Goal: Task Accomplishment & Management: Manage account settings

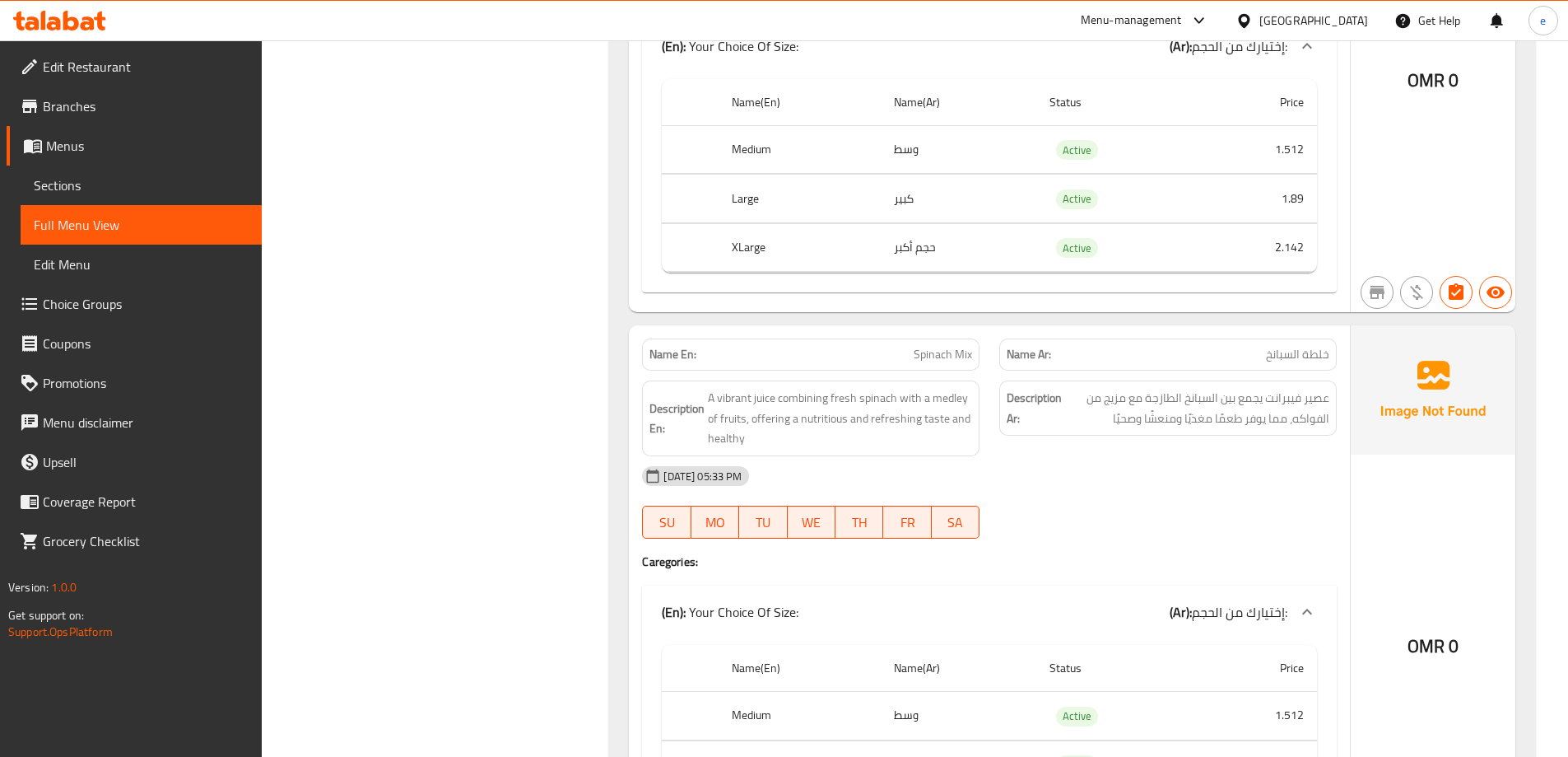
scroll to position [1131, 0]
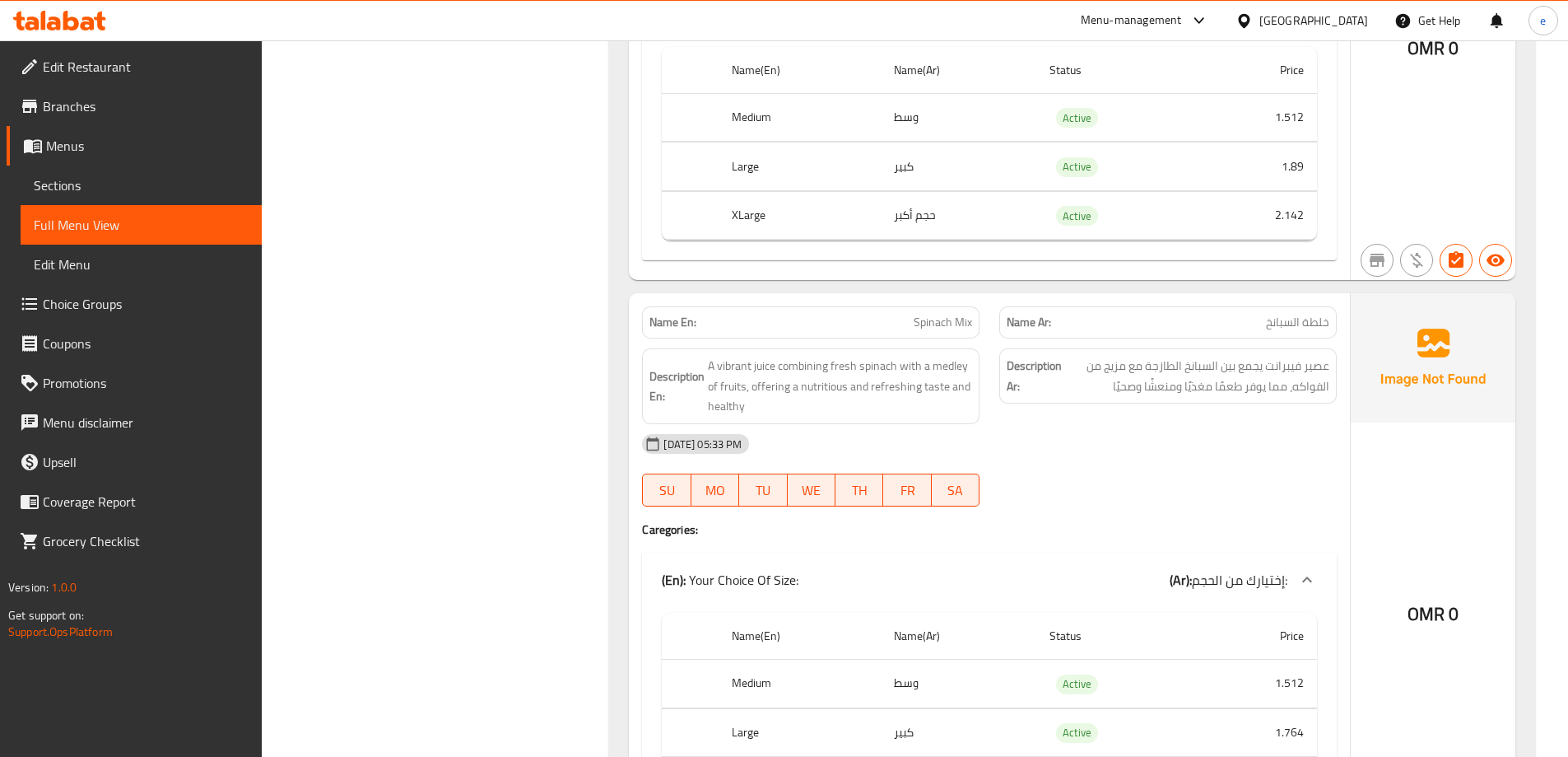
click at [946, 324] on span "Spinach Mix" at bounding box center [942, 322] width 58 height 18
copy span "Spinach Mix"
click at [84, 178] on span "Sections" at bounding box center [141, 185] width 215 height 19
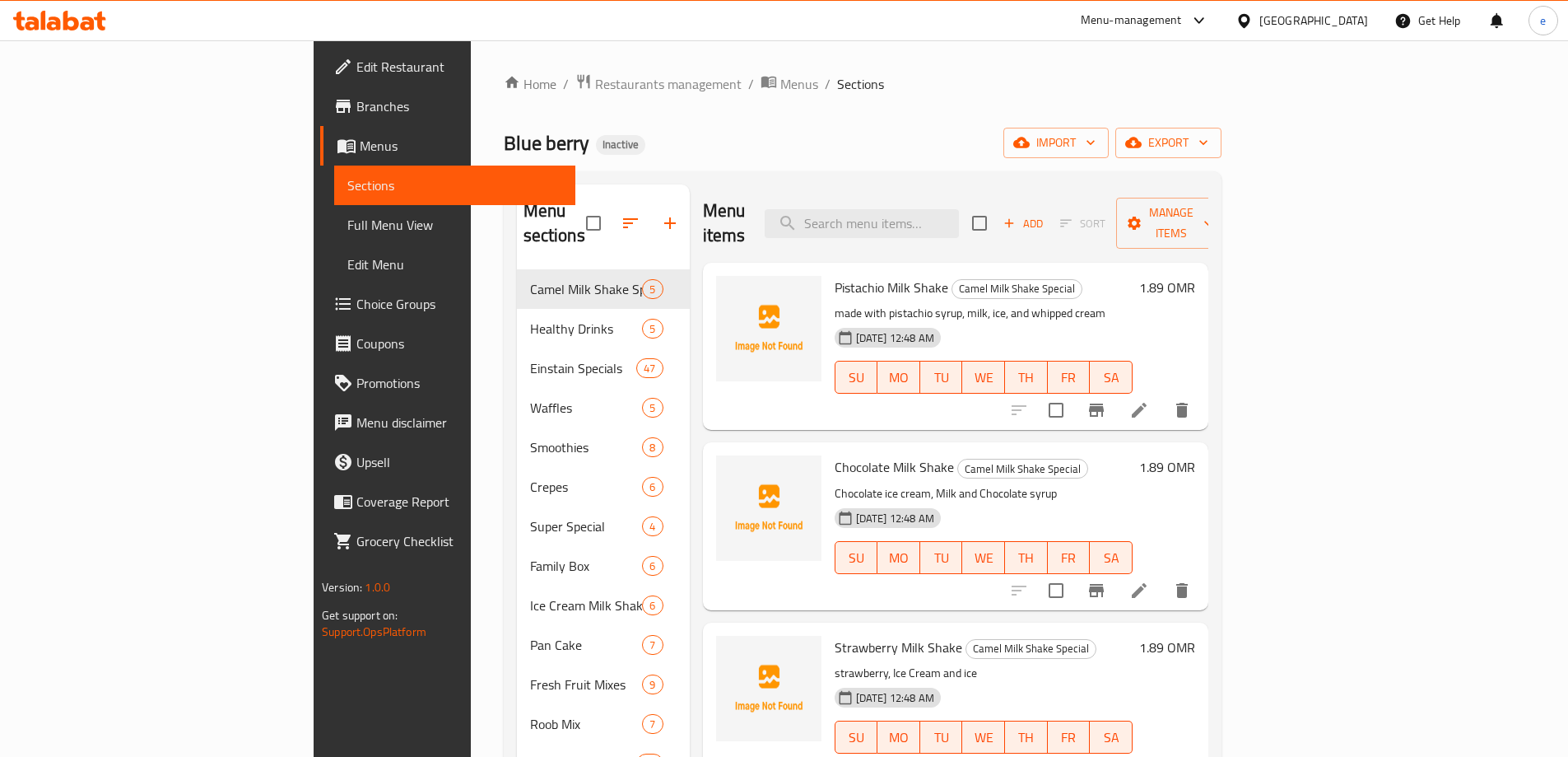
click at [690, 355] on div "Menu items Add Sort Manage items Pistachio Milk Shake Camel Milk Shake Special …" at bounding box center [949, 563] width 518 height 757
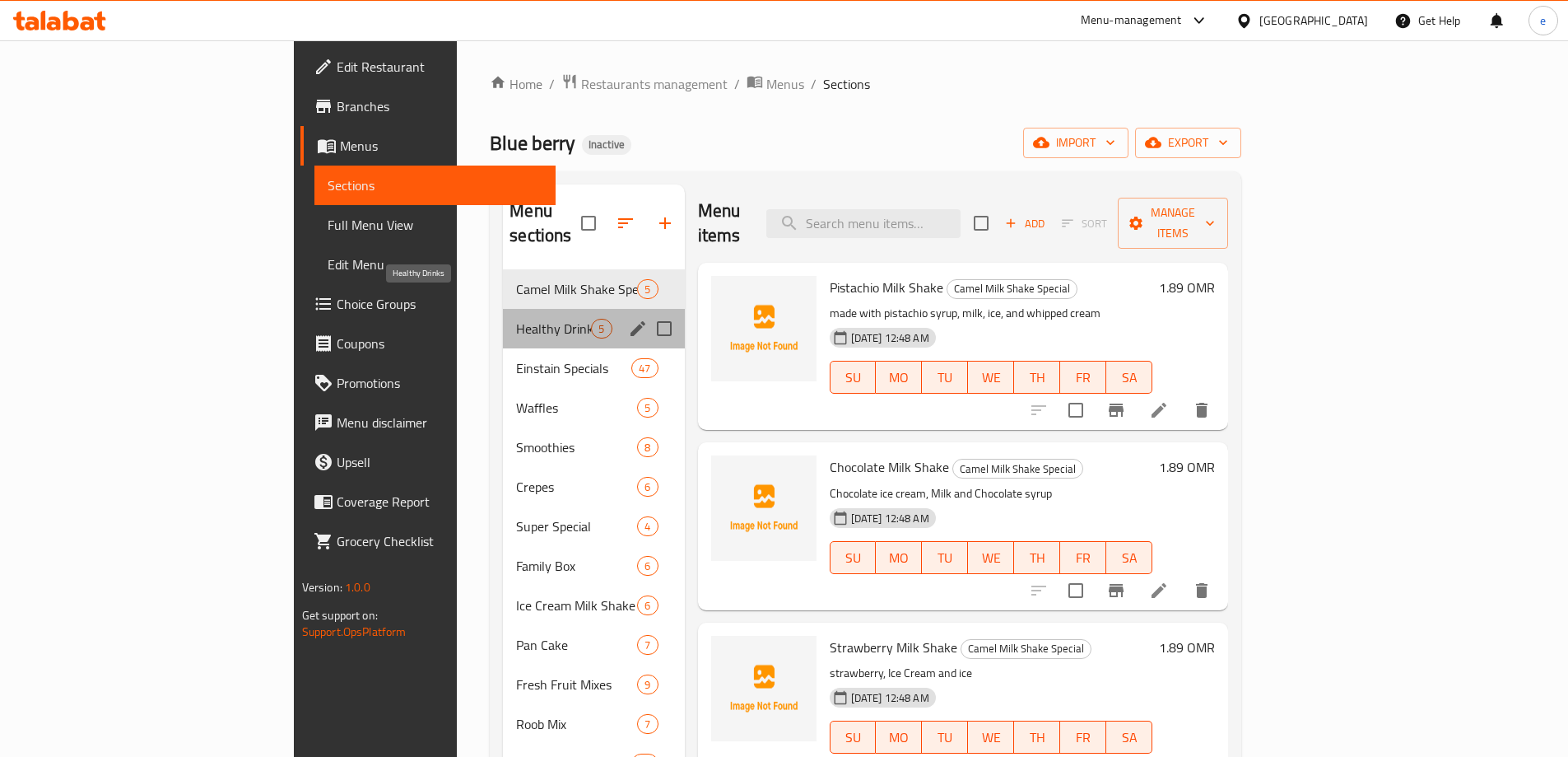
click at [516, 318] on span "Healthy Drinks" at bounding box center [553, 327] width 75 height 19
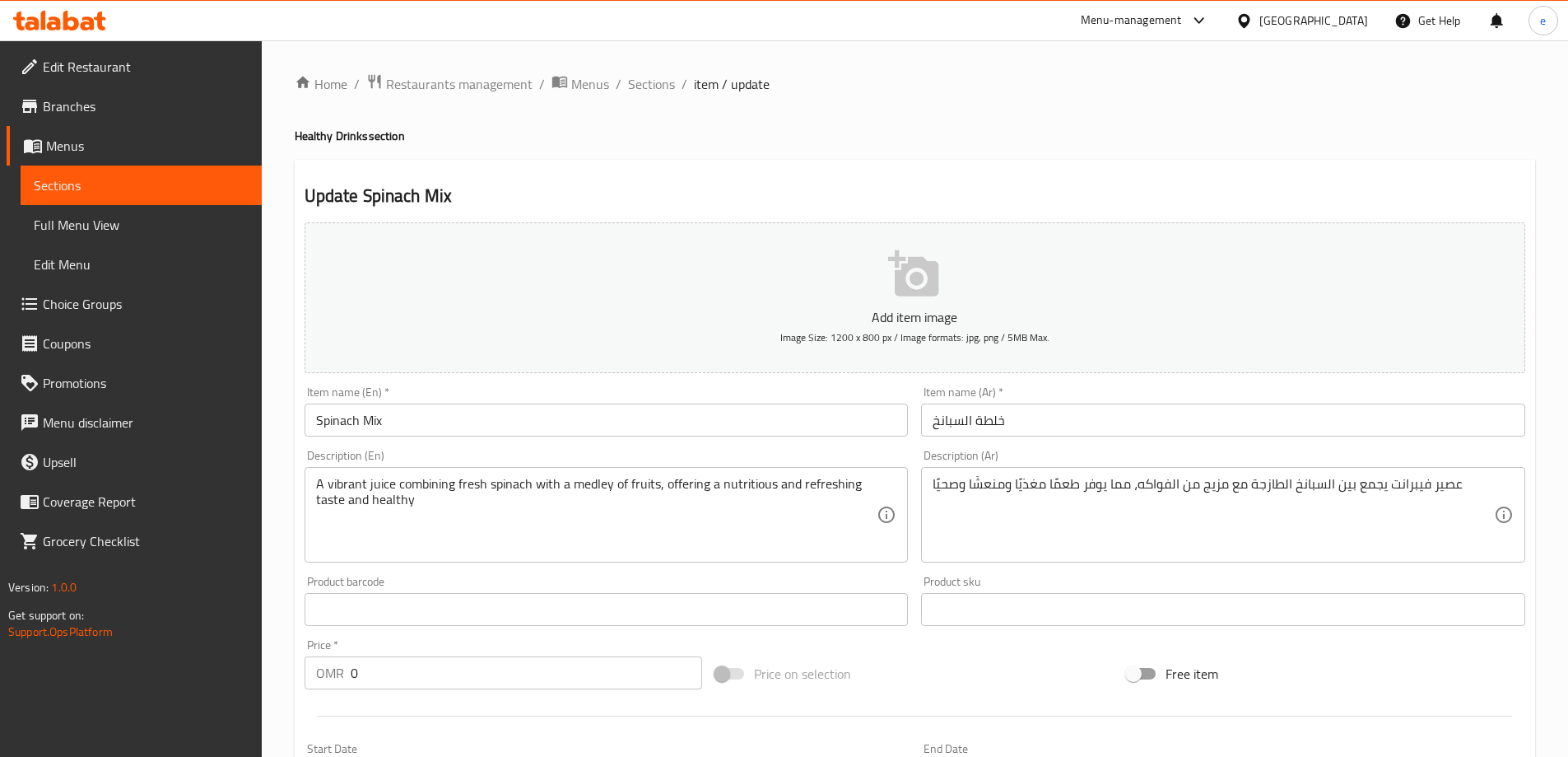
click at [992, 423] on input "خلطة السبانخ" at bounding box center [1222, 420] width 604 height 33
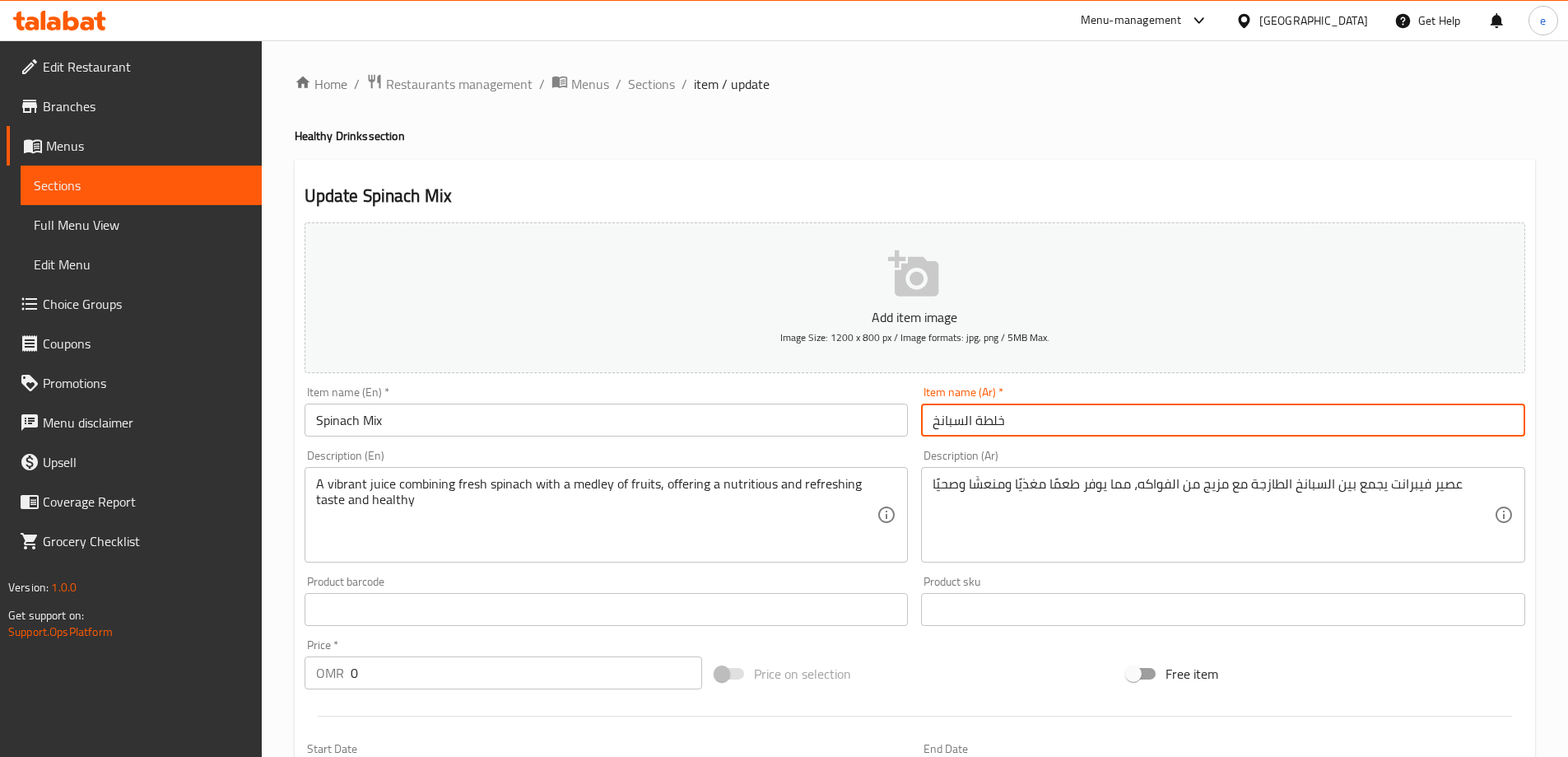
click at [992, 423] on input "خلطة السبانخ" at bounding box center [1222, 420] width 604 height 33
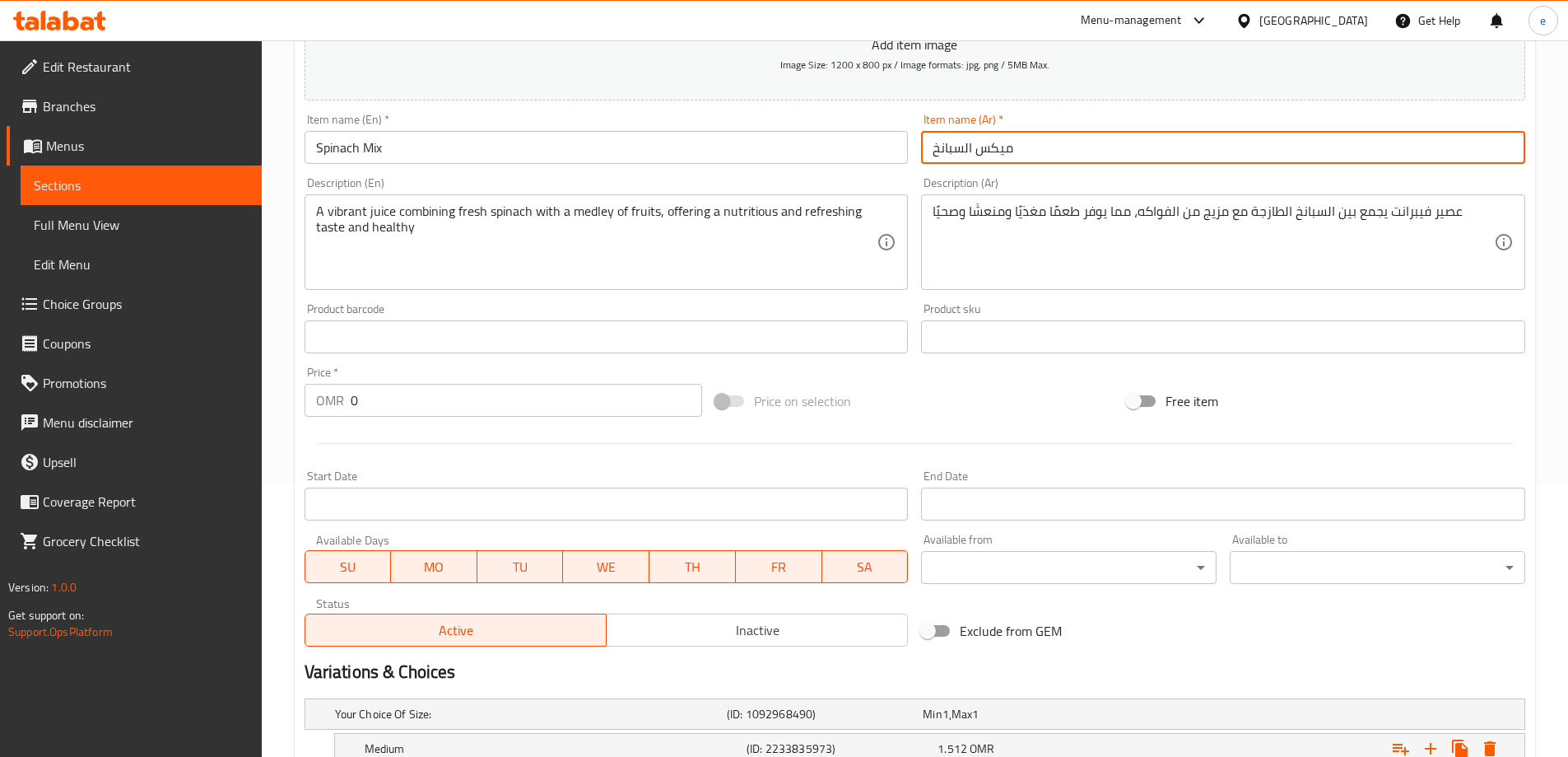
scroll to position [492, 0]
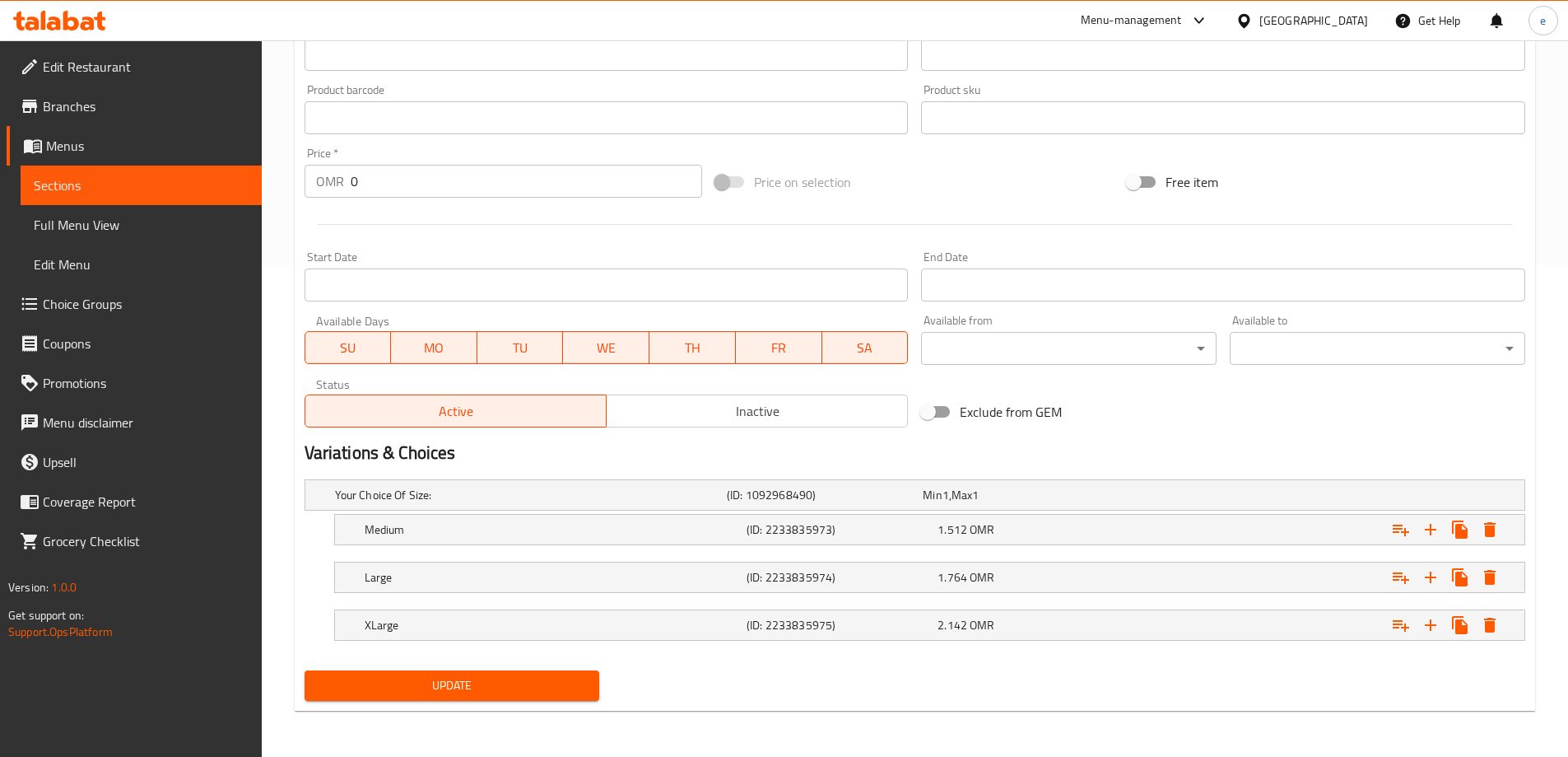
type input "ميكس السبانخ"
click at [362, 678] on span "Update" at bounding box center [453, 686] width 269 height 20
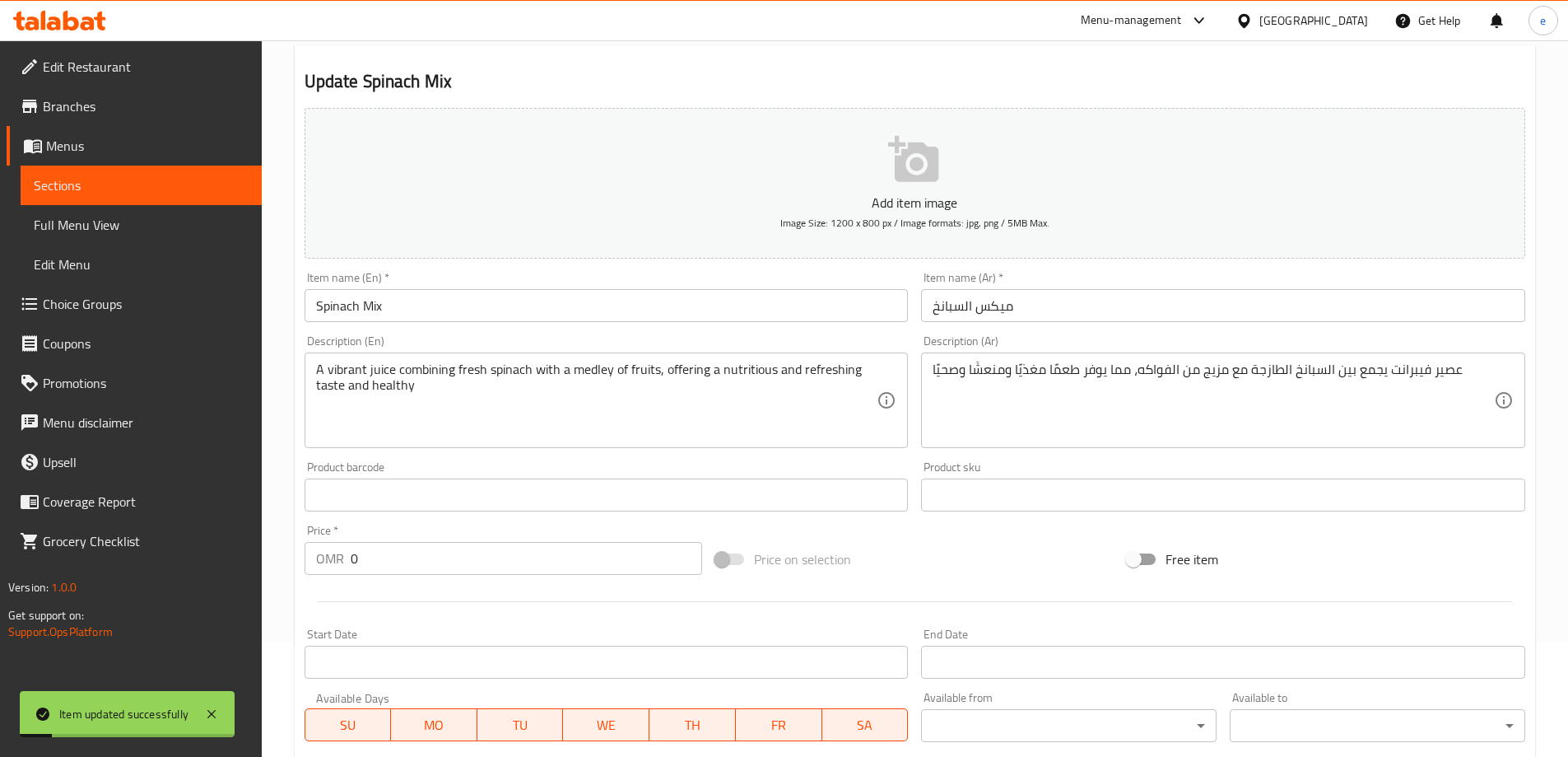
scroll to position [53, 0]
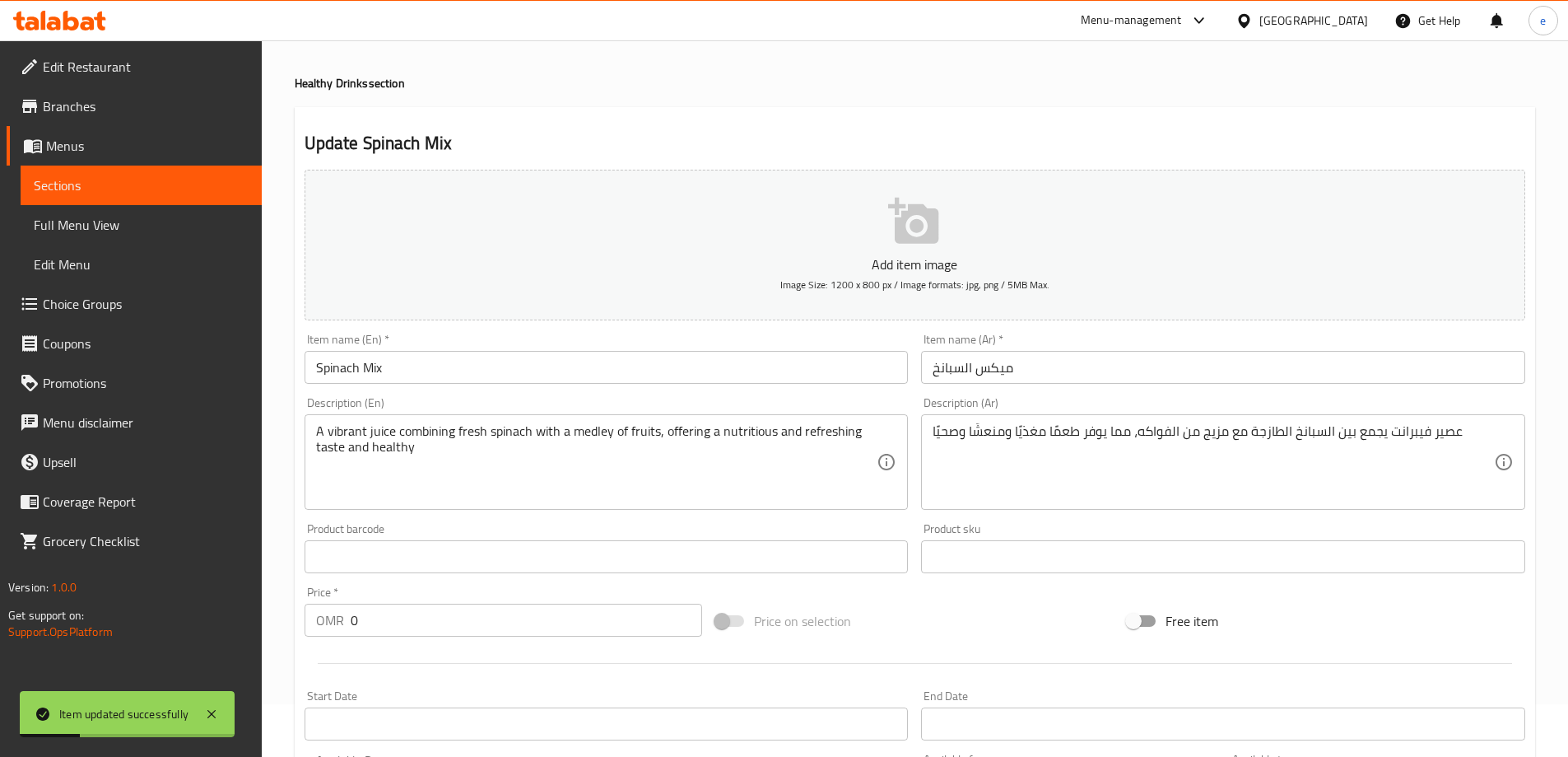
click at [135, 231] on span "Full Menu View" at bounding box center [141, 225] width 215 height 19
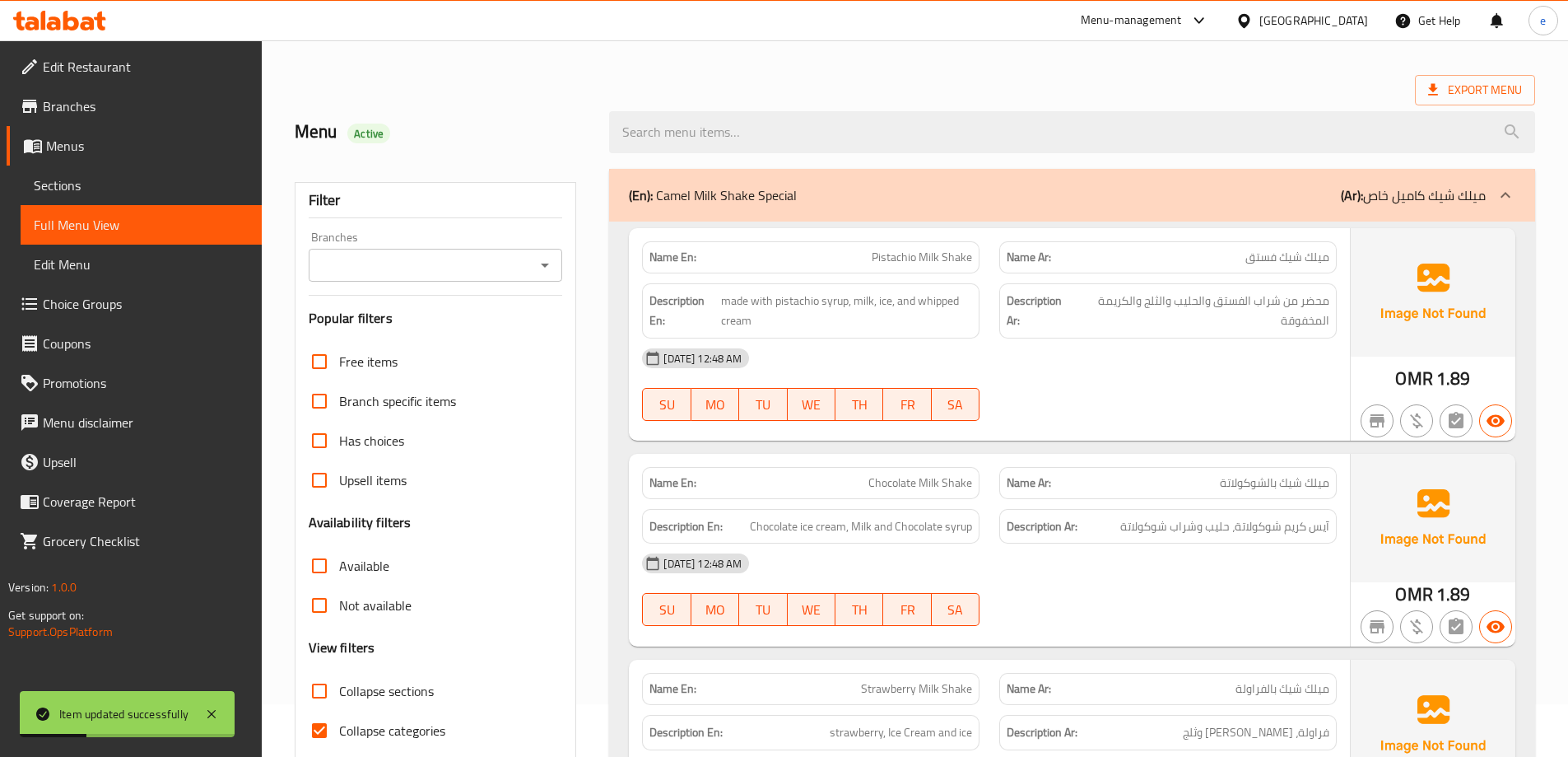
scroll to position [492, 0]
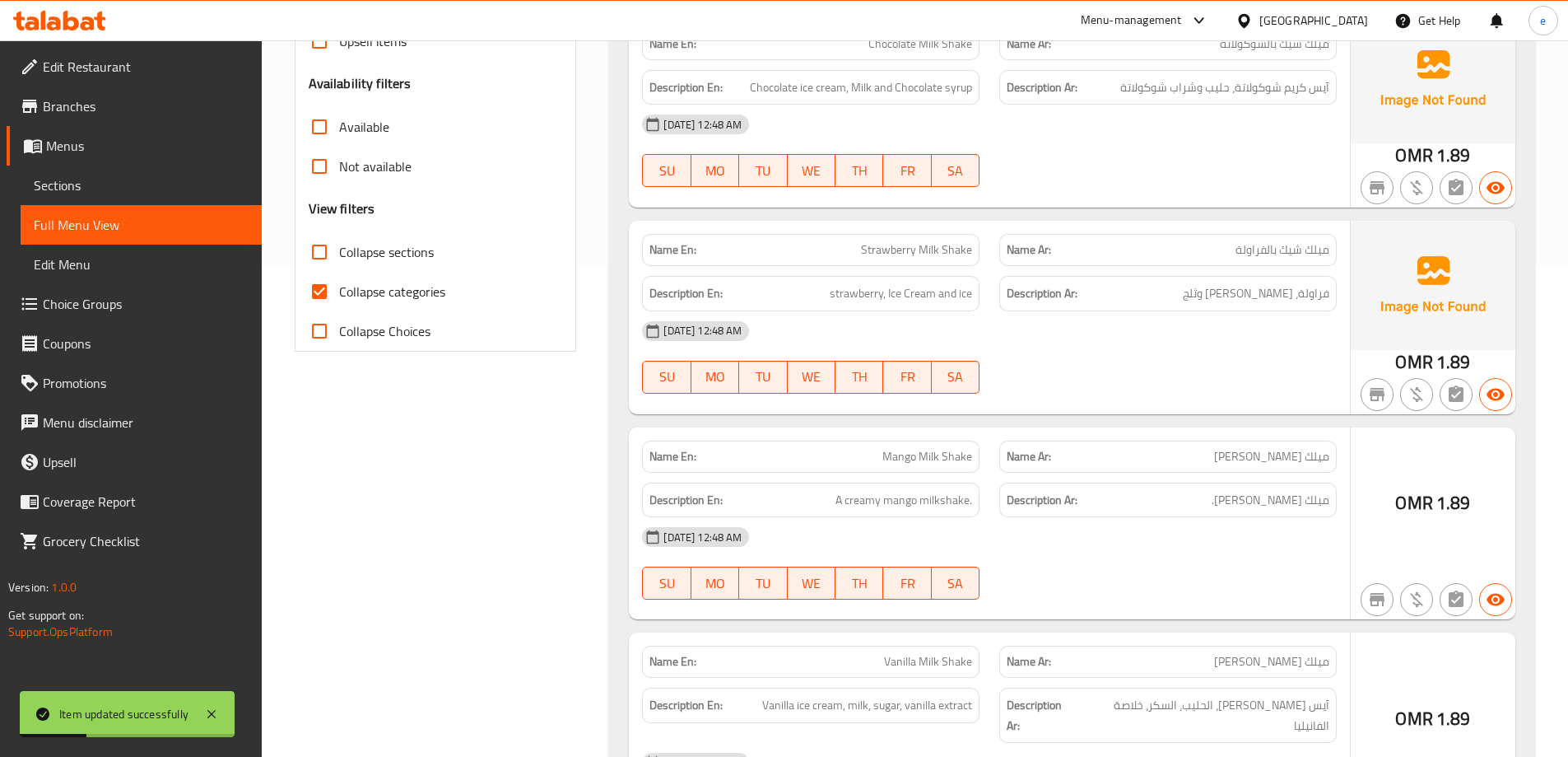
click at [332, 327] on input "Collapse Choices" at bounding box center [319, 330] width 40 height 40
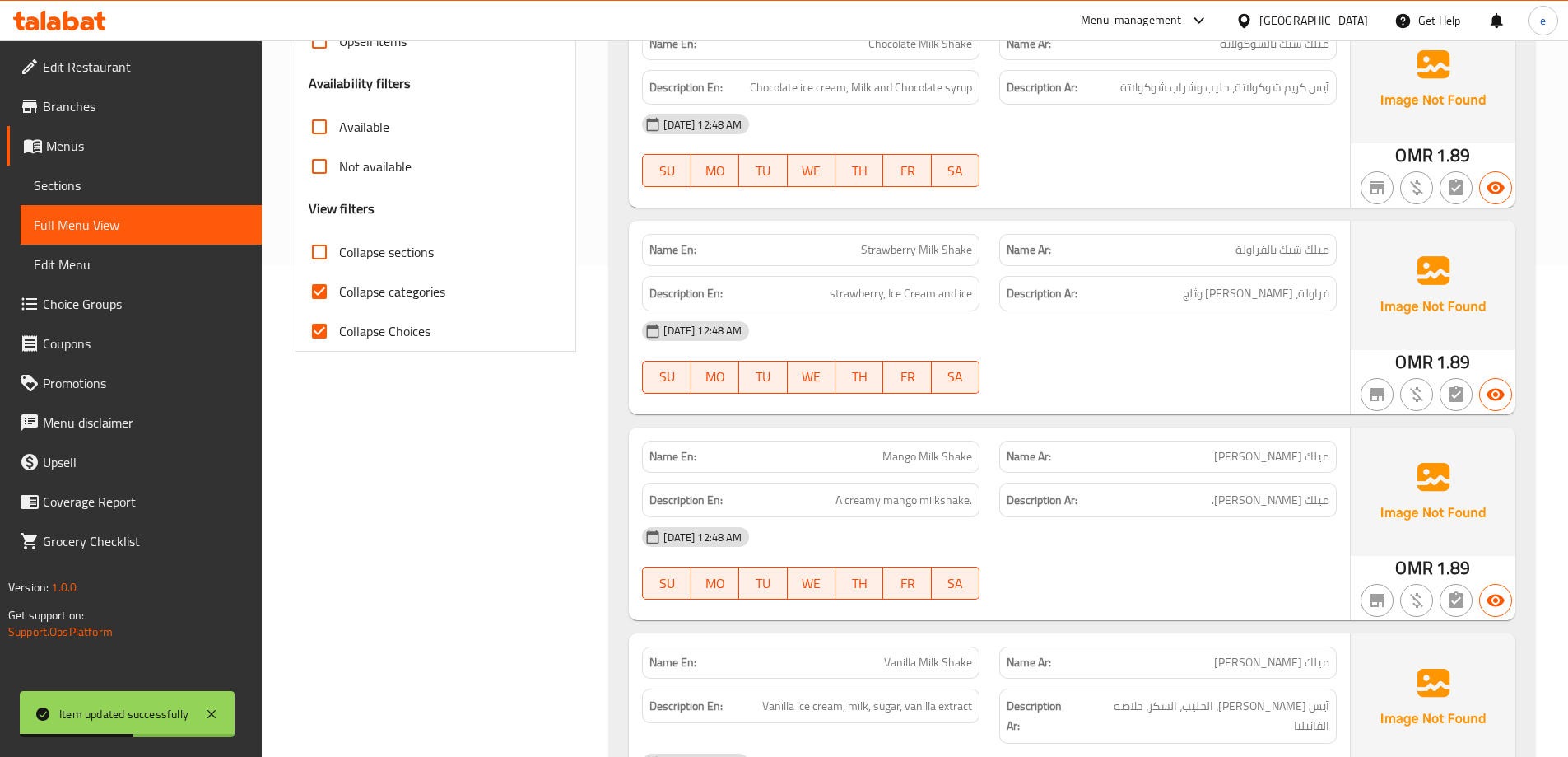
click at [357, 336] on span "Collapse Choices" at bounding box center [385, 330] width 92 height 19
click at [339, 336] on input "Collapse Choices" at bounding box center [319, 330] width 40 height 40
checkbox input "false"
click at [349, 254] on span "Collapse sections" at bounding box center [387, 251] width 95 height 19
click at [339, 254] on input "Collapse sections" at bounding box center [319, 251] width 40 height 40
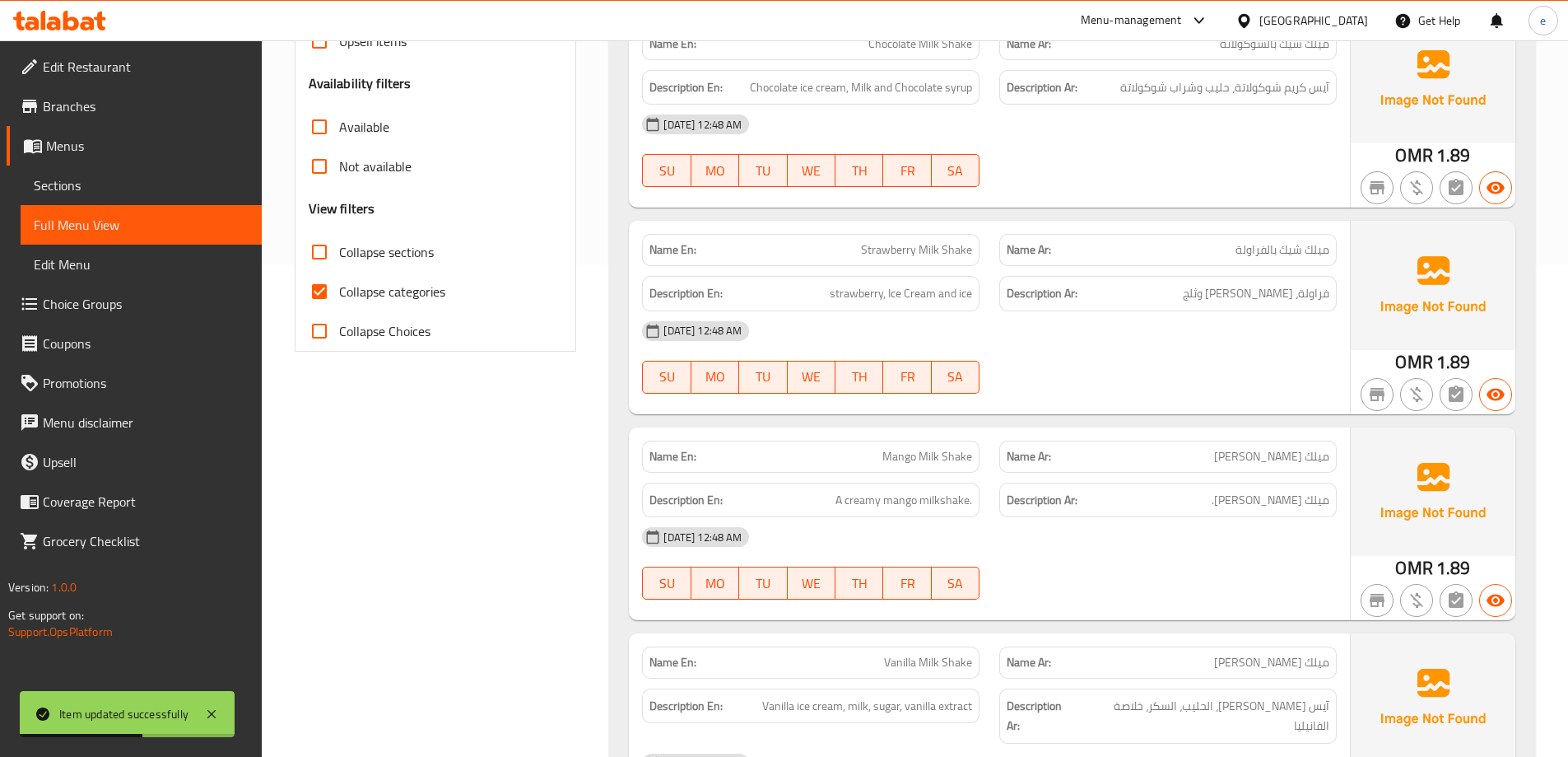
checkbox input "true"
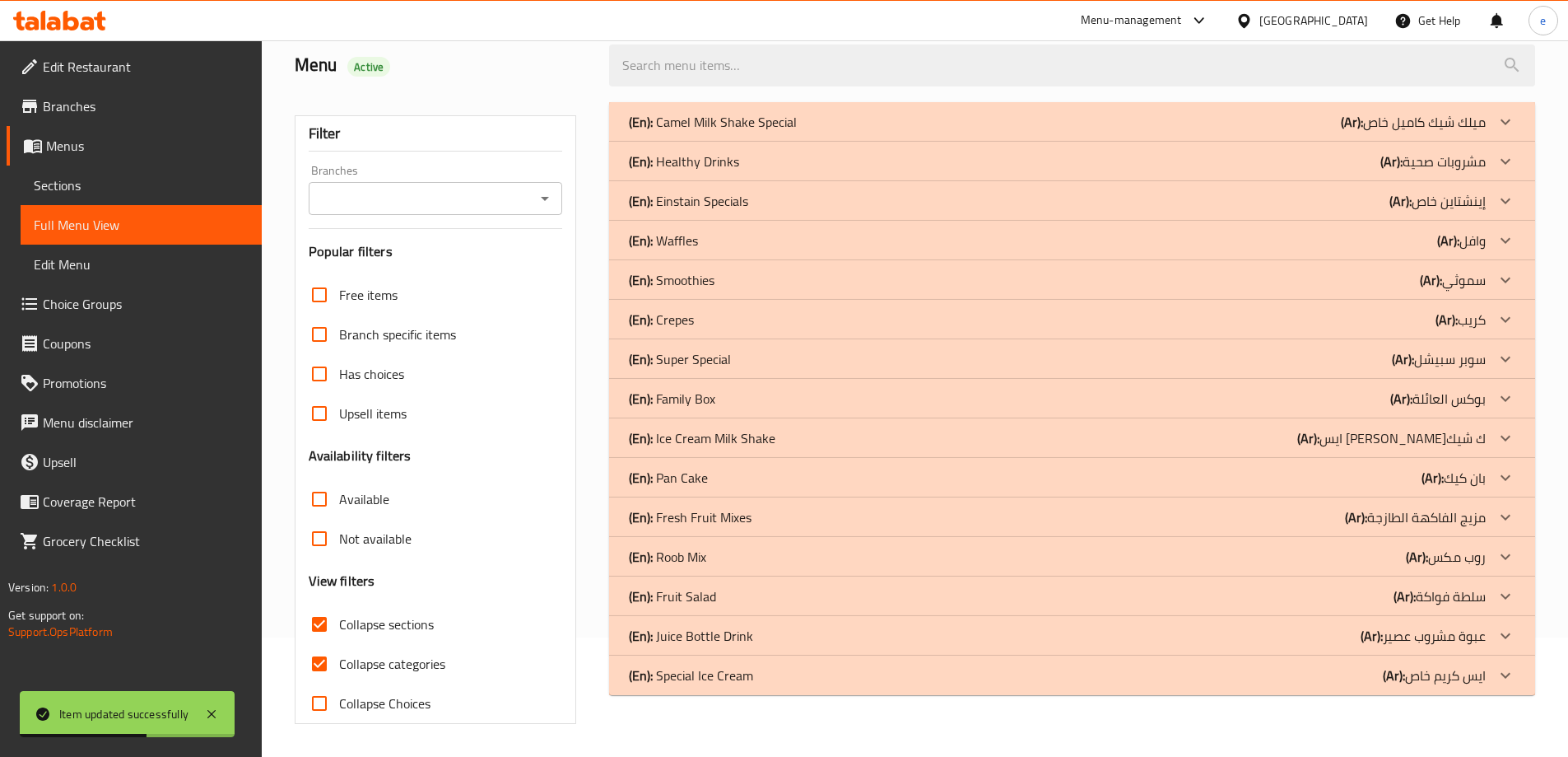
click at [324, 644] on input "Collapse categories" at bounding box center [319, 663] width 40 height 40
checkbox input "false"
drag, startPoint x: 686, startPoint y: 478, endPoint x: 690, endPoint y: 404, distance: 74.1
click at [686, 132] on p "(En): Pan Cake" at bounding box center [712, 122] width 168 height 19
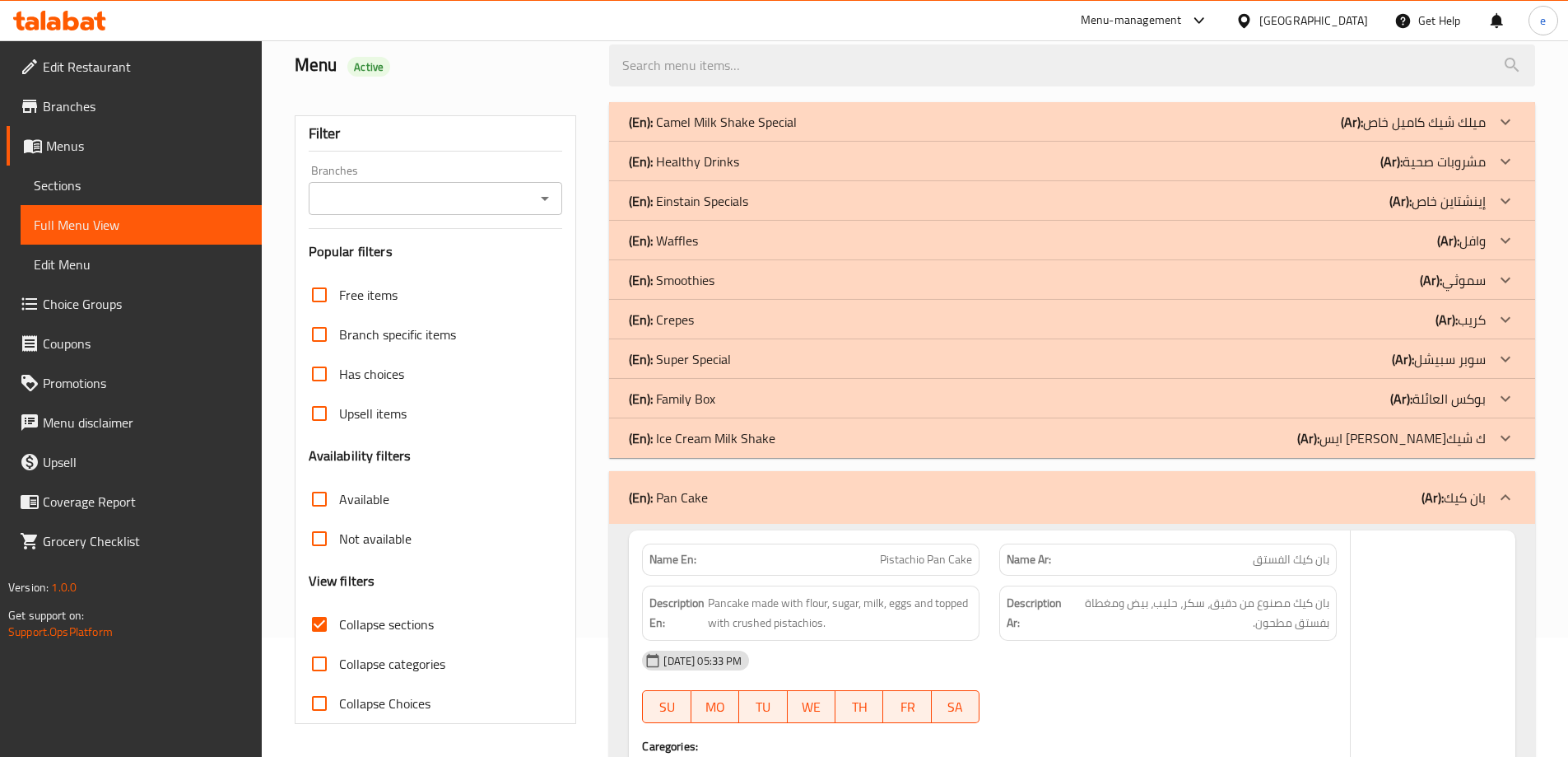
click at [691, 132] on p "(En): Family Box" at bounding box center [712, 122] width 168 height 19
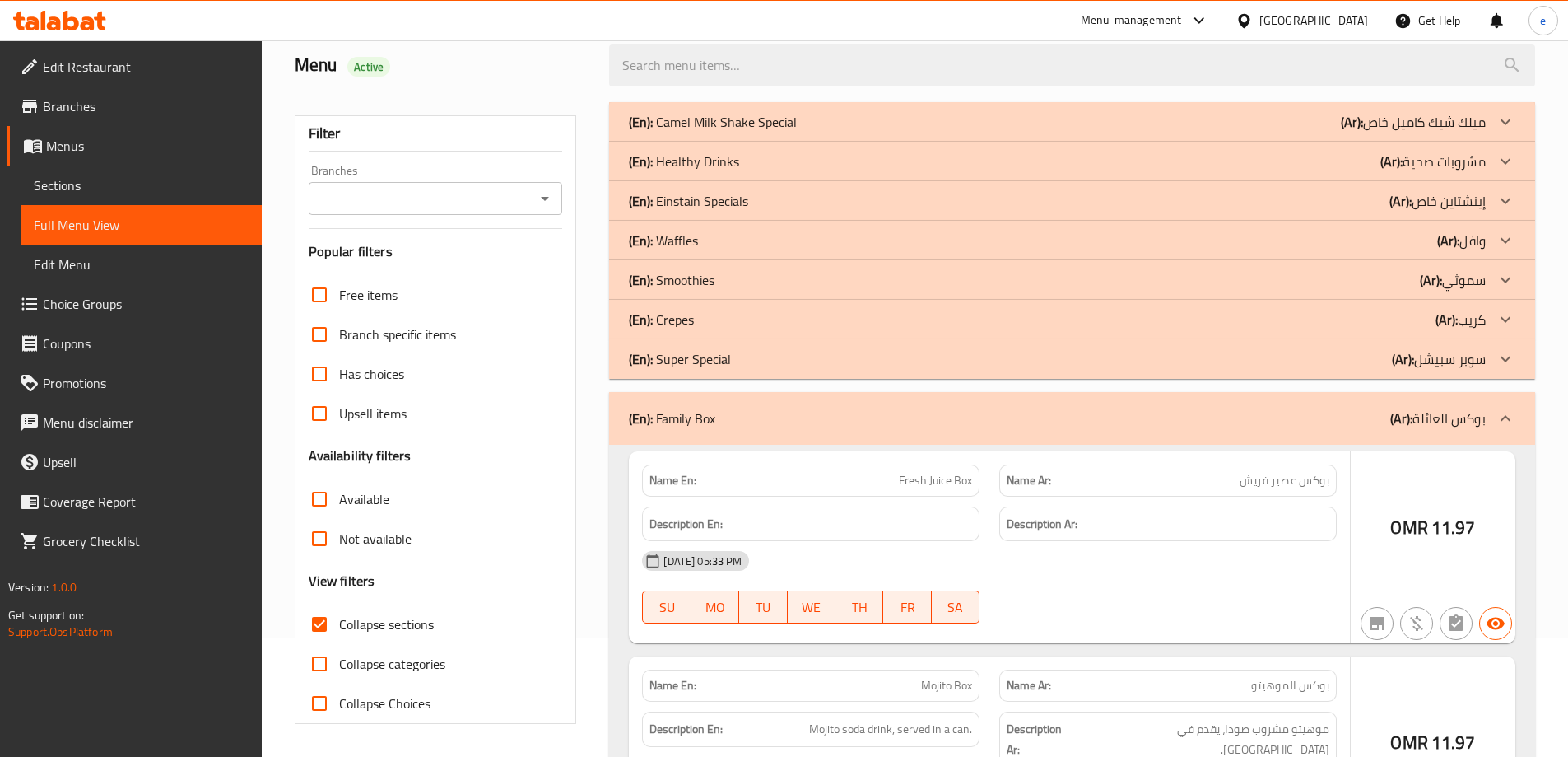
click at [684, 132] on p "(En): Crepes" at bounding box center [712, 122] width 168 height 19
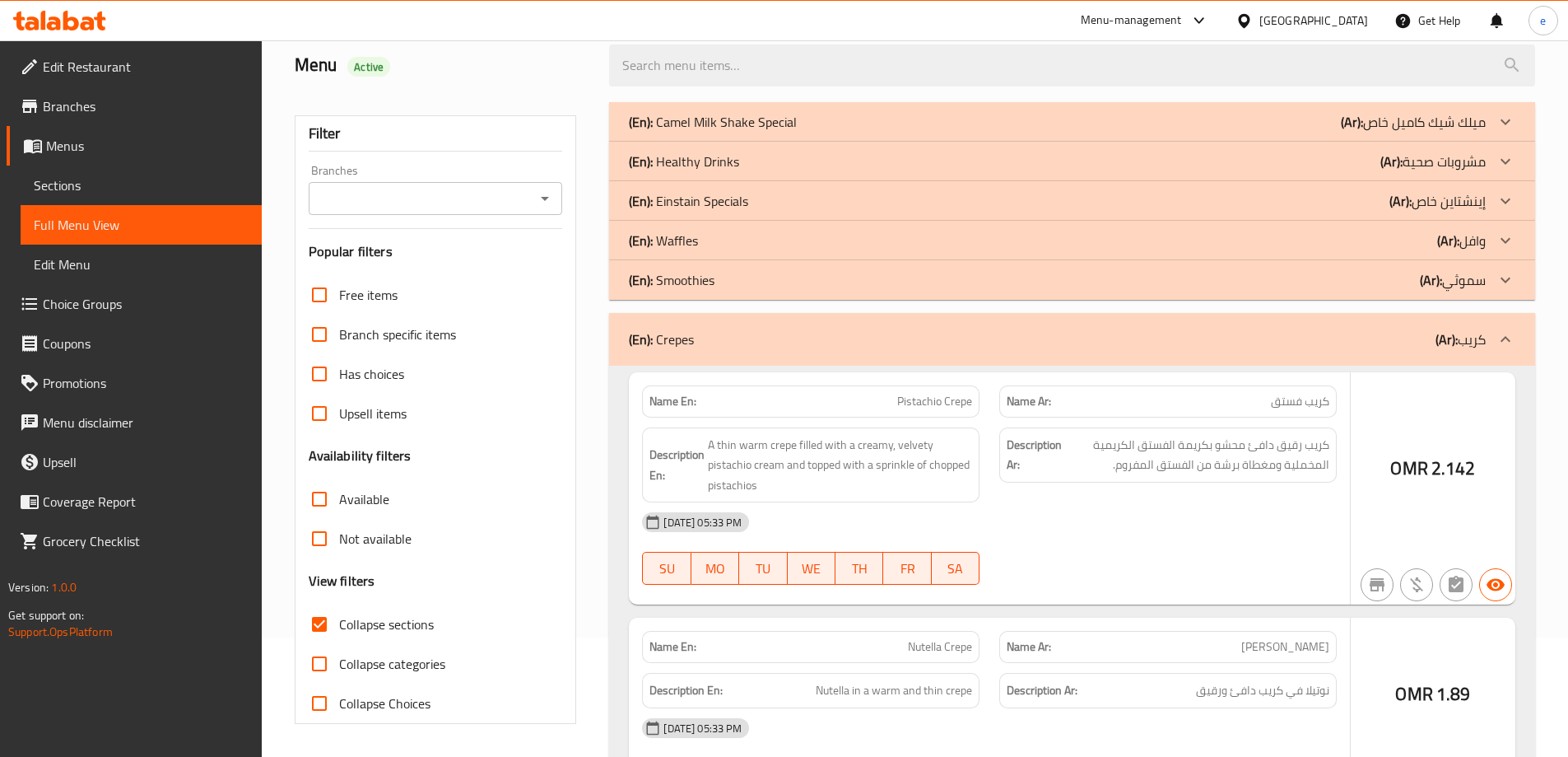
click at [689, 132] on p "(En): Waffles" at bounding box center [712, 122] width 168 height 19
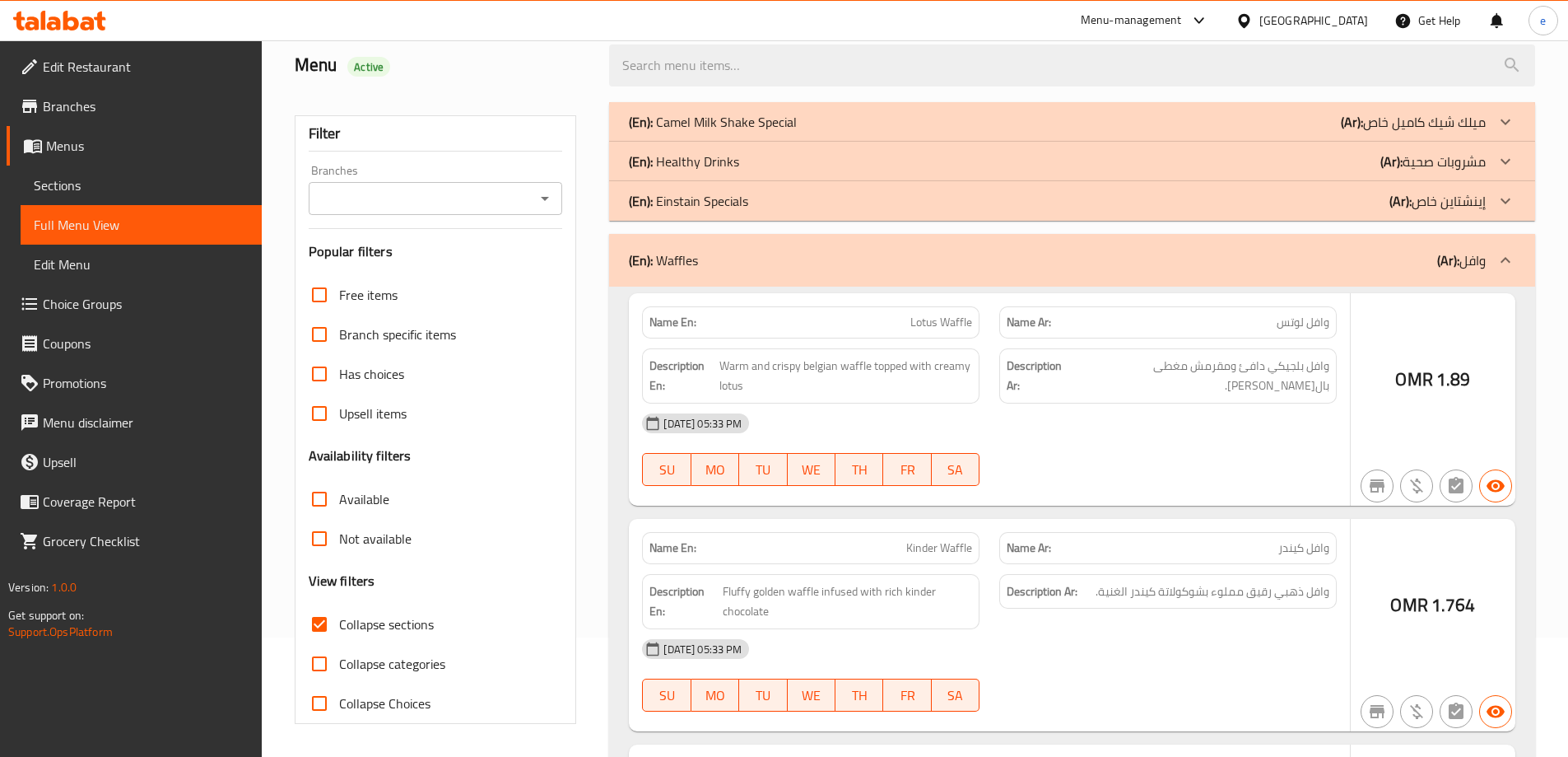
click at [706, 132] on p "(En): Healthy Drinks" at bounding box center [712, 122] width 168 height 19
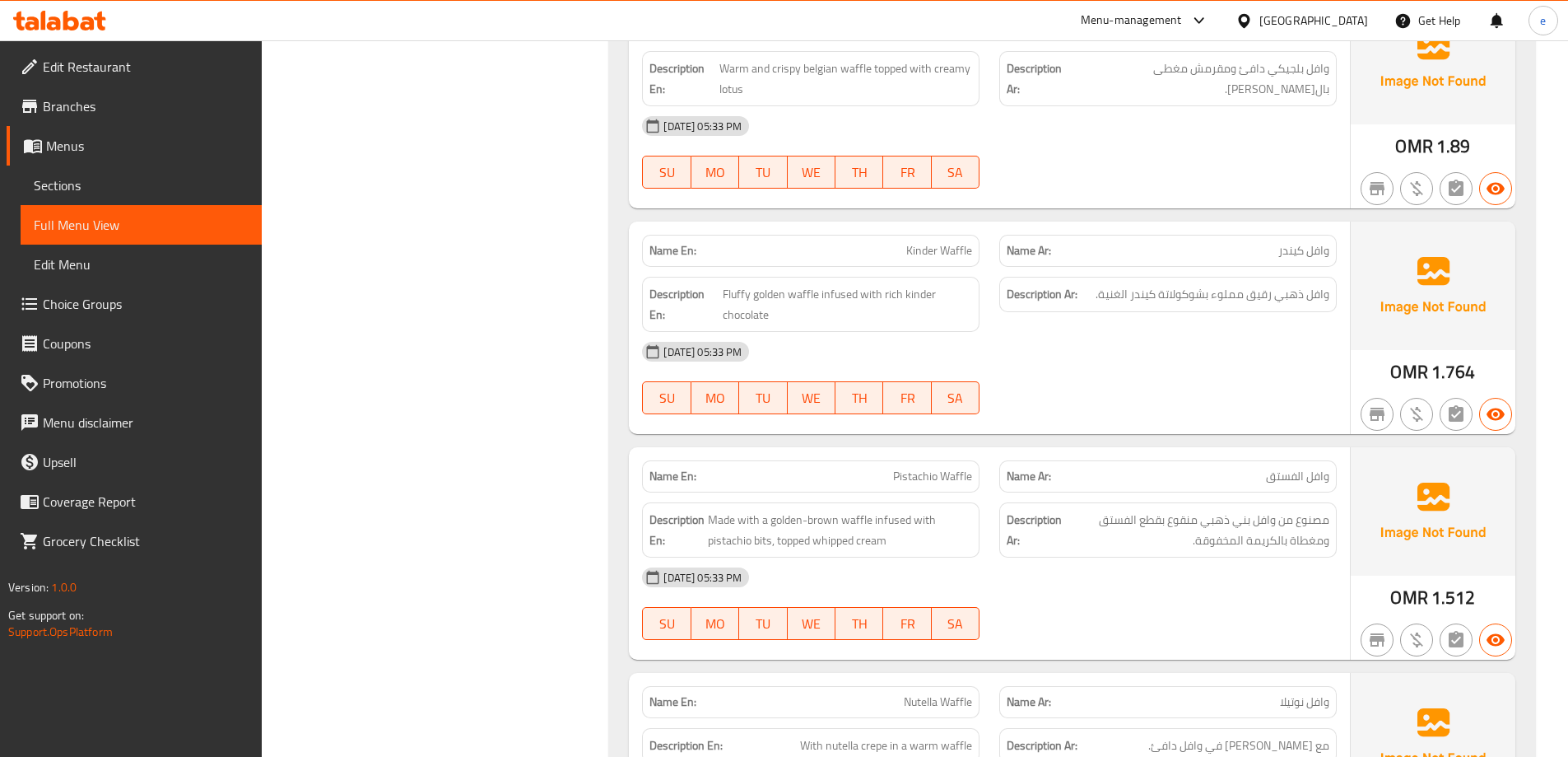
scroll to position [2832, 0]
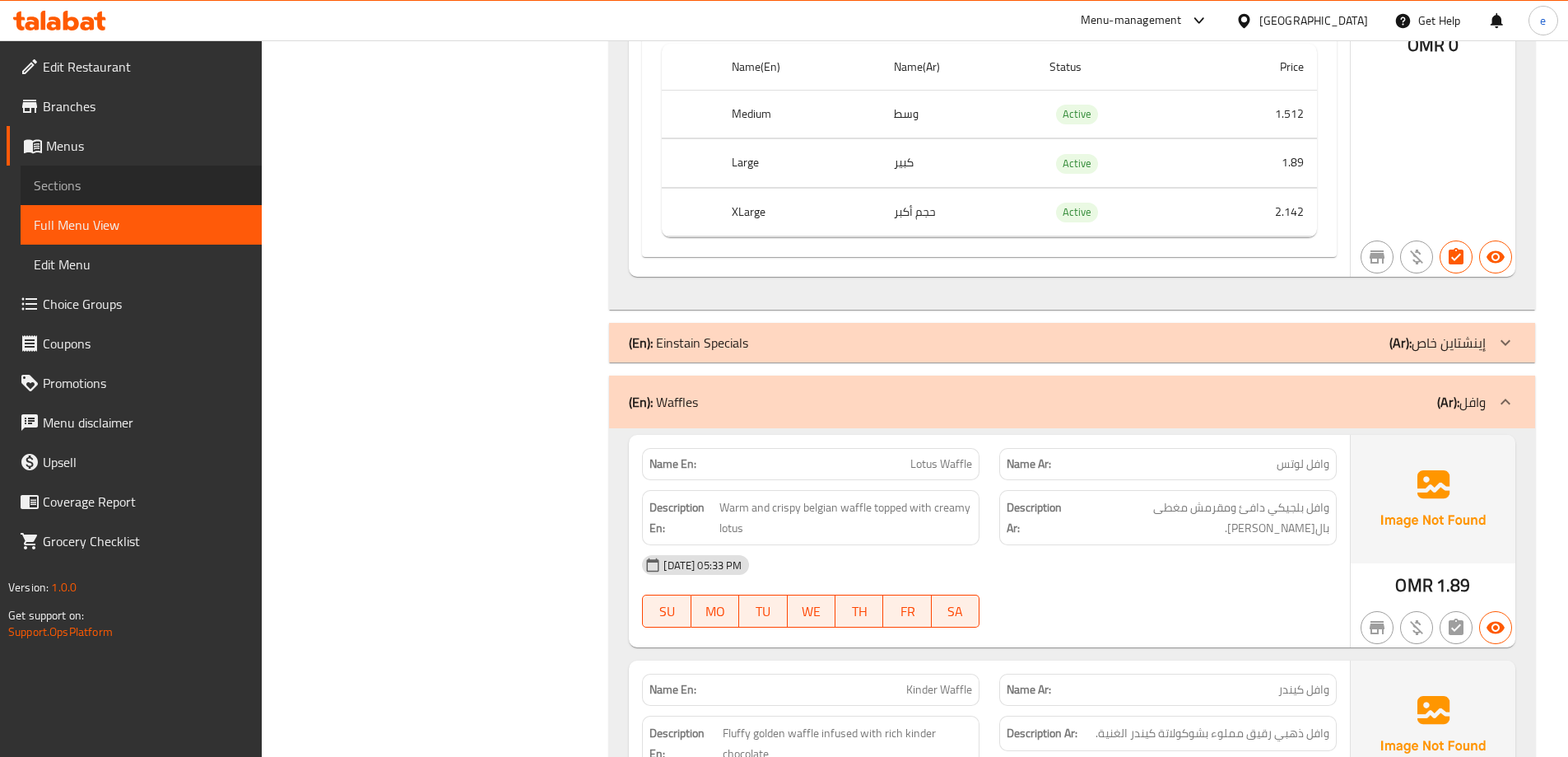
click at [194, 195] on link "Sections" at bounding box center [141, 185] width 241 height 40
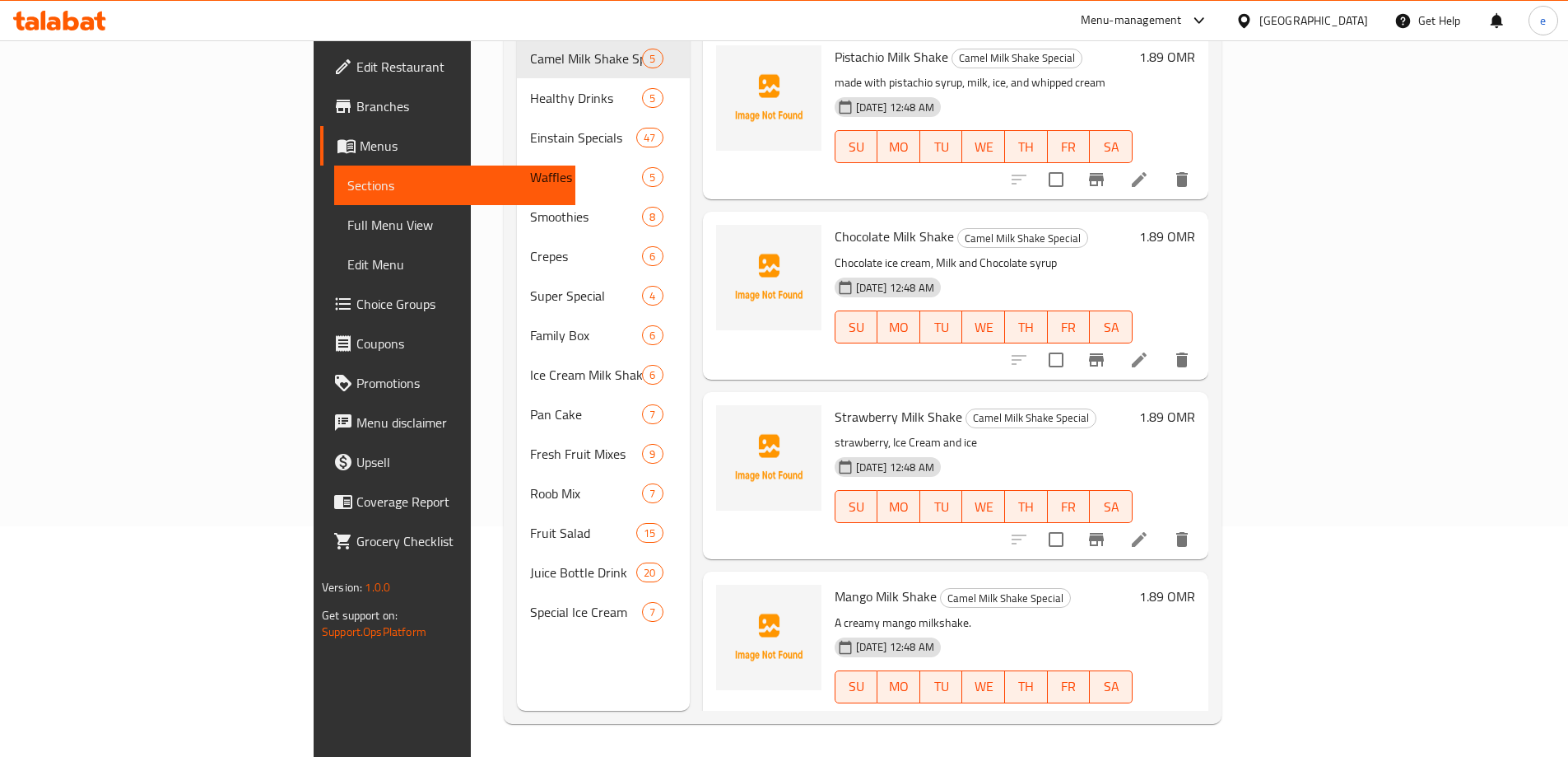
scroll to position [231, 0]
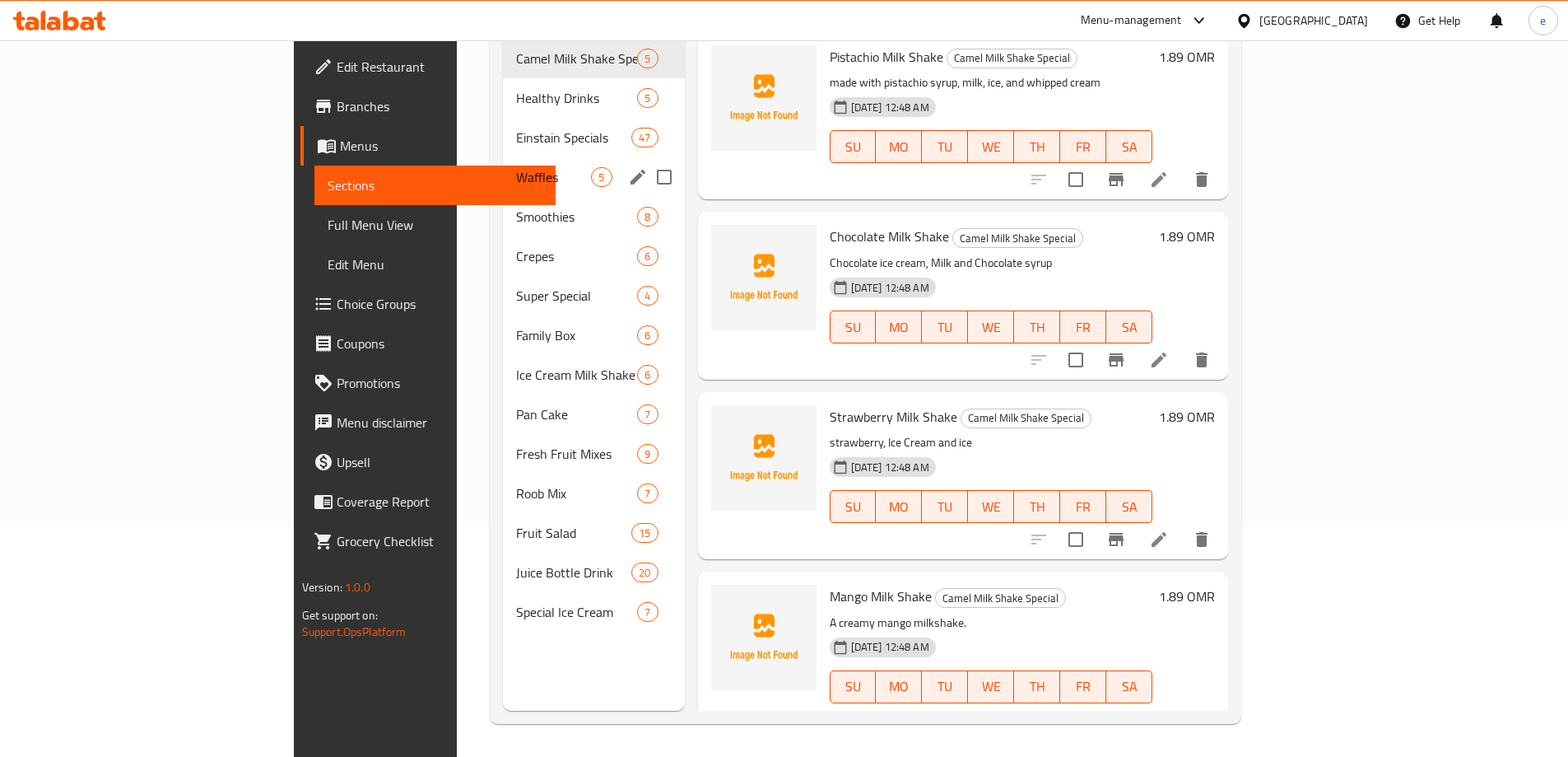
click at [516, 167] on span "Waffles" at bounding box center [553, 176] width 75 height 19
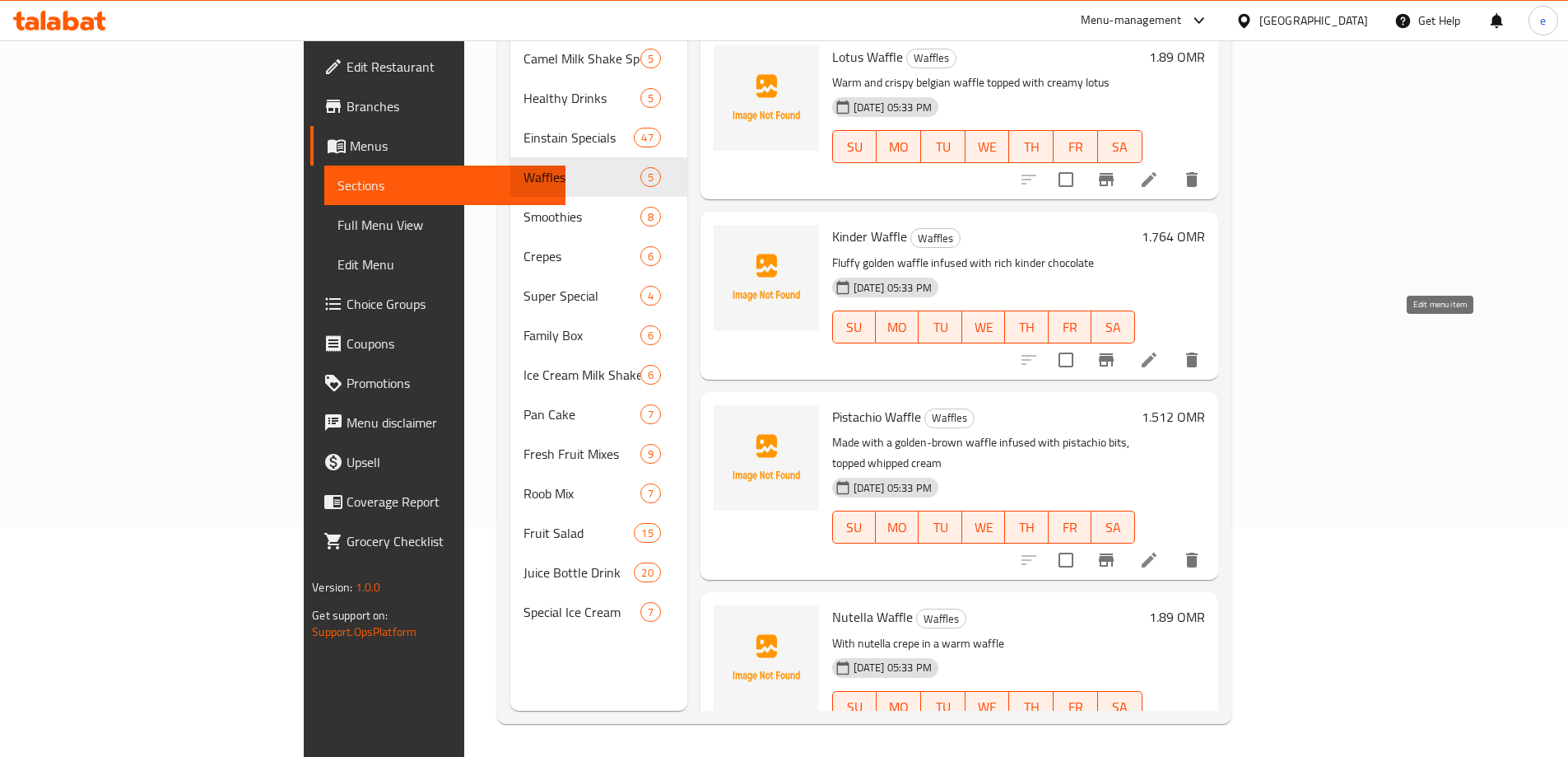
click at [1159, 350] on icon at bounding box center [1148, 359] width 19 height 19
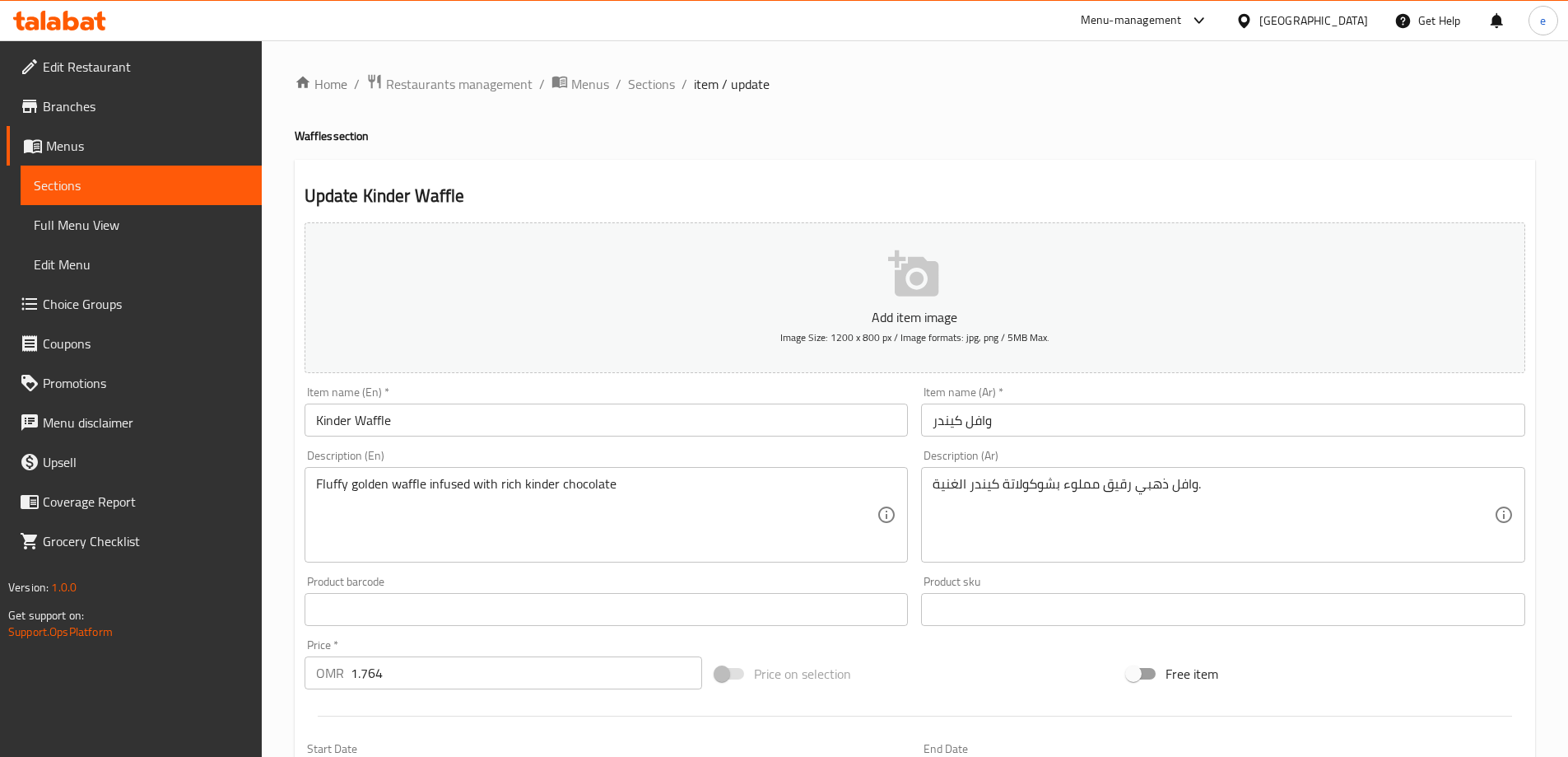
click at [1069, 490] on textarea "وافل ذهبي رقيق مملوء بشوكولاتة كيندر الغنية." at bounding box center [1213, 515] width 561 height 78
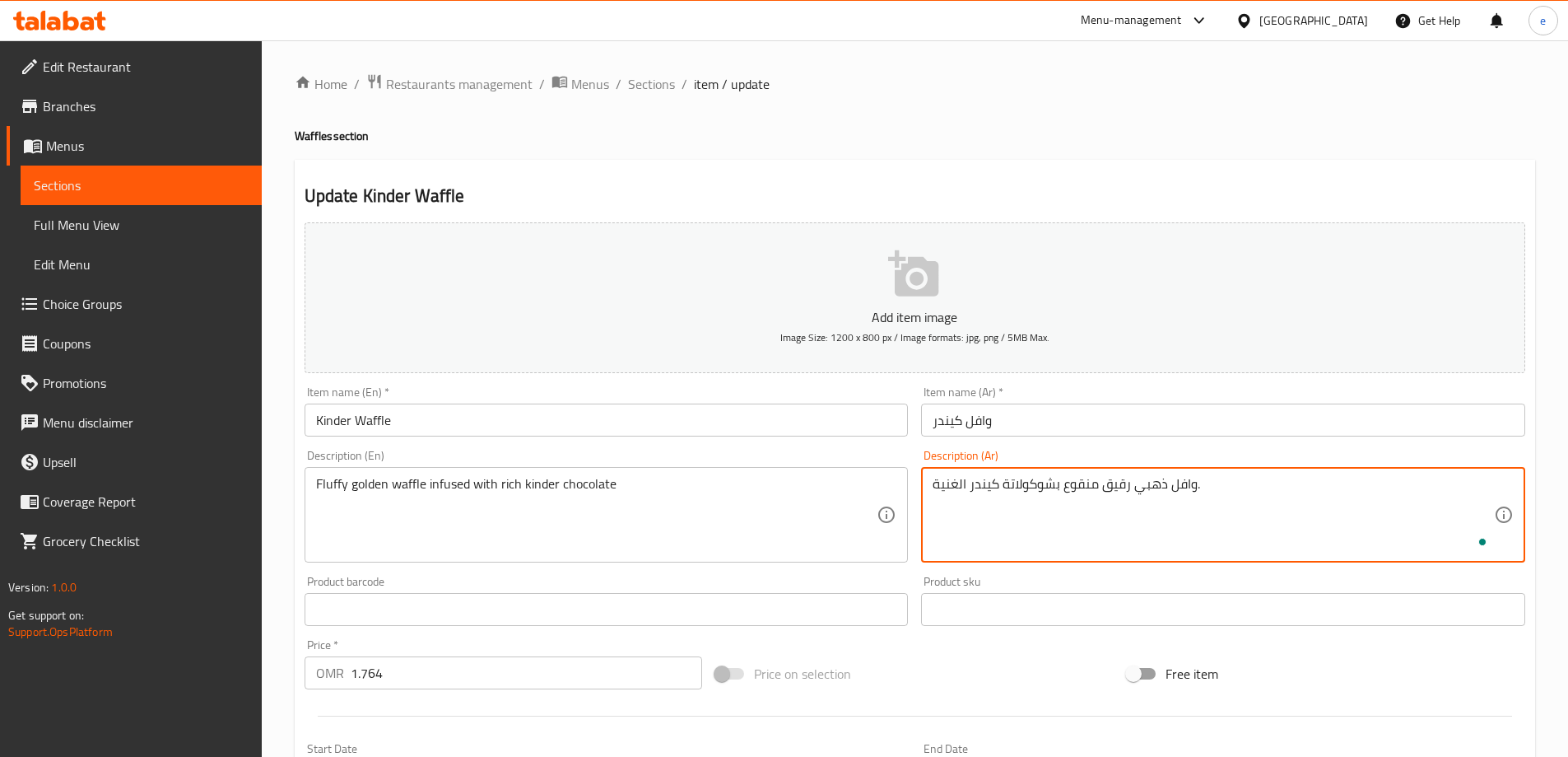
scroll to position [406, 0]
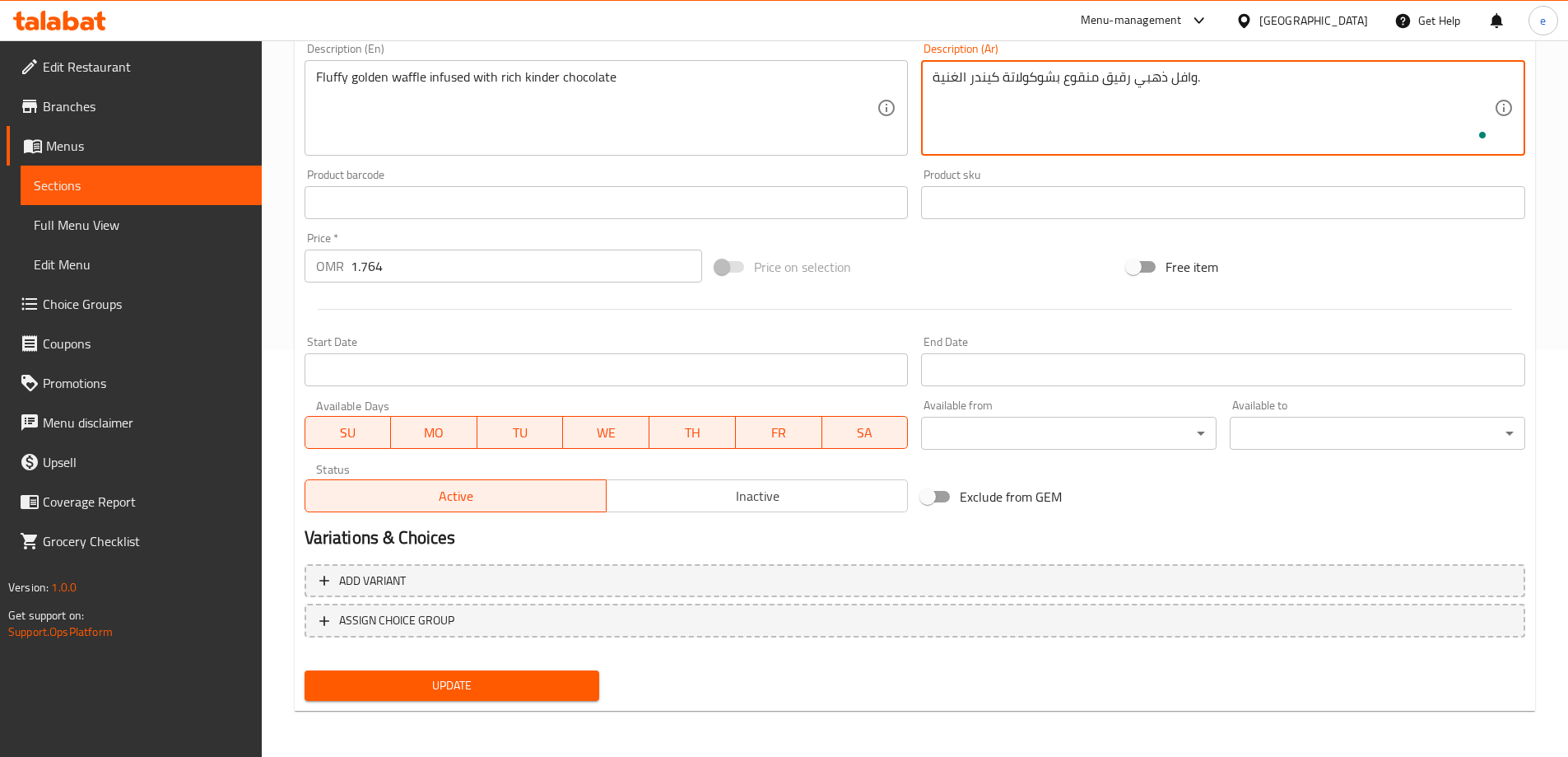
type textarea "وافل ذهبي رقيق منقوع بشوكولاتة كيندر الغنية."
click at [522, 694] on span "Update" at bounding box center [453, 686] width 269 height 20
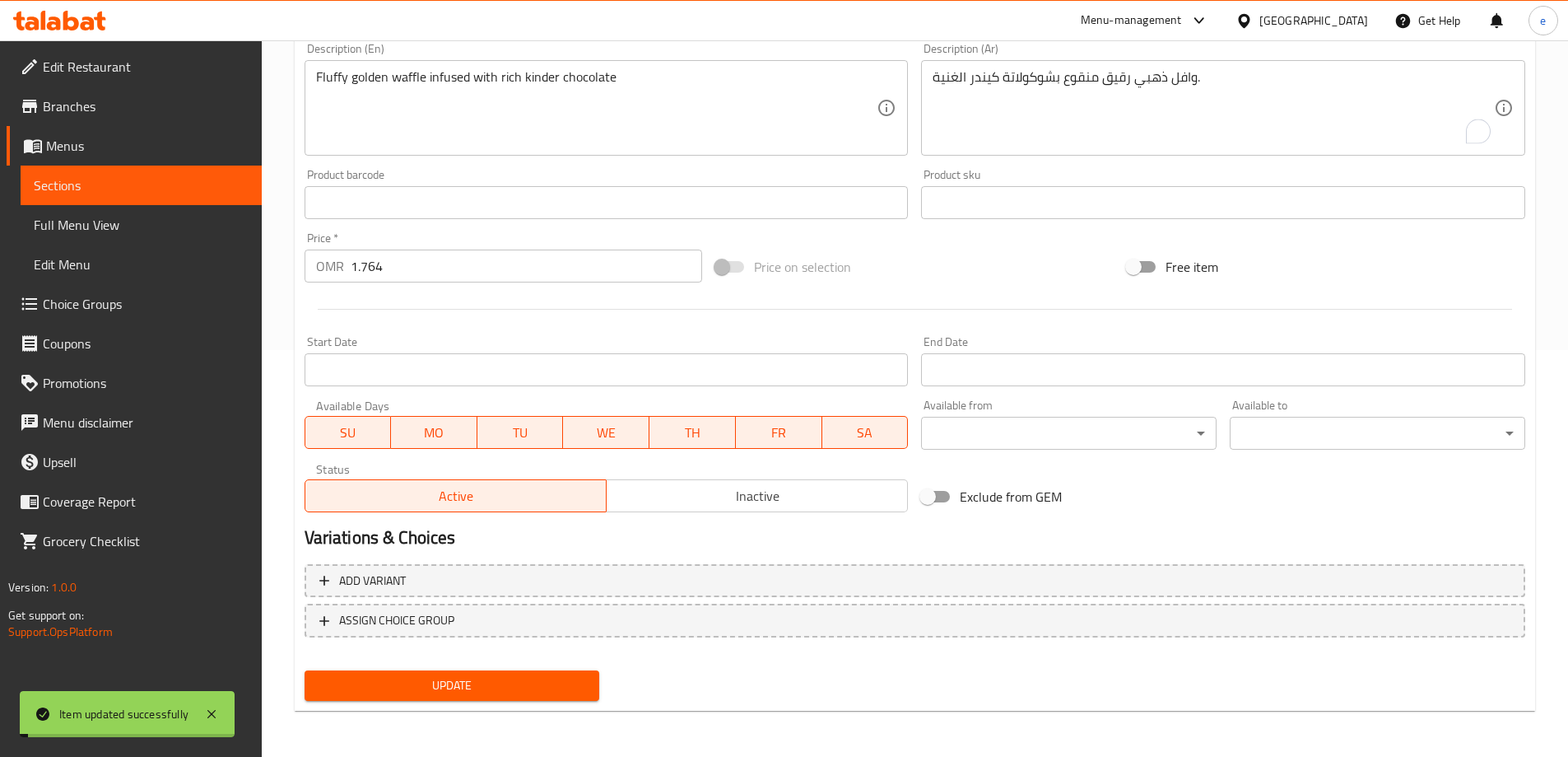
scroll to position [0, 0]
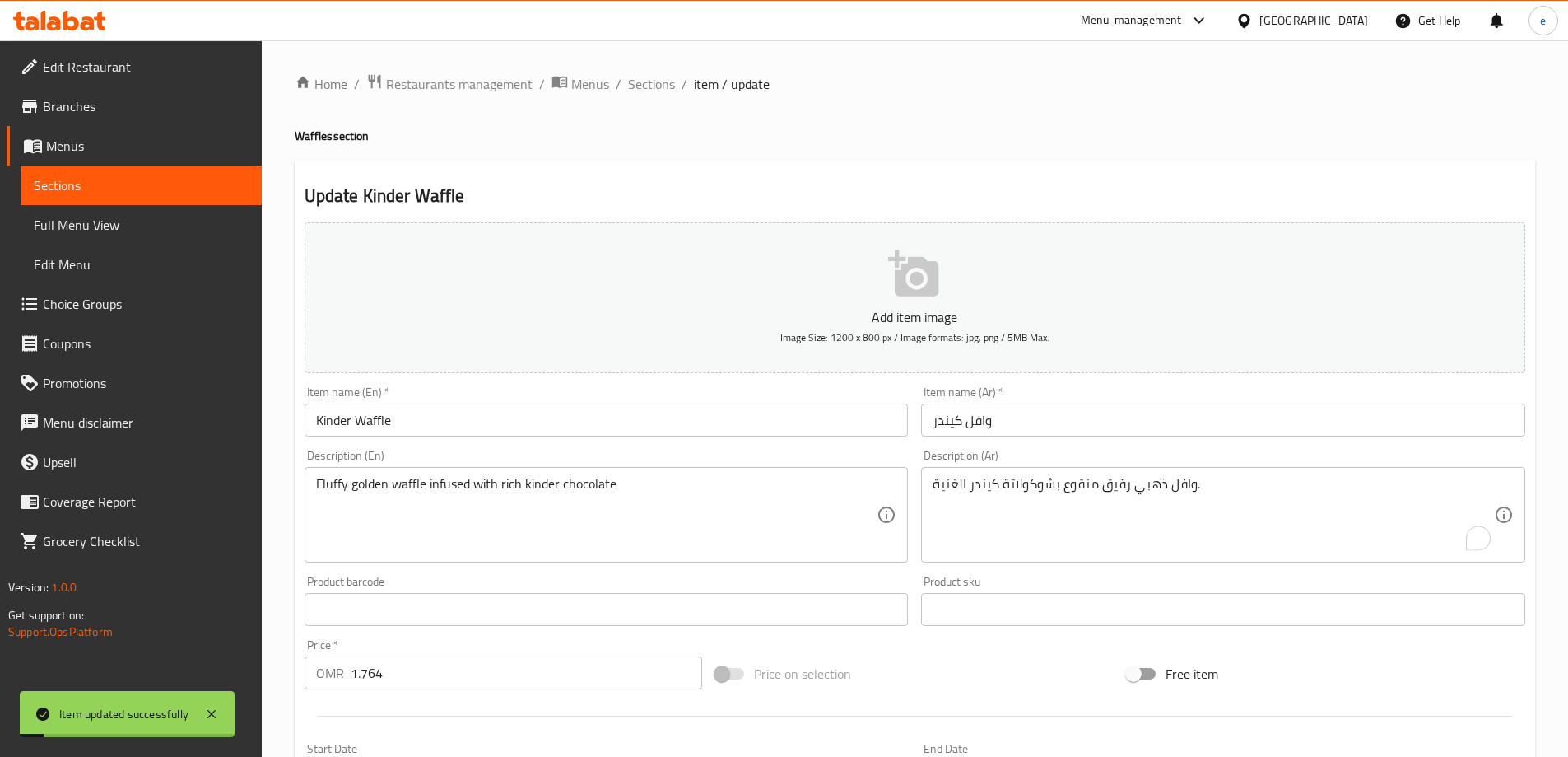
drag, startPoint x: 638, startPoint y: 74, endPoint x: 1034, endPoint y: 170, distance: 407.5
click at [639, 74] on span "Sections" at bounding box center [651, 83] width 47 height 19
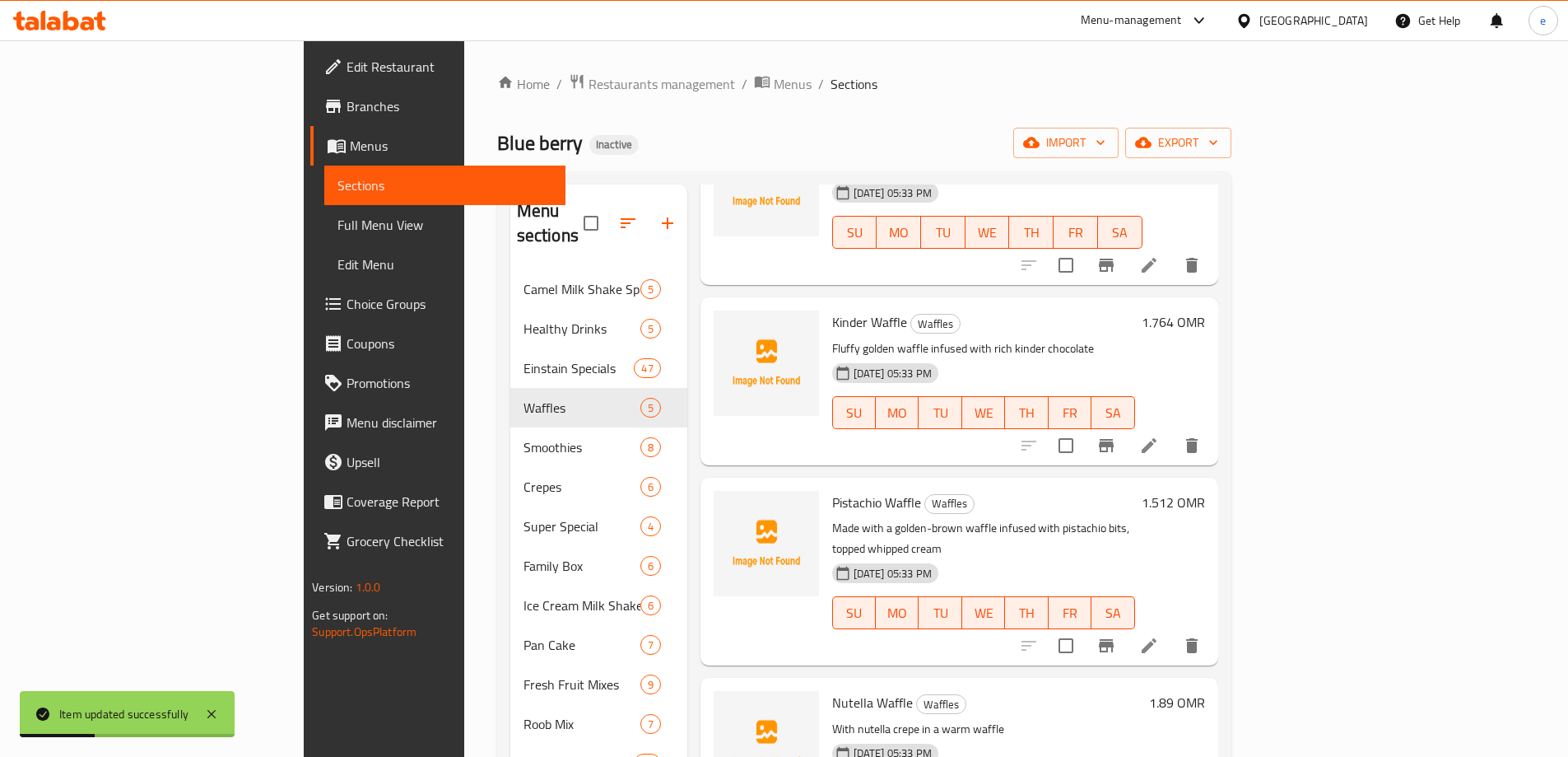
scroll to position [184, 0]
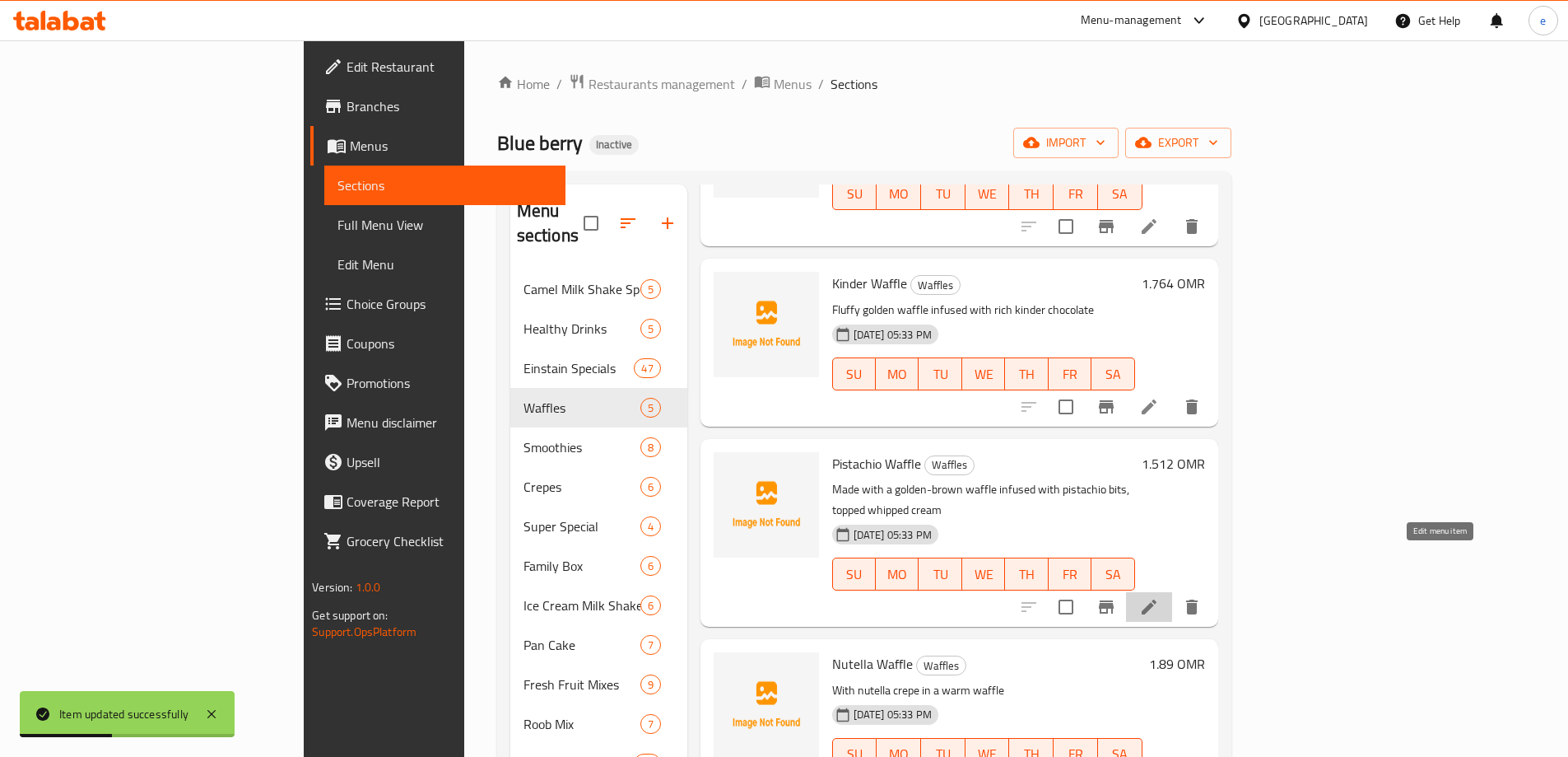
click at [1159, 597] on icon at bounding box center [1148, 606] width 19 height 19
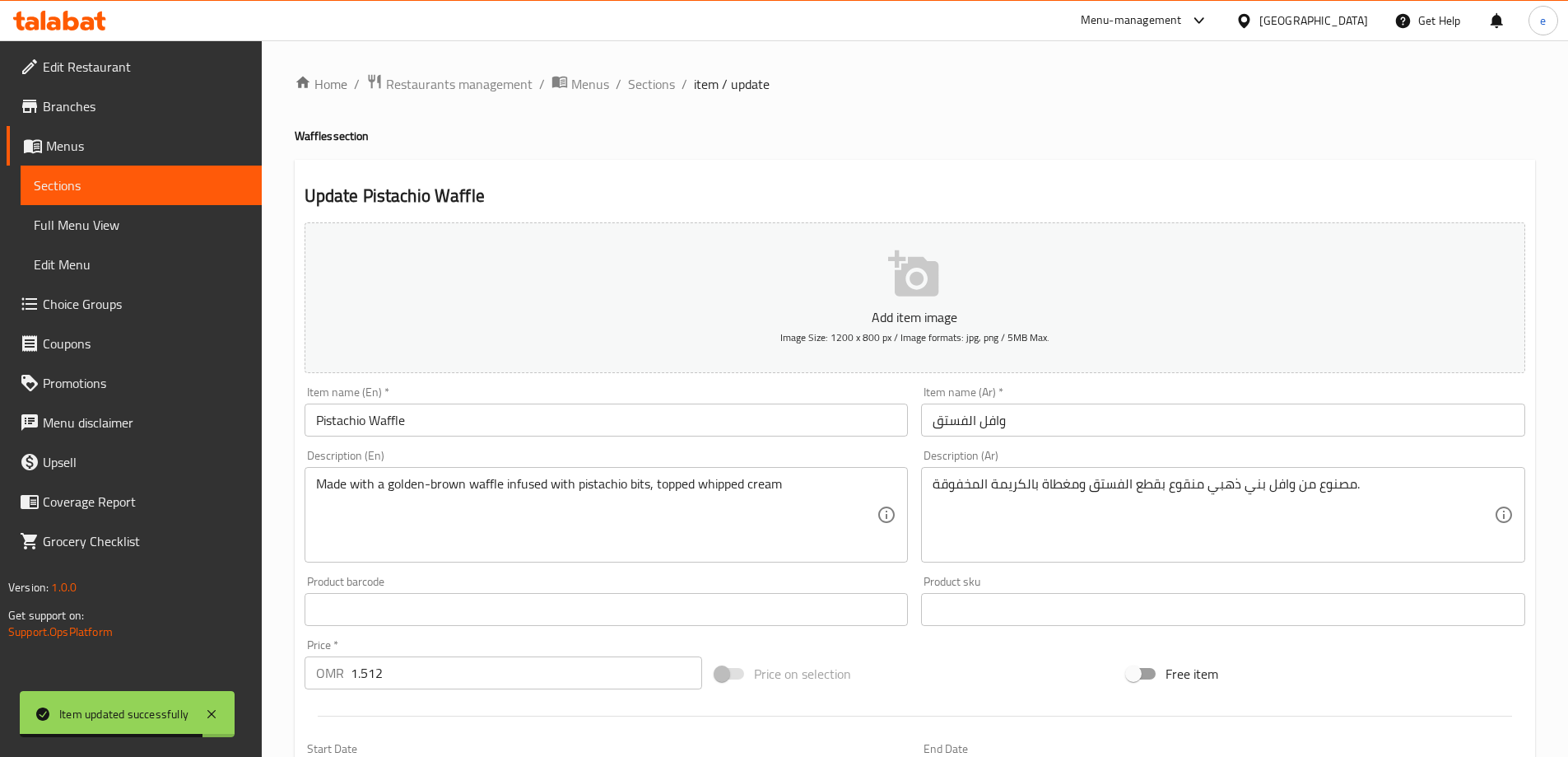
click at [172, 212] on link "Full Menu View" at bounding box center [141, 225] width 241 height 40
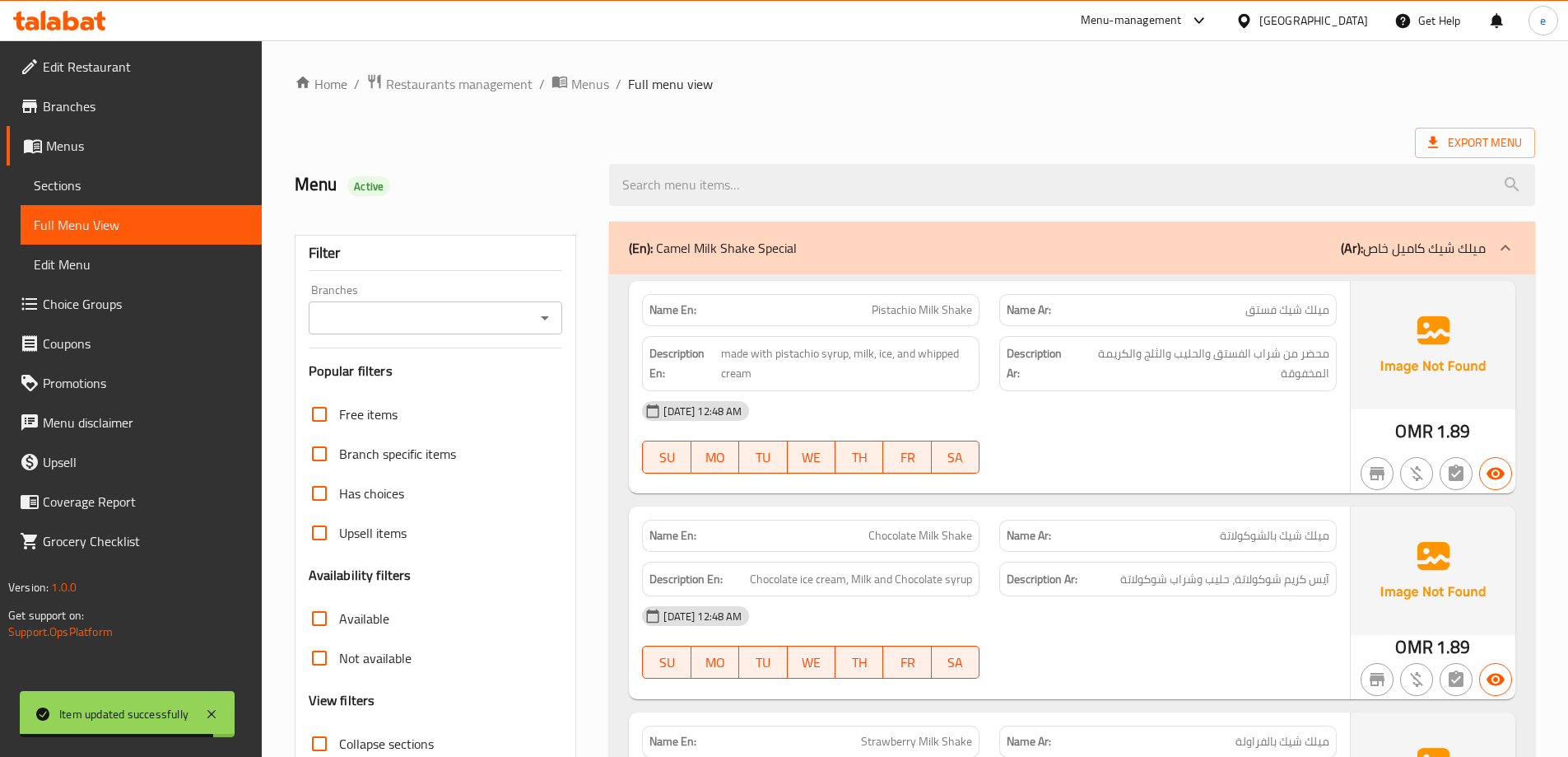
click at [366, 734] on span "Collapse sections" at bounding box center [387, 743] width 95 height 19
click at [339, 724] on input "Collapse sections" at bounding box center [319, 743] width 40 height 40
checkbox input "true"
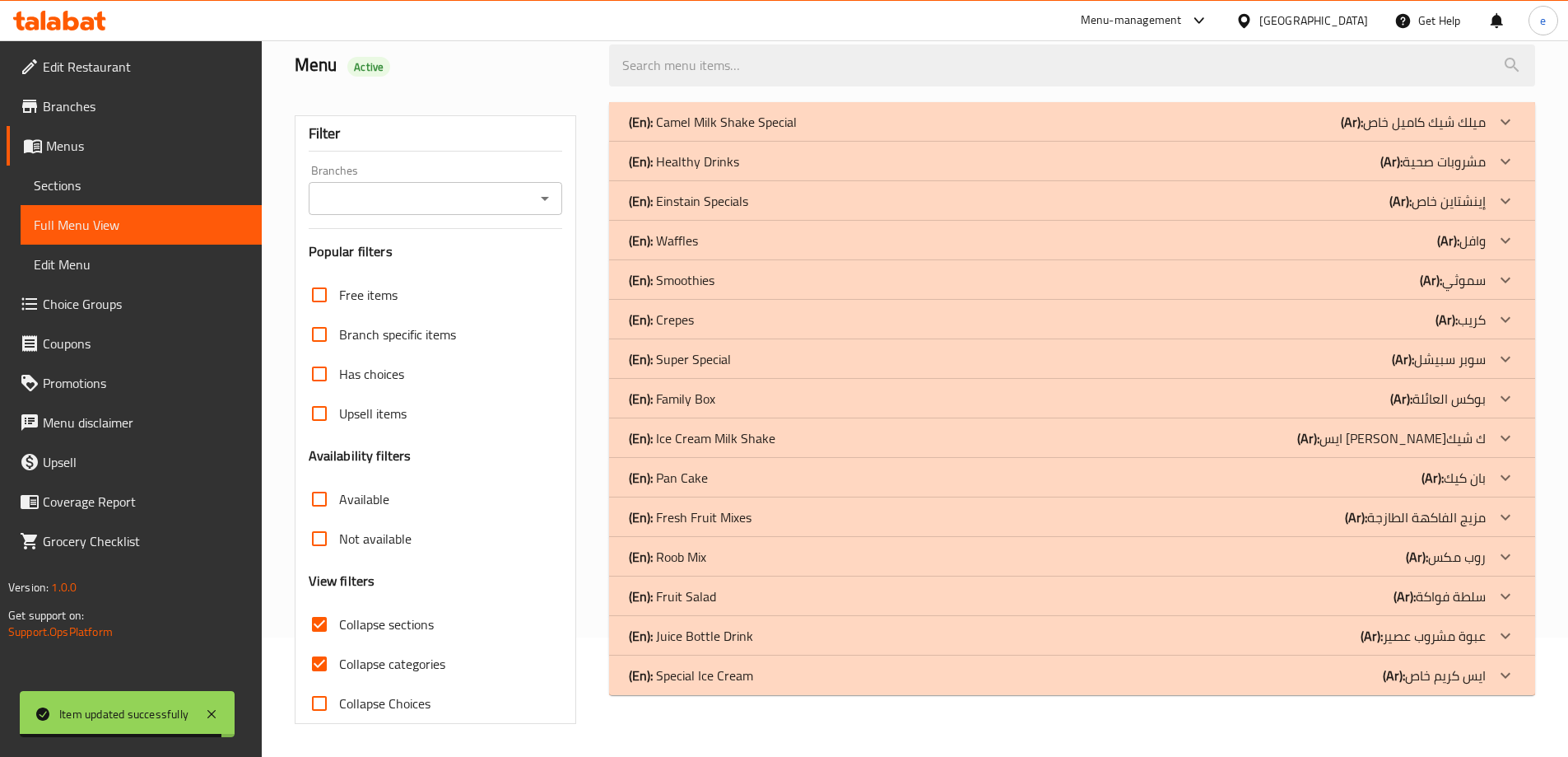
scroll to position [120, 0]
click at [348, 659] on span "Collapse categories" at bounding box center [392, 663] width 106 height 19
click at [339, 659] on input "Collapse categories" at bounding box center [319, 663] width 40 height 40
checkbox input "false"
click at [1458, 132] on p "(Ar): [PERSON_NAME]" at bounding box center [1413, 122] width 145 height 19
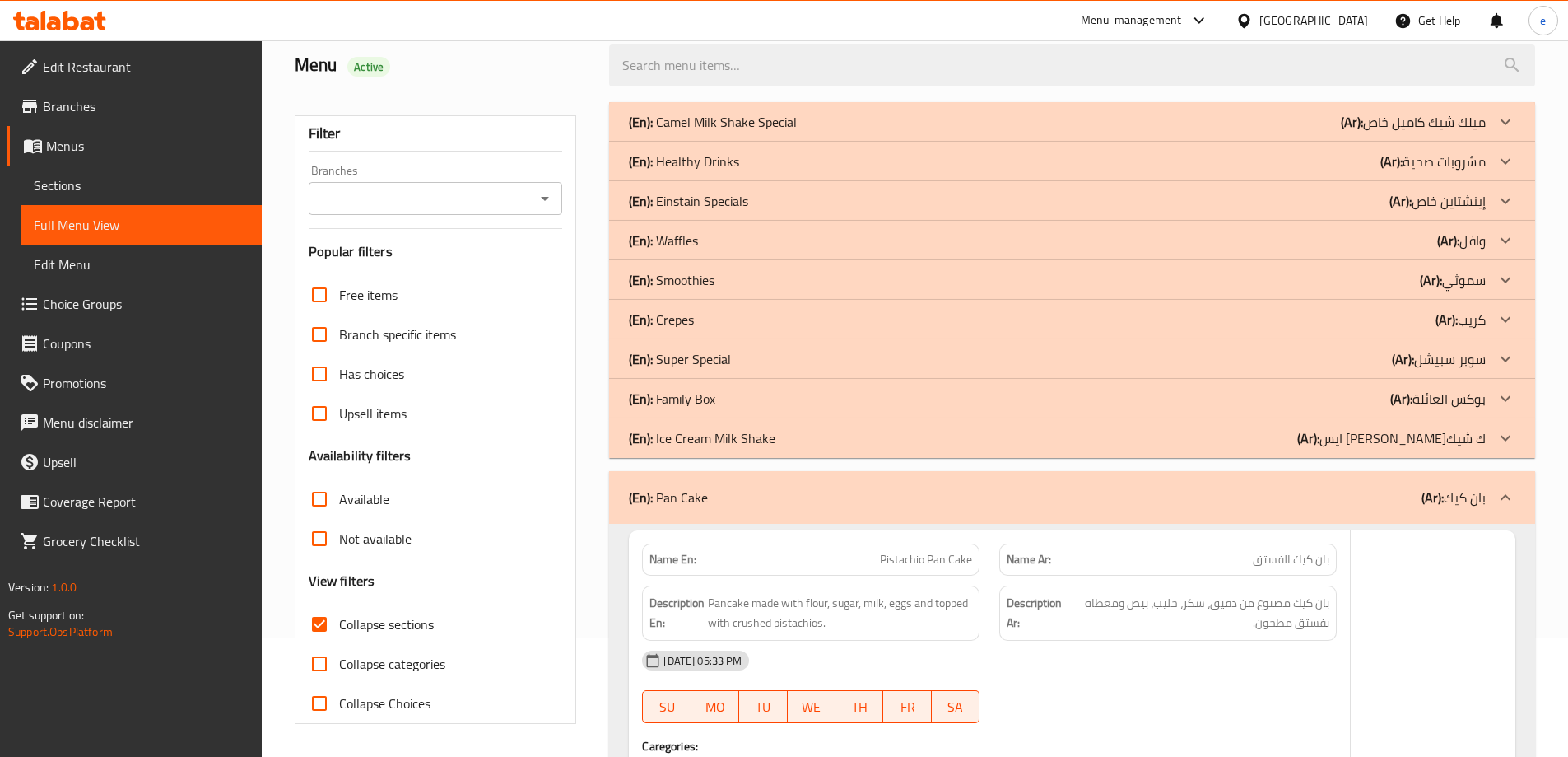
click at [1452, 132] on p "(Ar): بوكس العائلة" at bounding box center [1413, 122] width 145 height 19
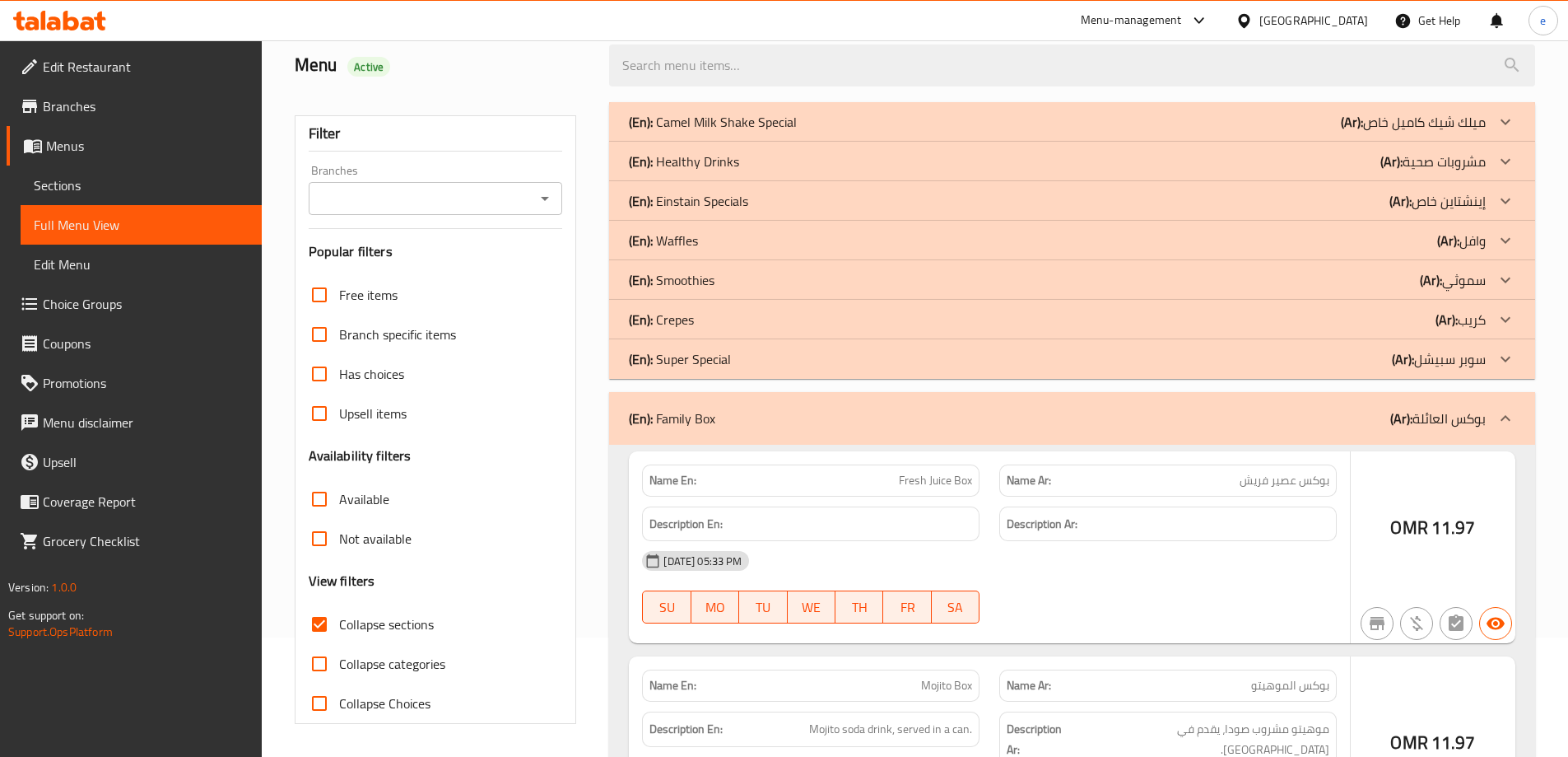
click at [1466, 132] on p "(Ar): كريب" at bounding box center [1413, 122] width 145 height 19
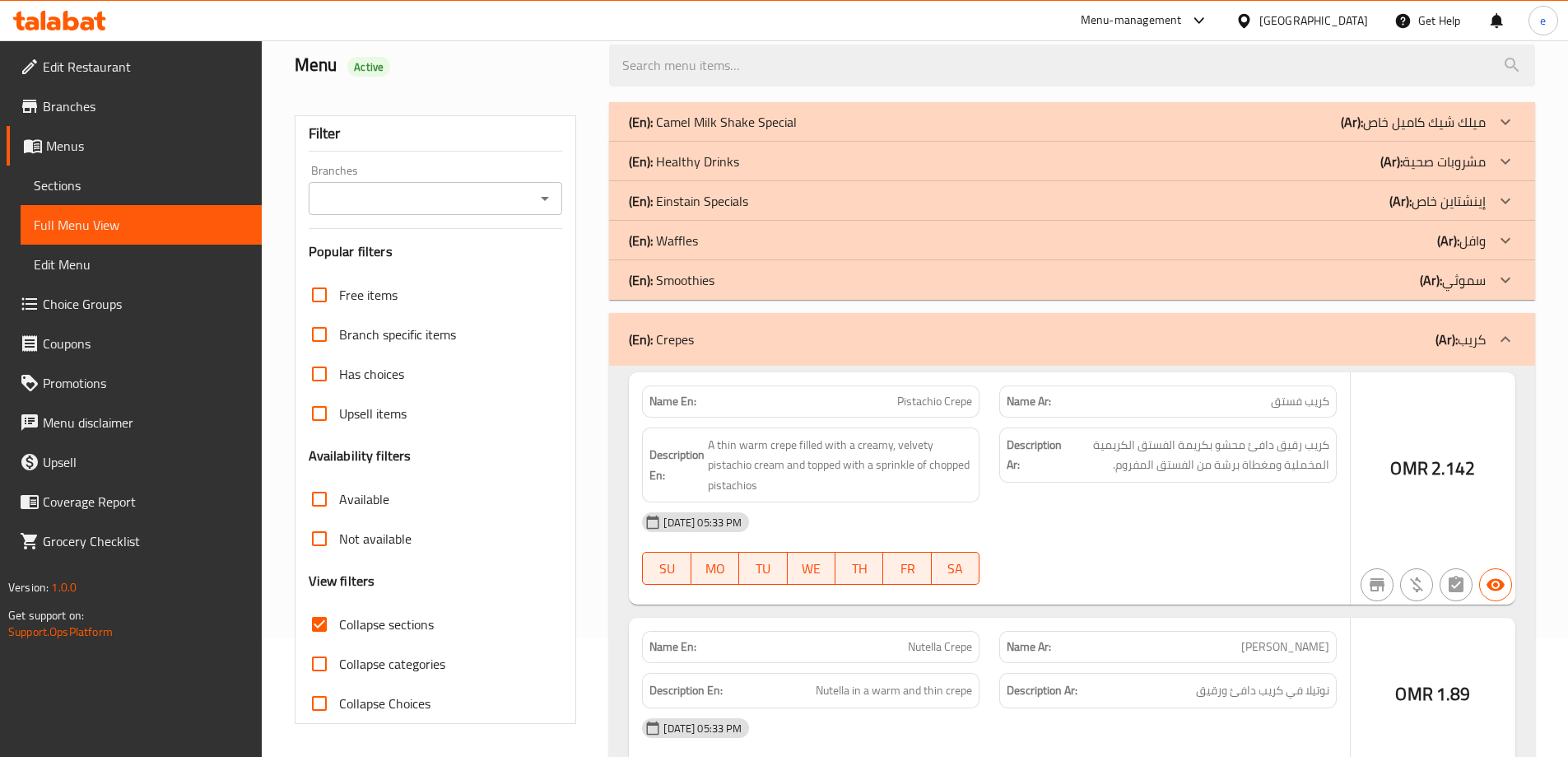
click at [1483, 132] on p "(Ar): وافل" at bounding box center [1413, 122] width 145 height 19
click at [1484, 132] on p "(Ar): مشروبات صحية" at bounding box center [1413, 122] width 145 height 19
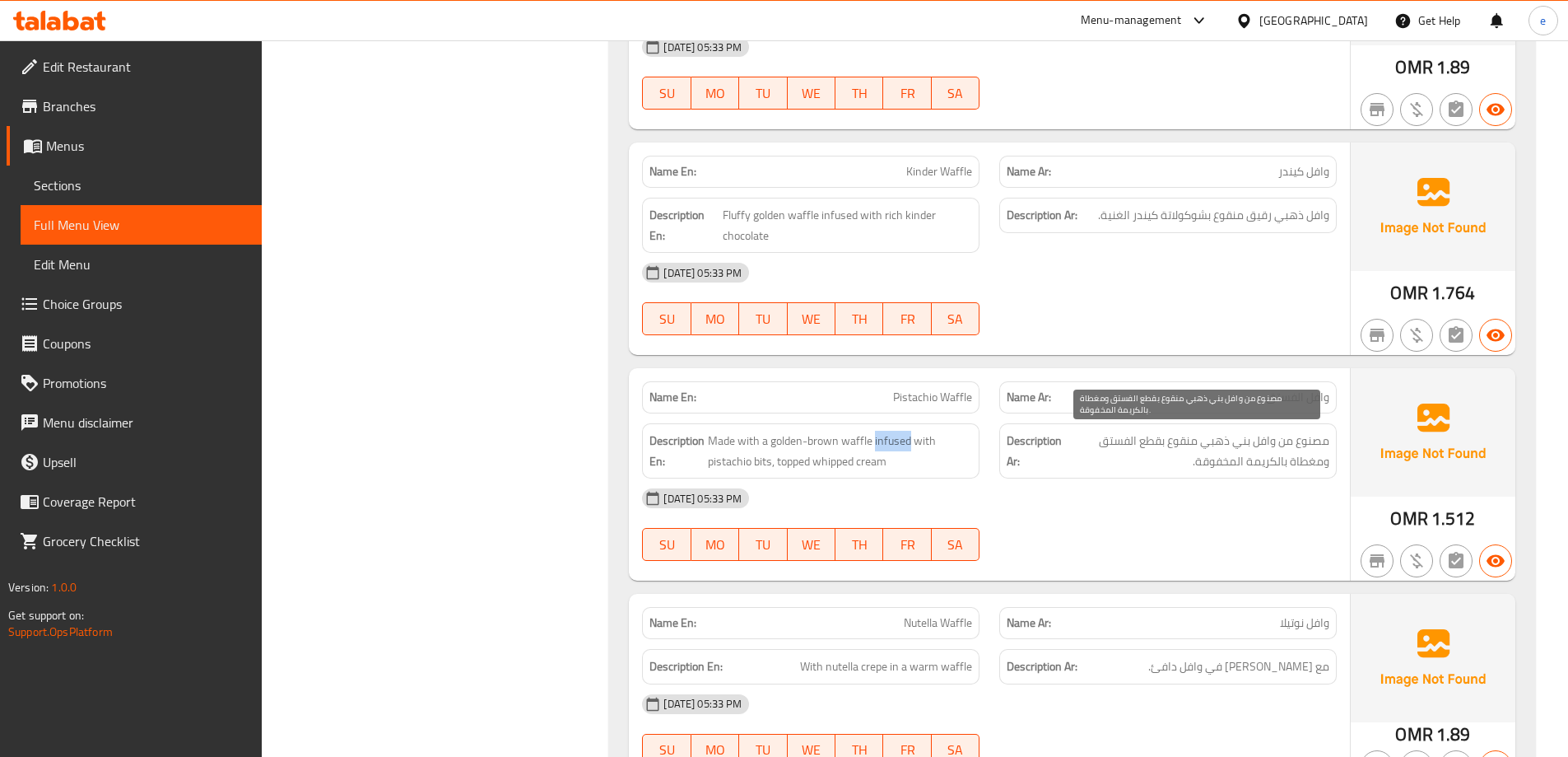
scroll to position [3406, 0]
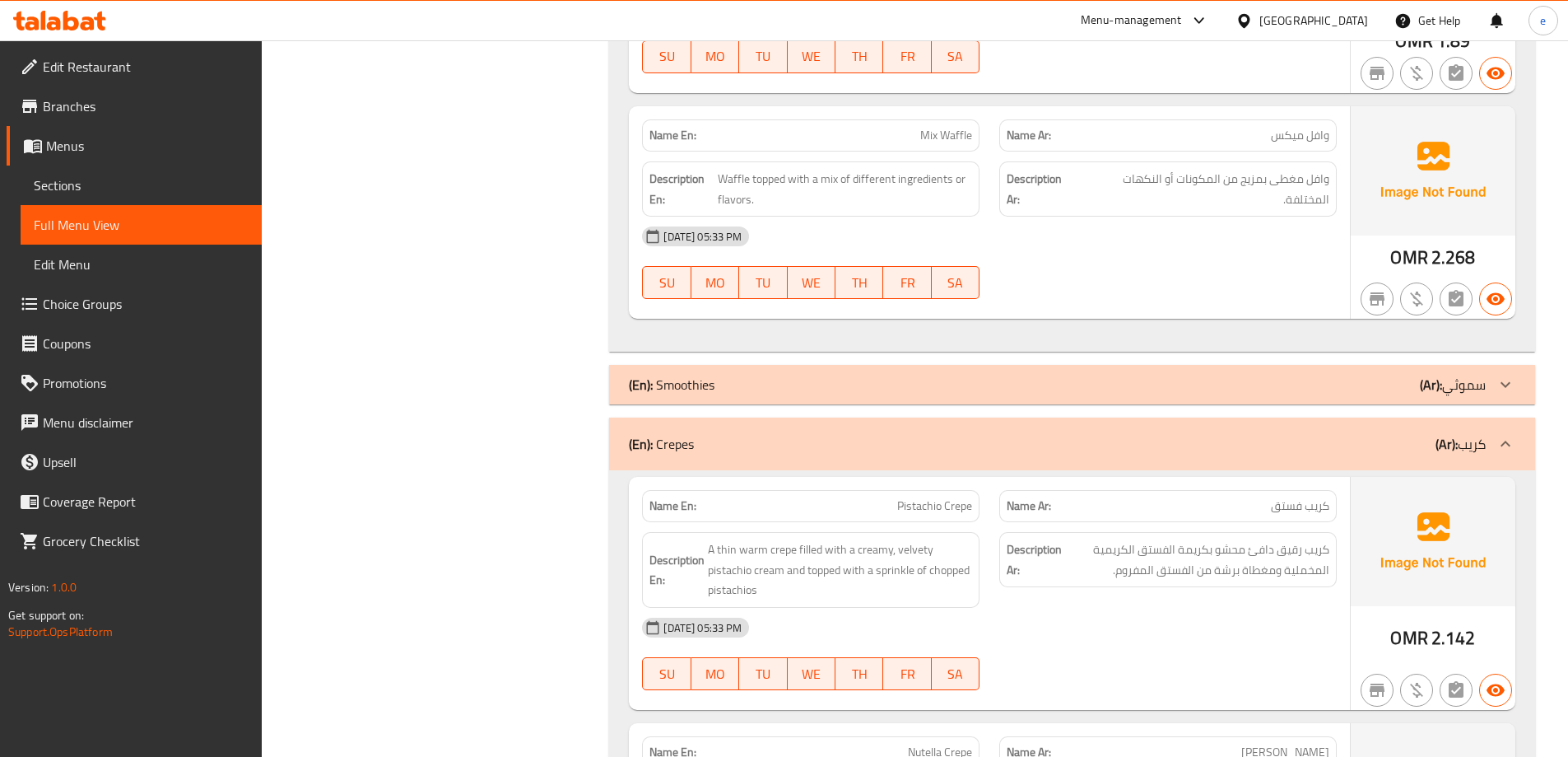
scroll to position [4065, 0]
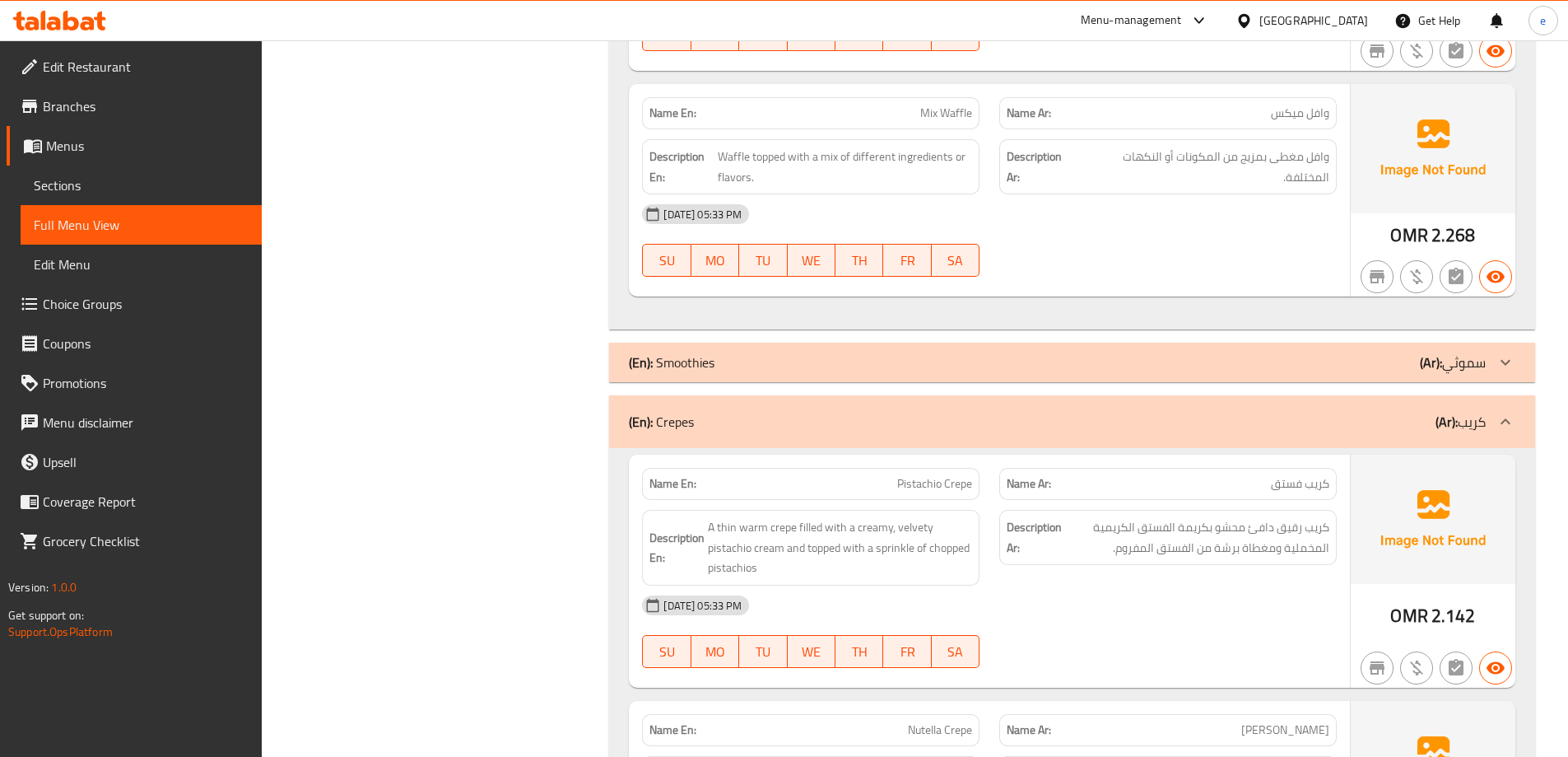
copy span "Mix Waffle"
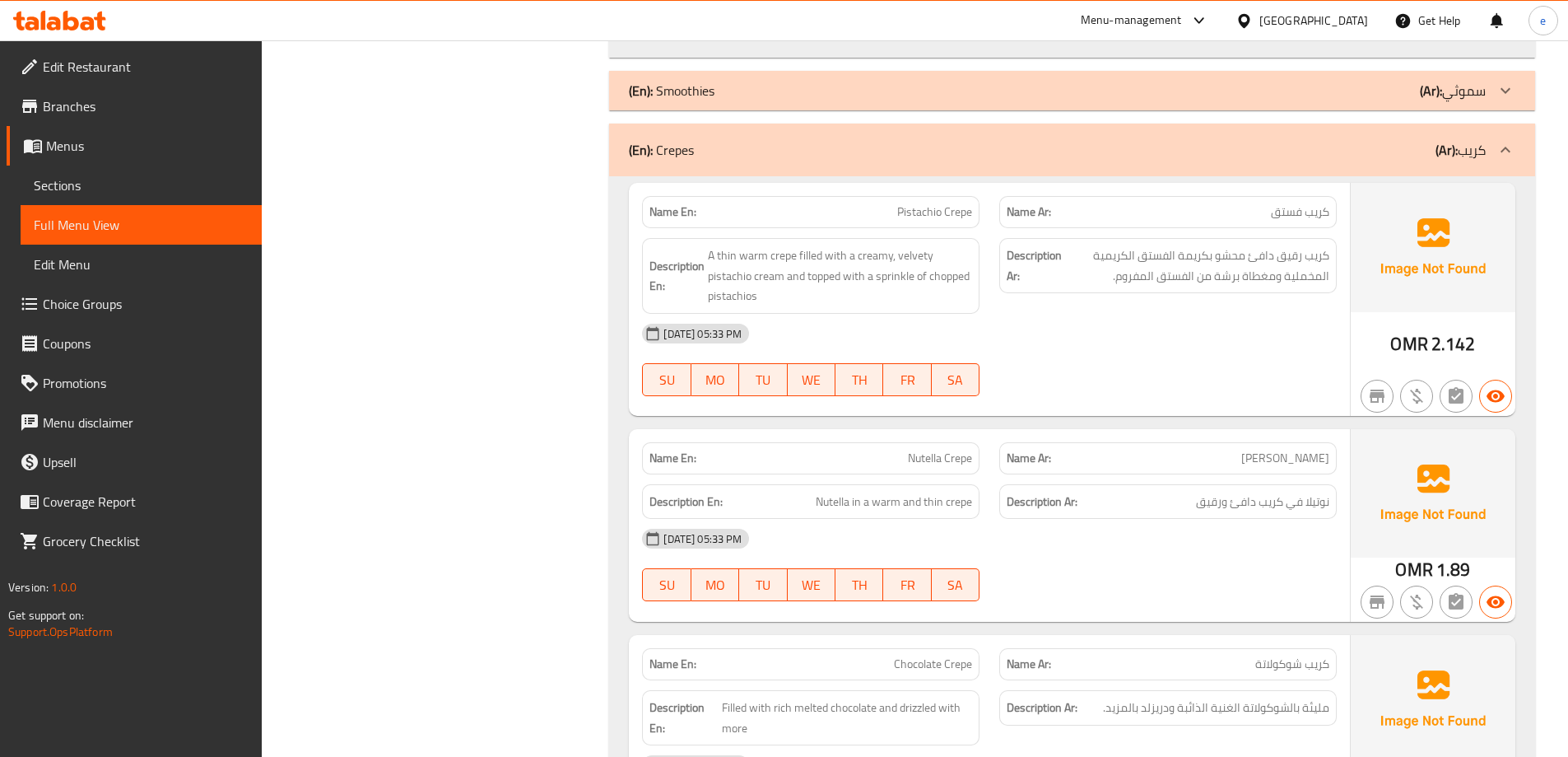
scroll to position [4505, 0]
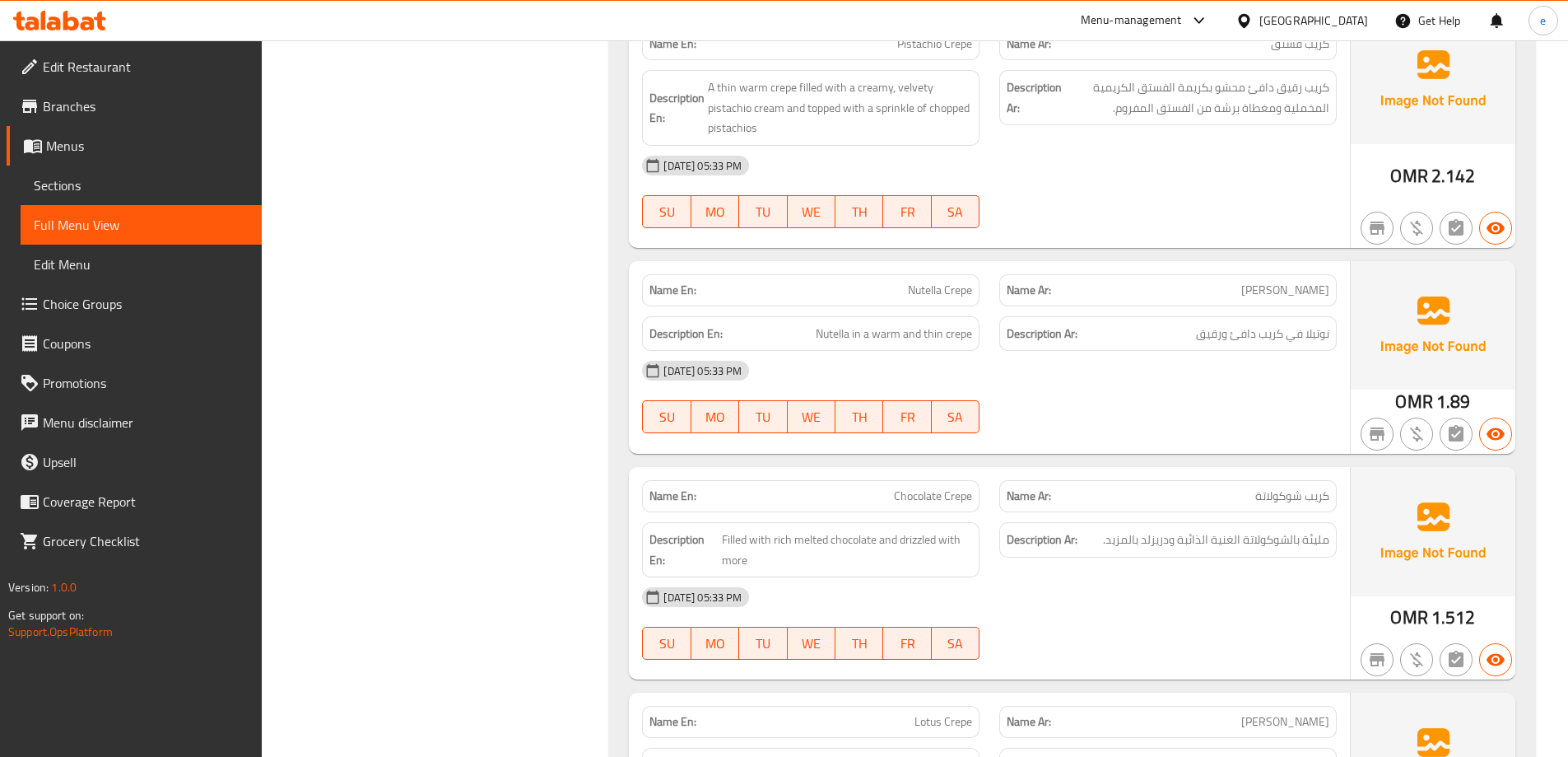
copy span "Nutella Crepe"
click at [55, 190] on span "Sections" at bounding box center [141, 185] width 215 height 19
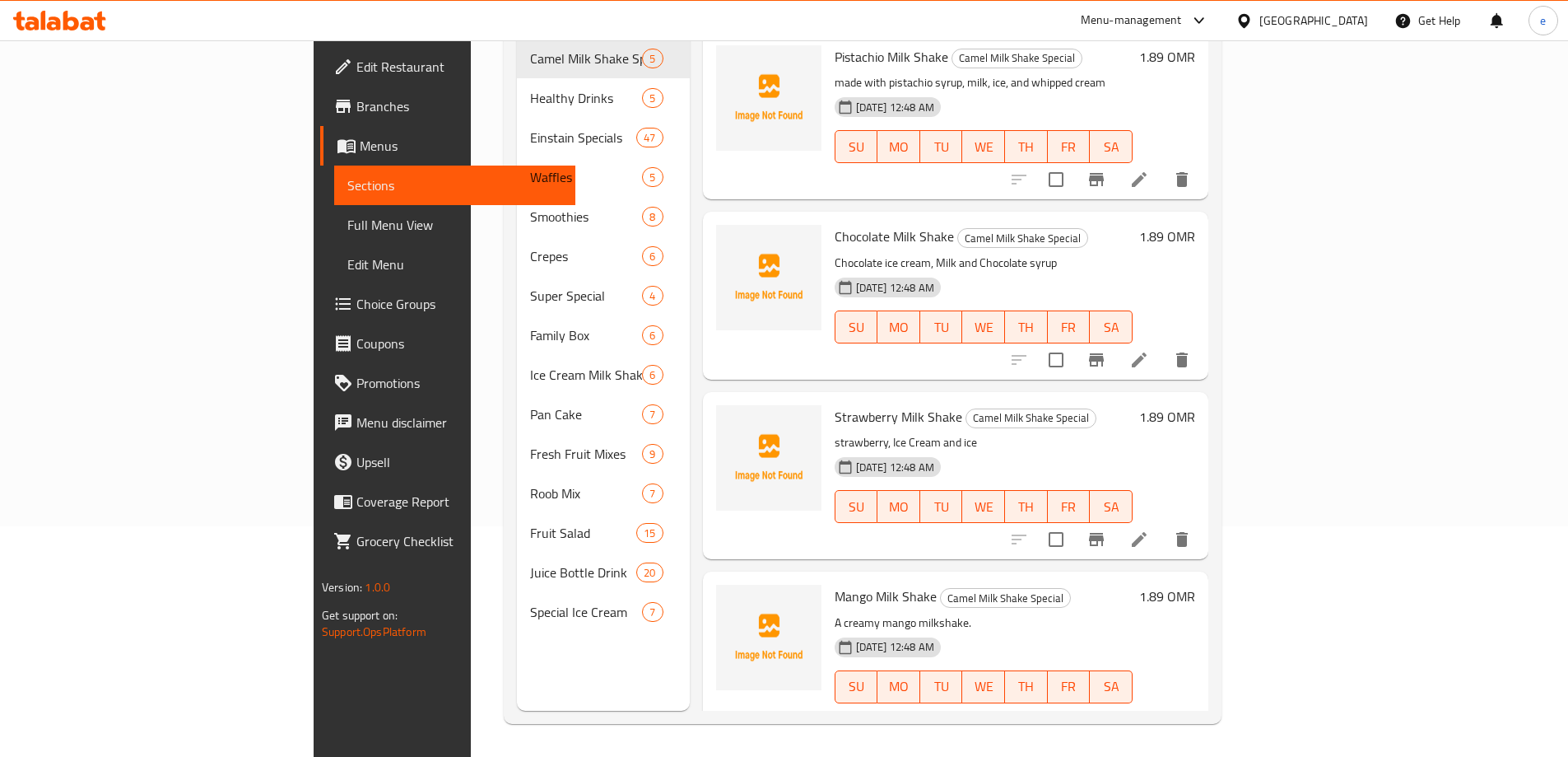
scroll to position [231, 0]
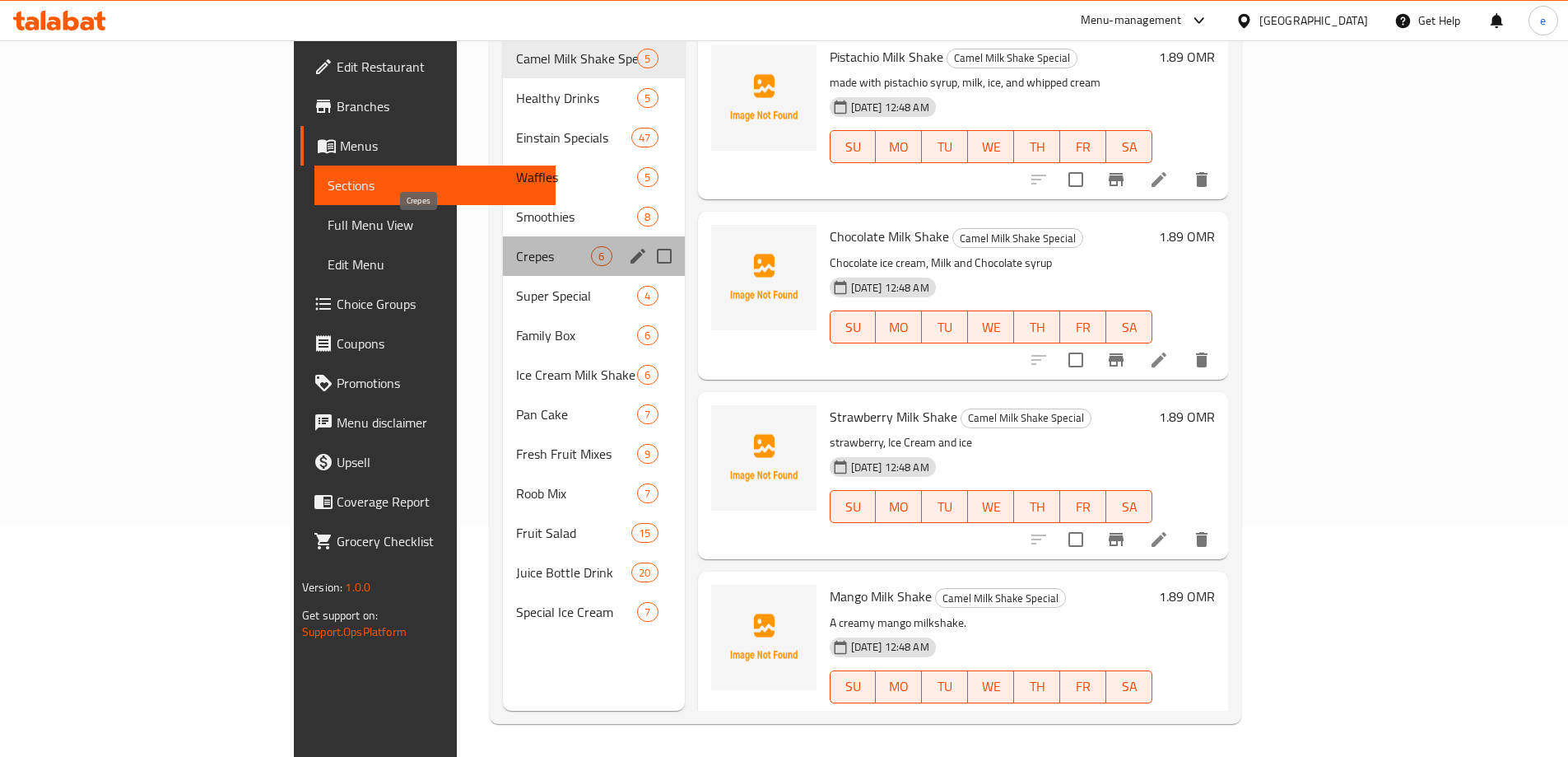
click at [516, 246] on span "Crepes" at bounding box center [553, 255] width 75 height 19
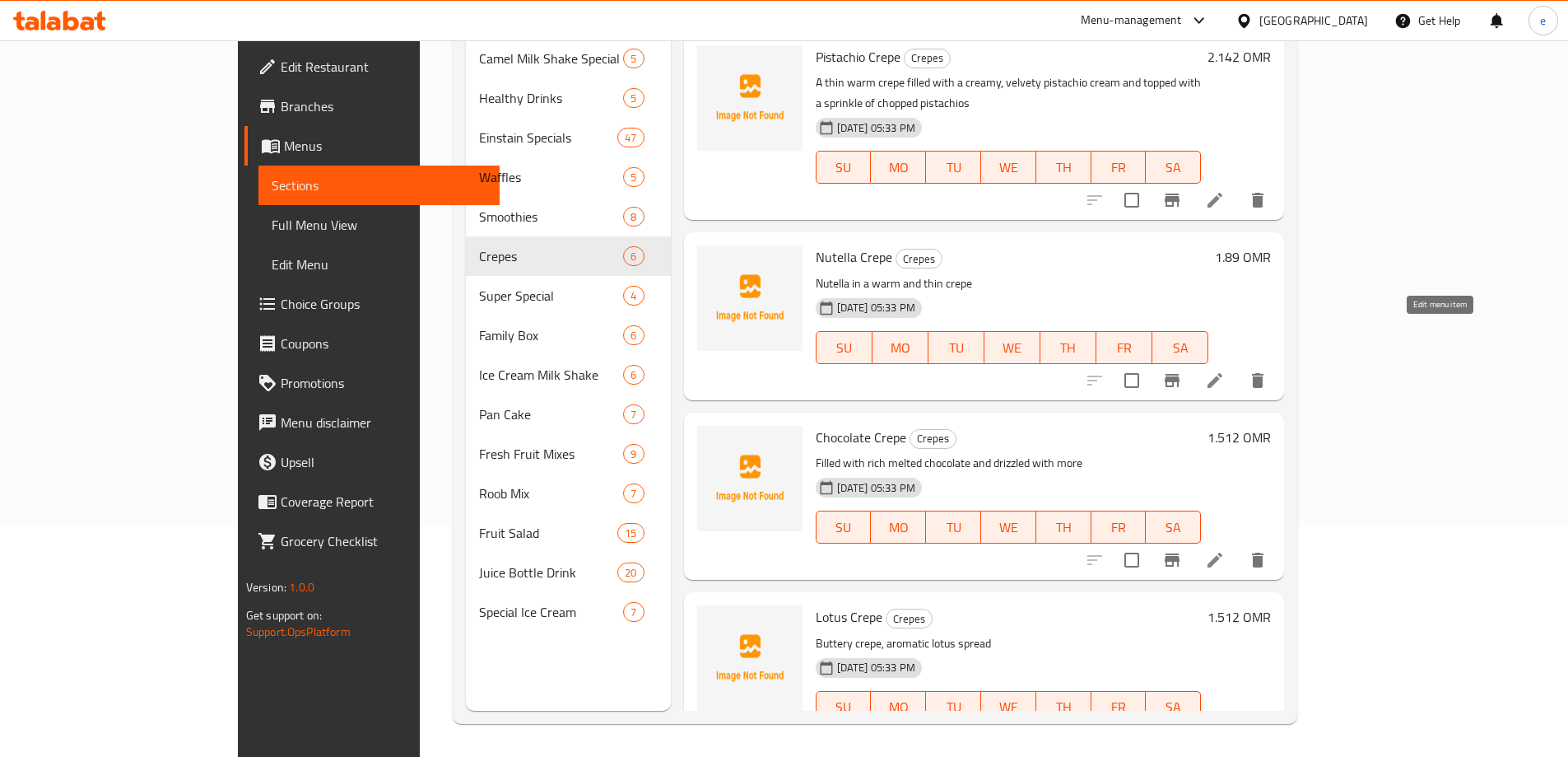
click at [1225, 370] on icon at bounding box center [1214, 379] width 19 height 19
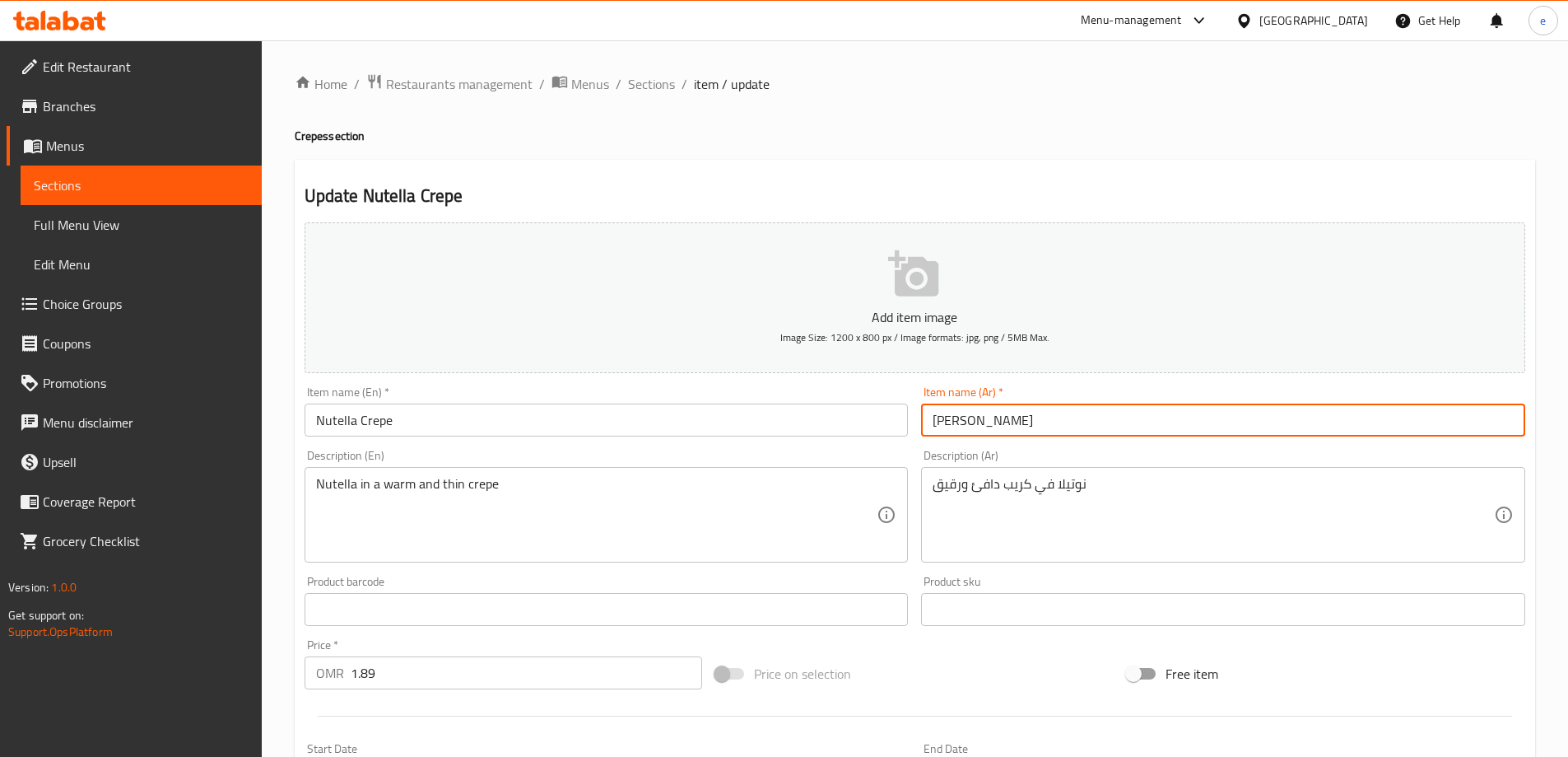
click at [941, 422] on input "[PERSON_NAME]" at bounding box center [1222, 420] width 604 height 33
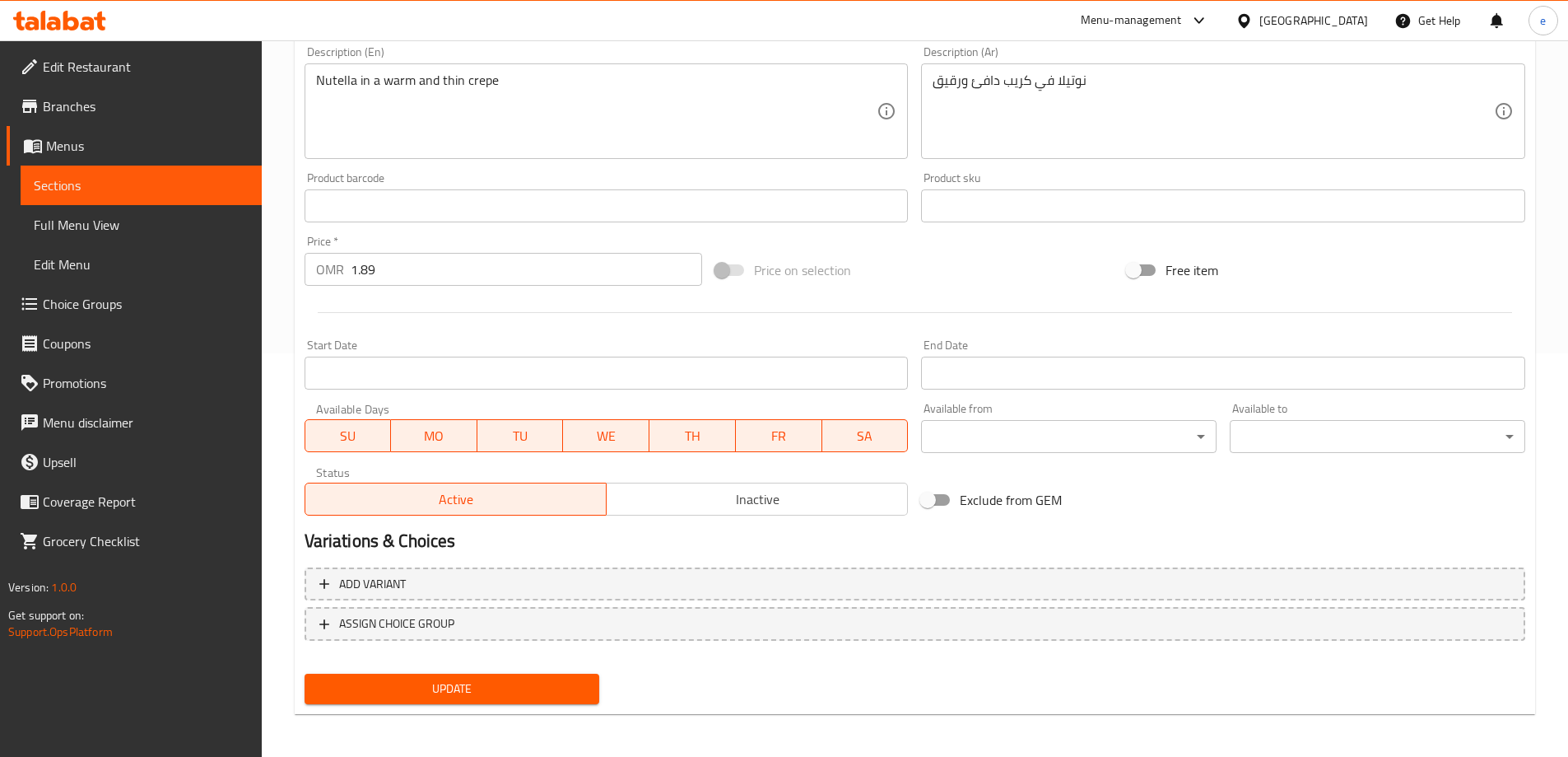
scroll to position [406, 0]
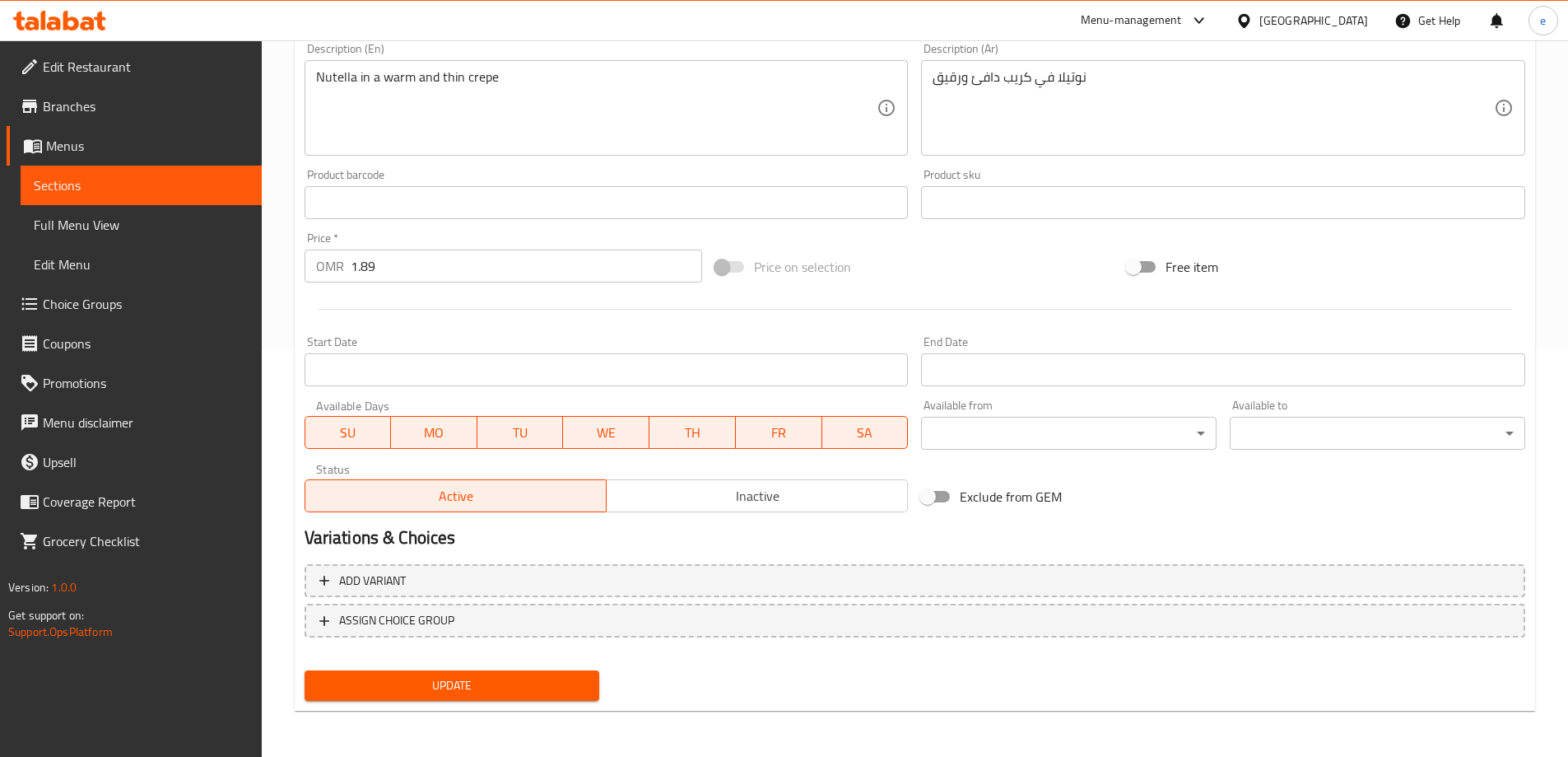
type input "كريب نوتيلا"
click at [446, 683] on span "Update" at bounding box center [453, 686] width 269 height 20
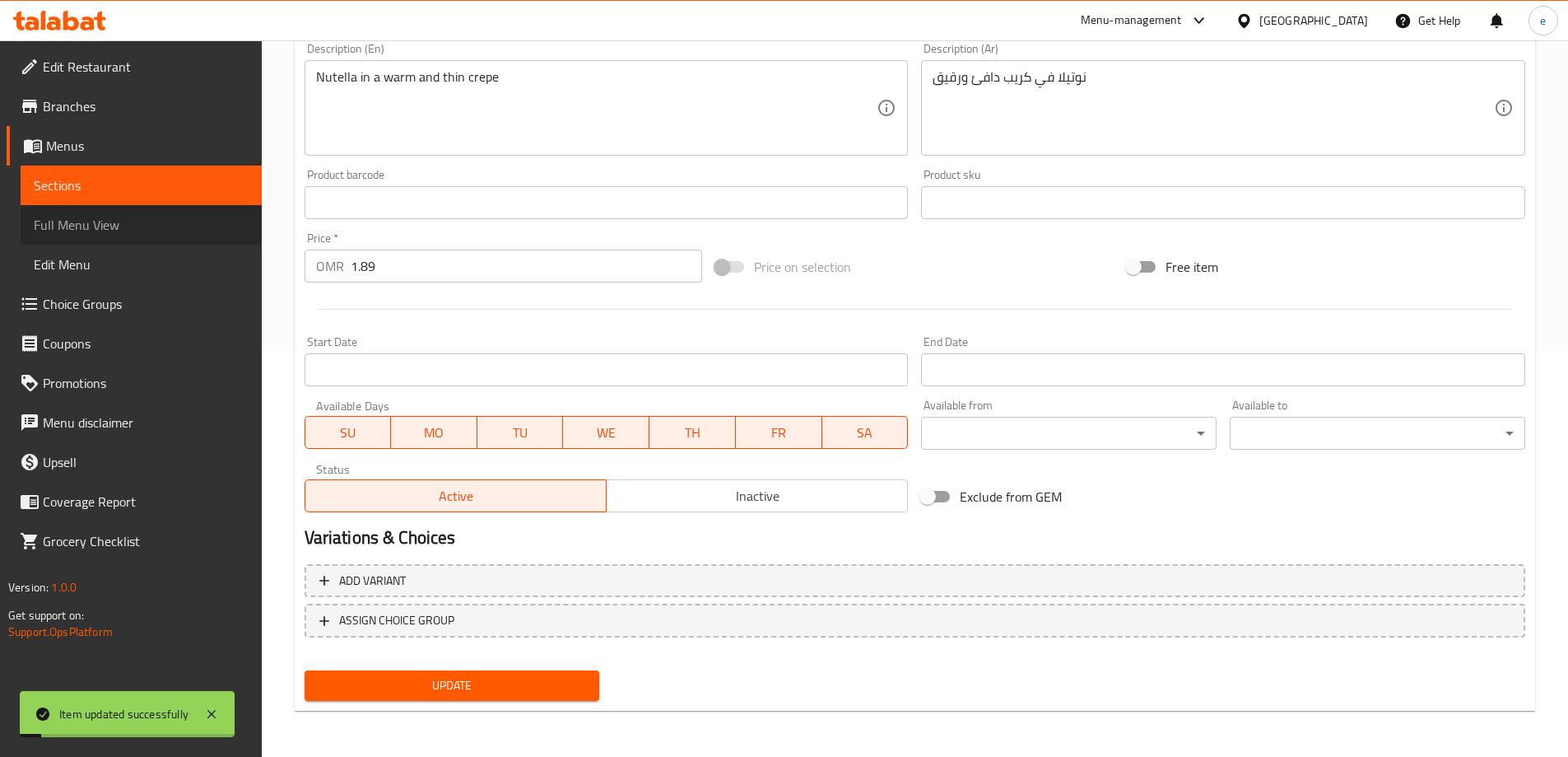
click at [102, 215] on span "Full Menu View" at bounding box center [141, 225] width 215 height 19
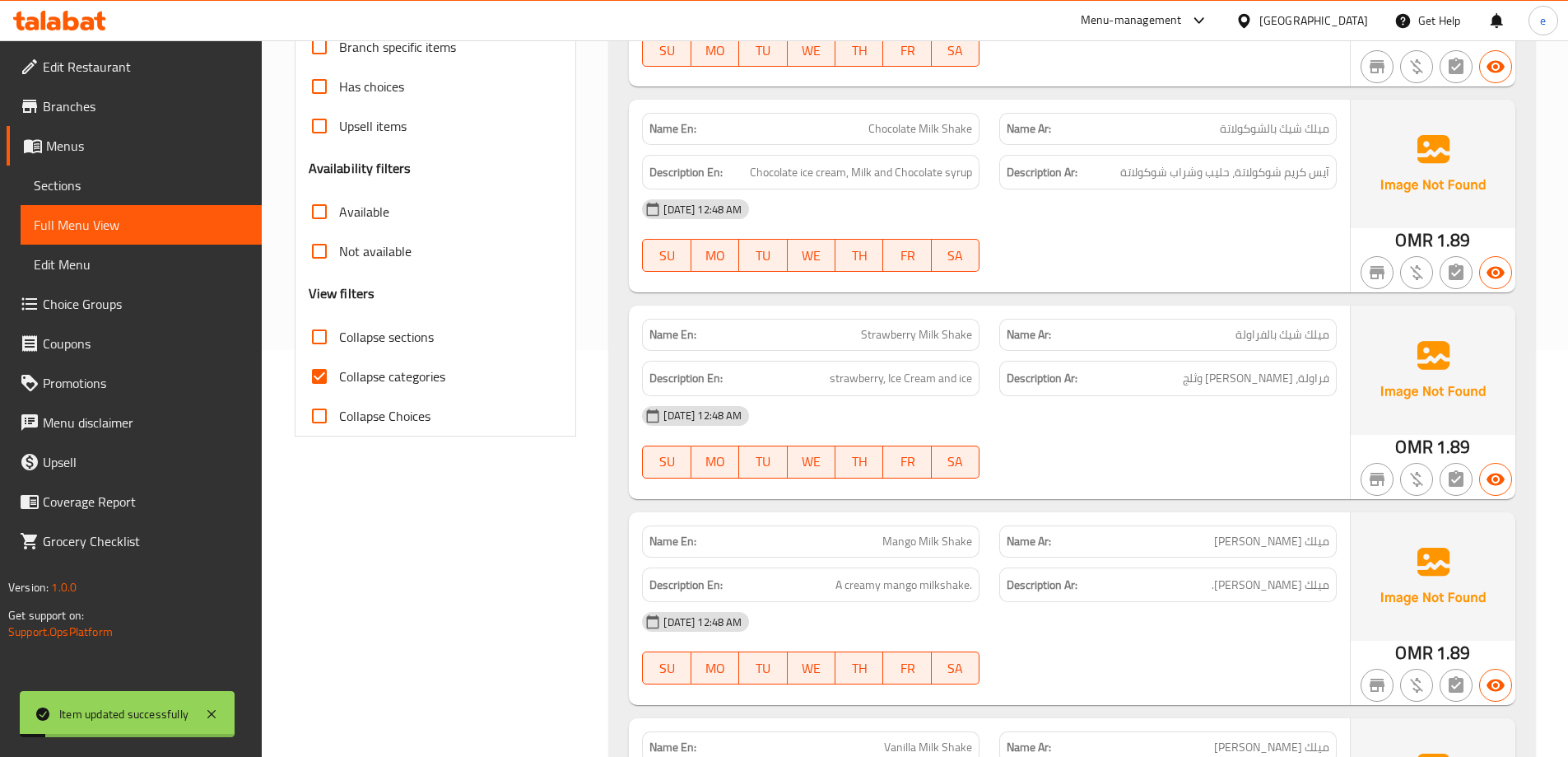
click at [352, 333] on span "Collapse sections" at bounding box center [387, 336] width 95 height 19
click at [339, 333] on input "Collapse sections" at bounding box center [319, 337] width 40 height 40
checkbox input "true"
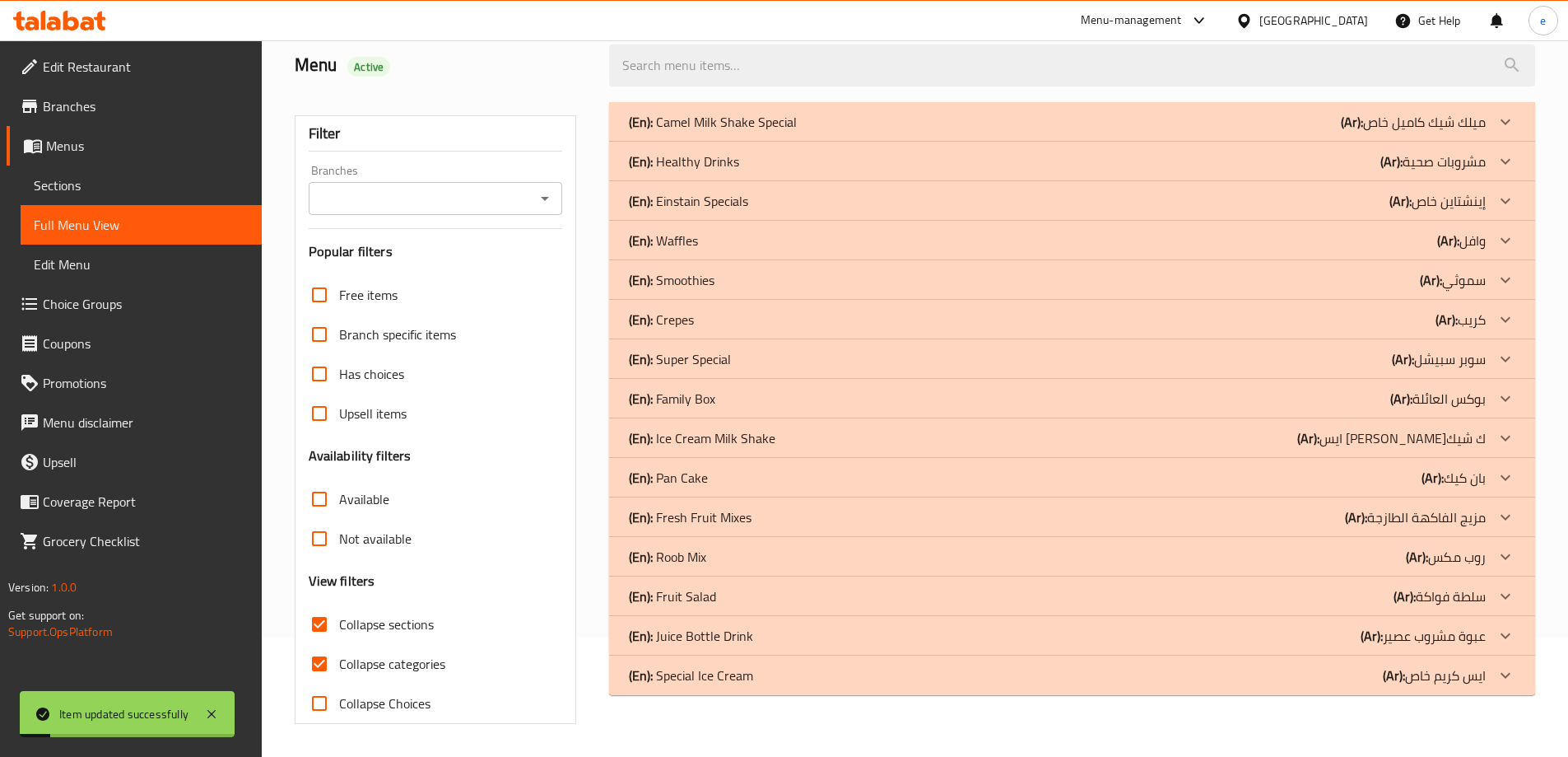
click at [323, 644] on input "Collapse categories" at bounding box center [319, 663] width 40 height 40
checkbox input "false"
click at [1363, 135] on b "(Ar):" at bounding box center [1352, 122] width 22 height 25
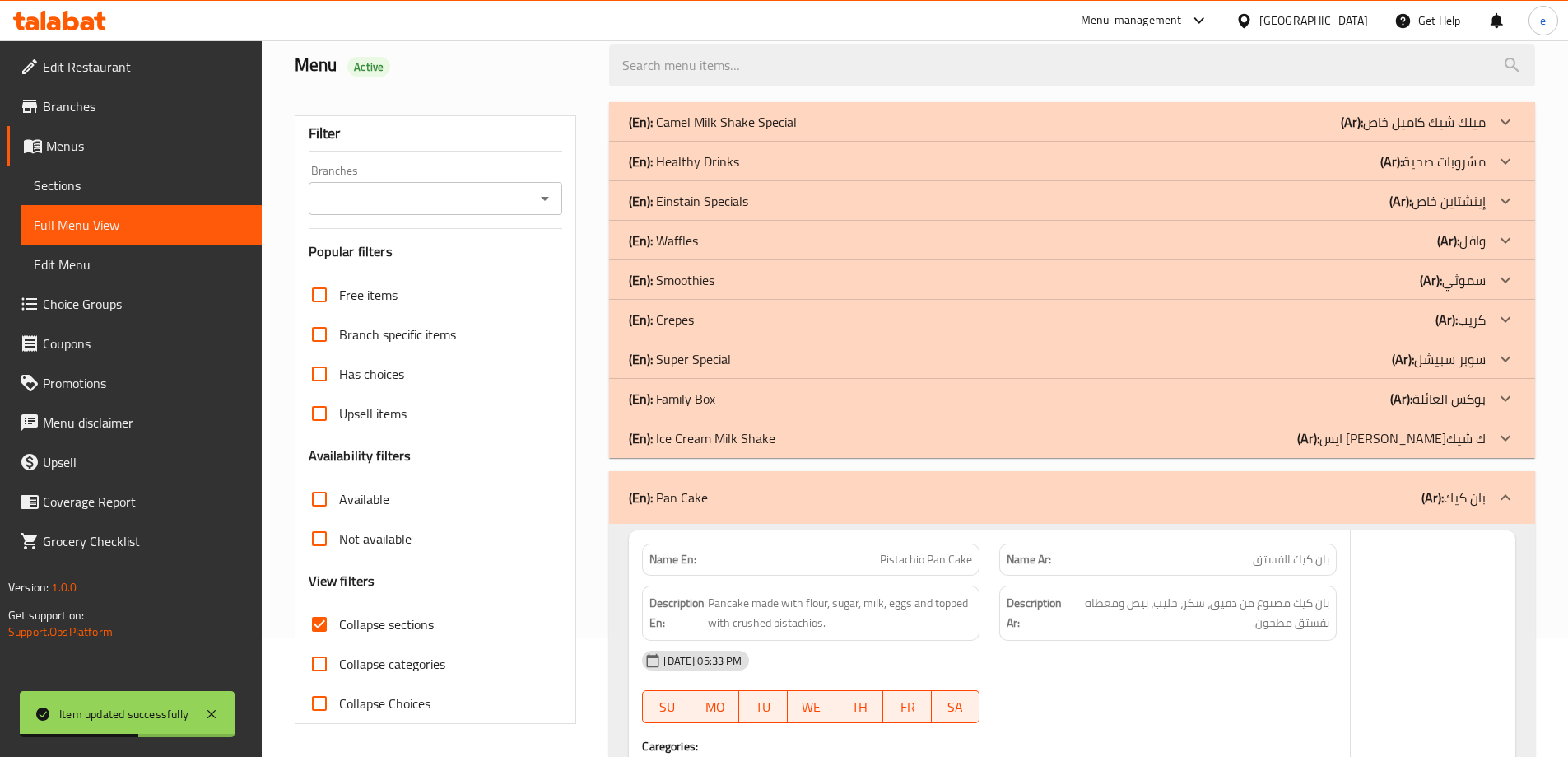
click at [1448, 132] on p "(Ar): بوكس العائلة" at bounding box center [1413, 122] width 145 height 19
click at [1458, 132] on p "(Ar): كريب" at bounding box center [1413, 122] width 145 height 19
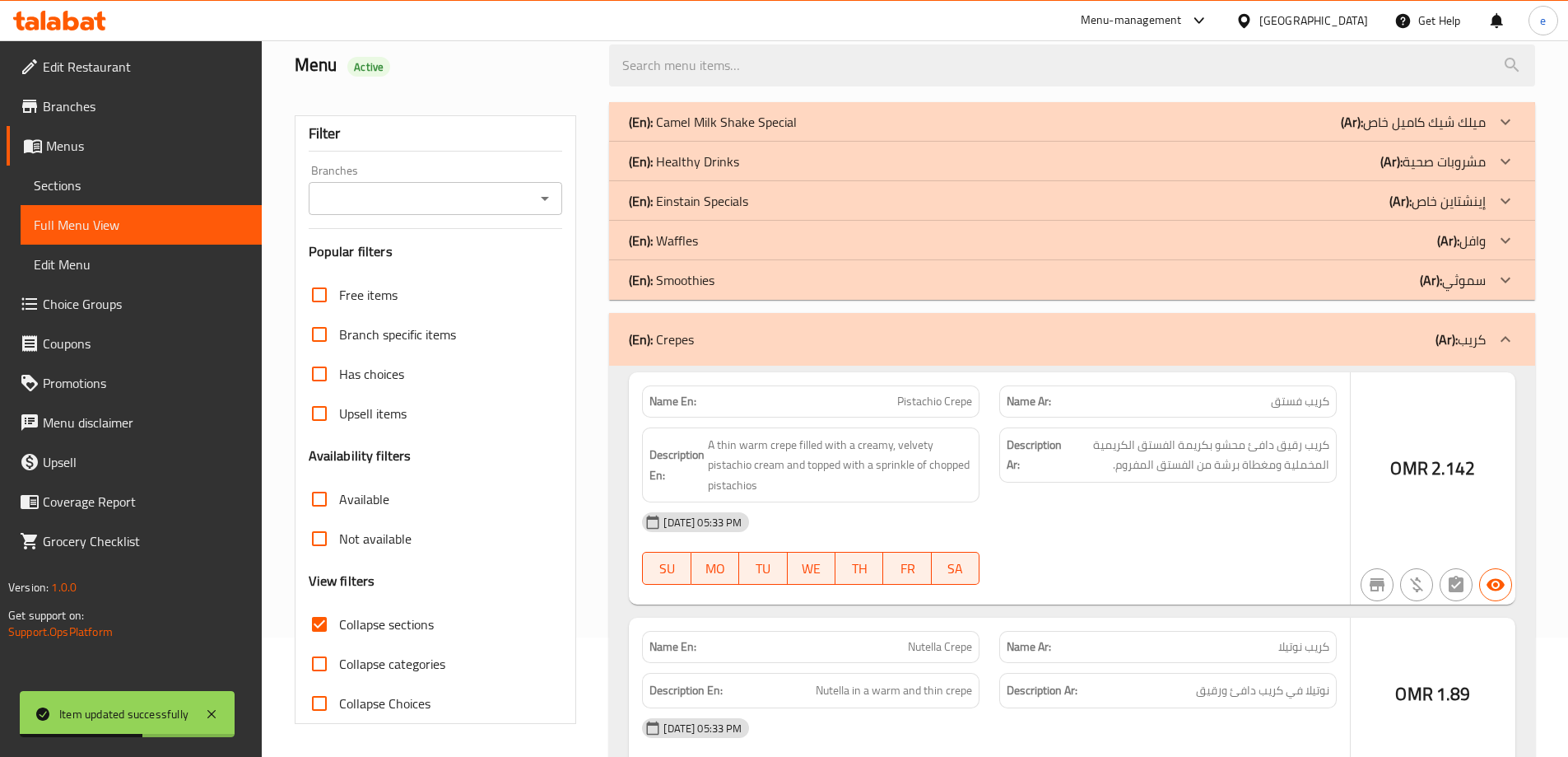
click at [1476, 132] on p "(Ar): وافل" at bounding box center [1413, 122] width 145 height 19
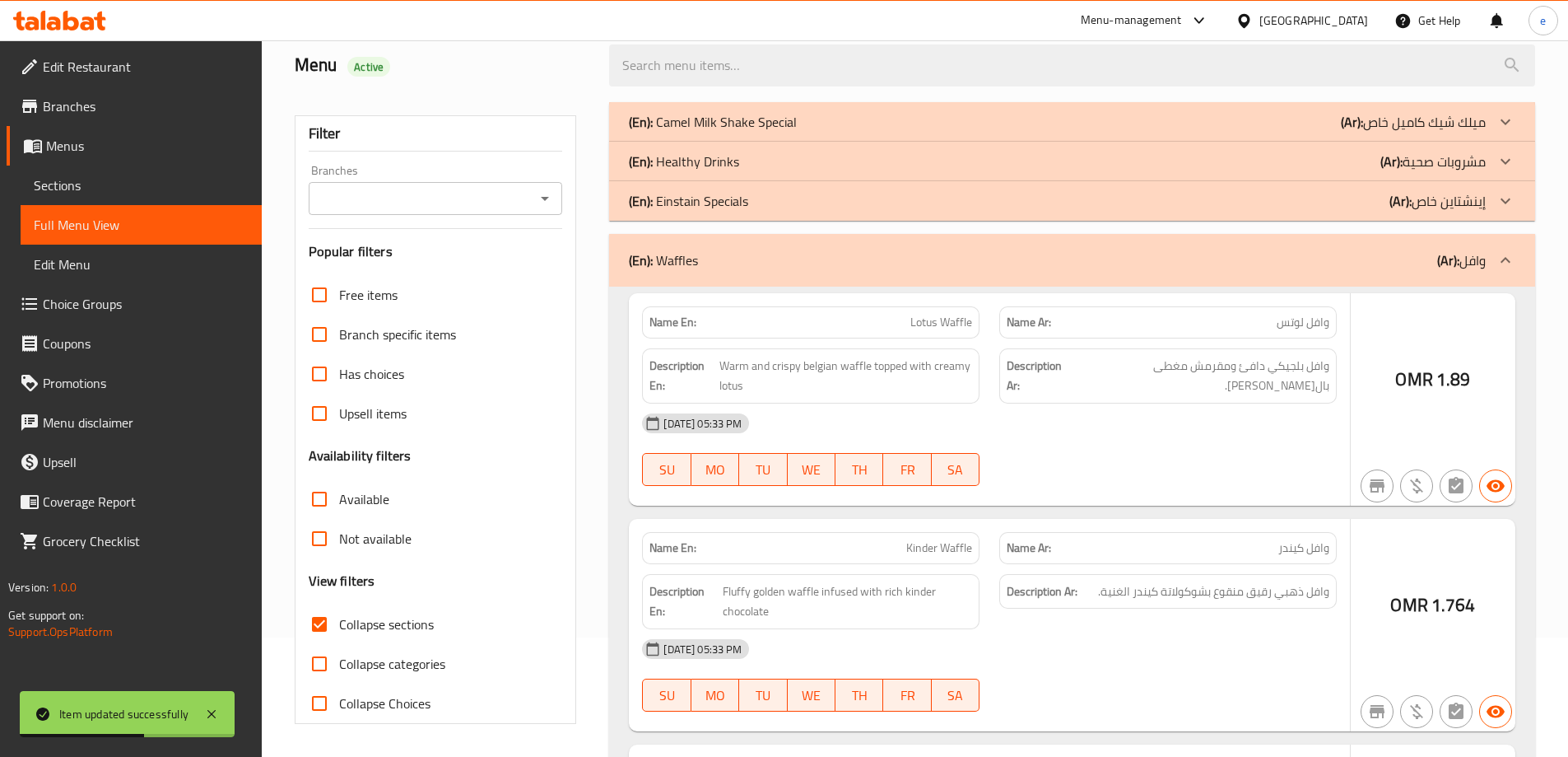
click at [1470, 132] on p "(Ar): مشروبات صحية" at bounding box center [1413, 122] width 145 height 19
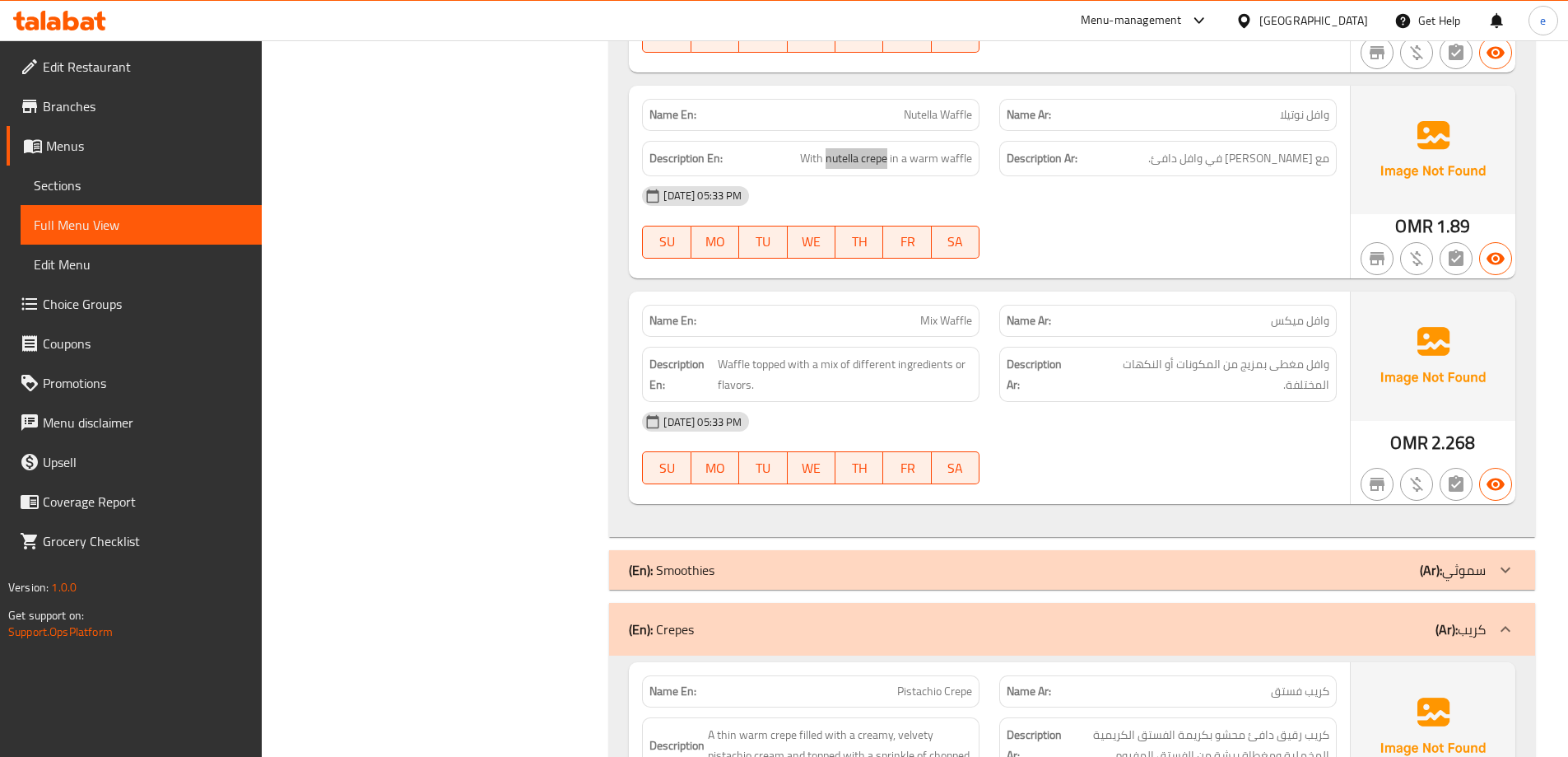
scroll to position [4417, 0]
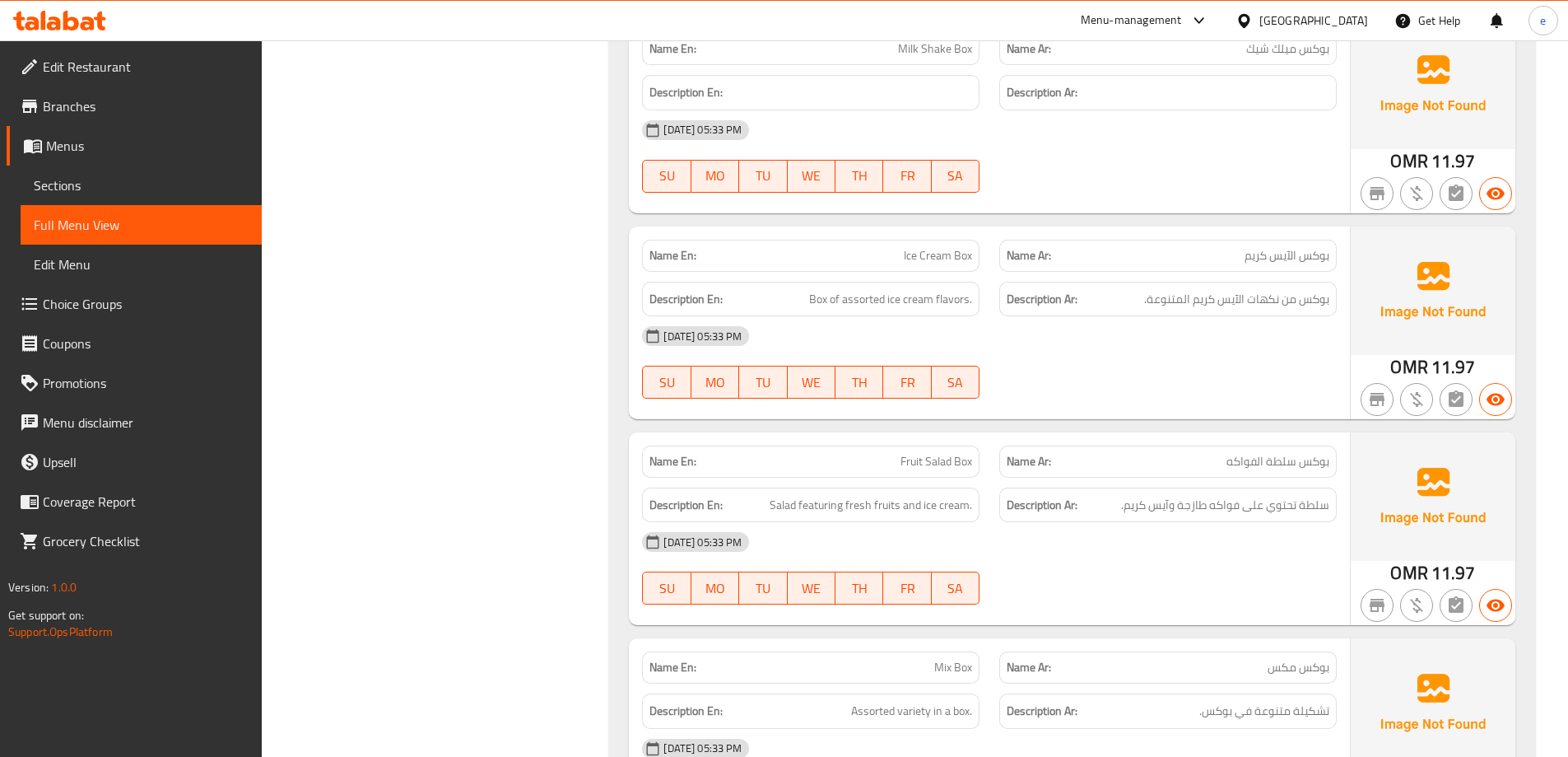
scroll to position [6612, 0]
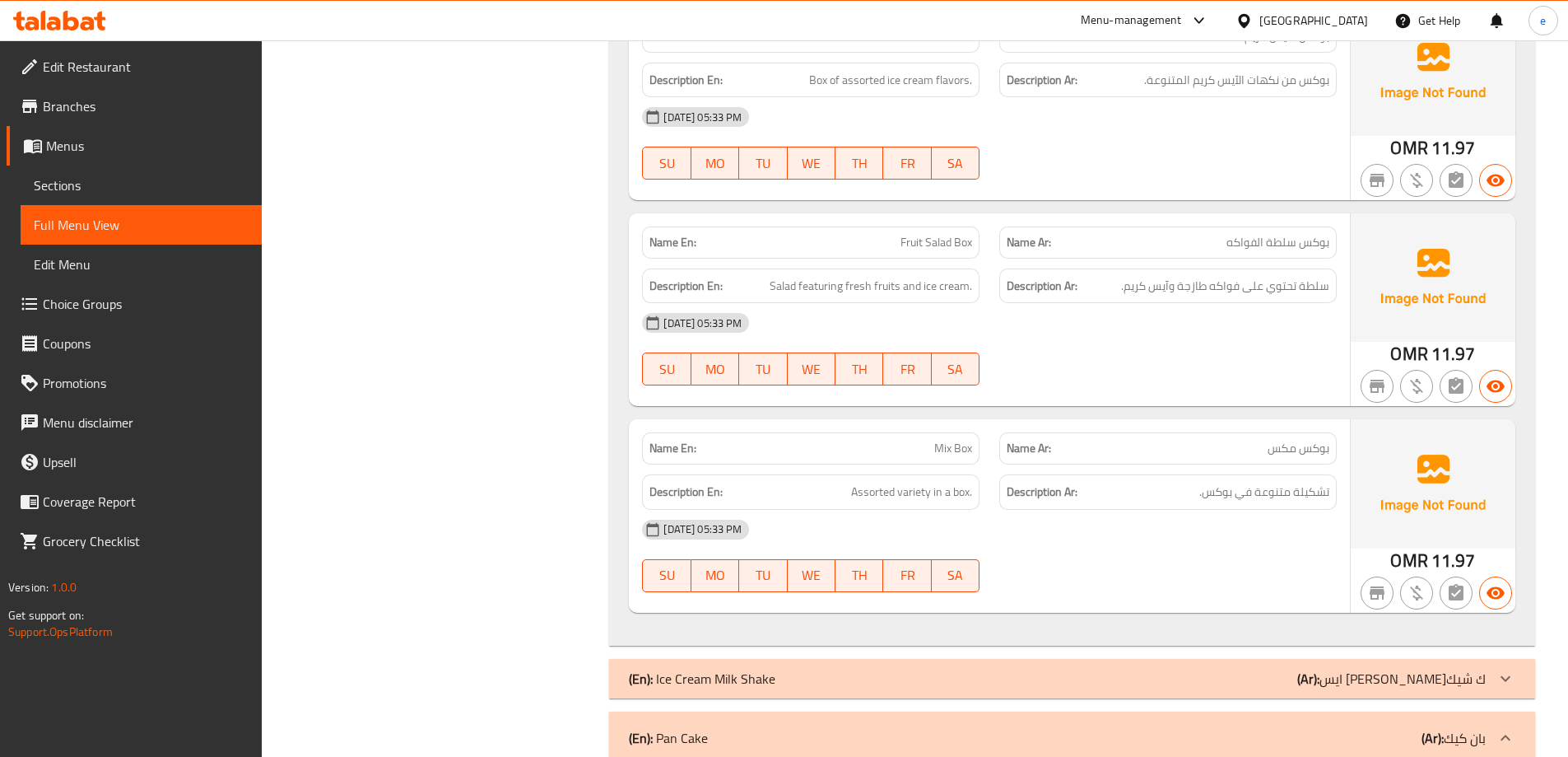
copy span "Mix Box"
click at [139, 192] on span "Sections" at bounding box center [141, 185] width 215 height 19
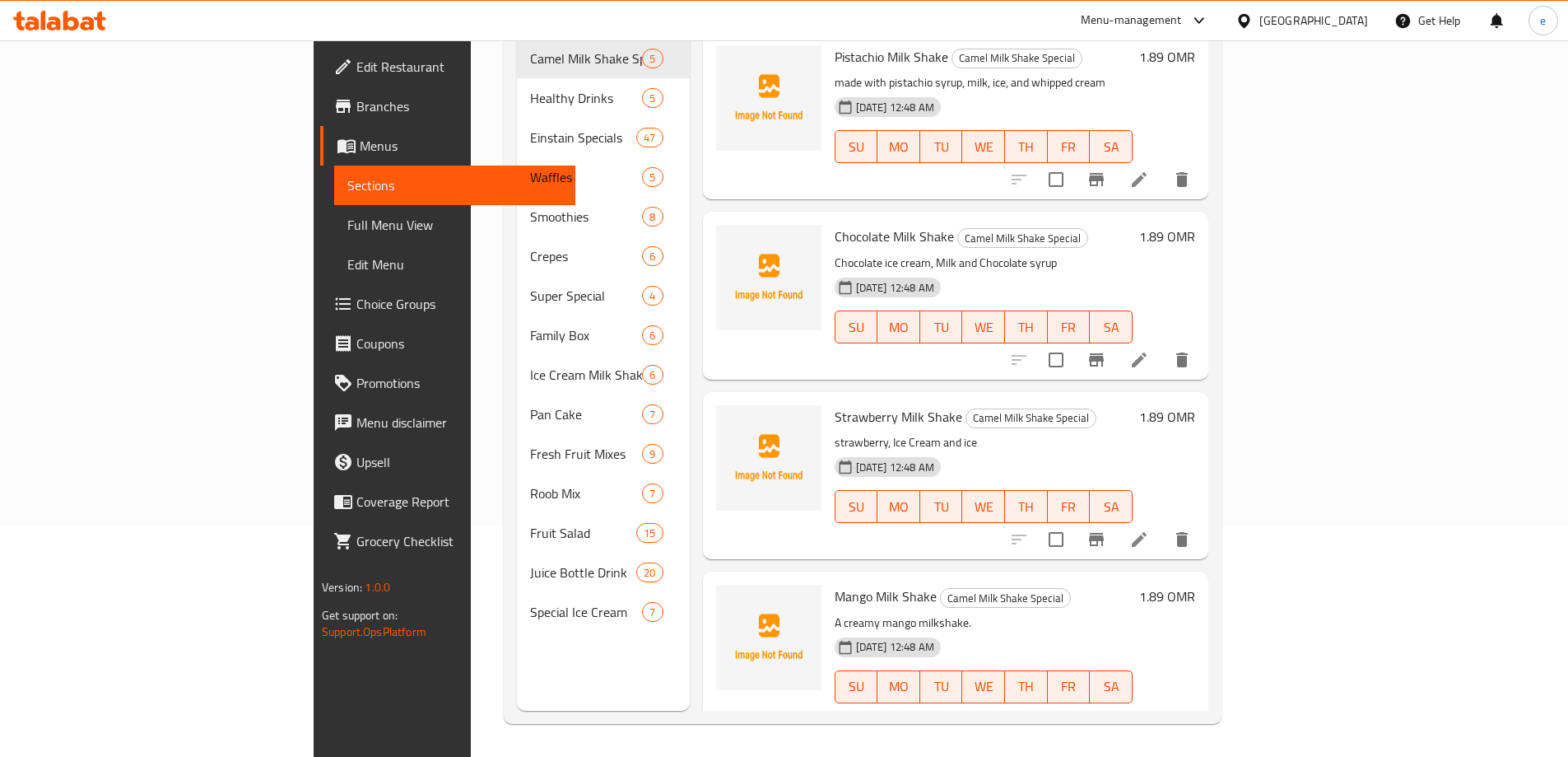
scroll to position [231, 0]
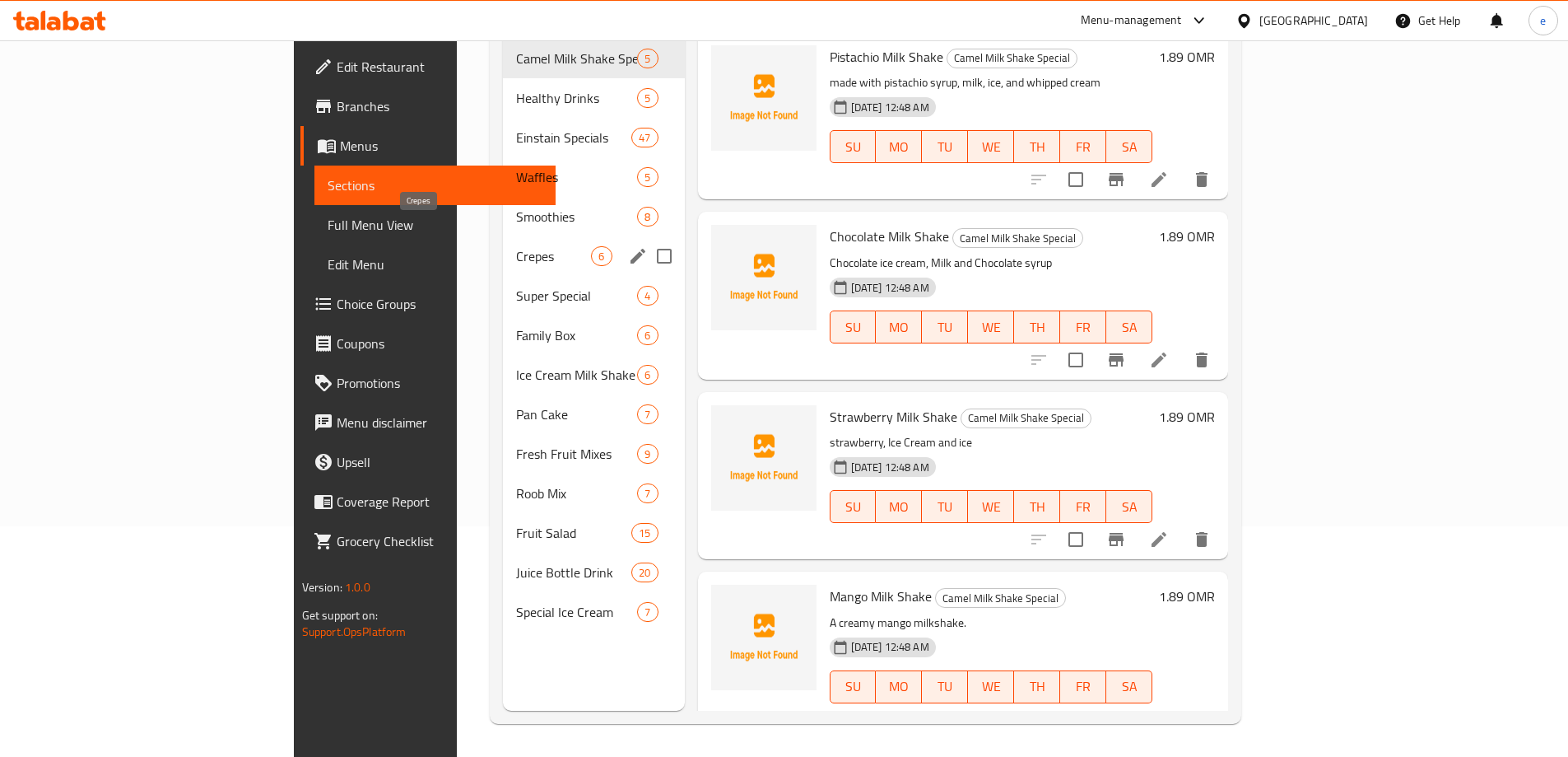
click at [516, 246] on span "Crepes" at bounding box center [553, 255] width 75 height 19
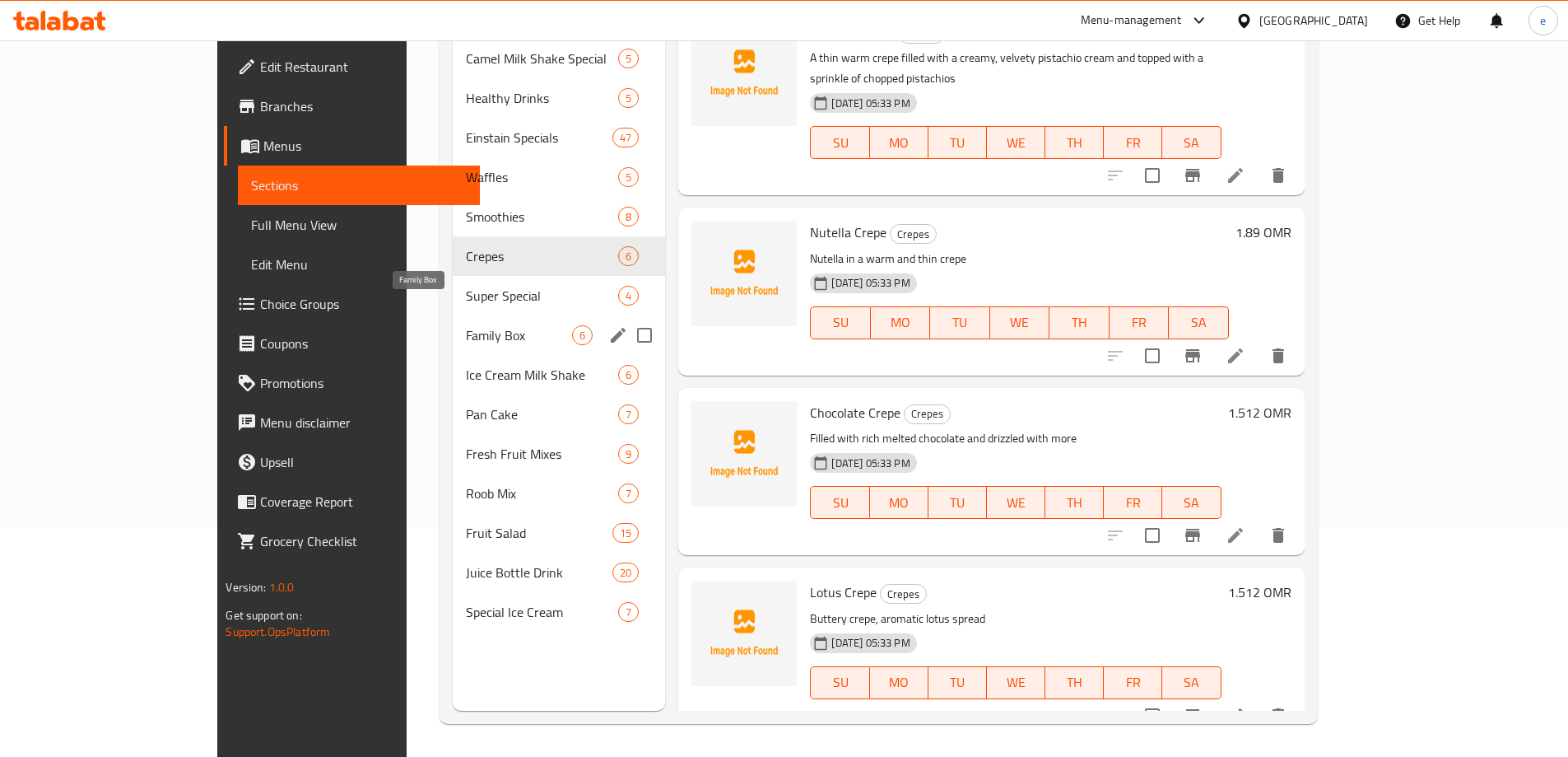
click at [453, 323] on div "Family Box 6" at bounding box center [559, 335] width 213 height 40
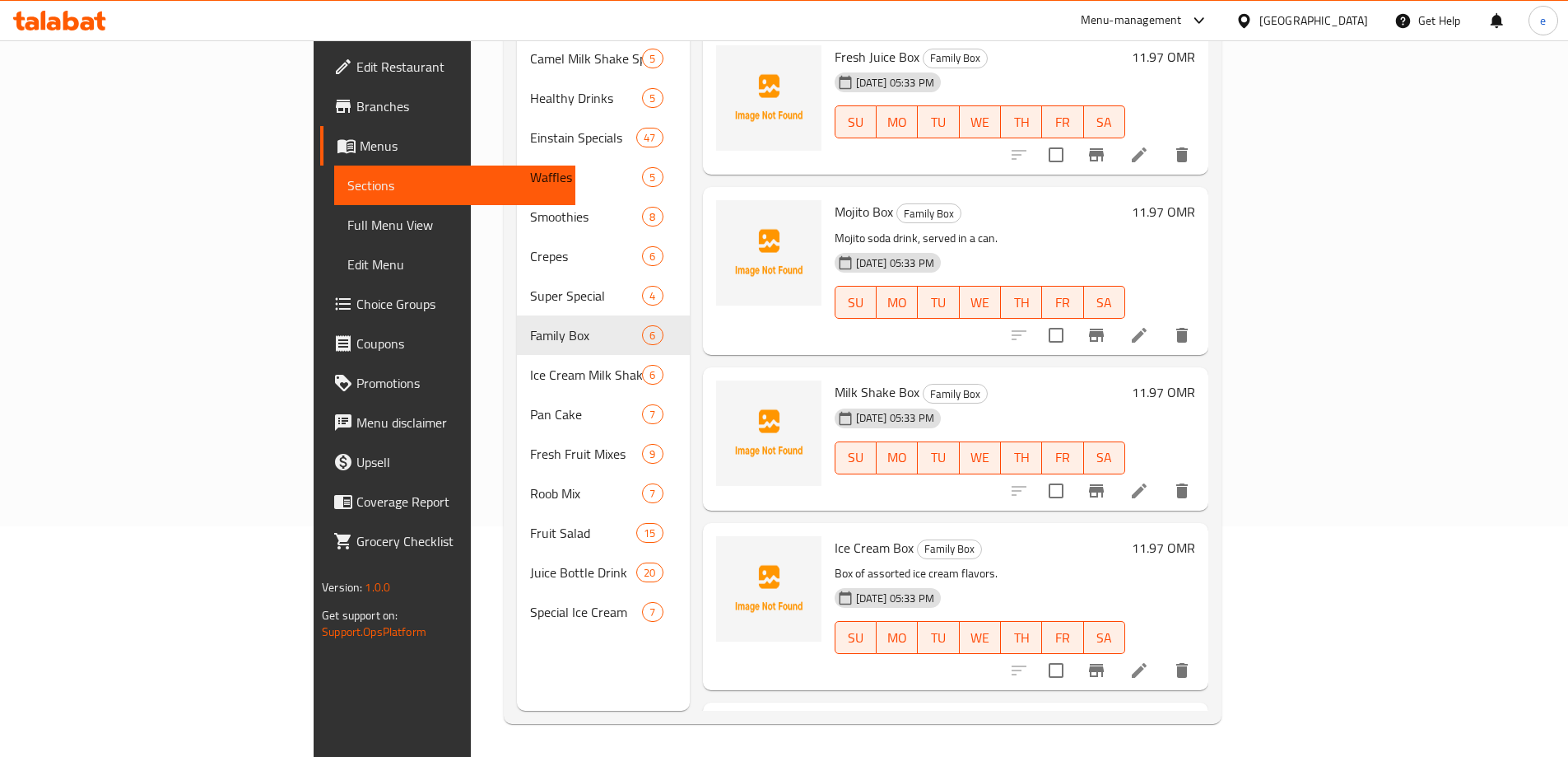
scroll to position [314, 0]
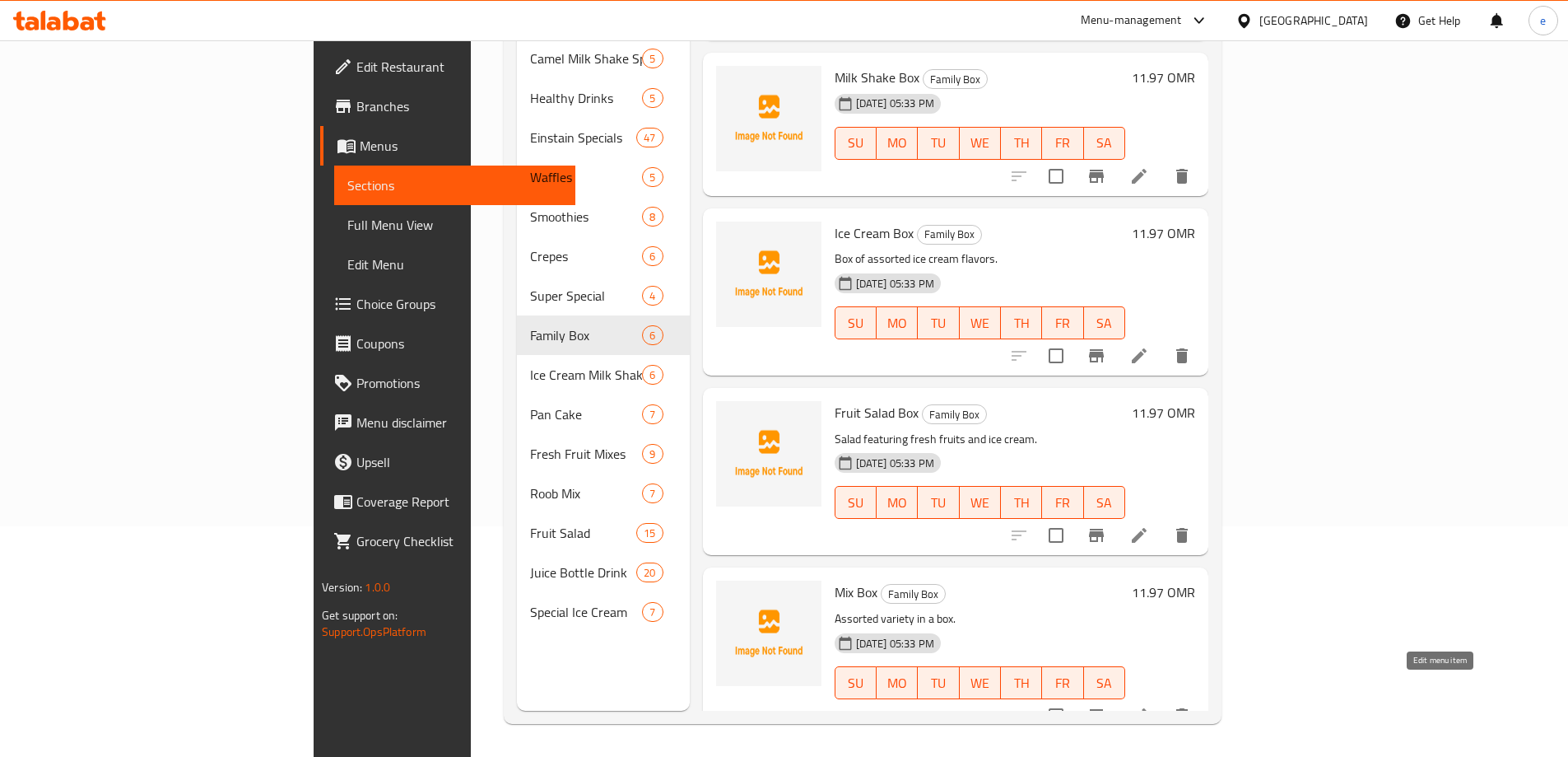
click at [1149, 706] on icon at bounding box center [1139, 715] width 19 height 19
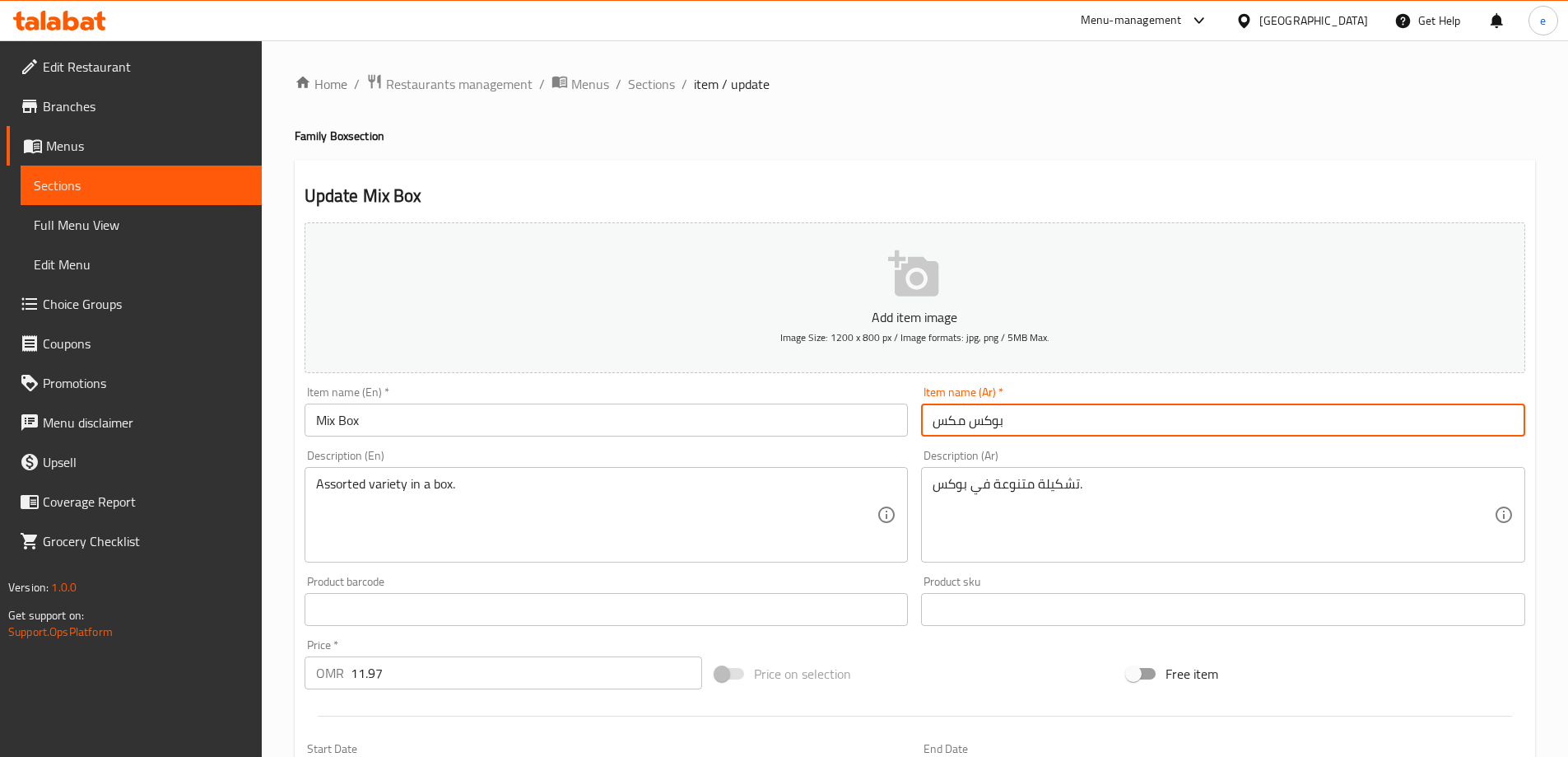
click at [958, 422] on input "بوكس مكس" at bounding box center [1222, 420] width 604 height 33
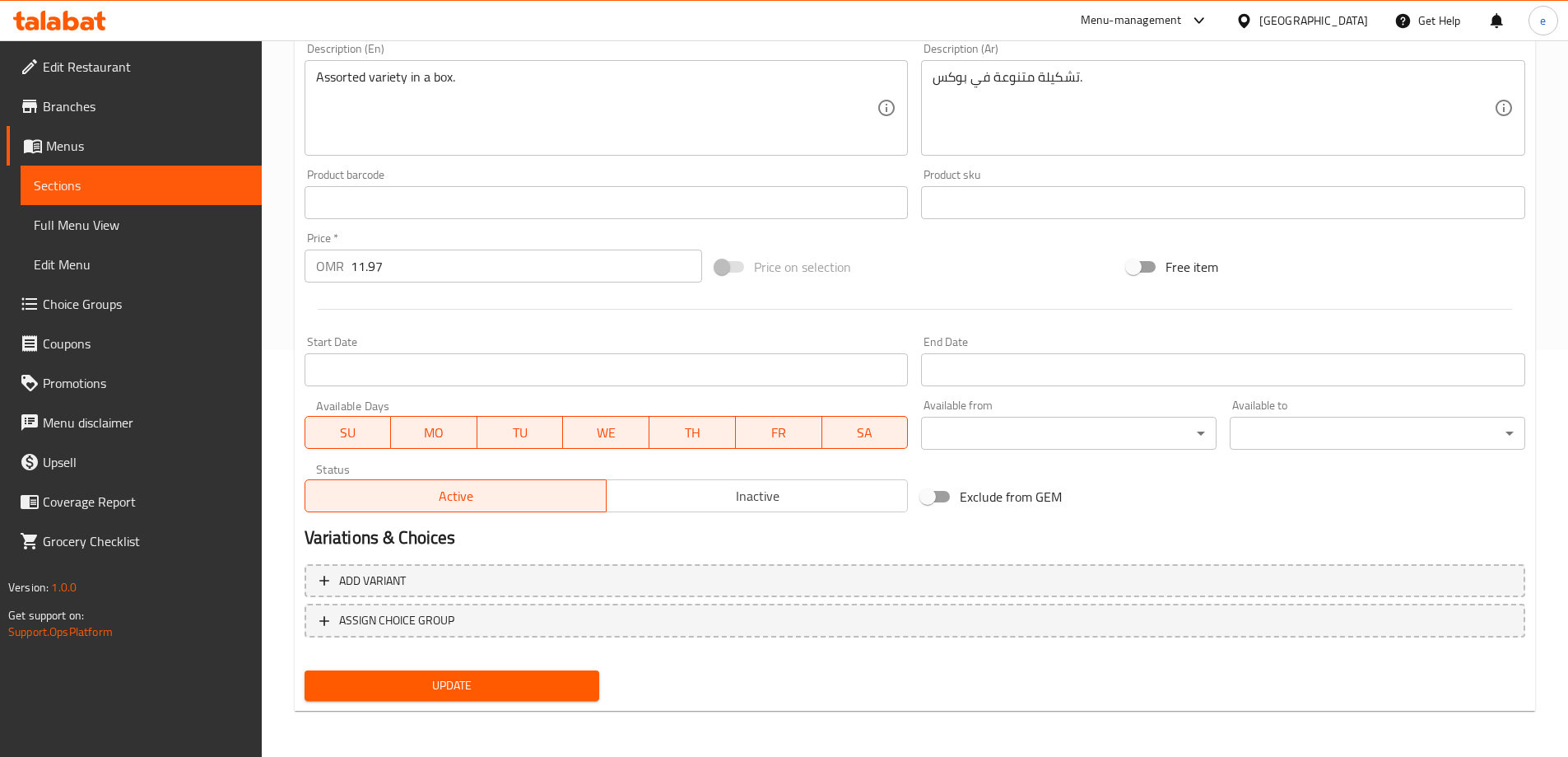
type input "بوكس ميكس"
click at [548, 672] on button "Update" at bounding box center [452, 685] width 296 height 31
click at [69, 217] on span "Full Menu View" at bounding box center [141, 225] width 215 height 19
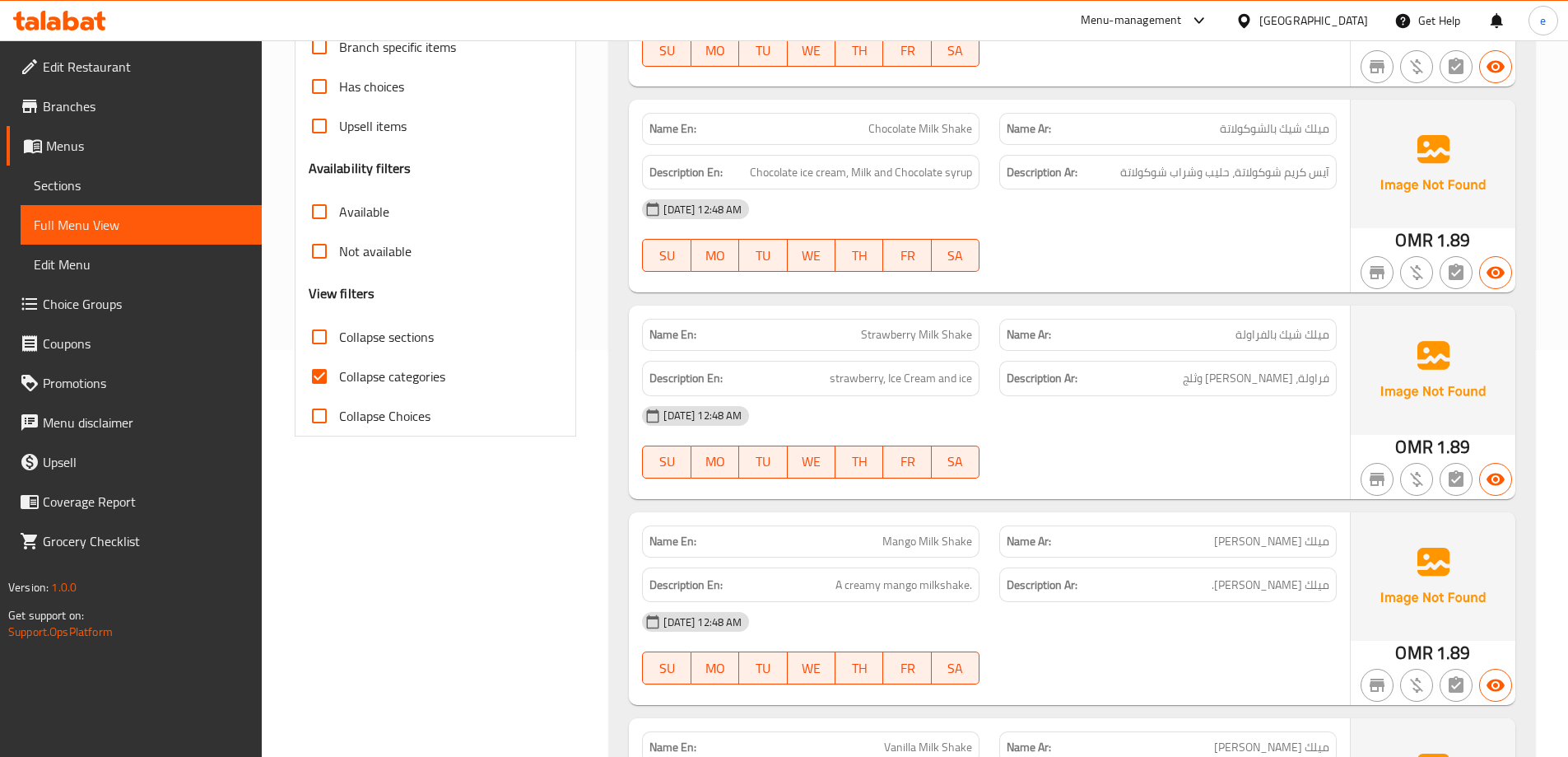
click at [348, 337] on span "Collapse sections" at bounding box center [387, 336] width 95 height 19
click at [339, 337] on input "Collapse sections" at bounding box center [319, 337] width 40 height 40
checkbox input "true"
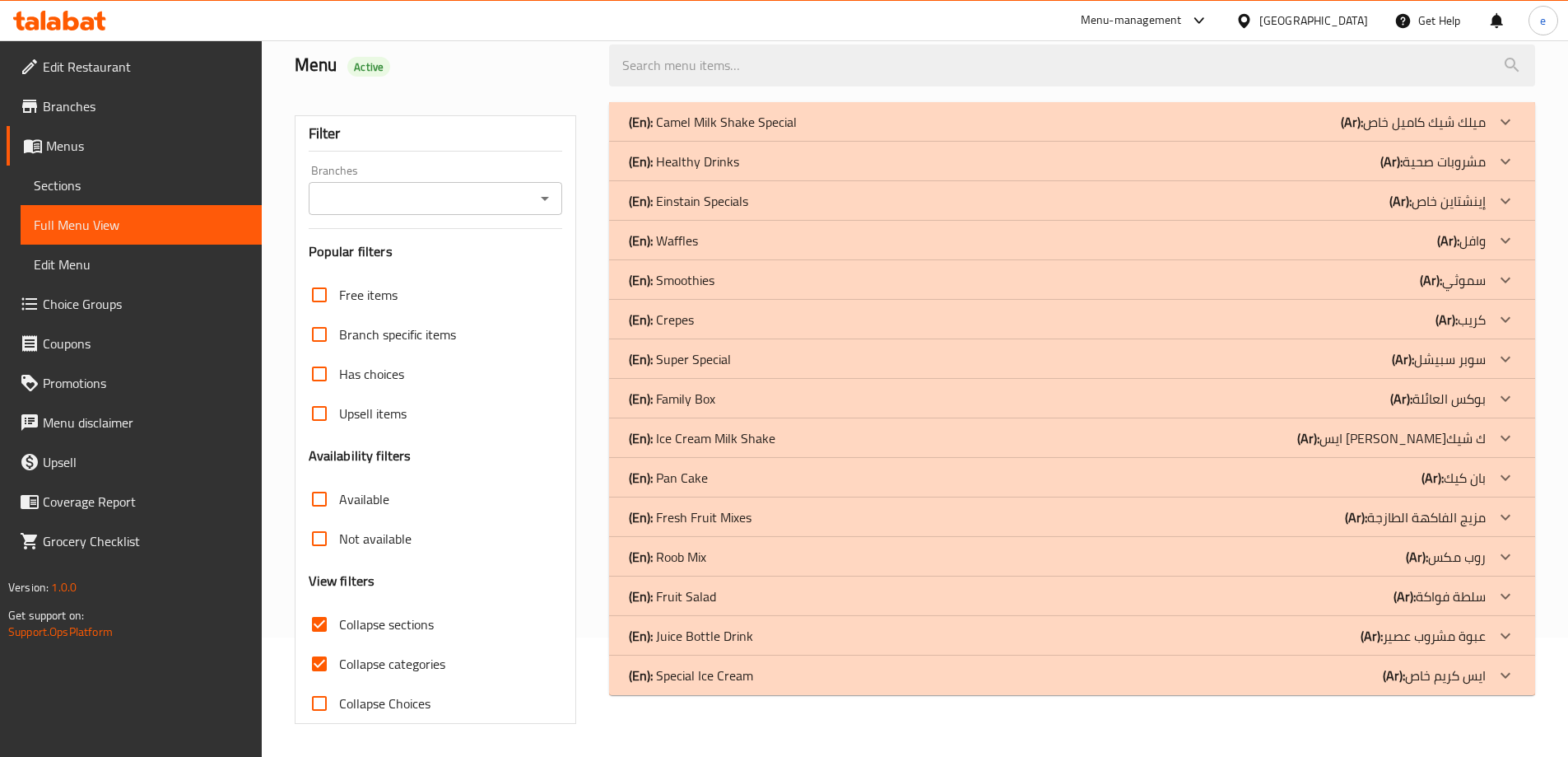
scroll to position [120, 0]
click at [361, 656] on span "Collapse categories" at bounding box center [392, 663] width 106 height 19
click at [339, 656] on input "Collapse categories" at bounding box center [319, 663] width 40 height 40
checkbox input "false"
click at [1461, 132] on p "(Ar): [PERSON_NAME]" at bounding box center [1413, 122] width 145 height 19
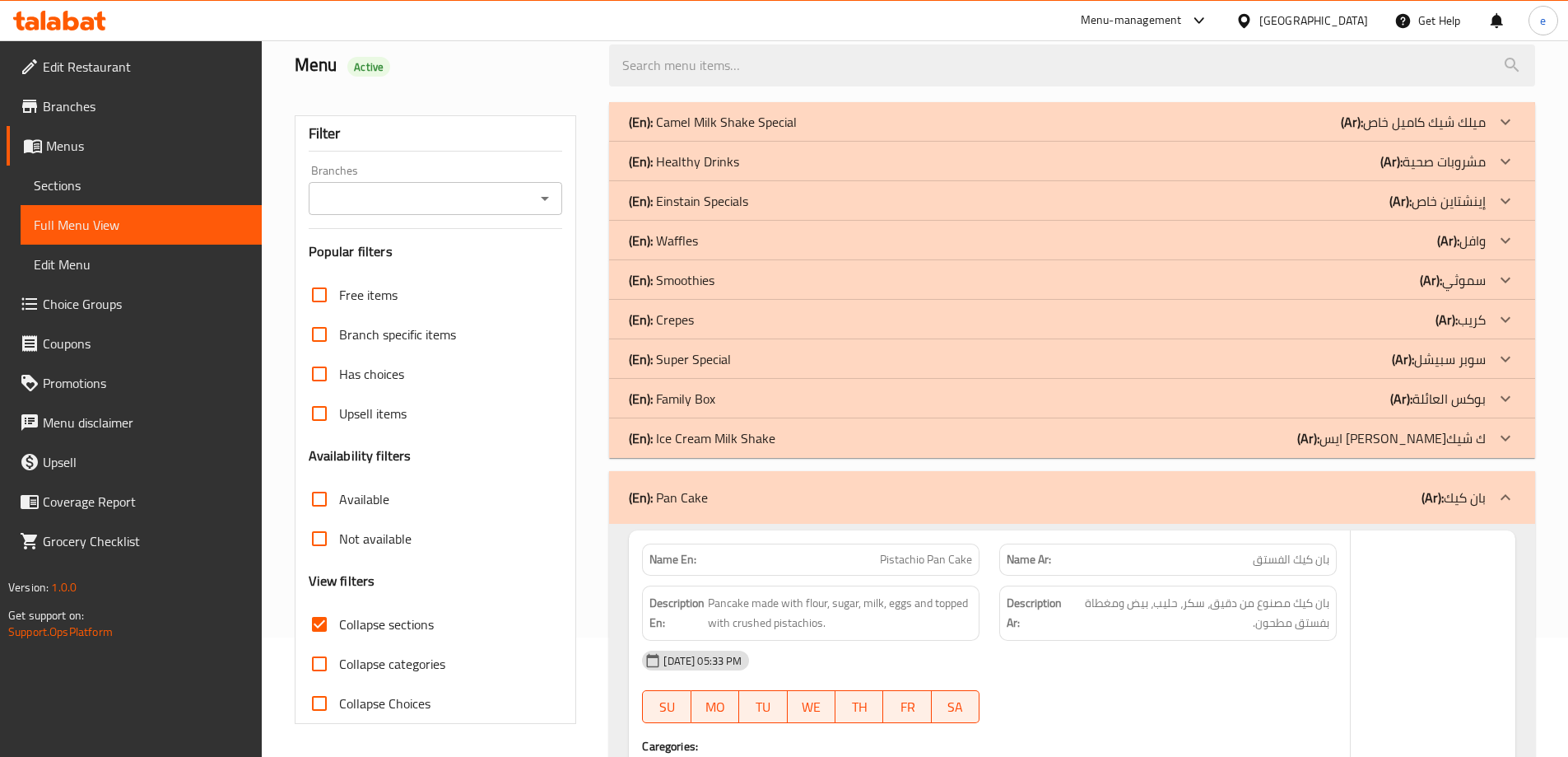
click at [1445, 132] on p "(Ar): بوكس العائلة" at bounding box center [1413, 122] width 145 height 19
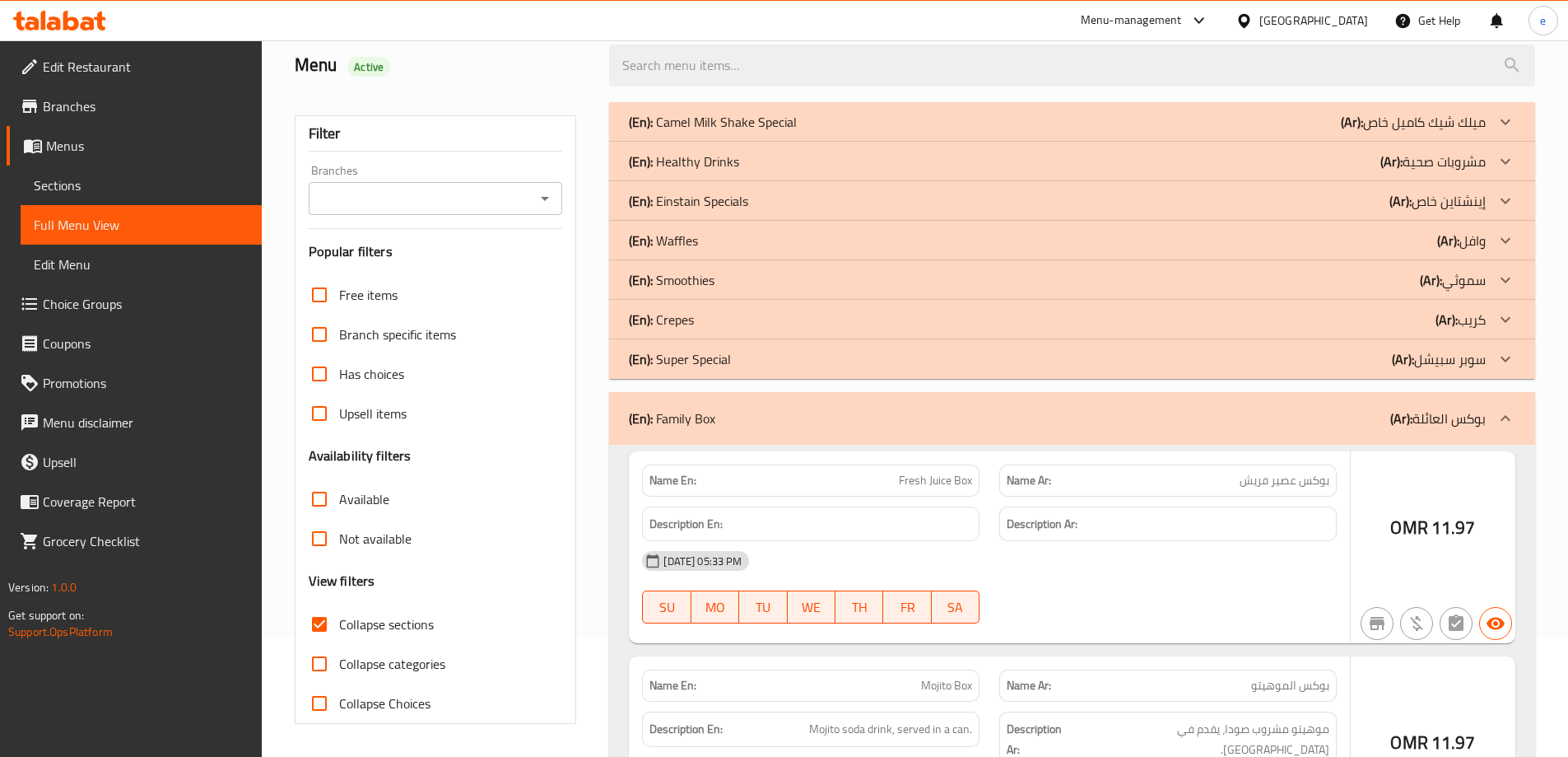
click at [1470, 132] on p "(Ar): كريب" at bounding box center [1413, 122] width 145 height 19
click at [1488, 142] on div at bounding box center [1505, 122] width 40 height 40
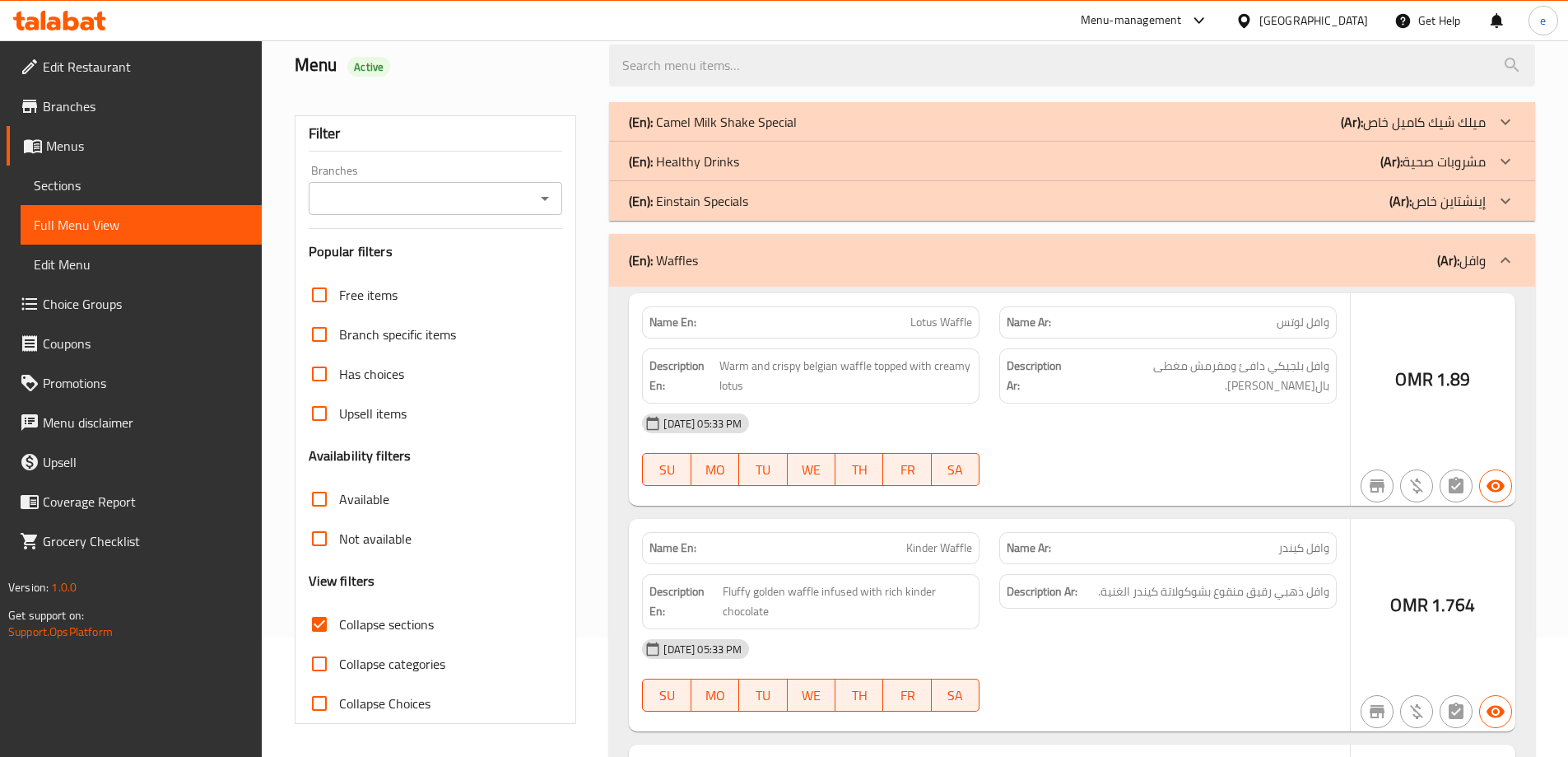
click at [1431, 132] on p "(Ar): مشروبات صحية" at bounding box center [1413, 122] width 145 height 19
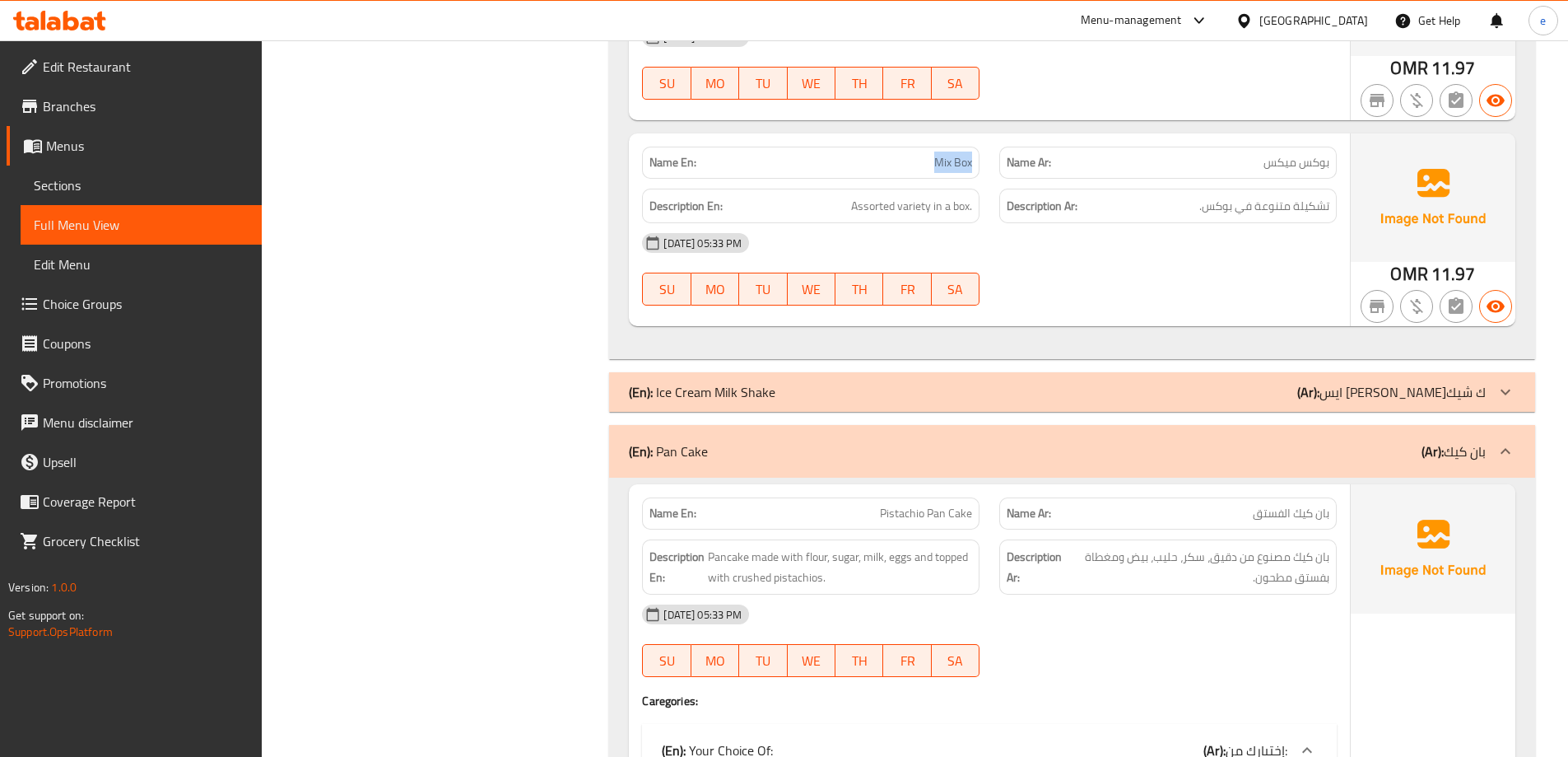
scroll to position [7097, 0]
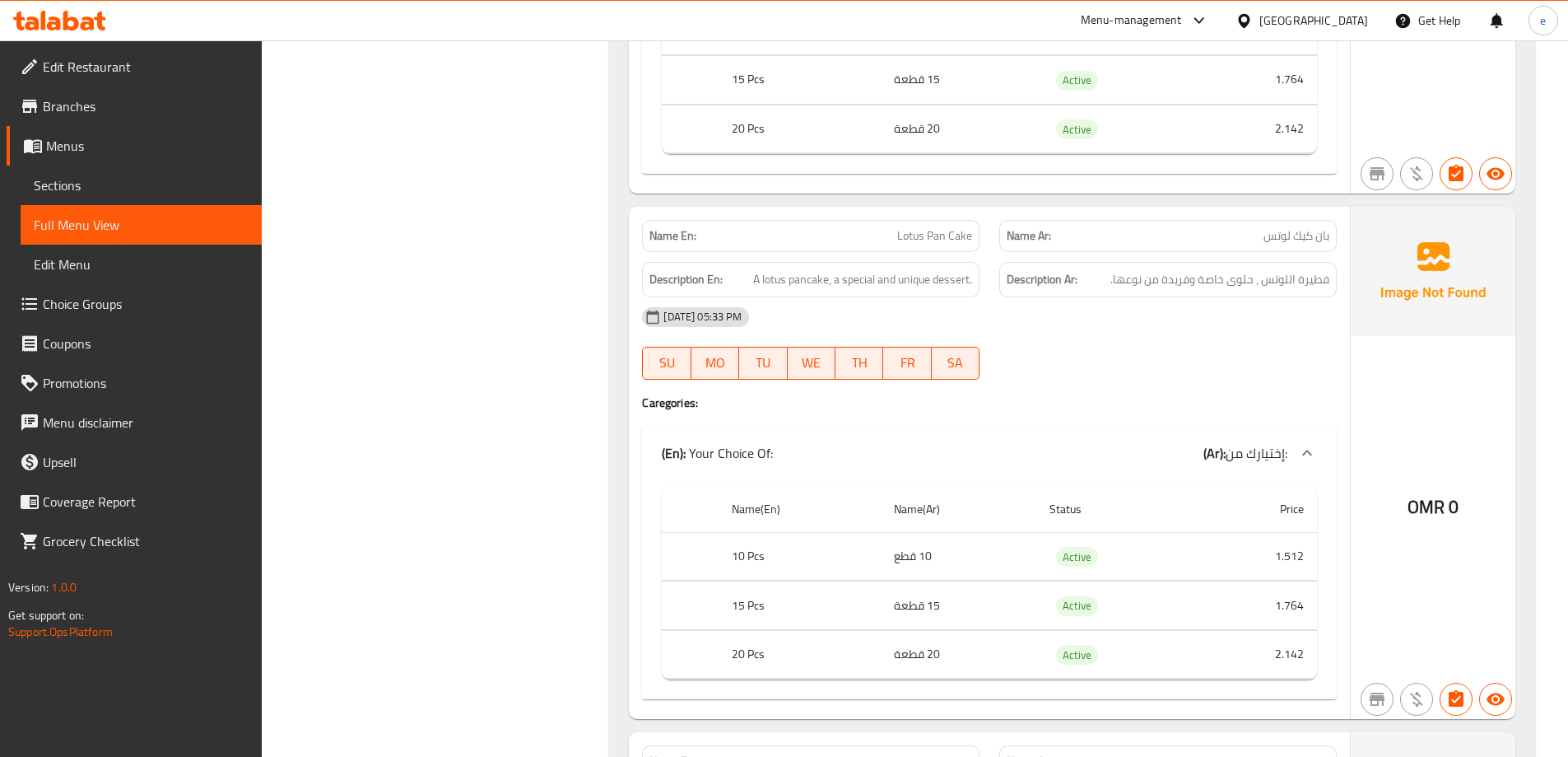
scroll to position [8414, 0]
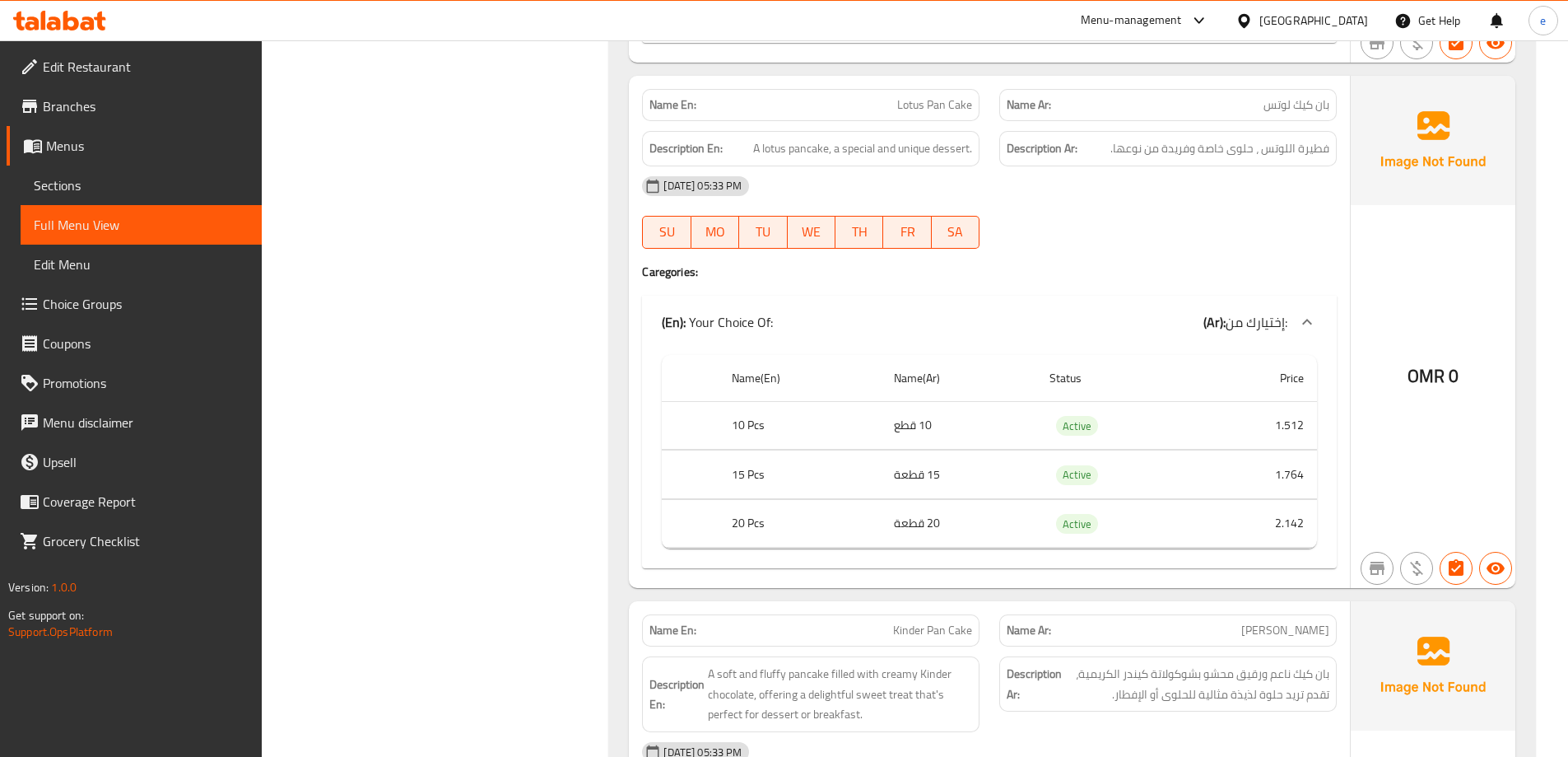
copy span "Lotus Pan Cake"
click at [140, 184] on span "Sections" at bounding box center [141, 185] width 215 height 19
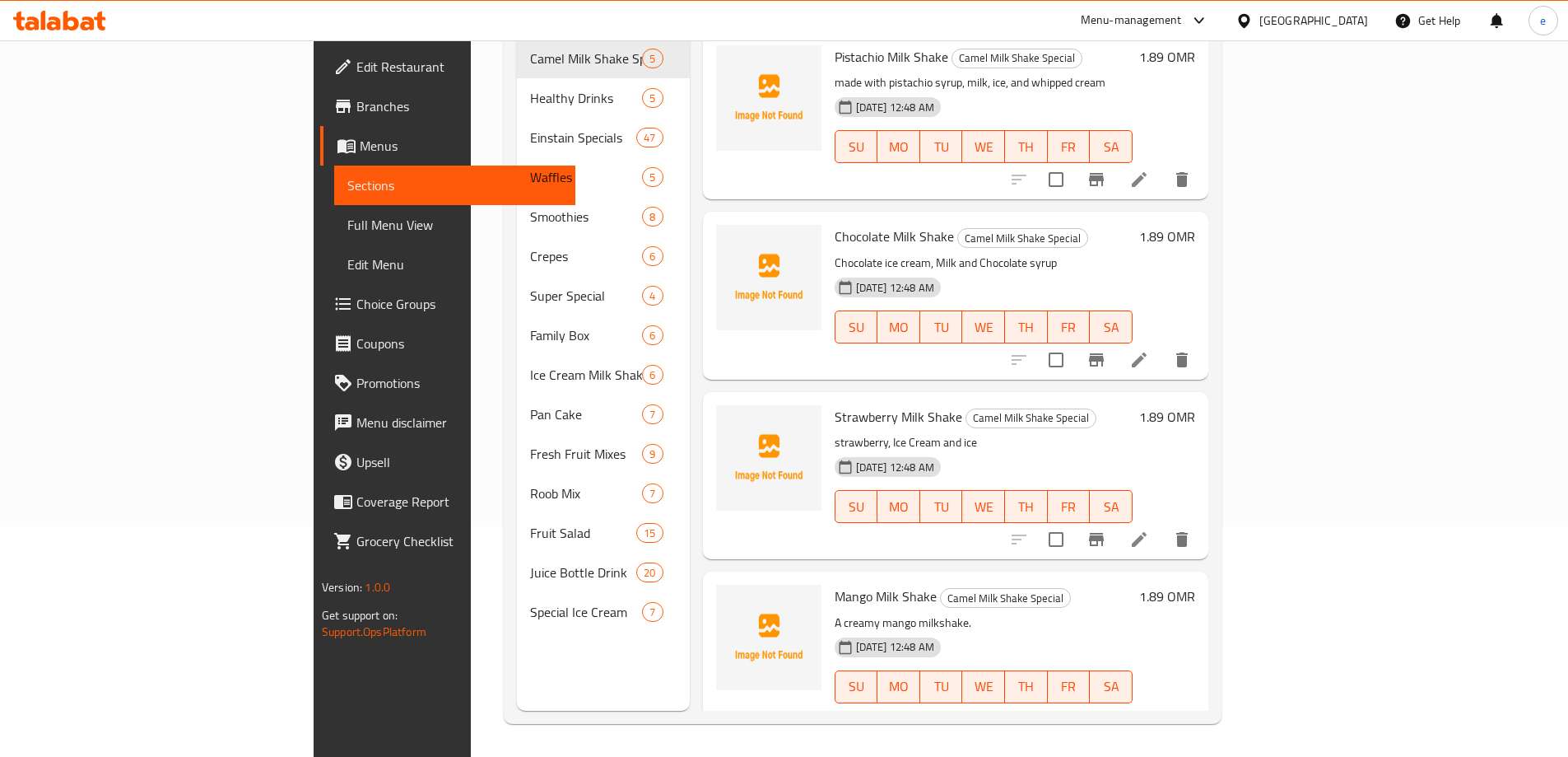
scroll to position [231, 0]
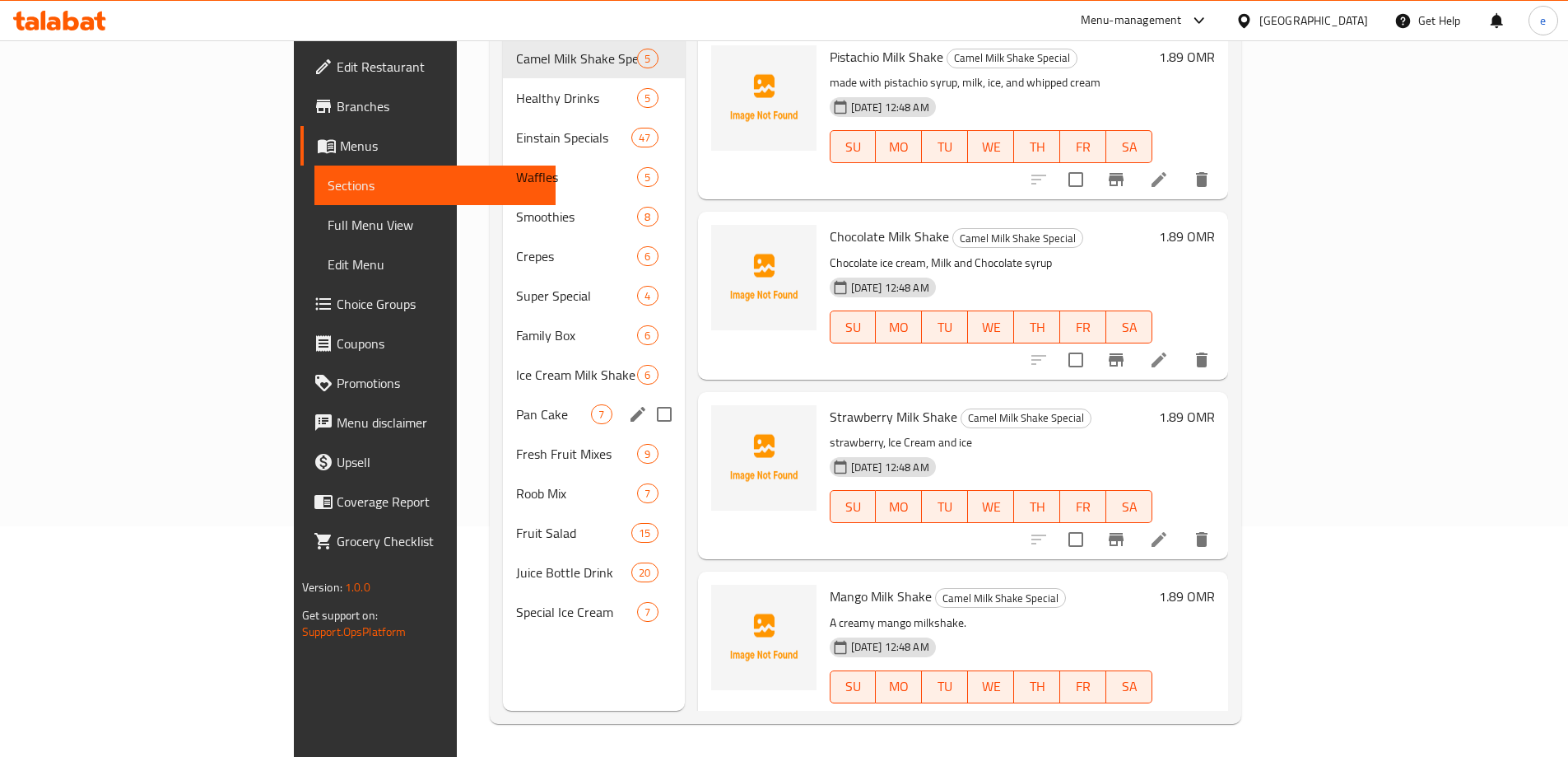
click at [503, 402] on div "Pan Cake 7" at bounding box center [593, 414] width 181 height 40
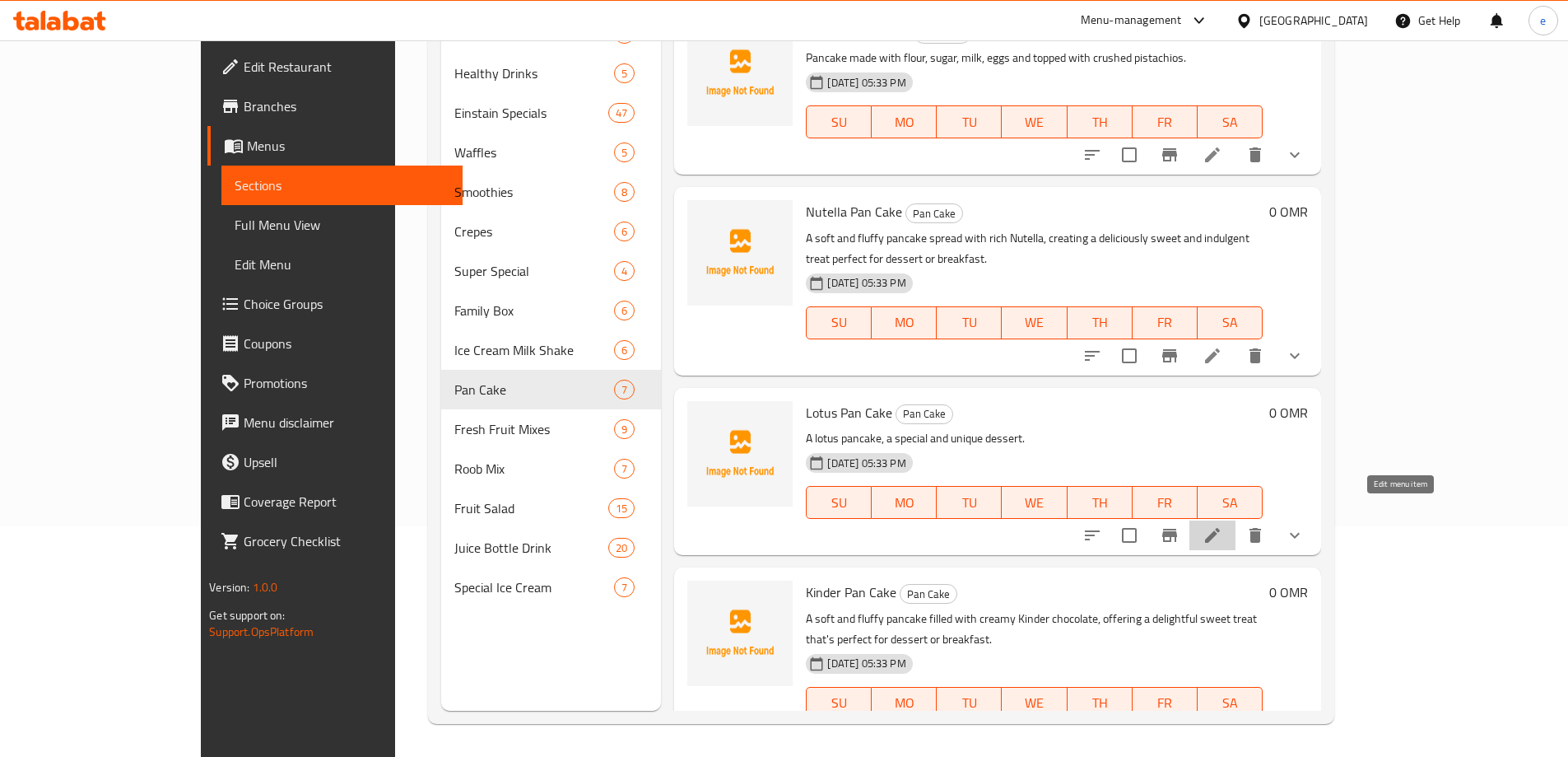
click at [1222, 525] on icon at bounding box center [1212, 534] width 19 height 19
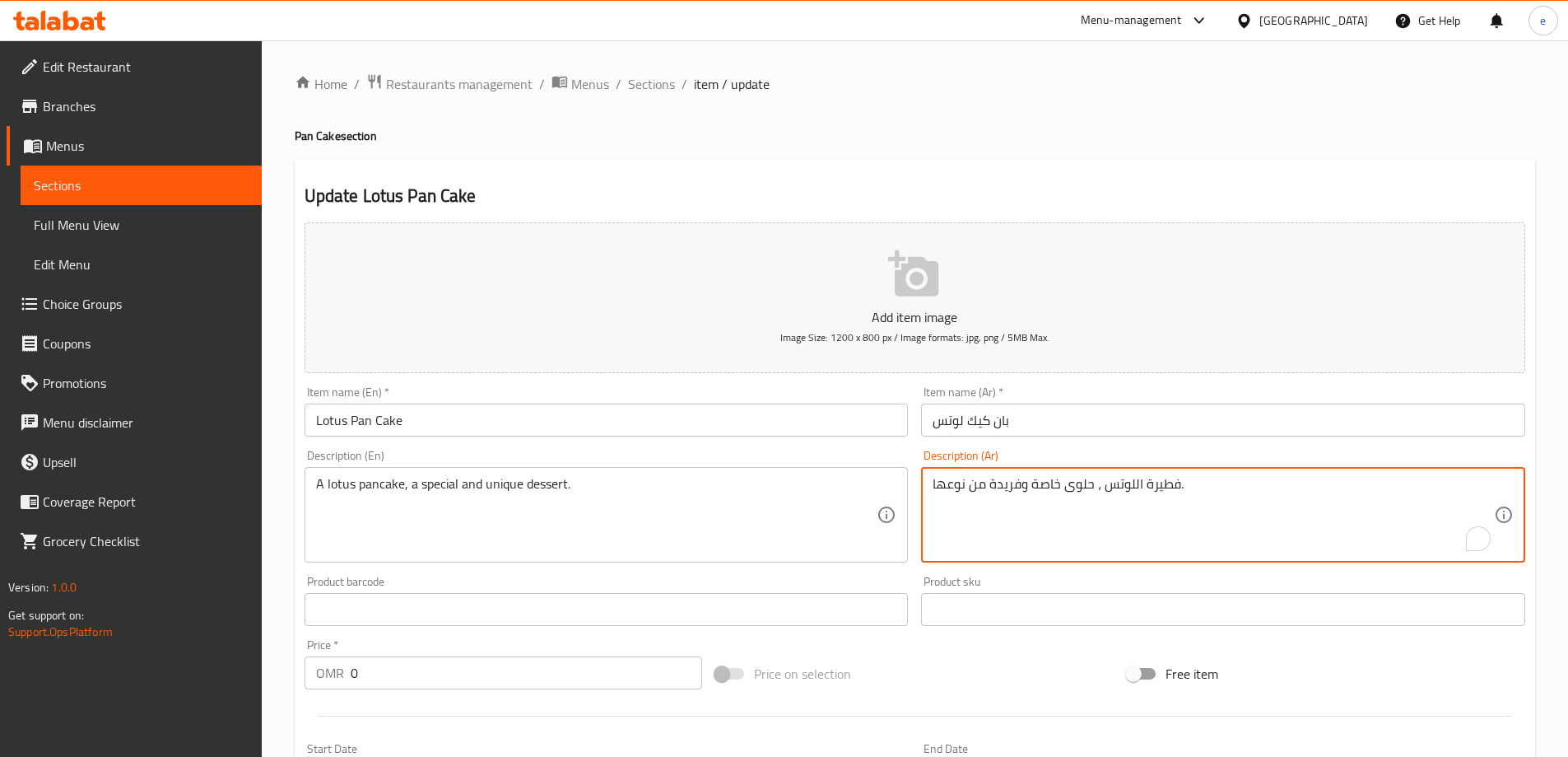
click at [1161, 494] on textarea "فطيرة اللوتس ، حلوى خاصة وفريدة من نوعها." at bounding box center [1213, 515] width 561 height 78
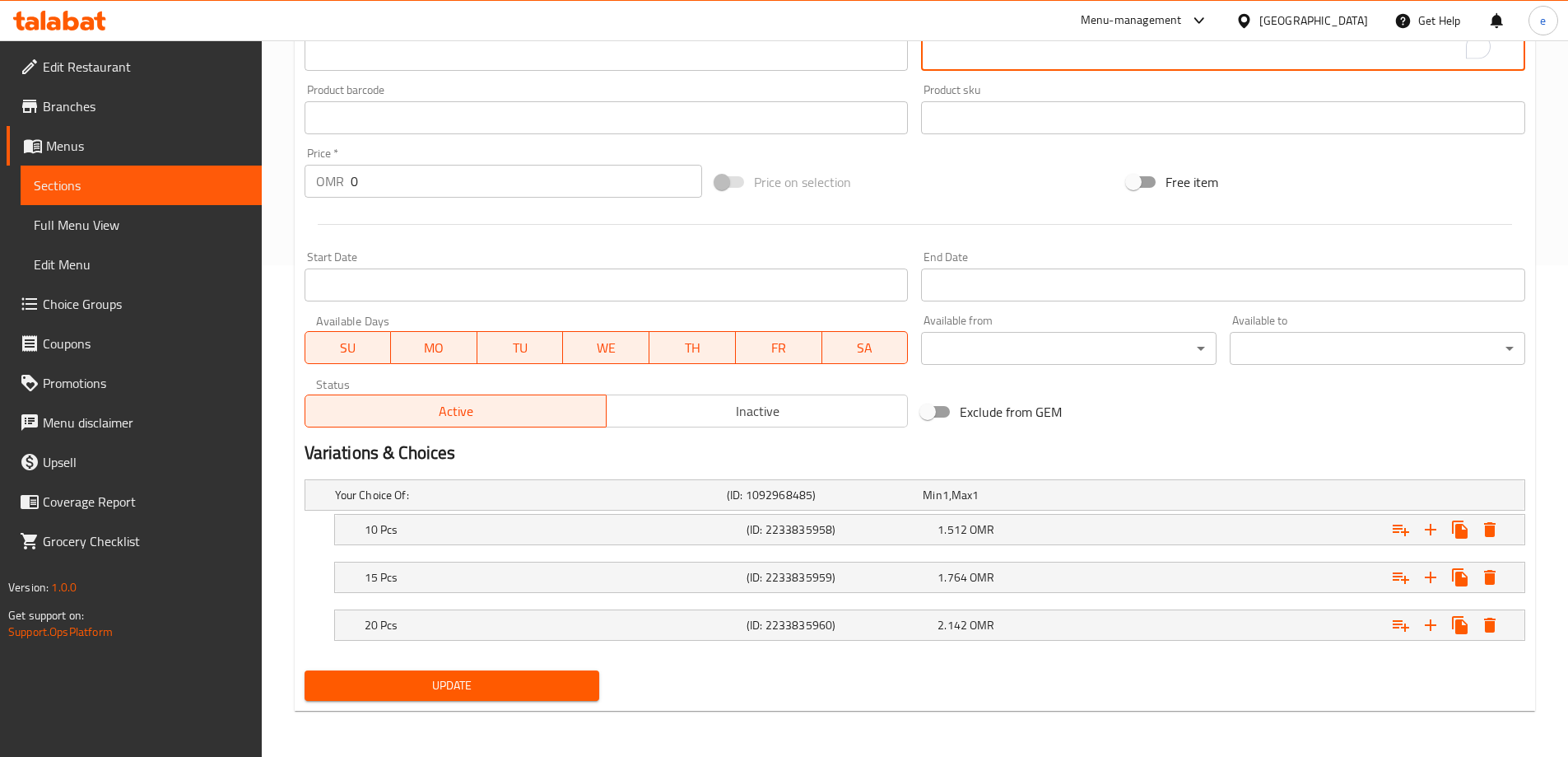
type textarea "بان كيك اللوتس ، حلوى خاصة وفريدة من نوعها."
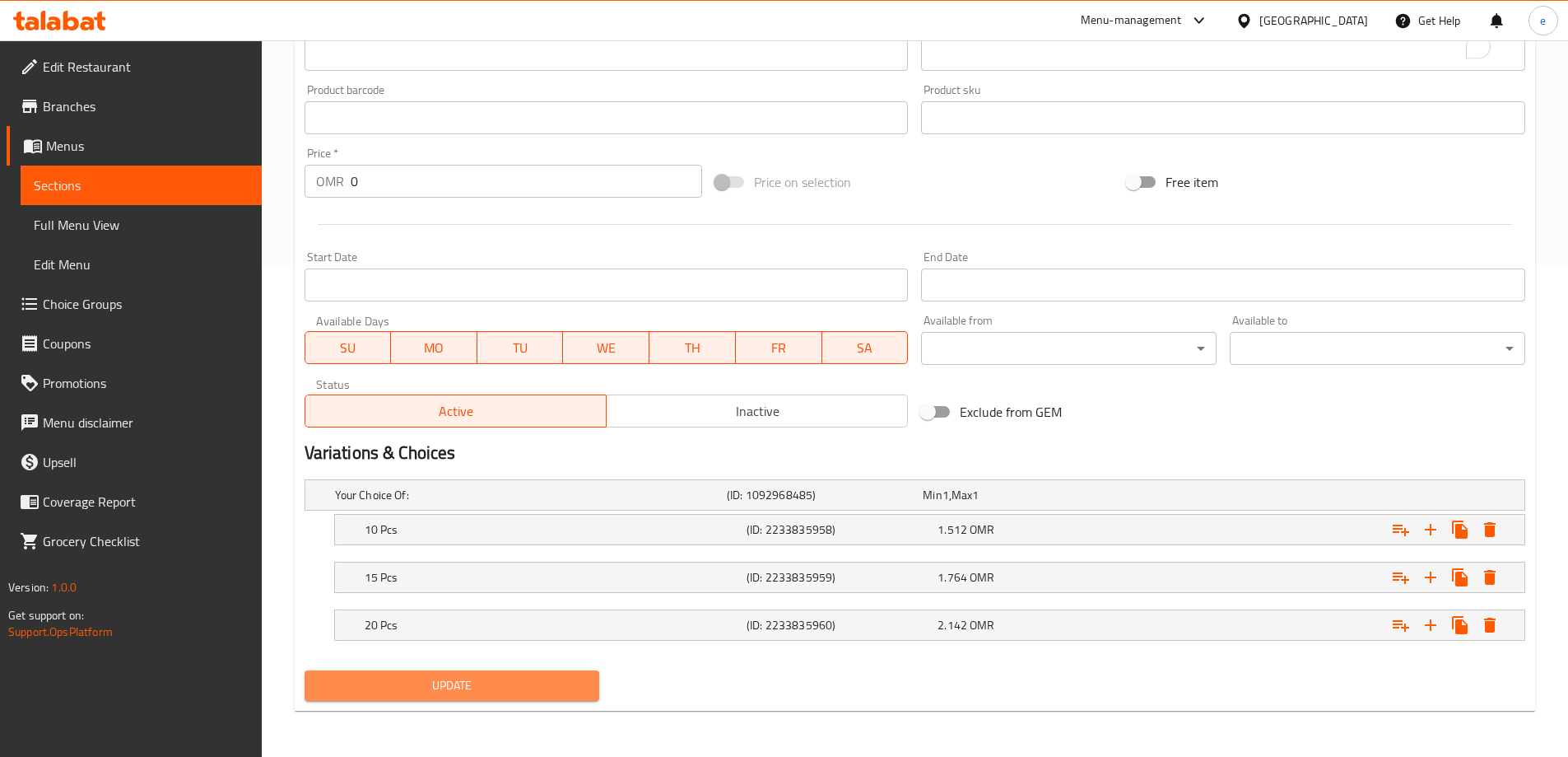
click at [499, 695] on span "Update" at bounding box center [453, 686] width 269 height 20
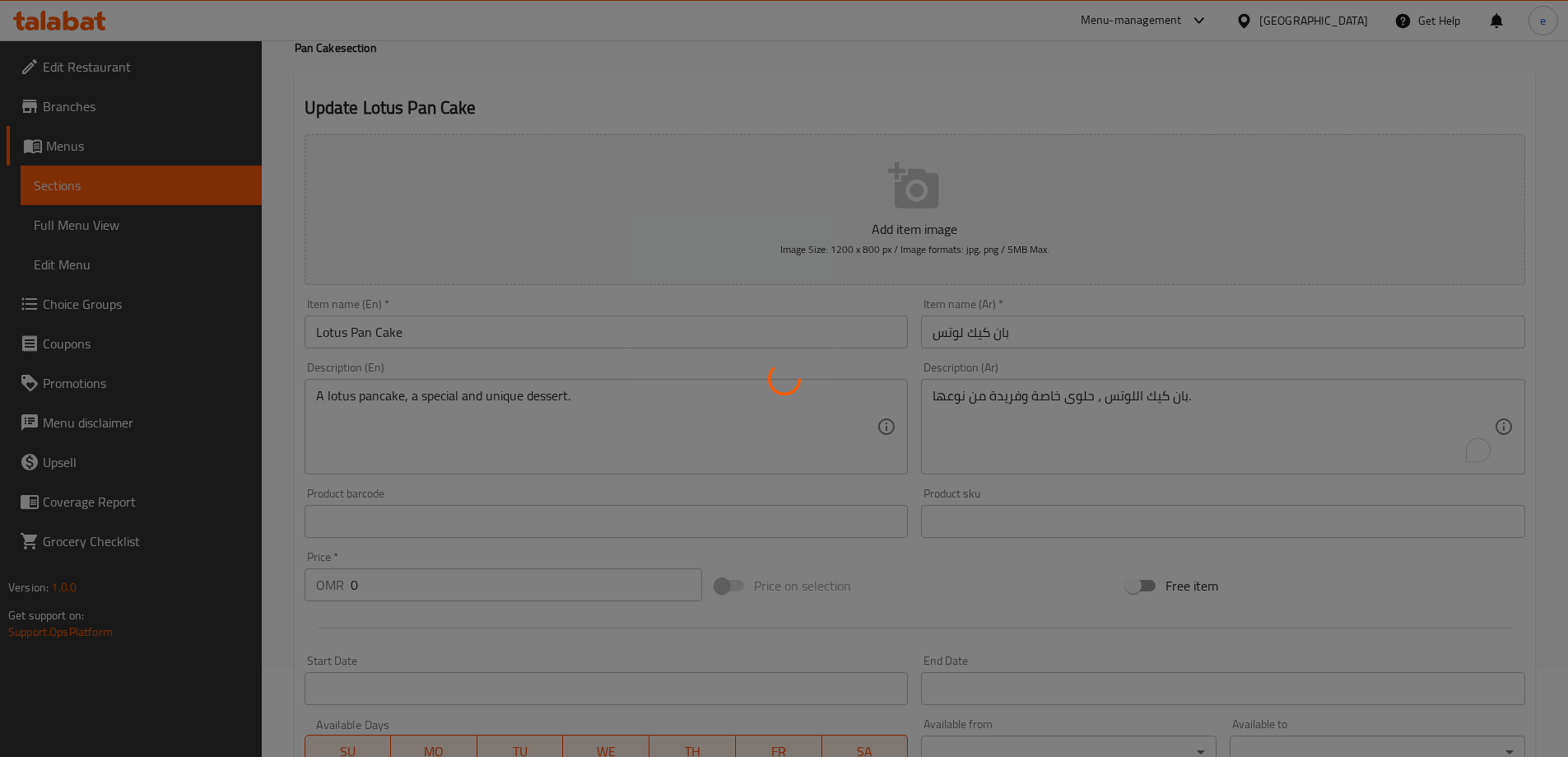
scroll to position [0, 0]
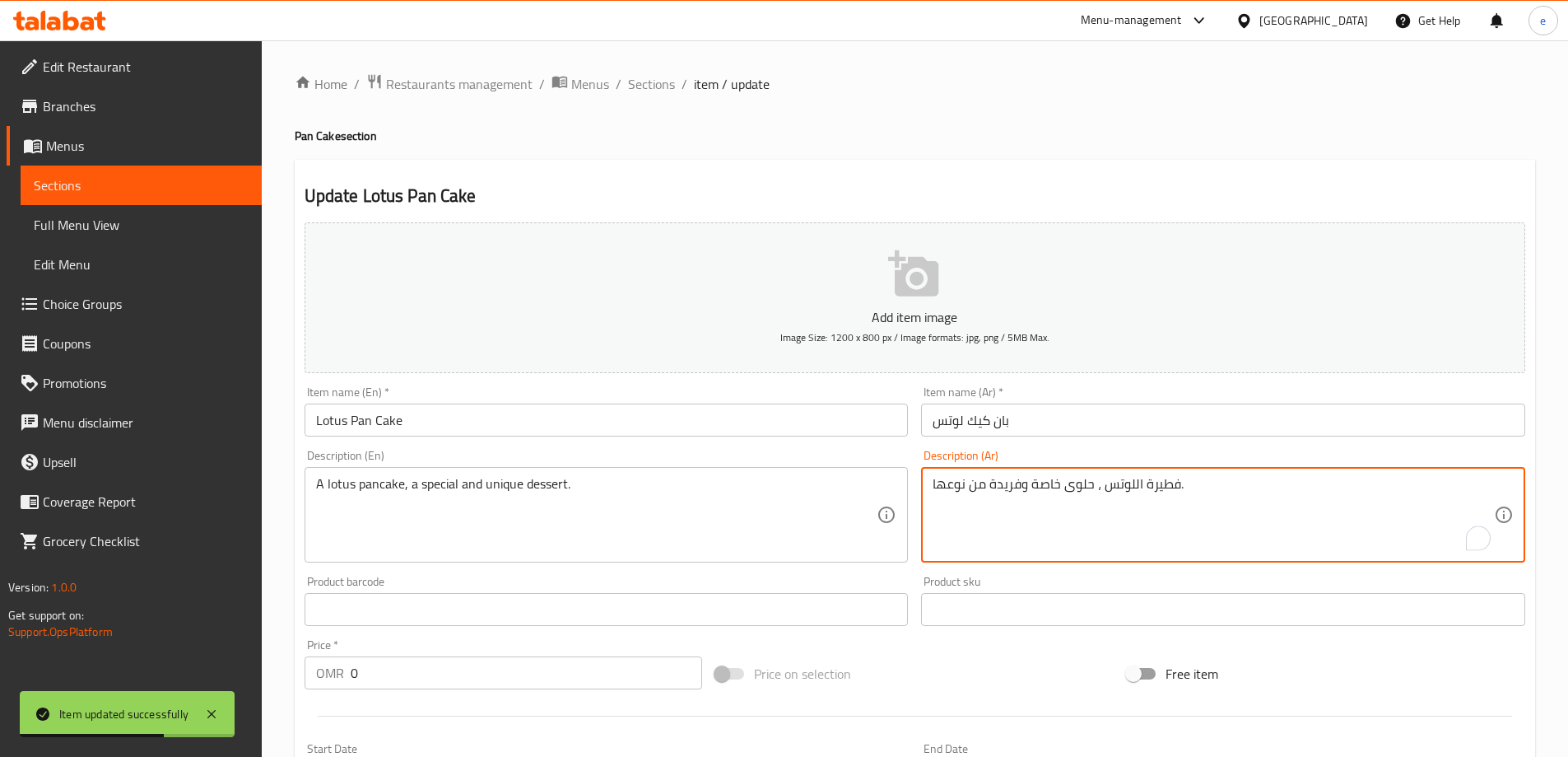
type textarea "فطيرة اللوتس ، حلوى خاصة وفريدة من نوعها."
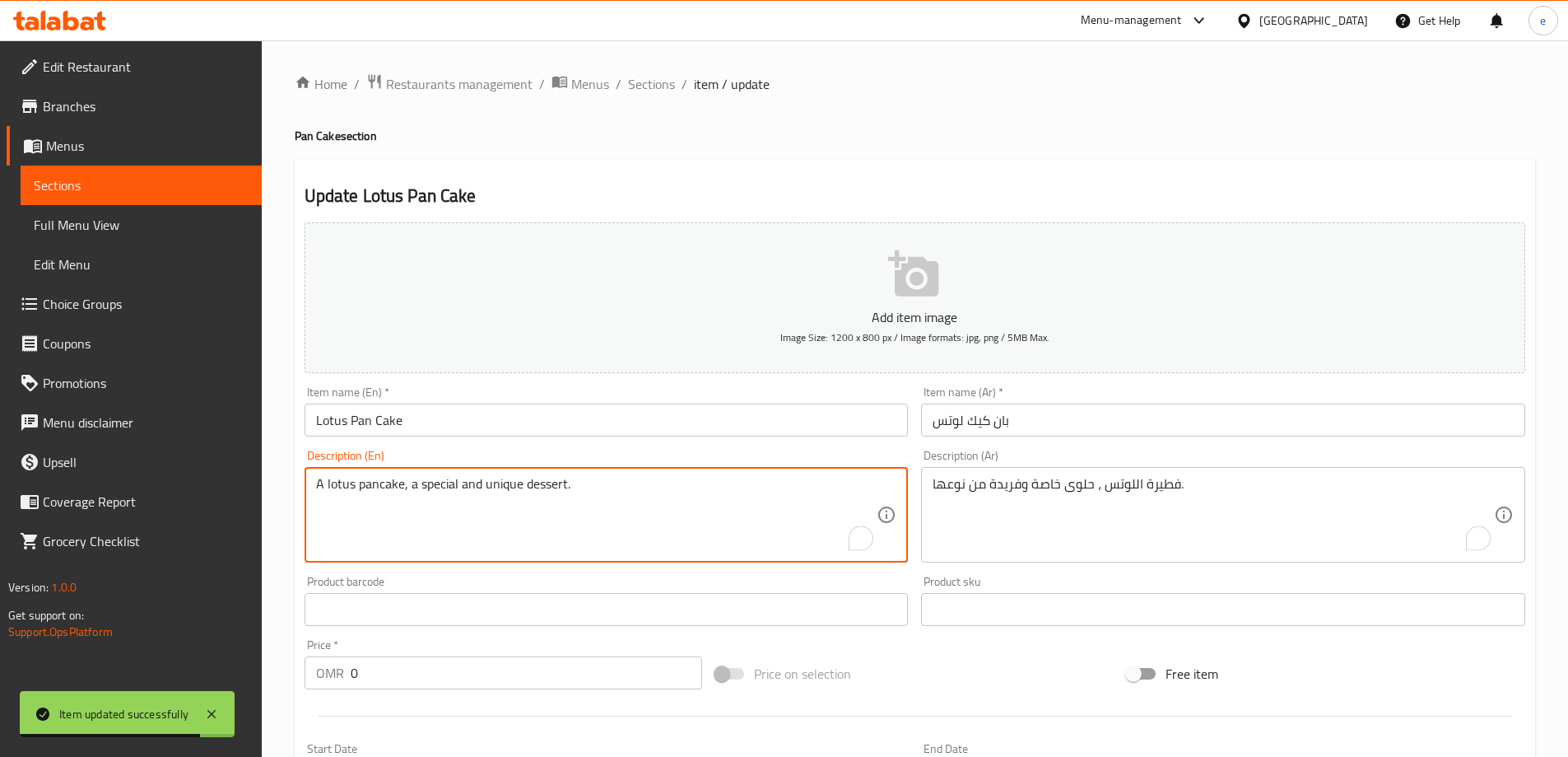
scroll to position [439, 0]
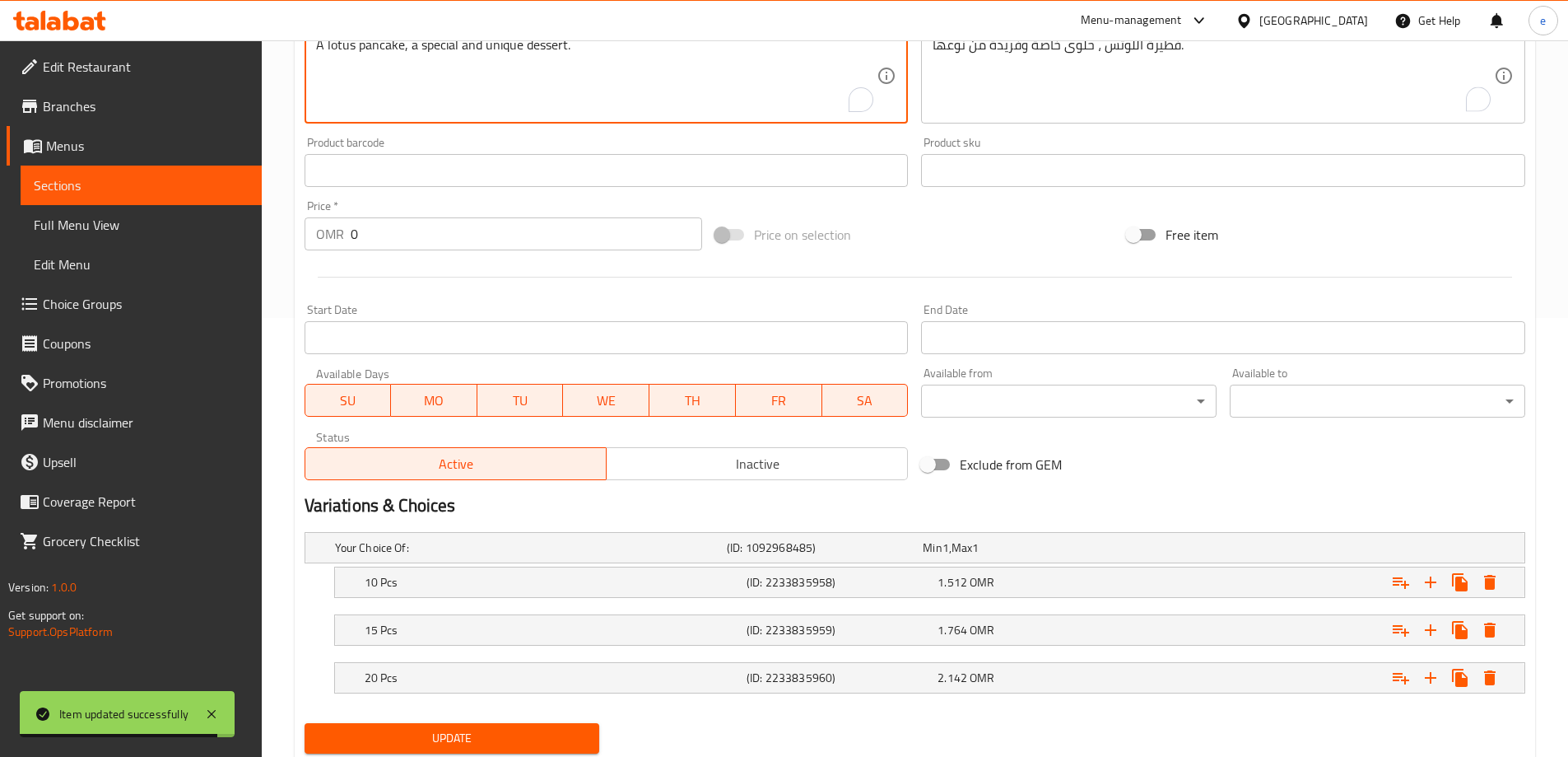
click at [538, 738] on span "Update" at bounding box center [453, 738] width 269 height 20
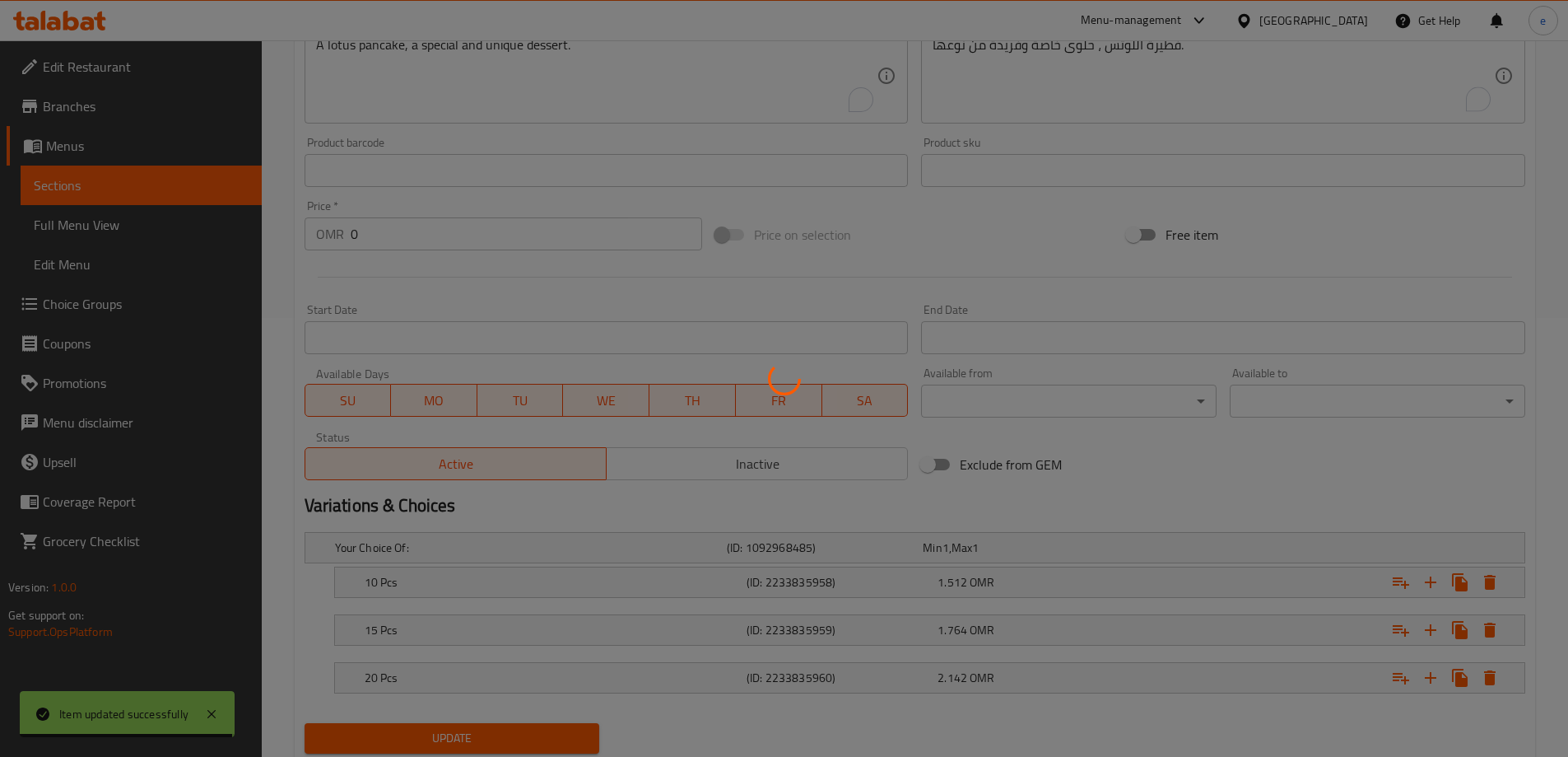
scroll to position [220, 0]
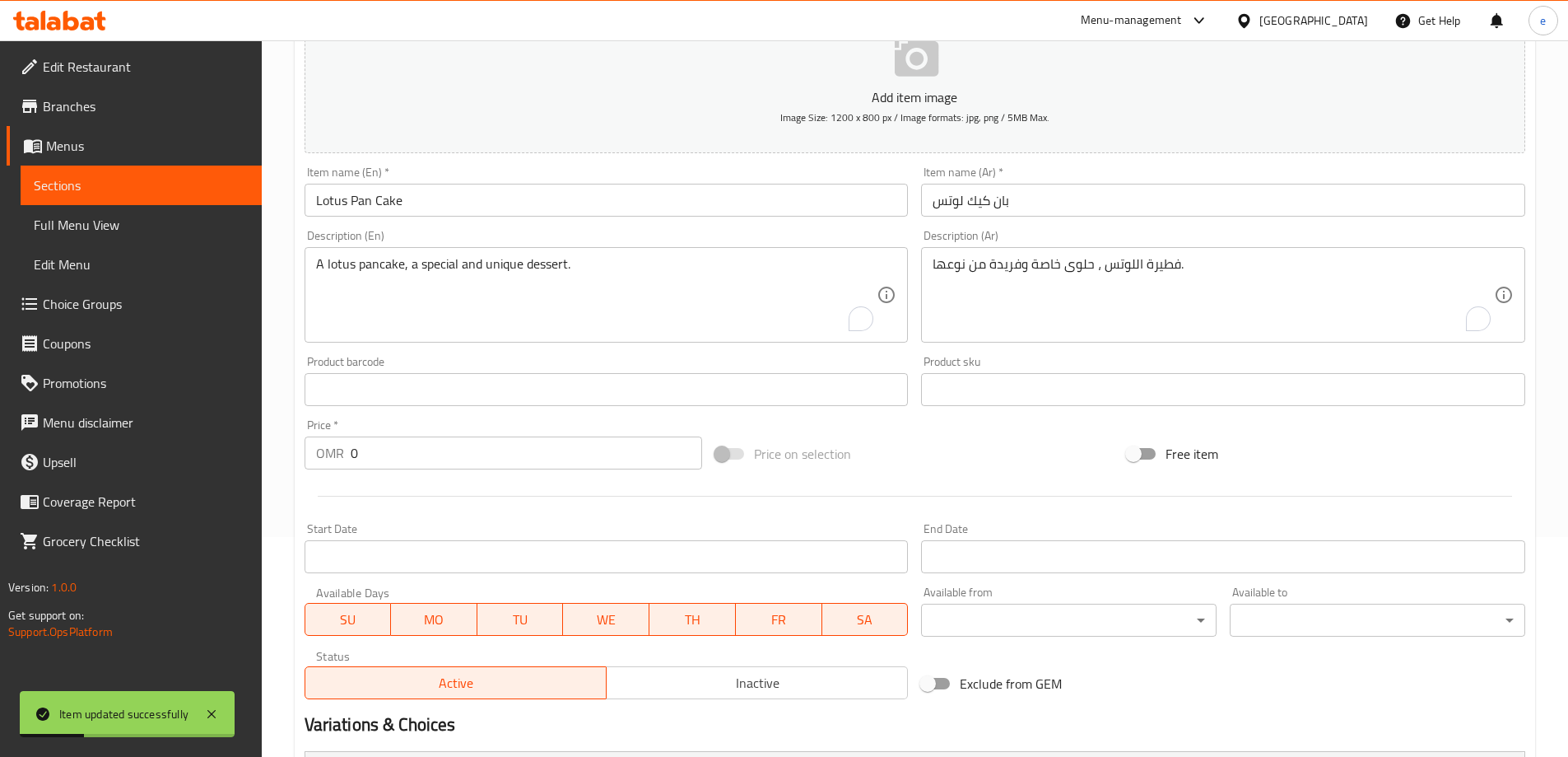
click at [96, 217] on span "Full Menu View" at bounding box center [141, 225] width 215 height 19
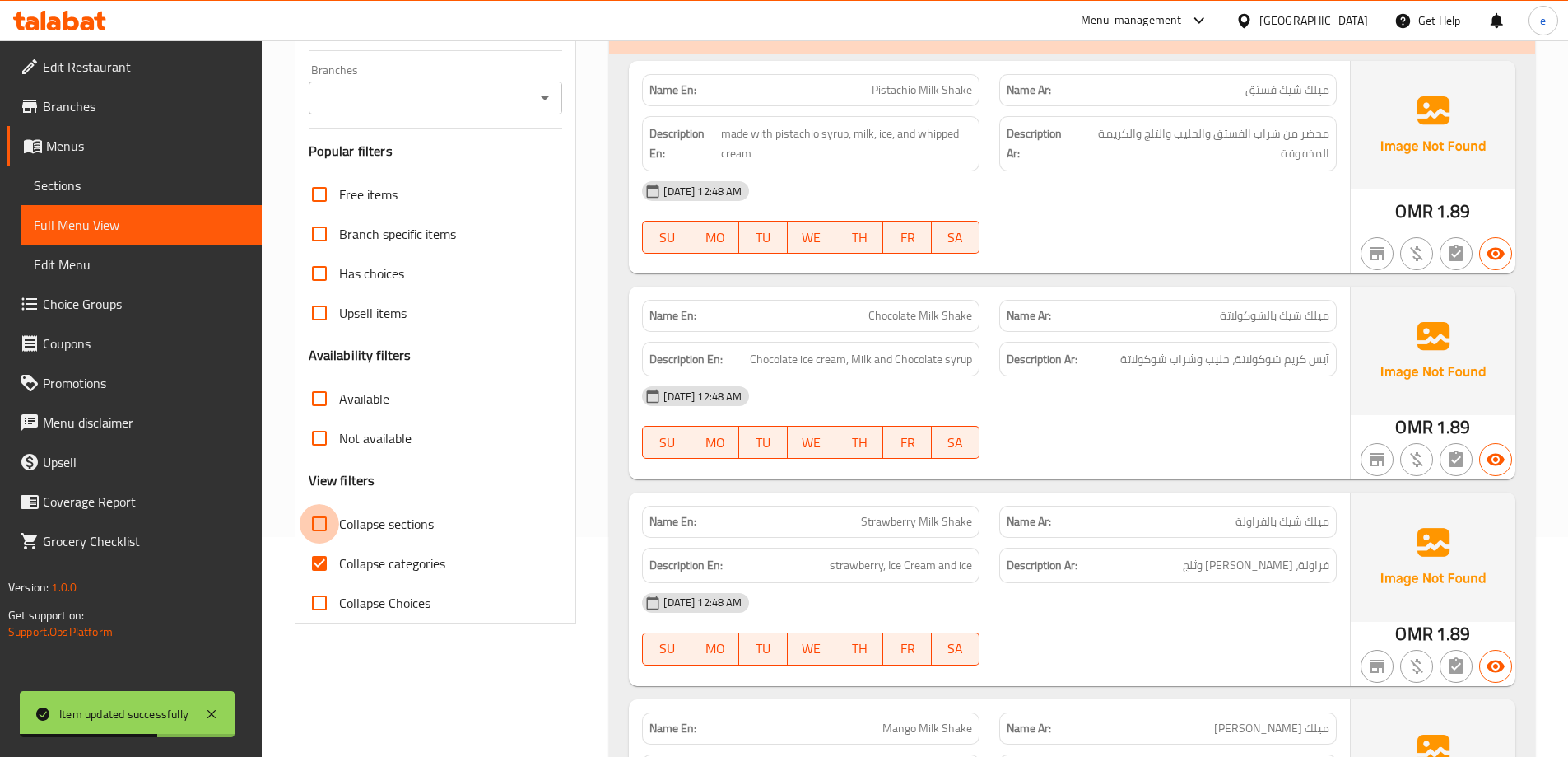
click at [329, 528] on input "Collapse sections" at bounding box center [319, 523] width 40 height 40
checkbox input "true"
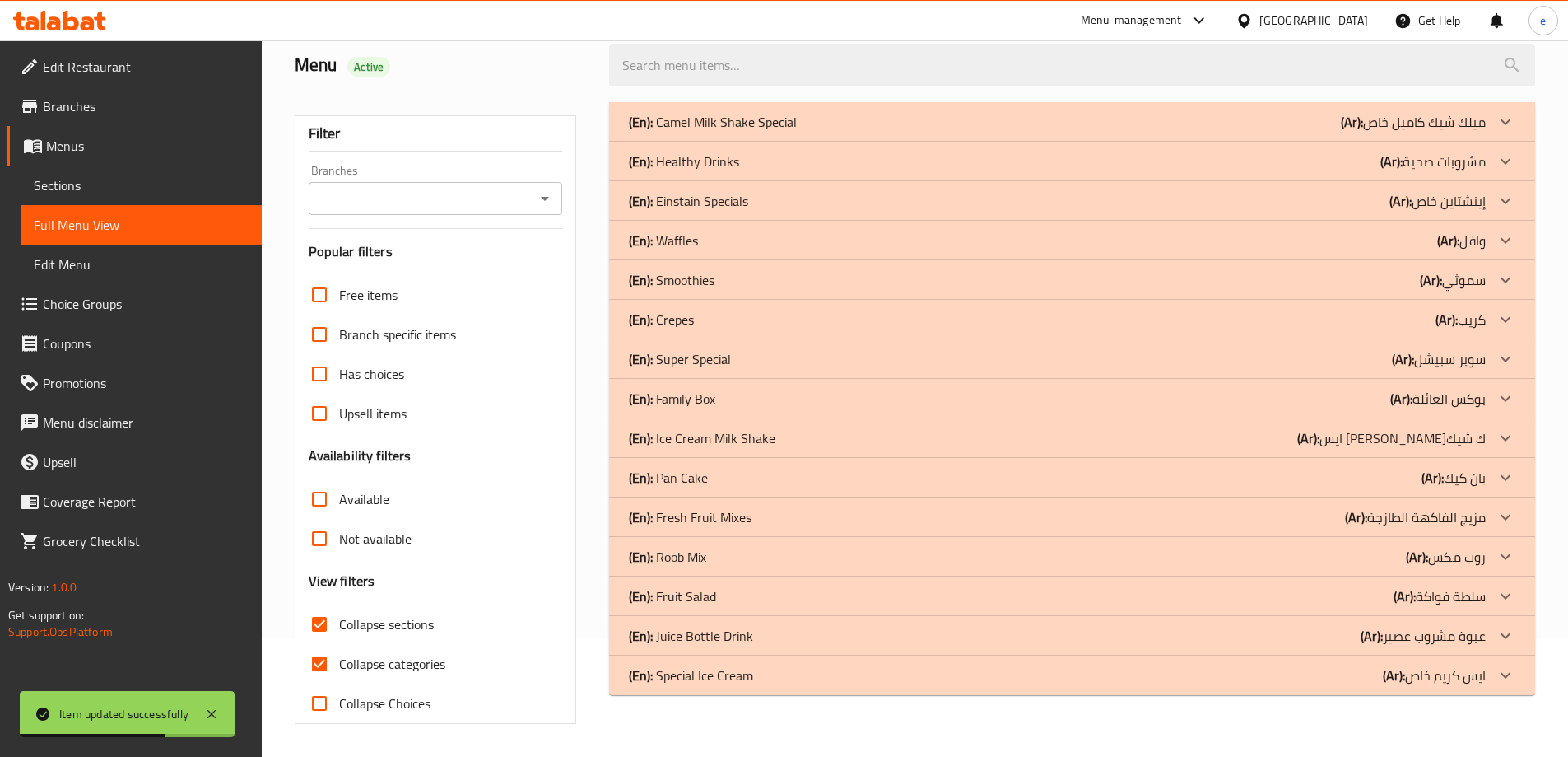
scroll to position [120, 0]
click at [1363, 135] on b "(Ar):" at bounding box center [1352, 122] width 22 height 25
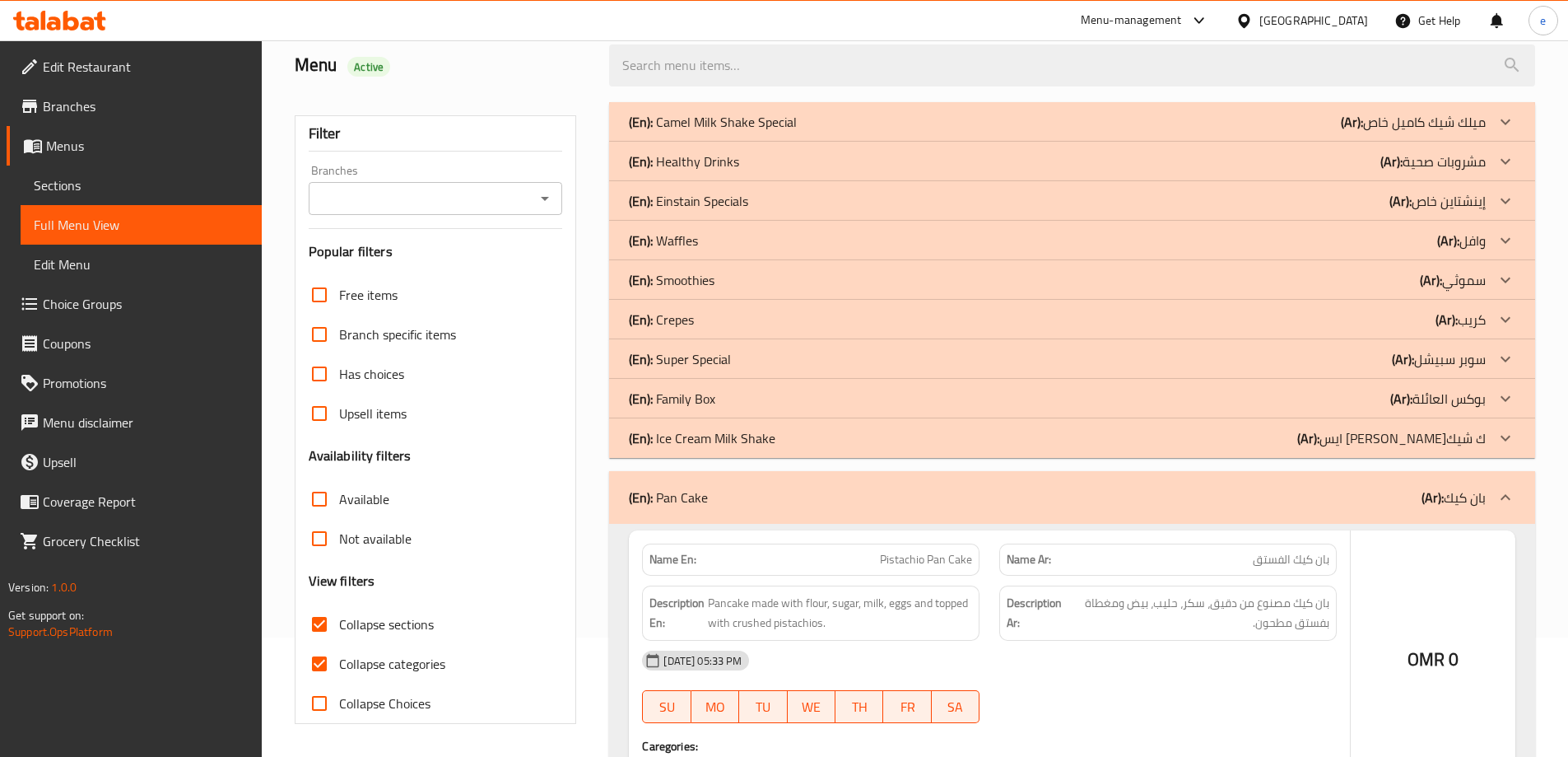
click at [1421, 132] on p "(Ar): بوكس العائلة" at bounding box center [1413, 122] width 145 height 19
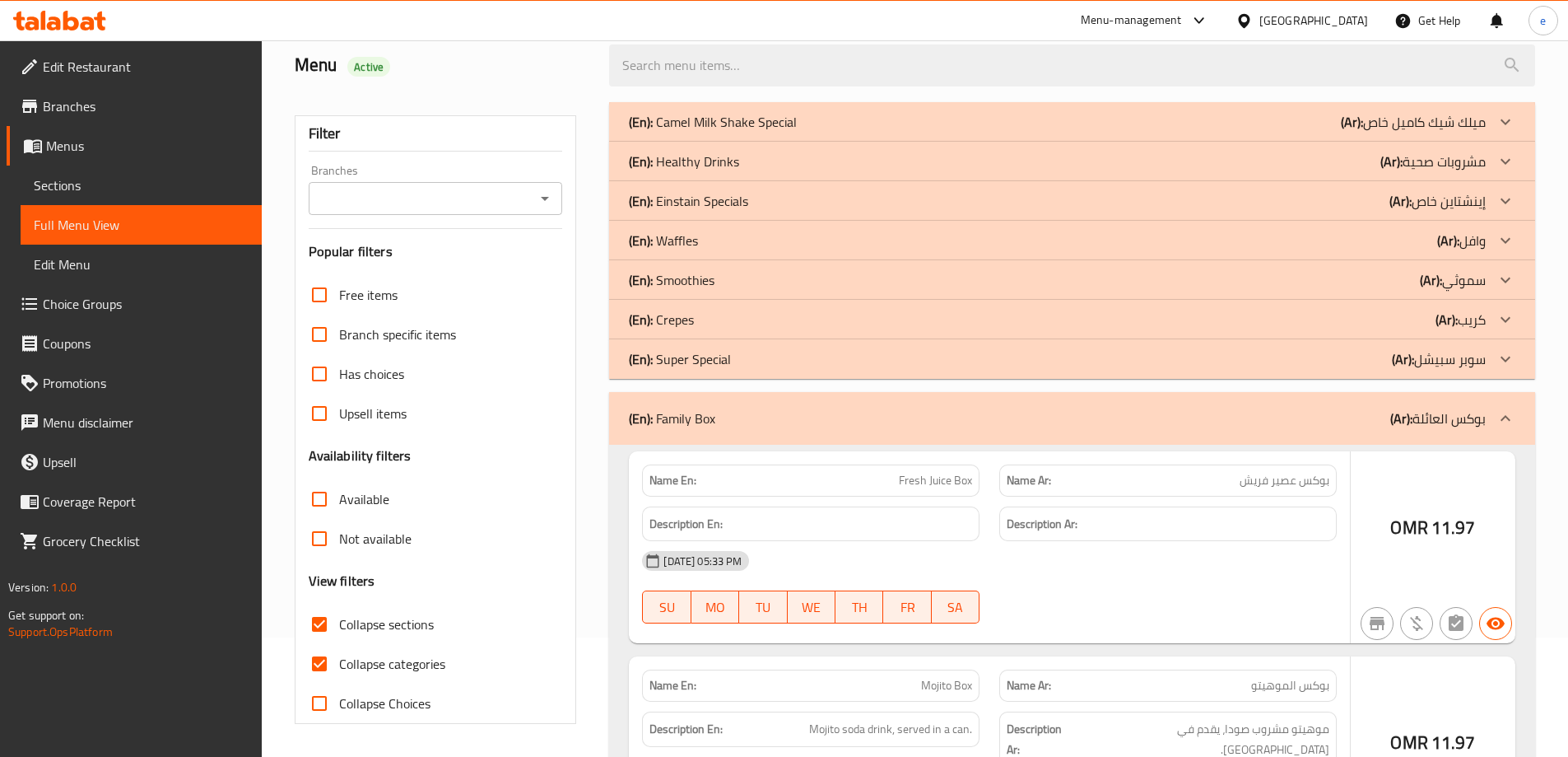
click at [1466, 132] on p "(Ar): كريب" at bounding box center [1413, 122] width 145 height 19
click at [1468, 132] on p "(Ar): وافل" at bounding box center [1413, 122] width 145 height 19
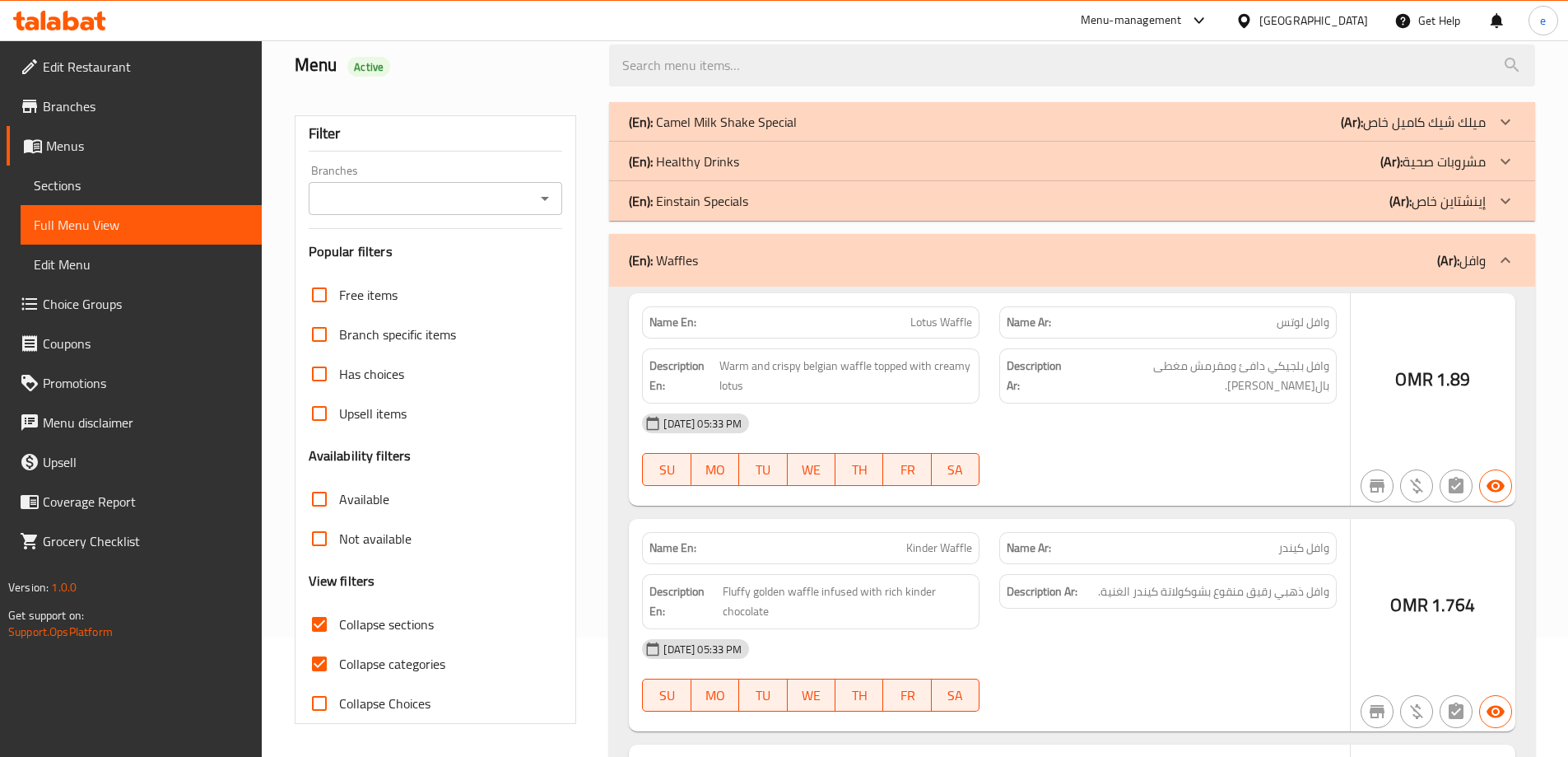
click at [1467, 132] on p "(Ar): مشروبات صحية" at bounding box center [1413, 122] width 145 height 19
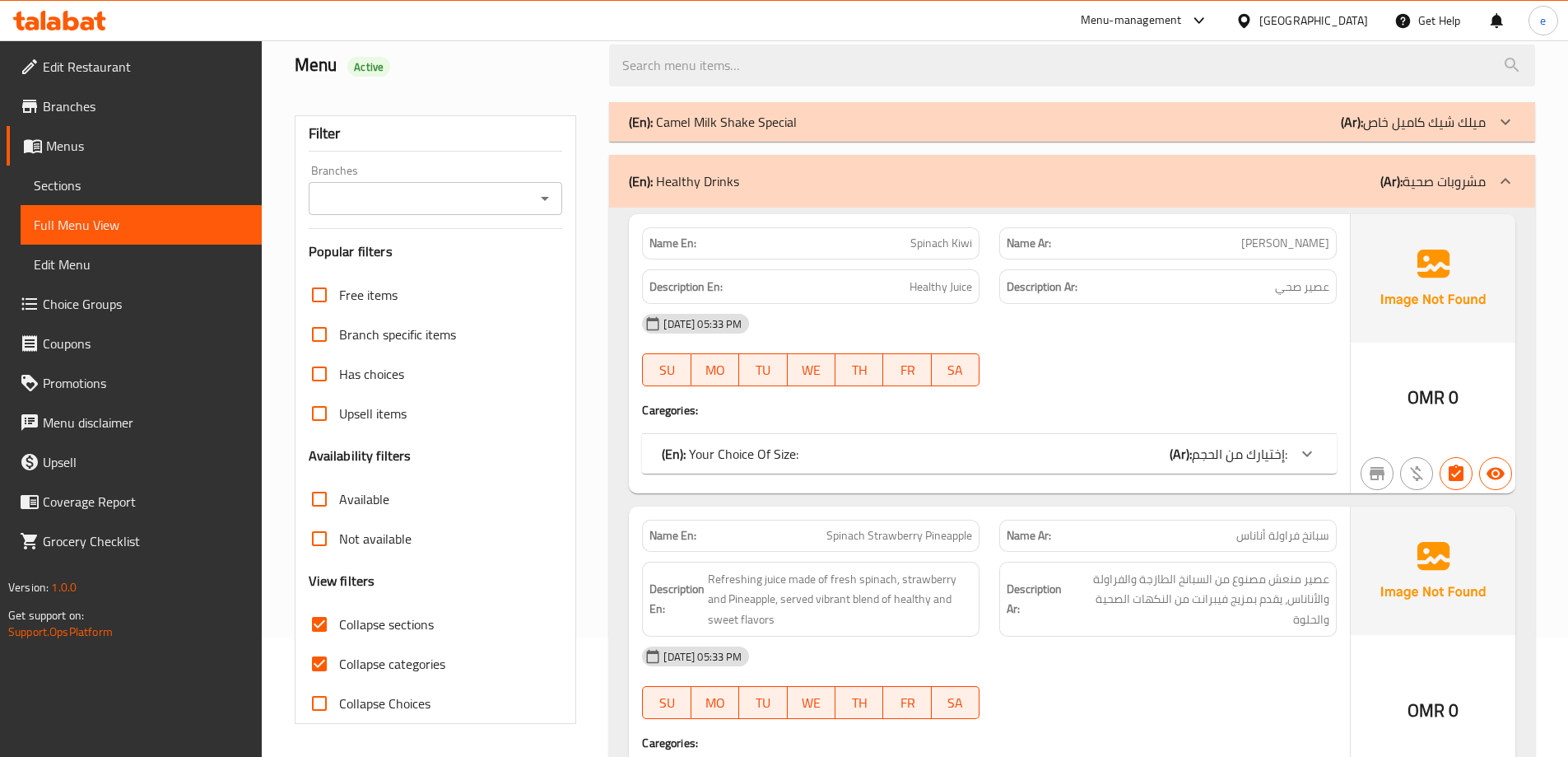
scroll to position [6486, 0]
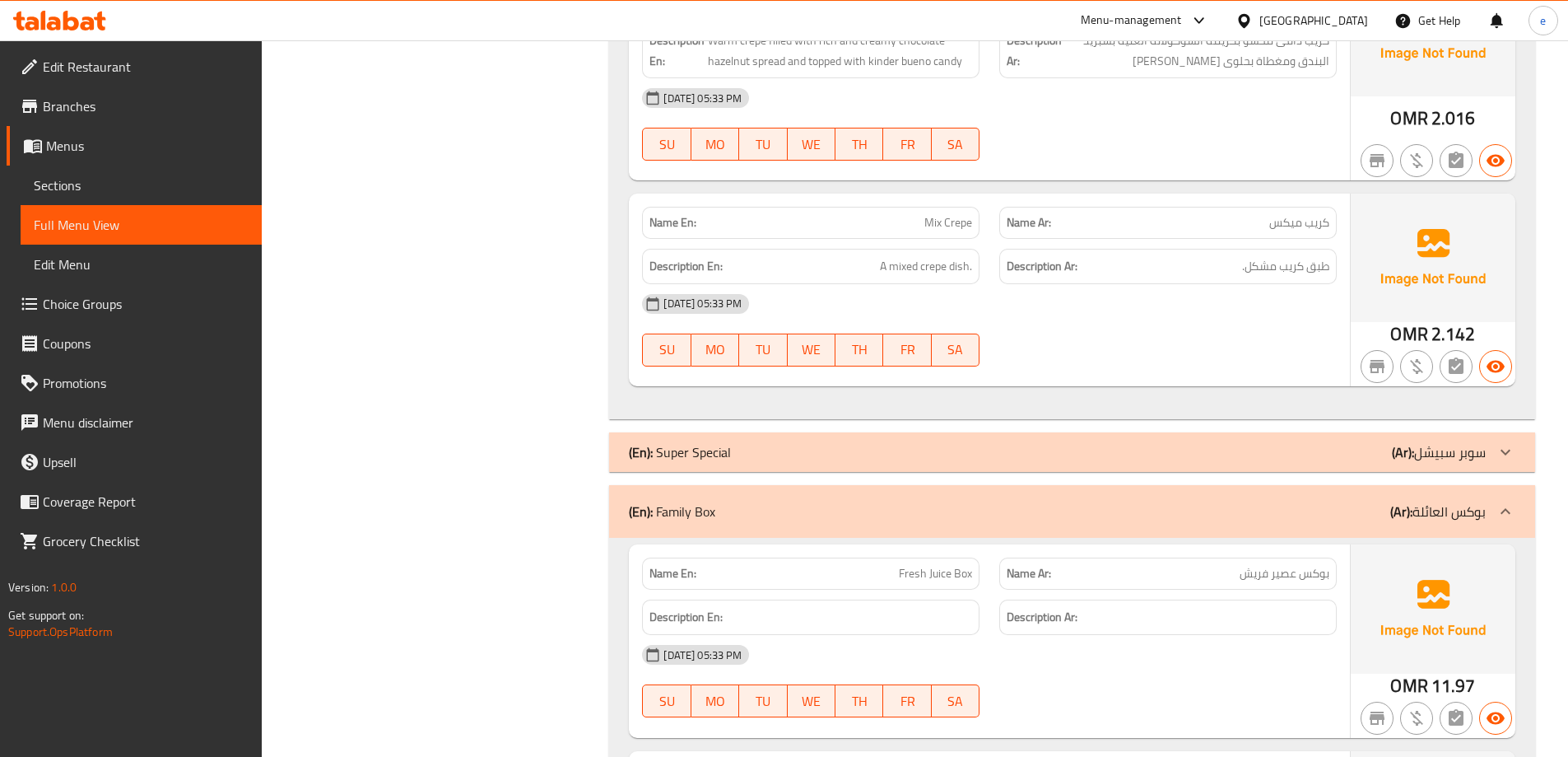
scroll to position [439, 0]
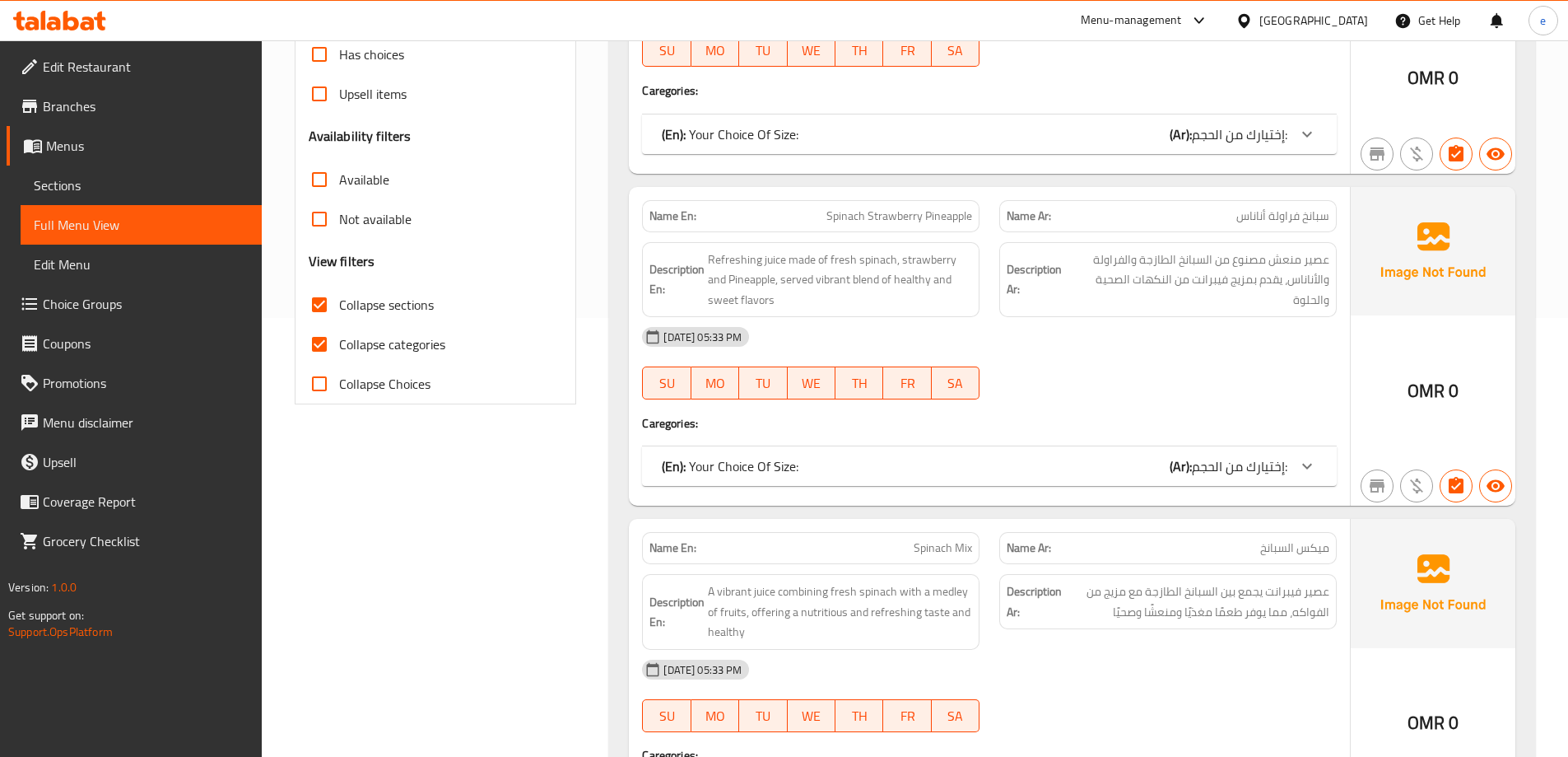
click at [372, 344] on span "Collapse categories" at bounding box center [392, 343] width 106 height 19
click at [339, 344] on input "Collapse categories" at bounding box center [319, 344] width 40 height 40
checkbox input "false"
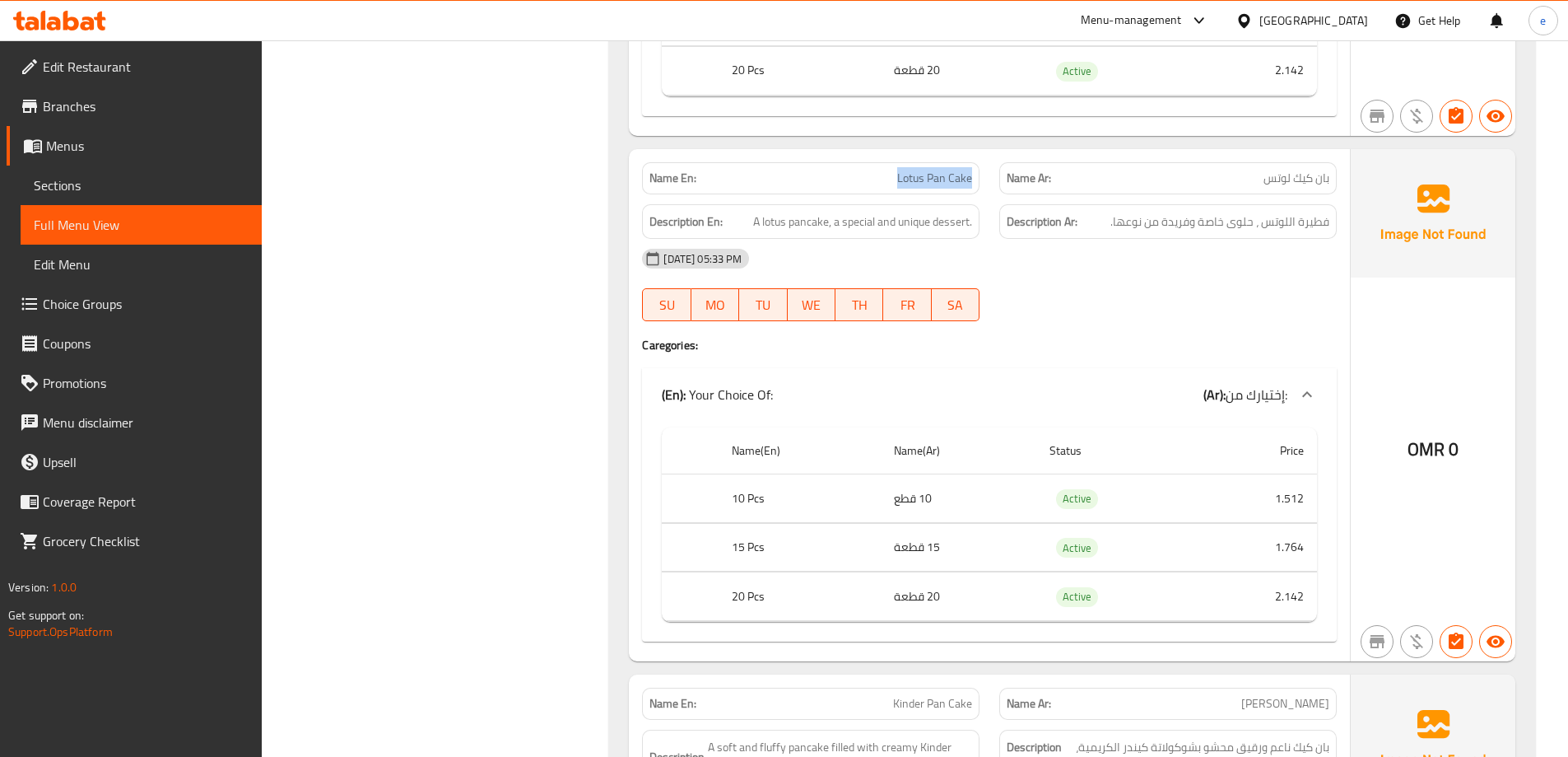
scroll to position [8782, 0]
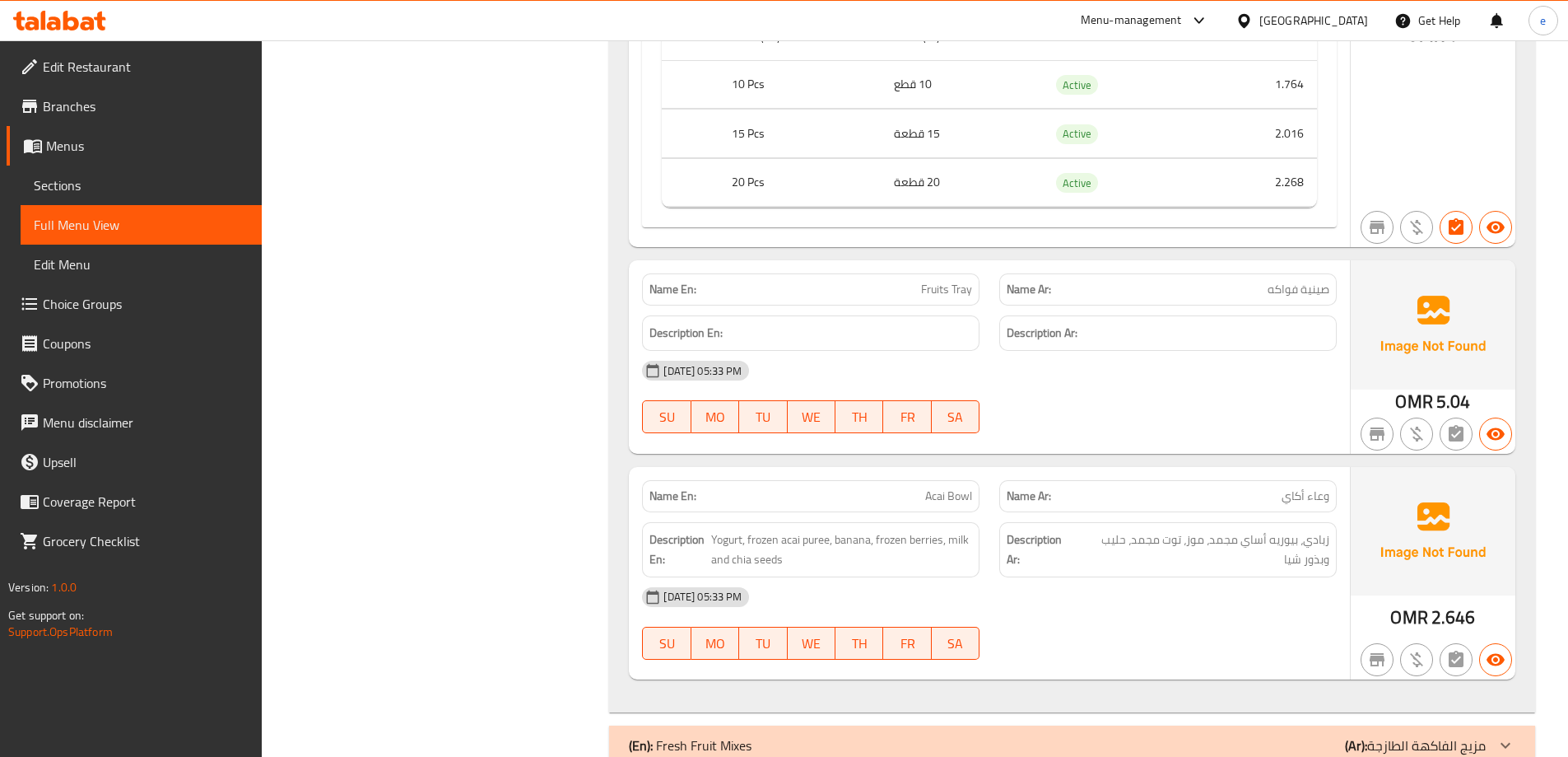
scroll to position [9881, 0]
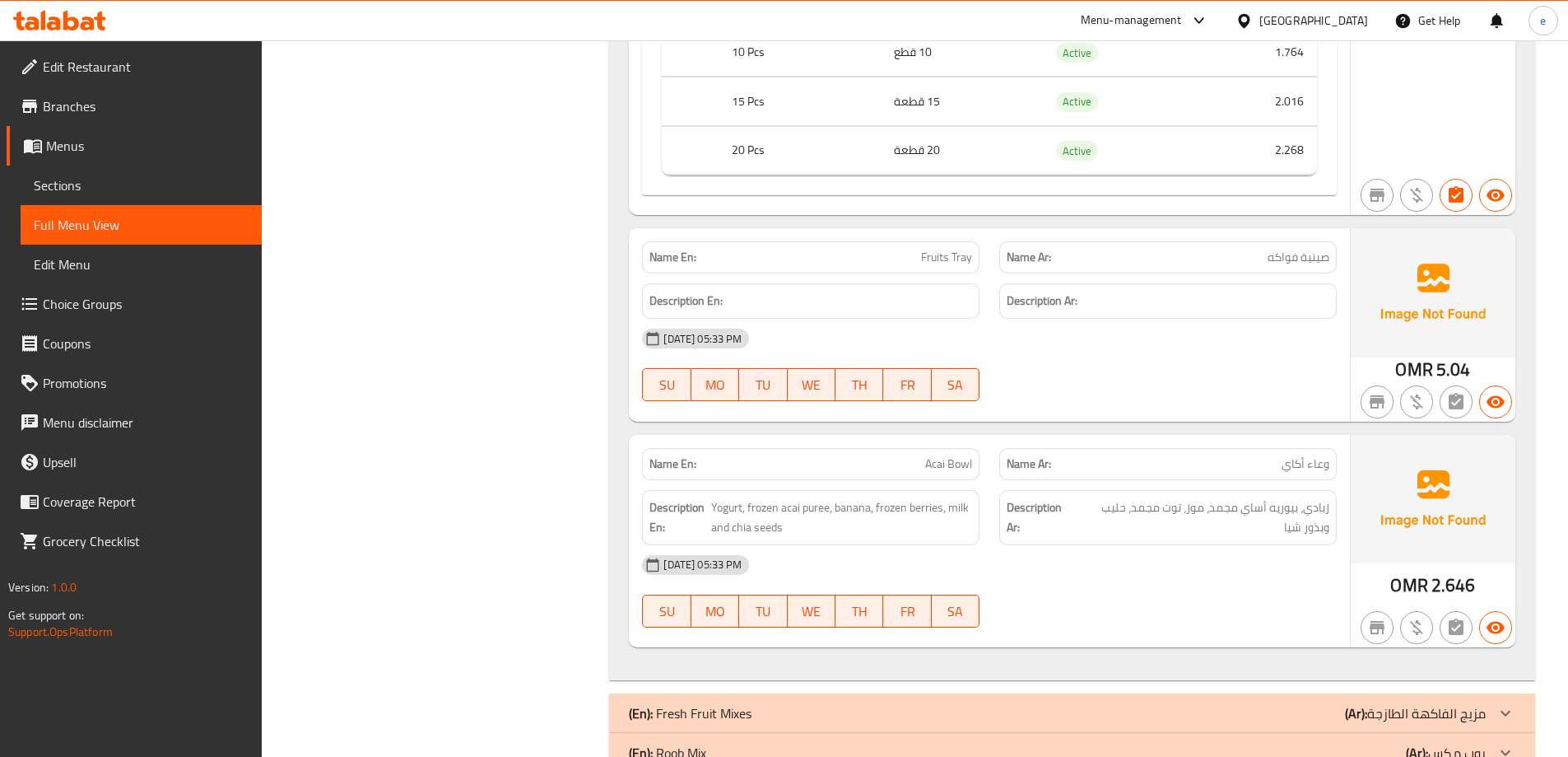
copy span "Fruits Tray"
click at [101, 186] on span "Sections" at bounding box center [141, 185] width 215 height 19
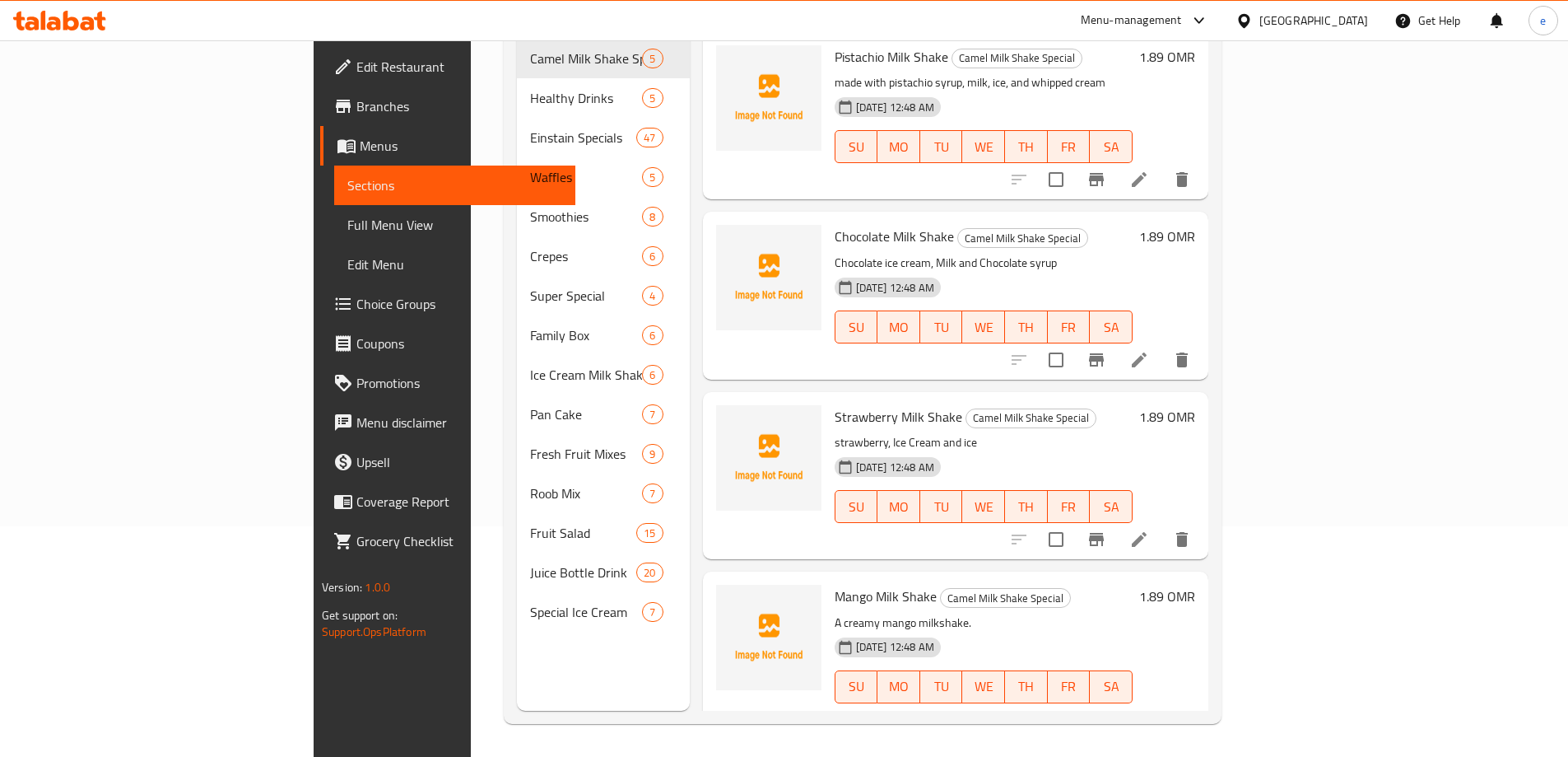
scroll to position [231, 0]
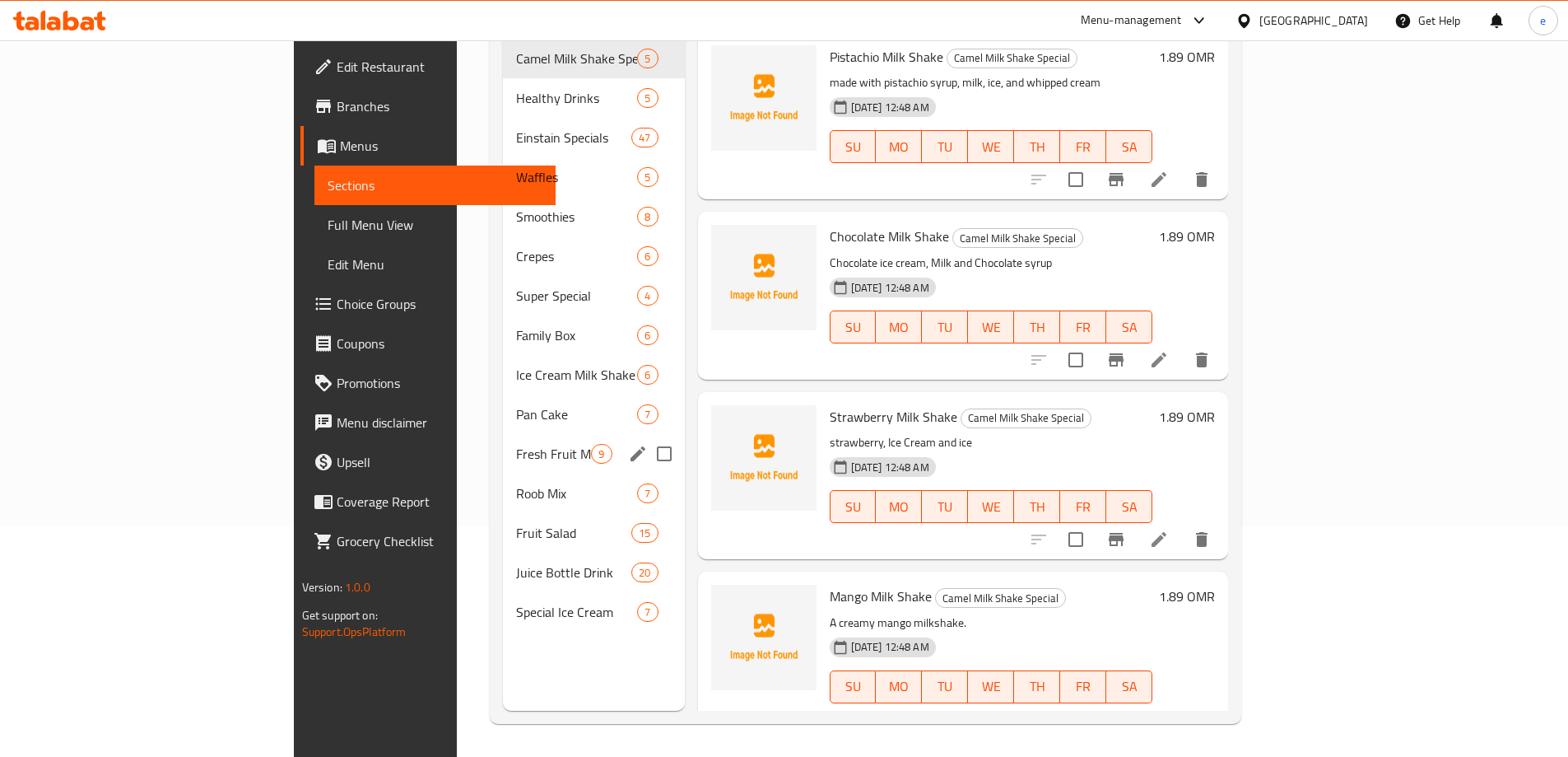
click at [516, 443] on span "Fresh Fruit Mixes" at bounding box center [553, 453] width 75 height 19
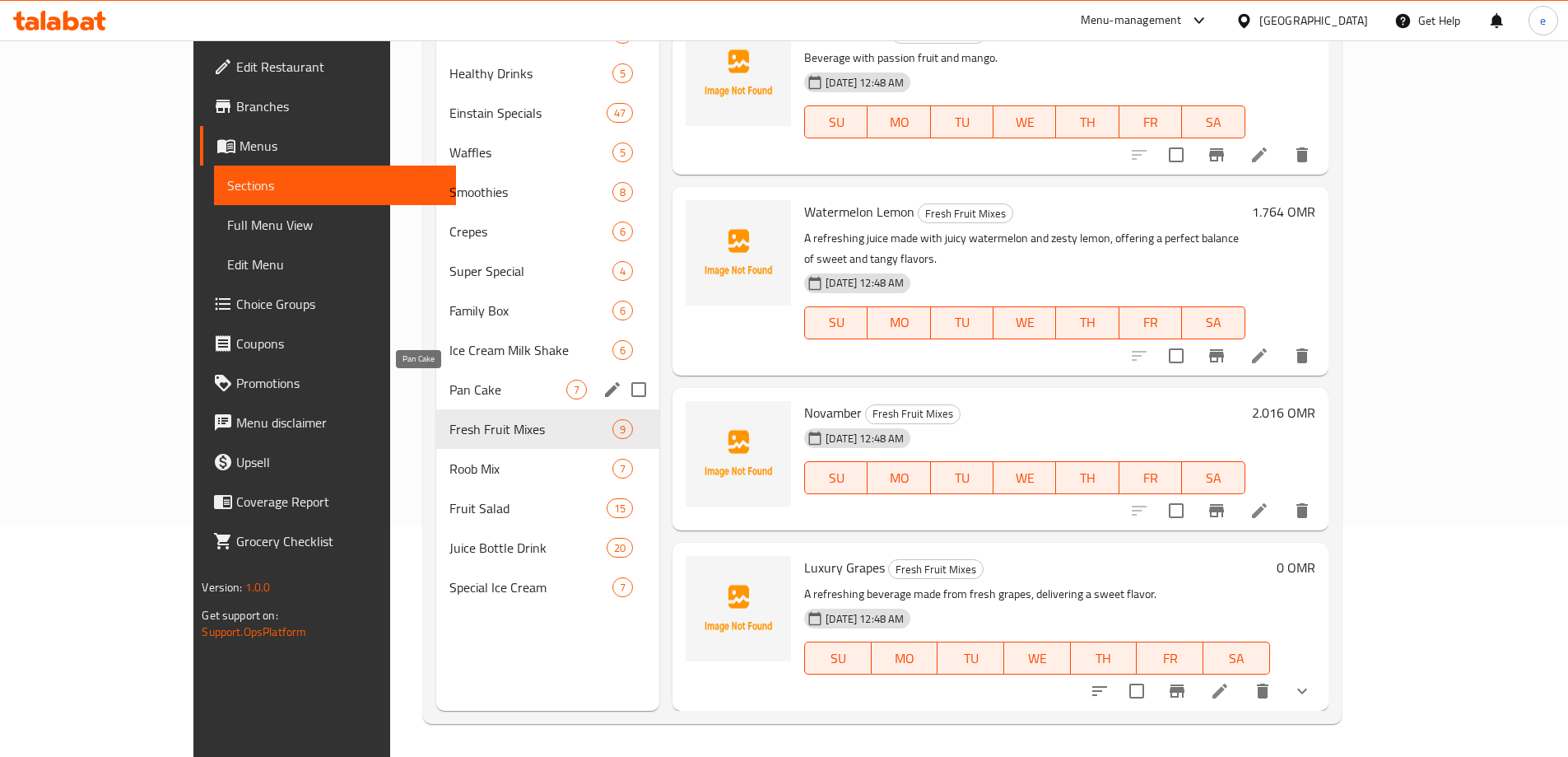
click at [450, 391] on span "Pan Cake" at bounding box center [508, 389] width 117 height 19
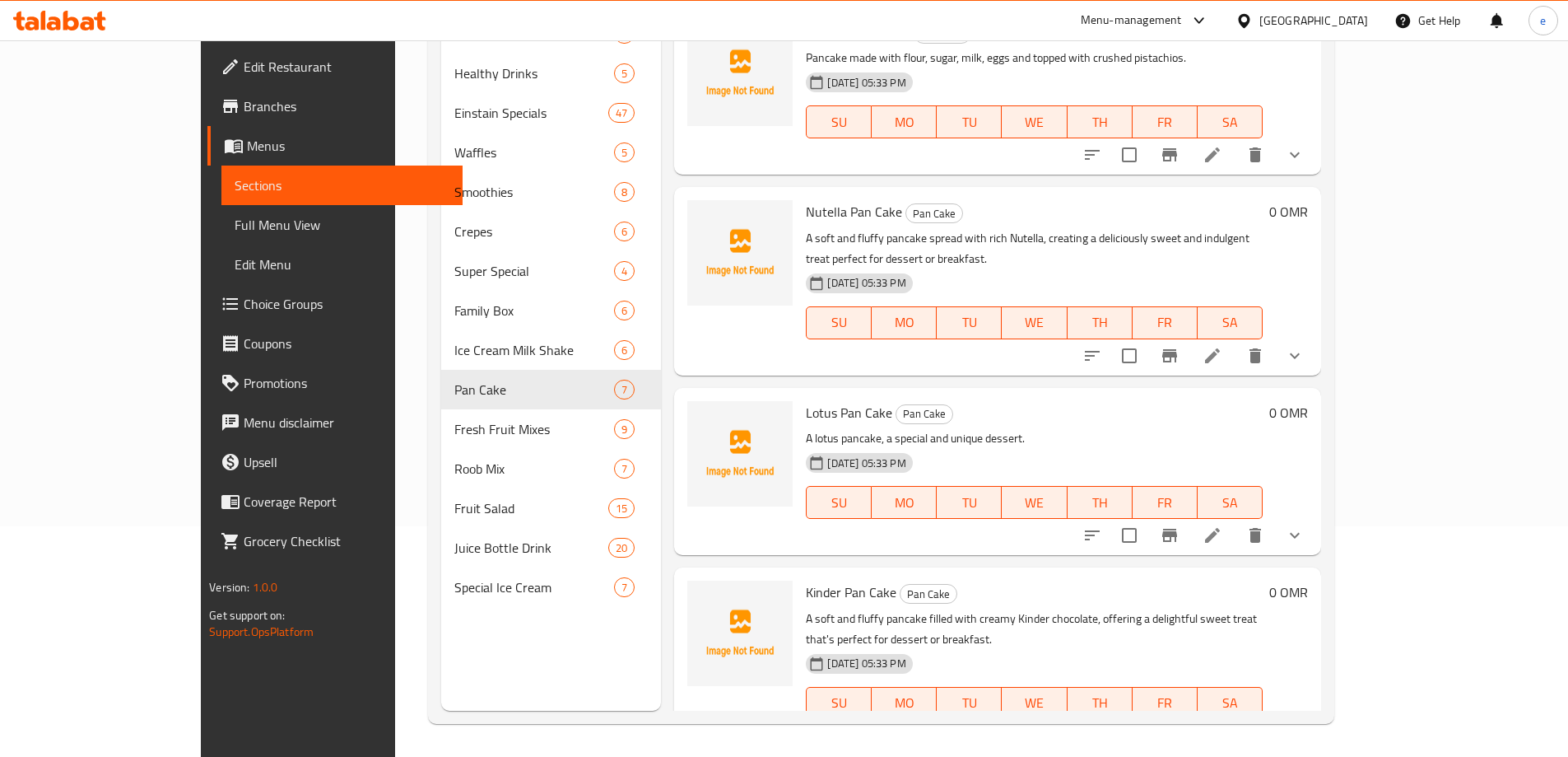
scroll to position [519, 0]
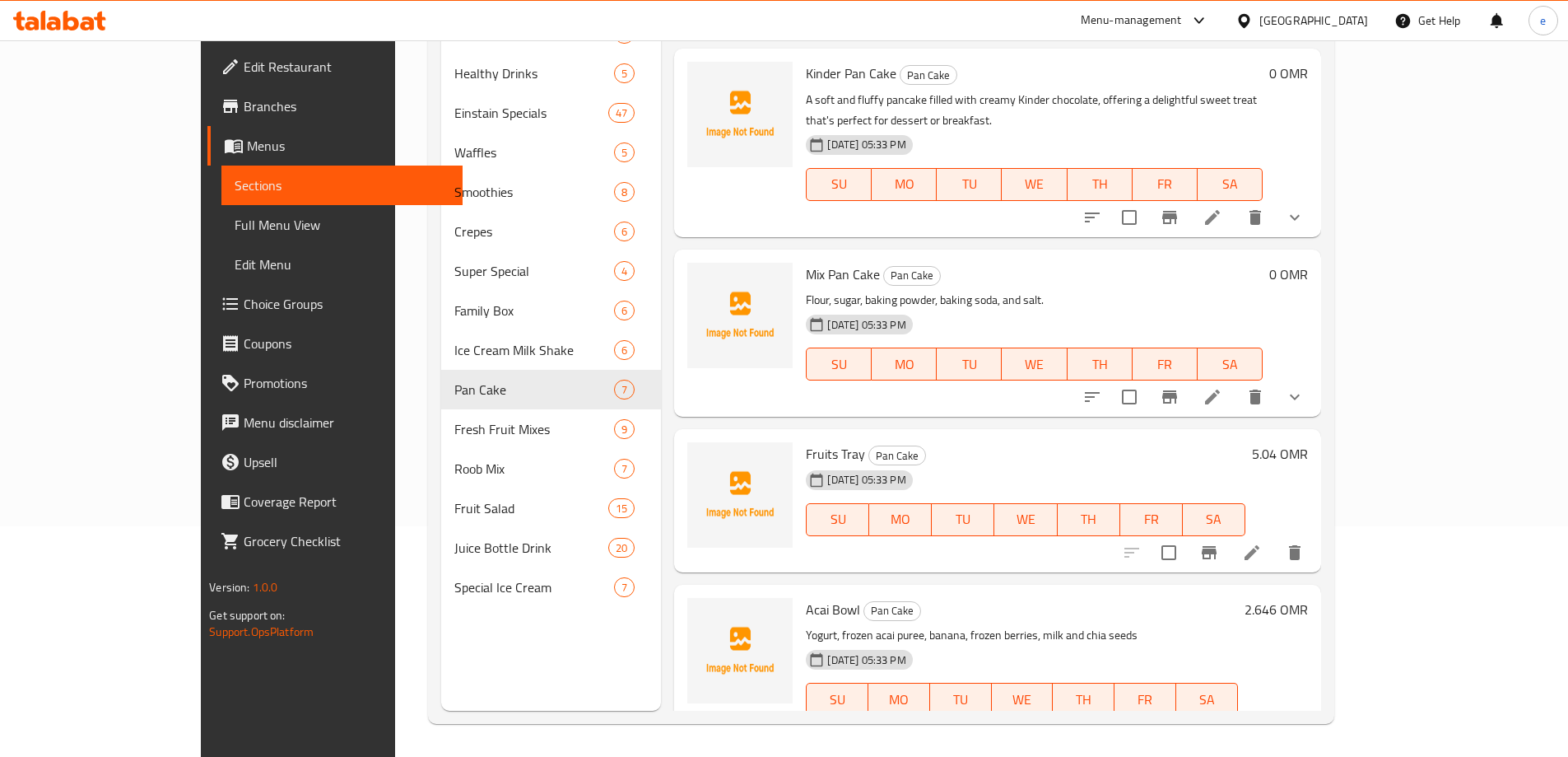
click at [1262, 543] on icon at bounding box center [1251, 552] width 19 height 19
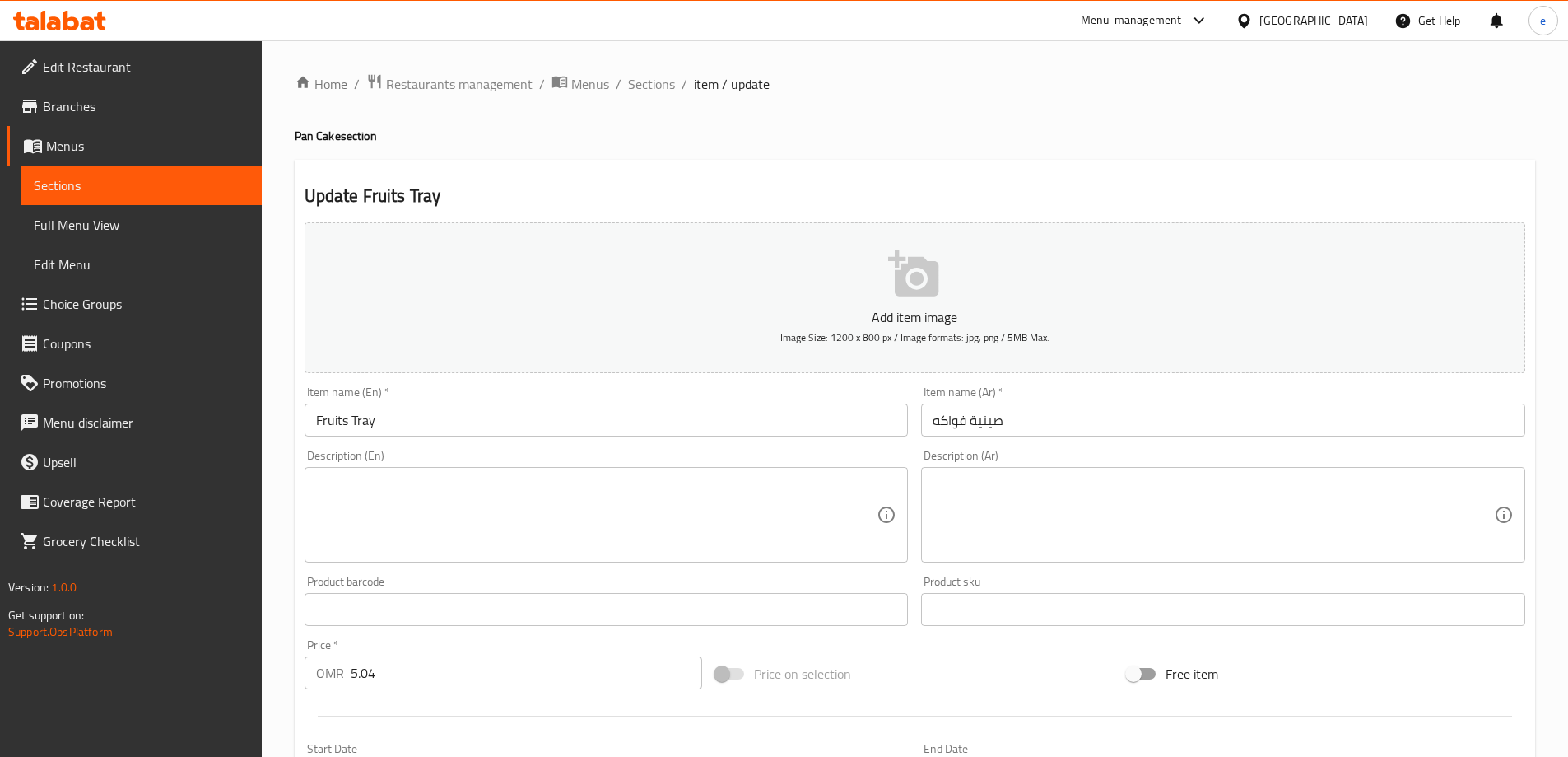
click at [401, 488] on textarea at bounding box center [596, 515] width 561 height 78
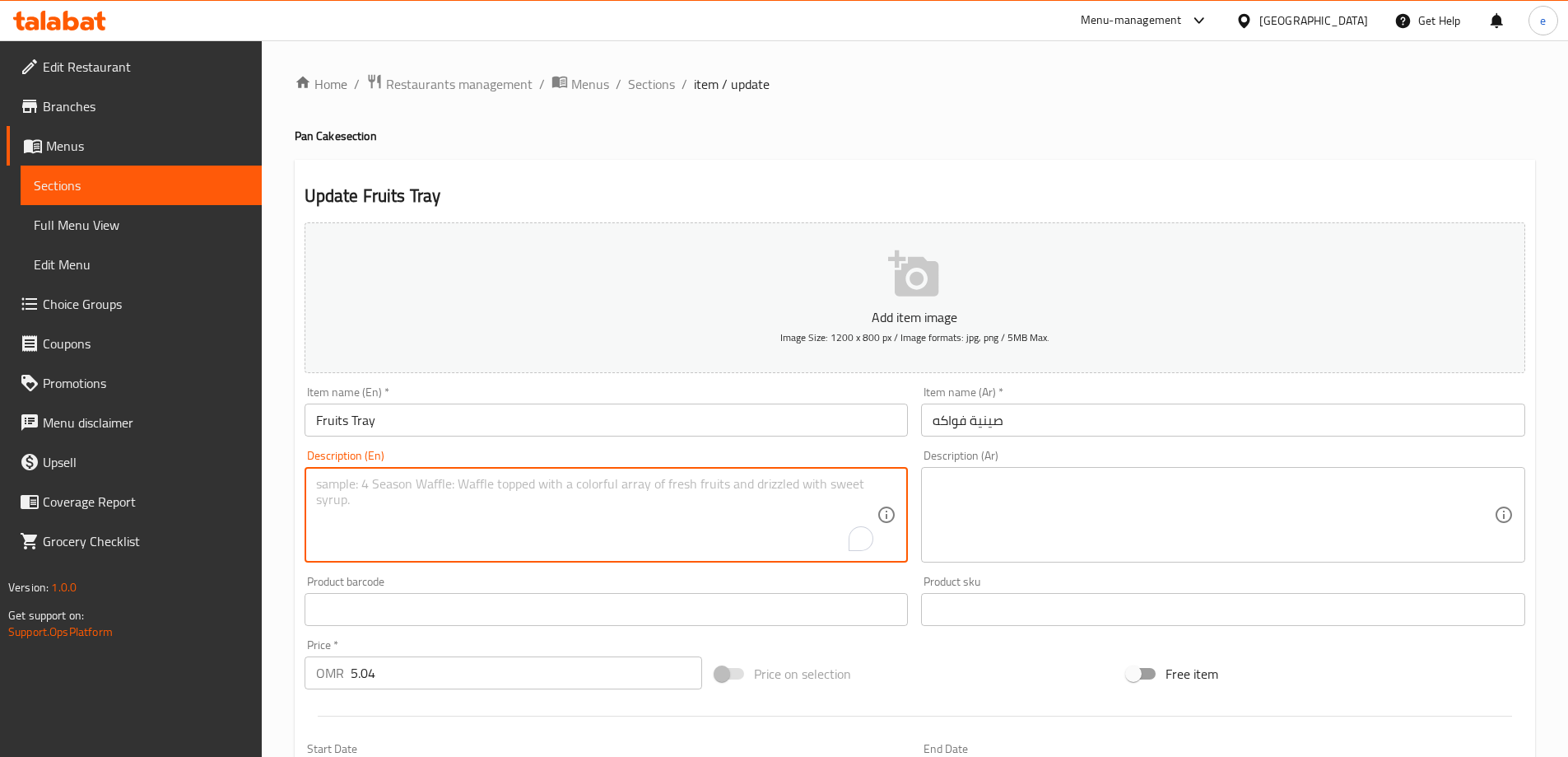
paste textarea "Our special pancake"
type textarea "Our special pancake"
click at [995, 494] on textarea at bounding box center [1213, 515] width 561 height 78
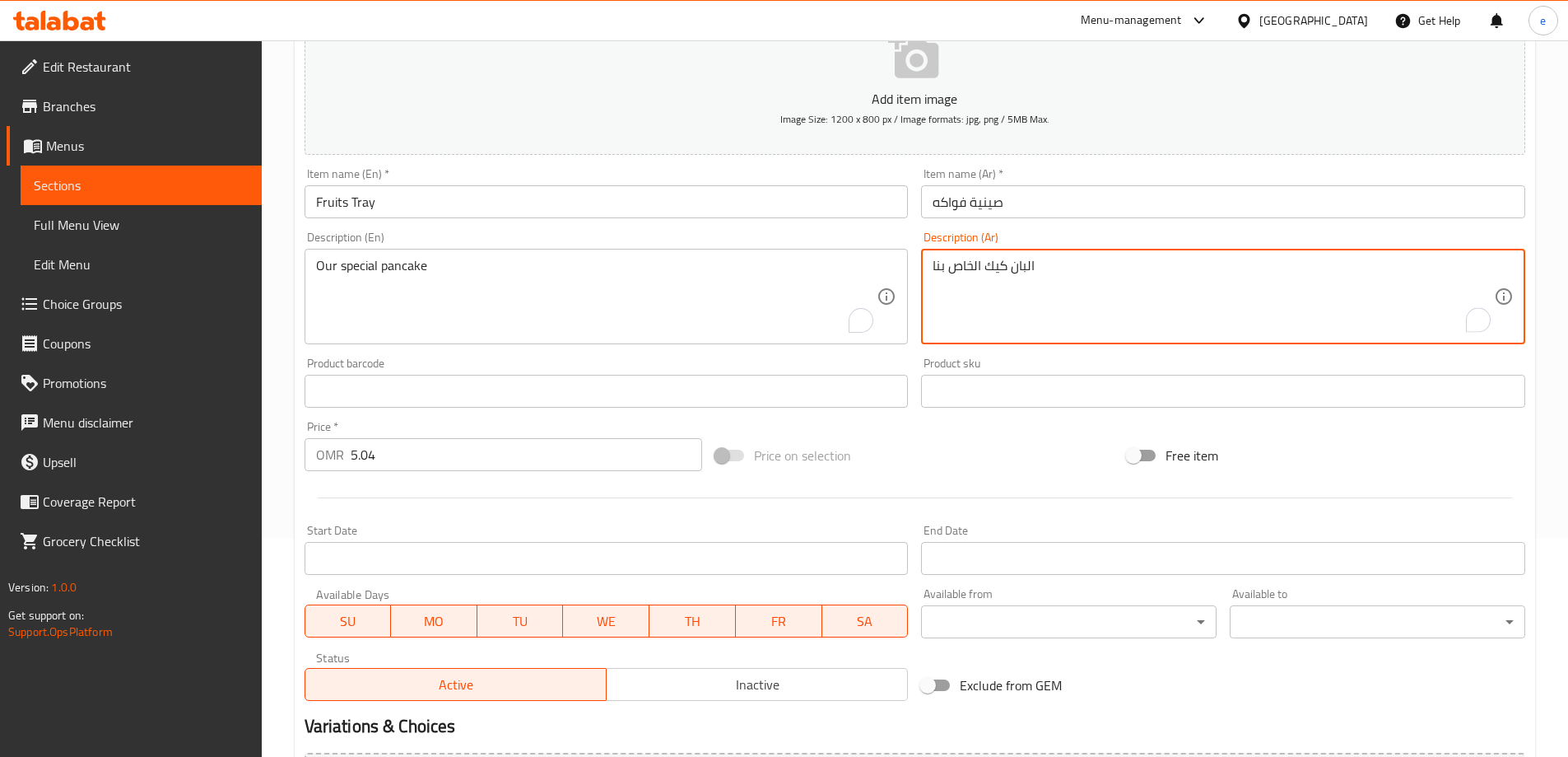
scroll to position [406, 0]
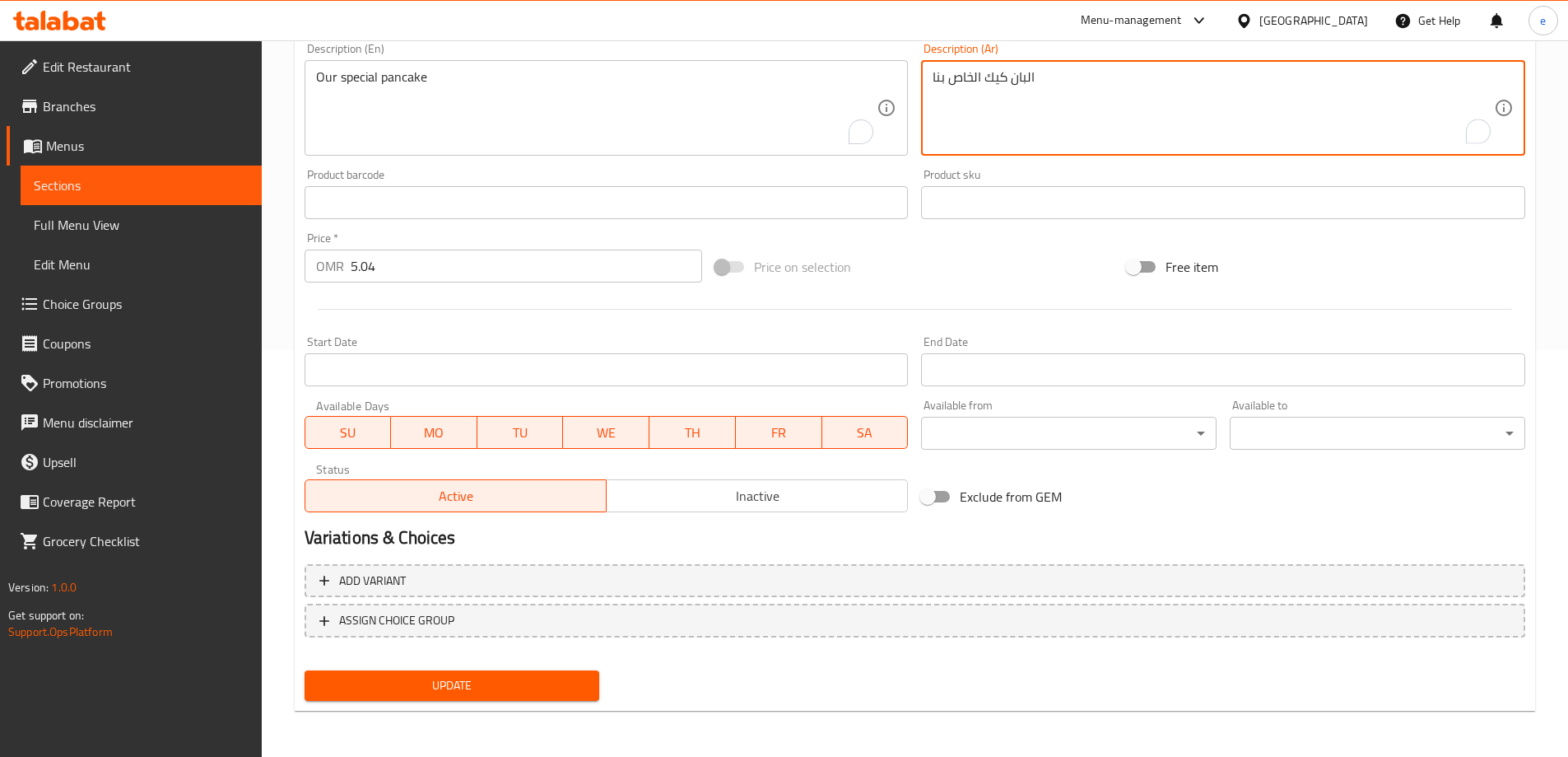
type textarea "البان كيك الخاص بنا"
click at [448, 674] on button "Update" at bounding box center [452, 685] width 296 height 31
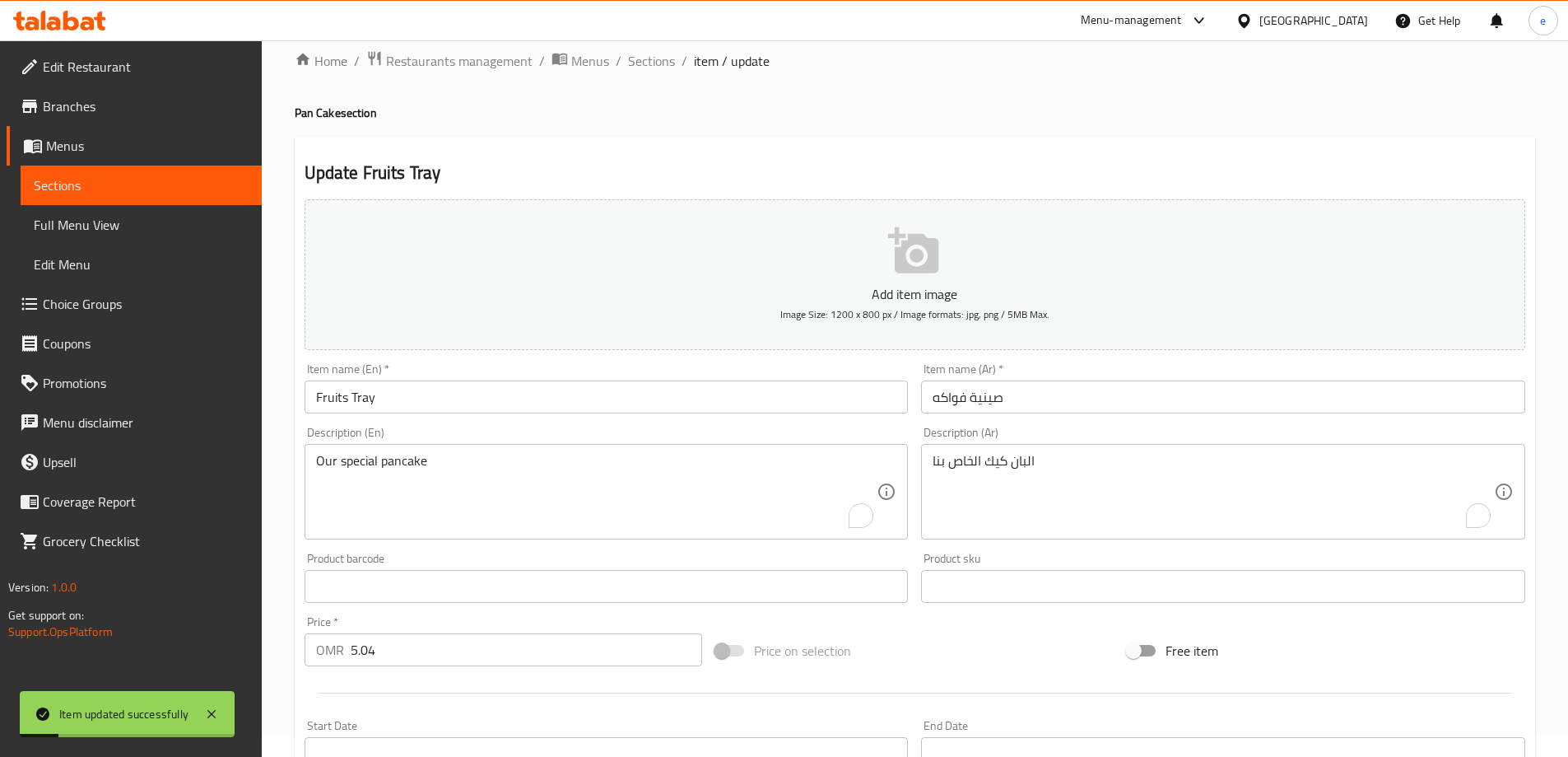
scroll to position [0, 0]
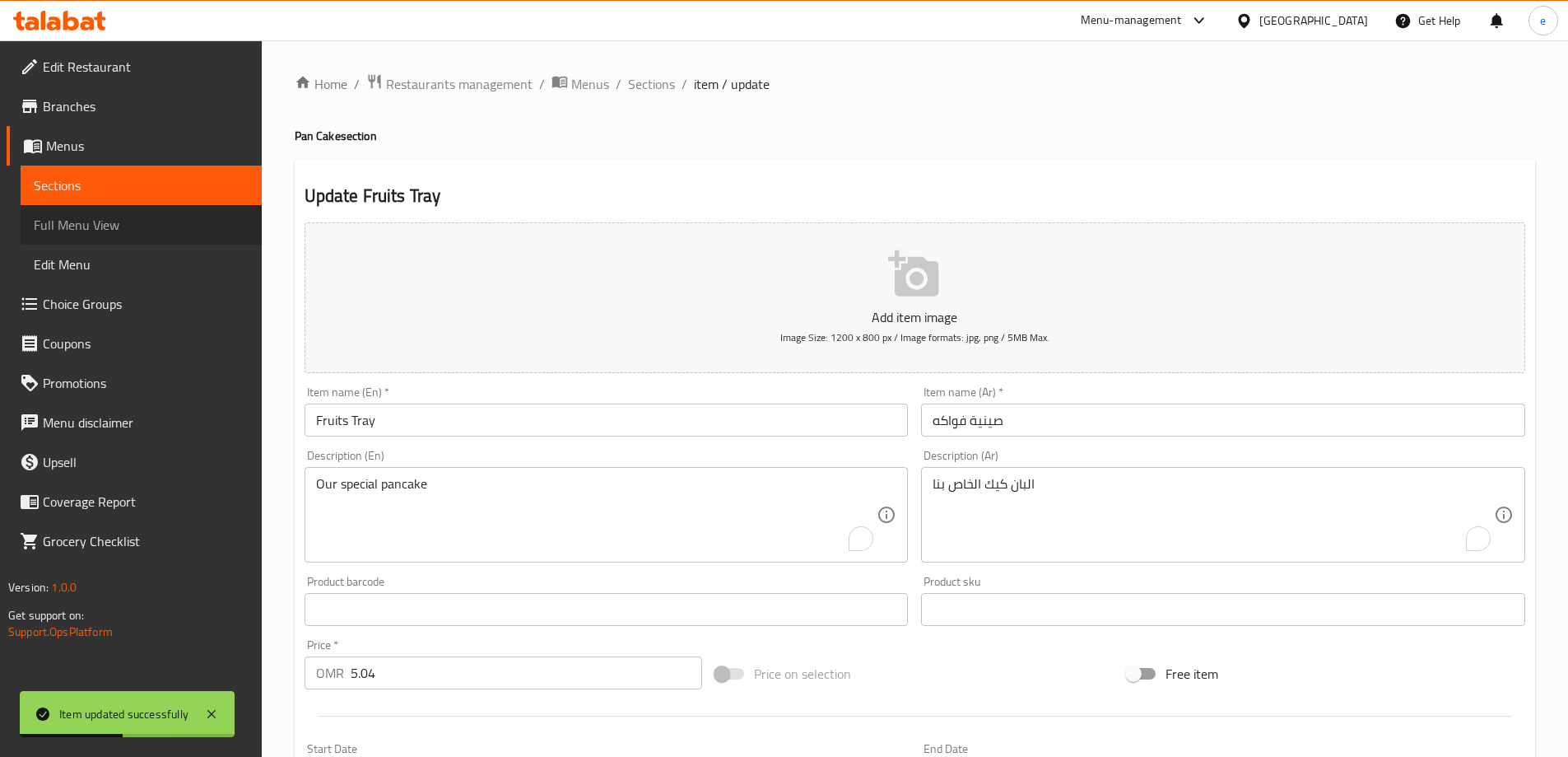
click at [119, 228] on span "Full Menu View" at bounding box center [141, 225] width 215 height 19
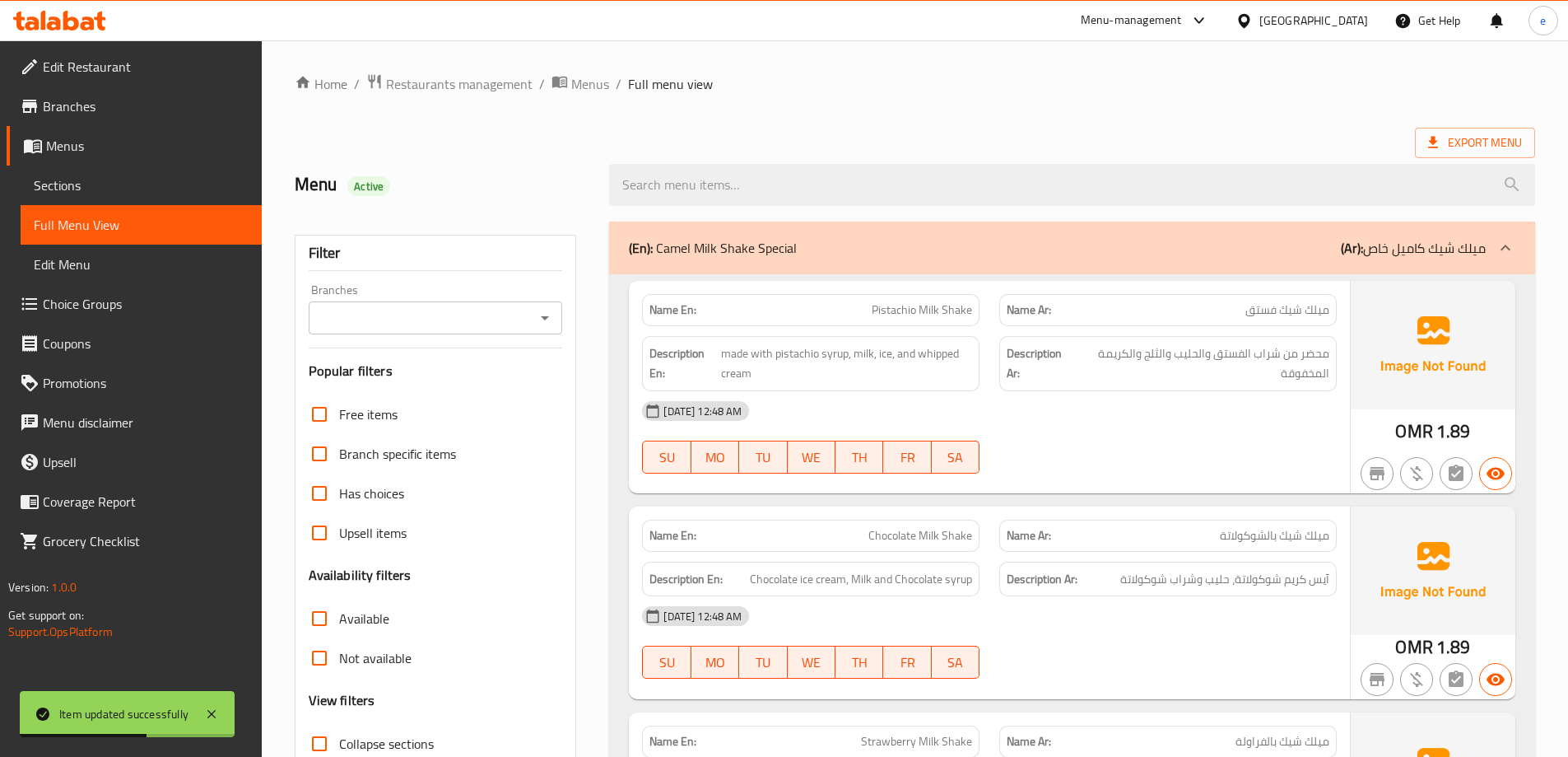
scroll to position [439, 0]
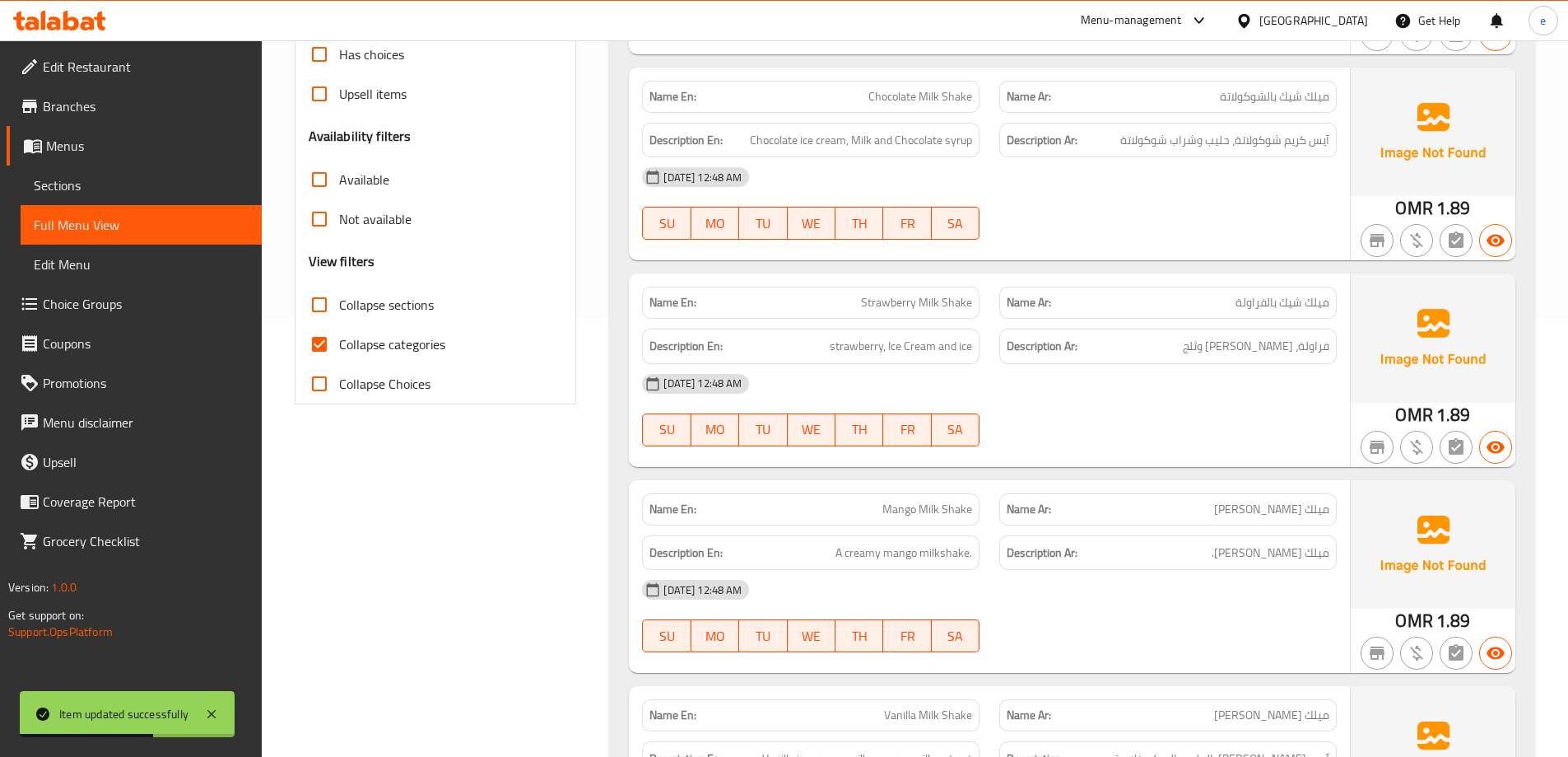
click at [347, 295] on span "Collapse sections" at bounding box center [387, 304] width 95 height 19
click at [339, 295] on input "Collapse sections" at bounding box center [319, 304] width 40 height 40
checkbox input "true"
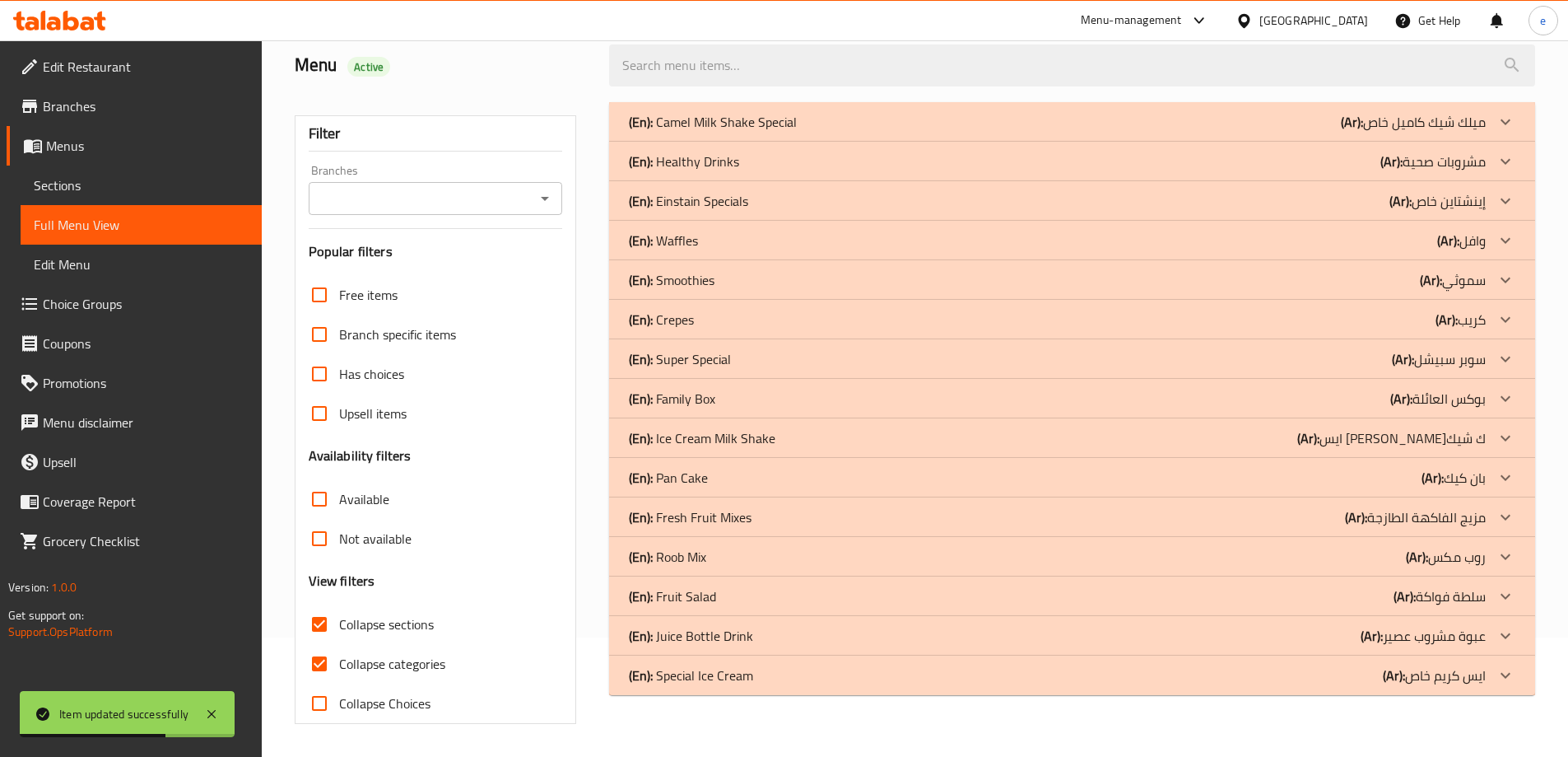
scroll to position [120, 0]
click at [327, 661] on input "Collapse categories" at bounding box center [319, 663] width 40 height 40
checkbox input "false"
click at [1470, 132] on p "(Ar): [PERSON_NAME]" at bounding box center [1413, 122] width 145 height 19
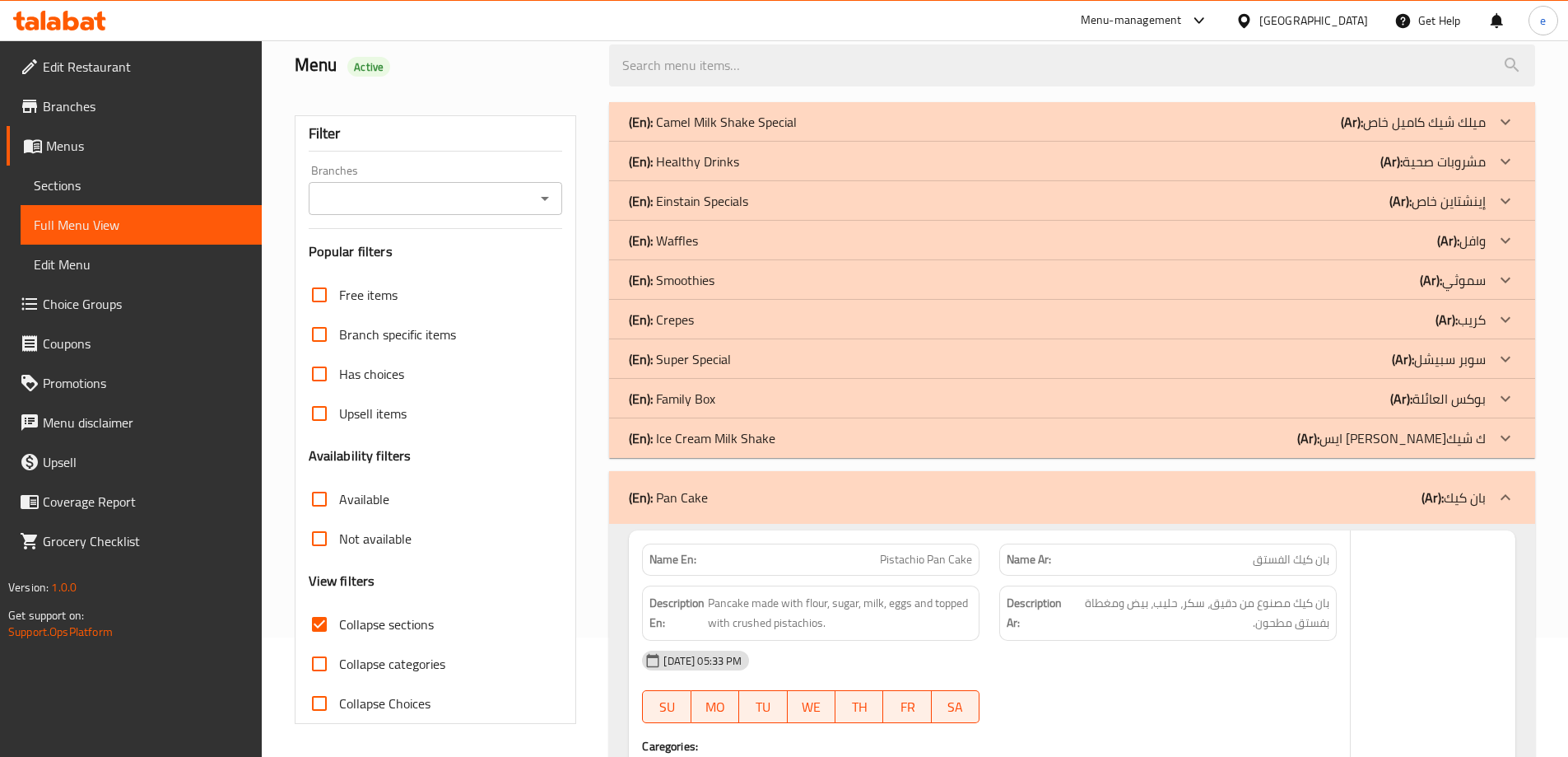
click at [1454, 132] on p "(Ar): بوكس العائلة" at bounding box center [1413, 122] width 145 height 19
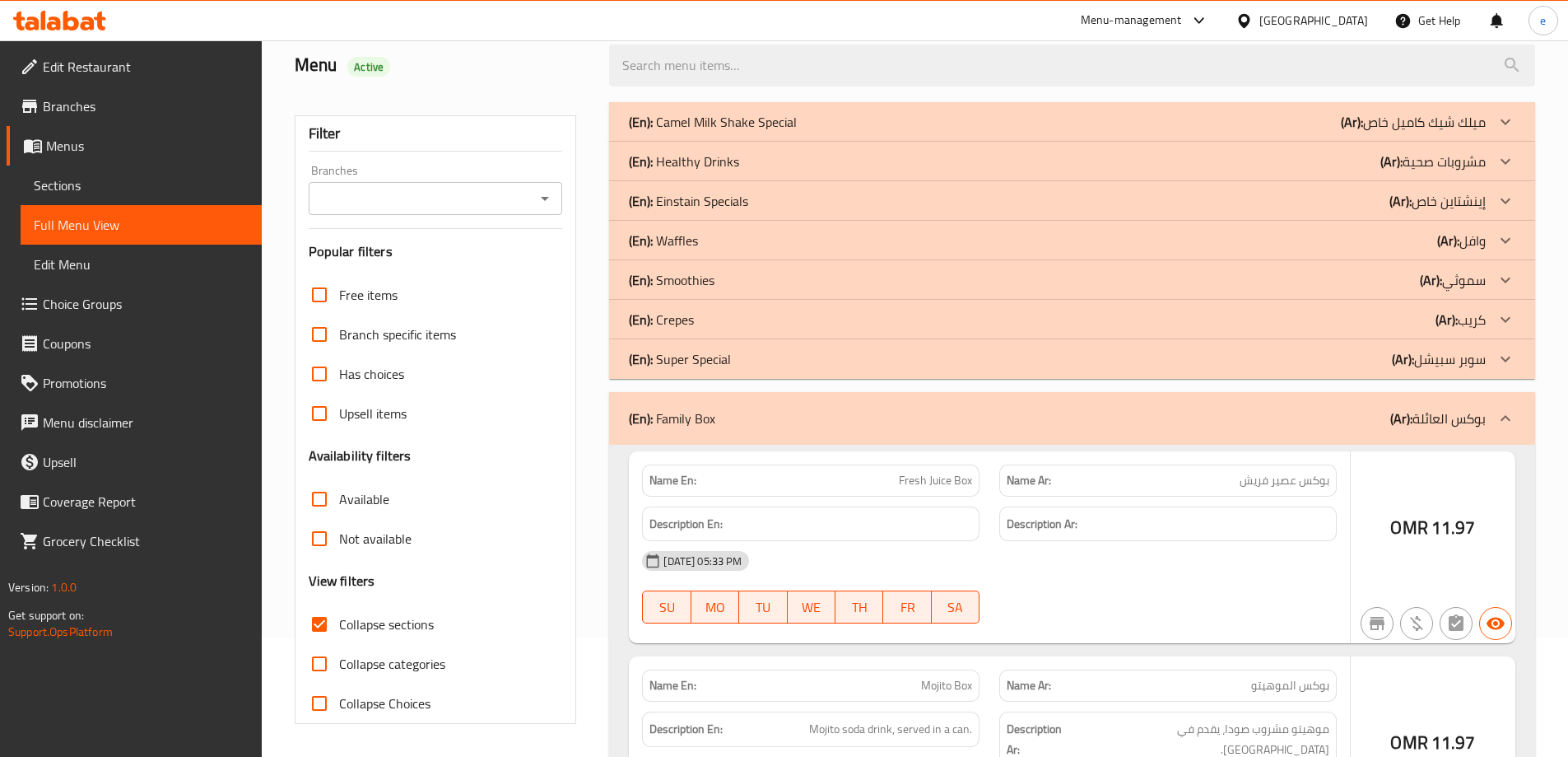
click at [1460, 132] on p "(Ar): كريب" at bounding box center [1413, 122] width 145 height 19
click at [1465, 132] on p "(Ar): وافل" at bounding box center [1413, 122] width 145 height 19
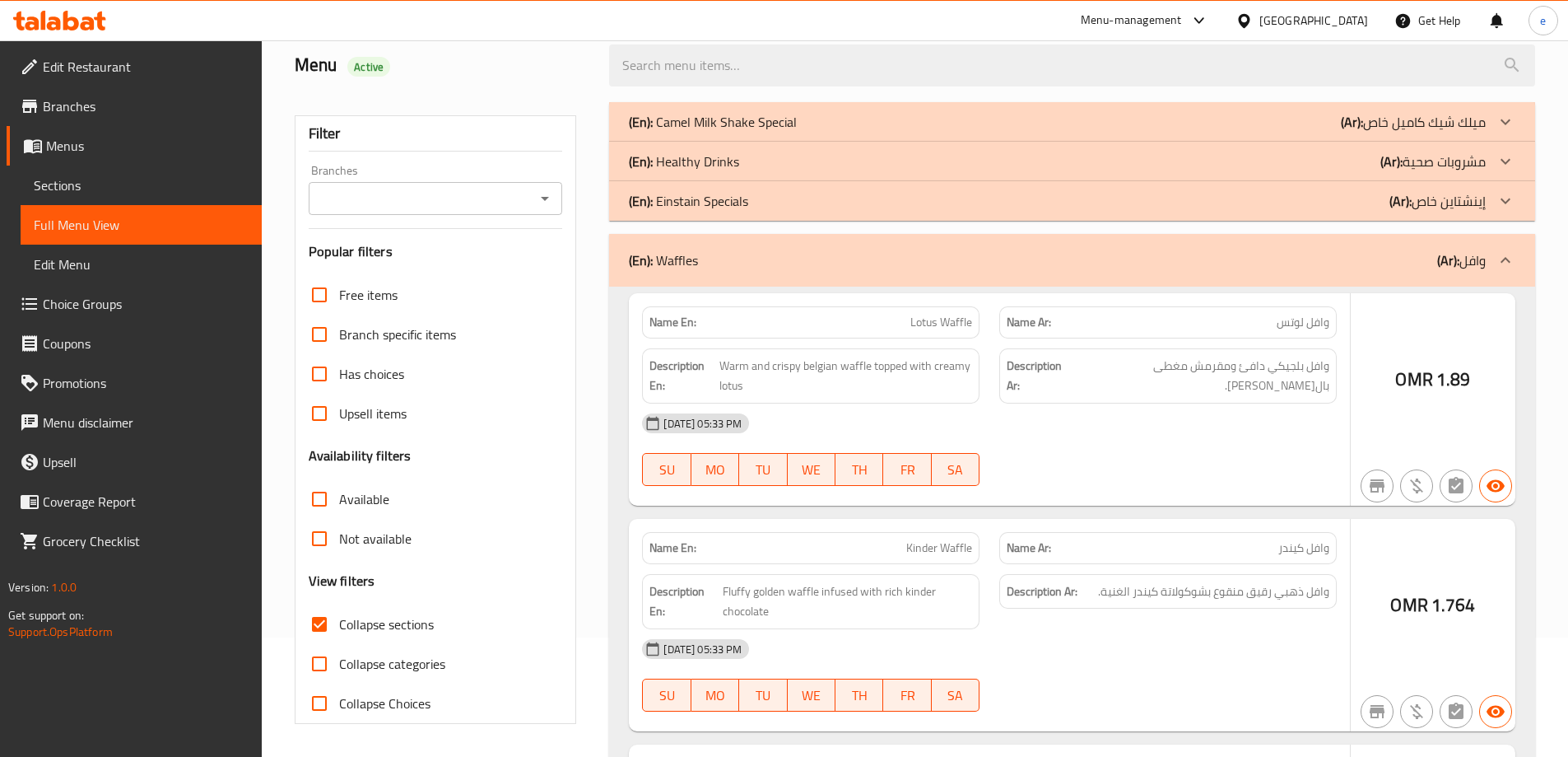
click at [1446, 132] on p "(Ar): مشروبات صحية" at bounding box center [1413, 122] width 145 height 19
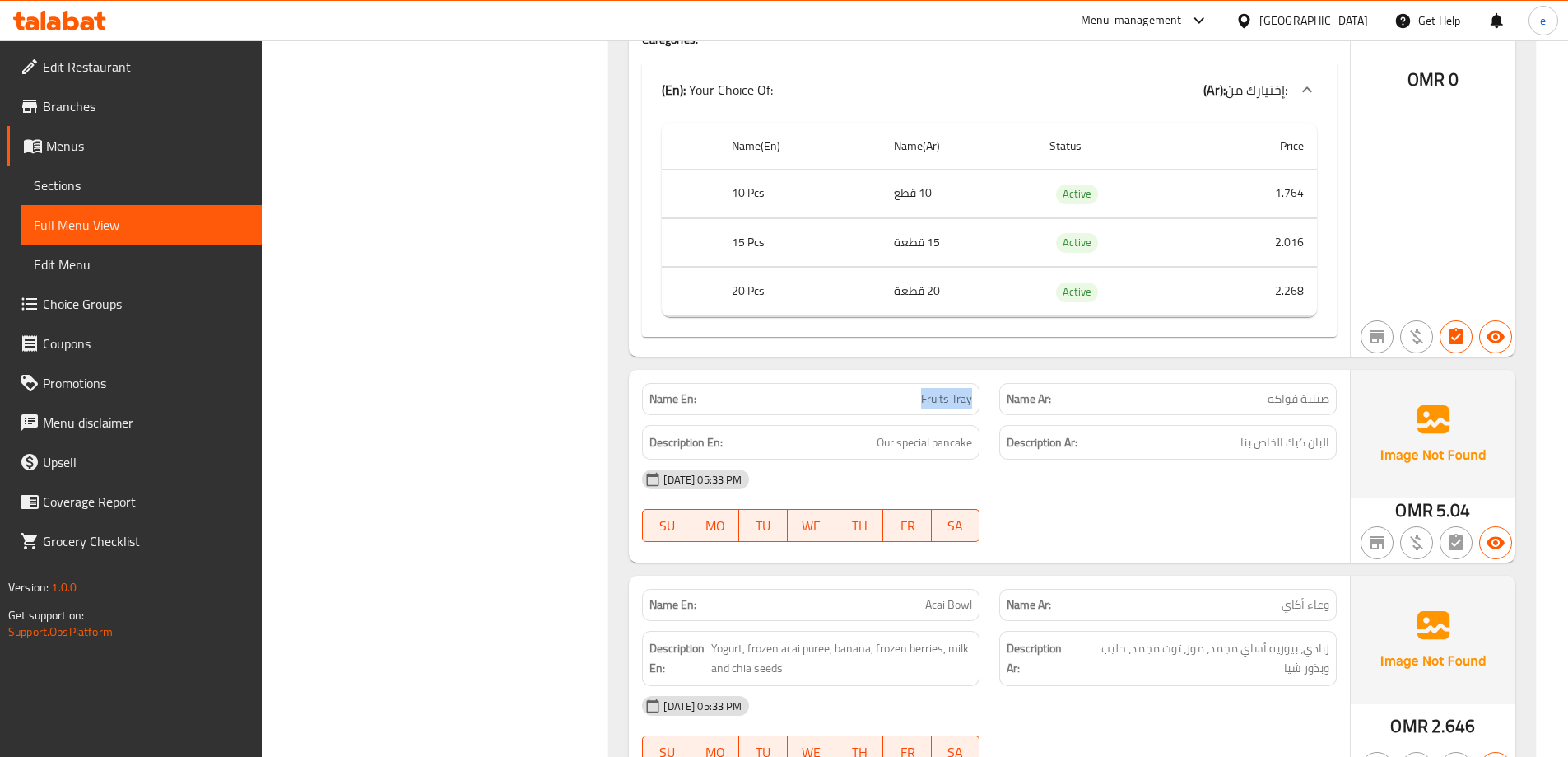
scroll to position [9955, 0]
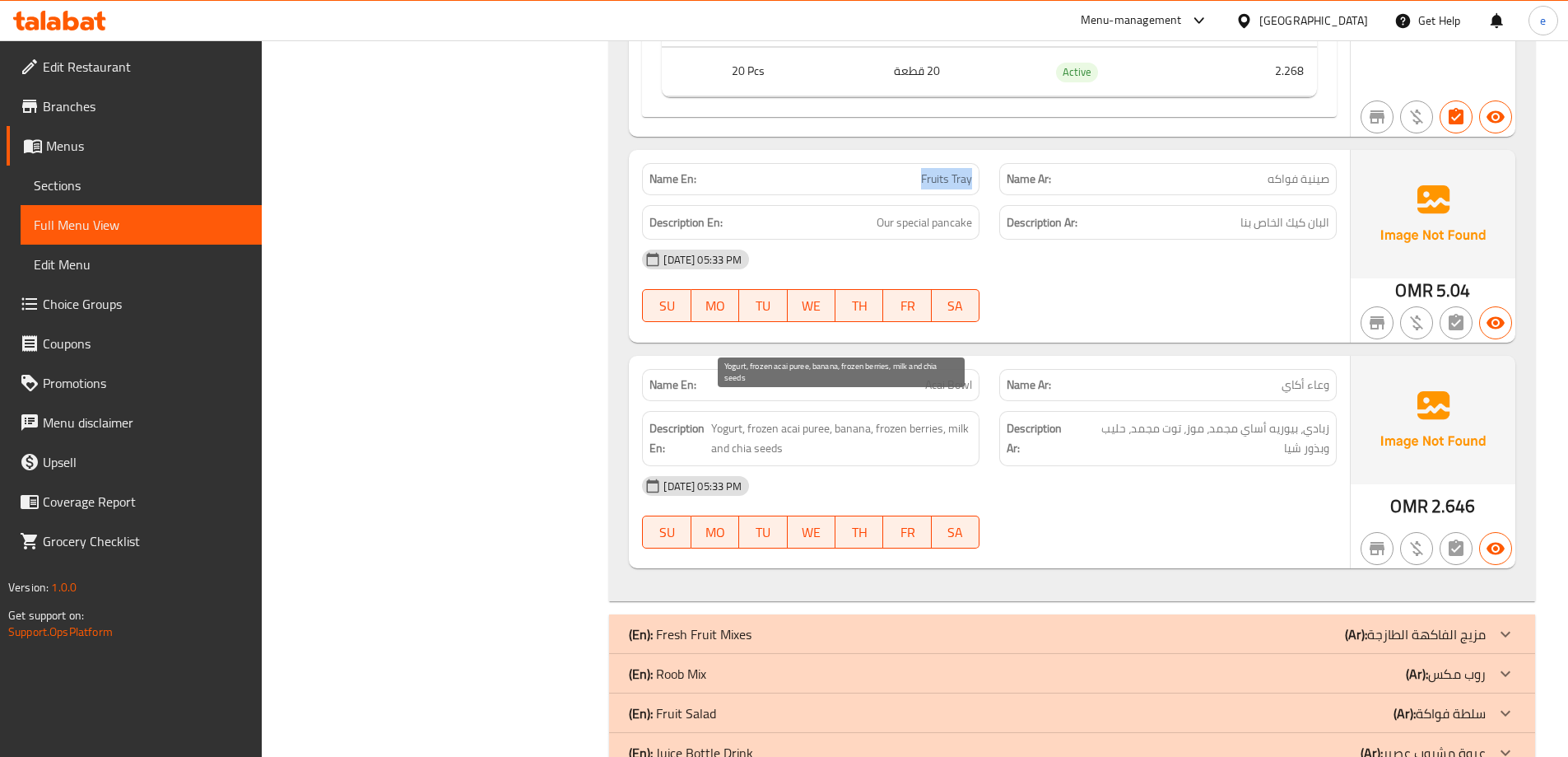
click at [790, 418] on span "Yogurt, frozen acai puree, banana, frozen berries, milk and chia seeds" at bounding box center [842, 438] width 261 height 40
copy span "acai"
click at [128, 186] on span "Sections" at bounding box center [141, 185] width 215 height 19
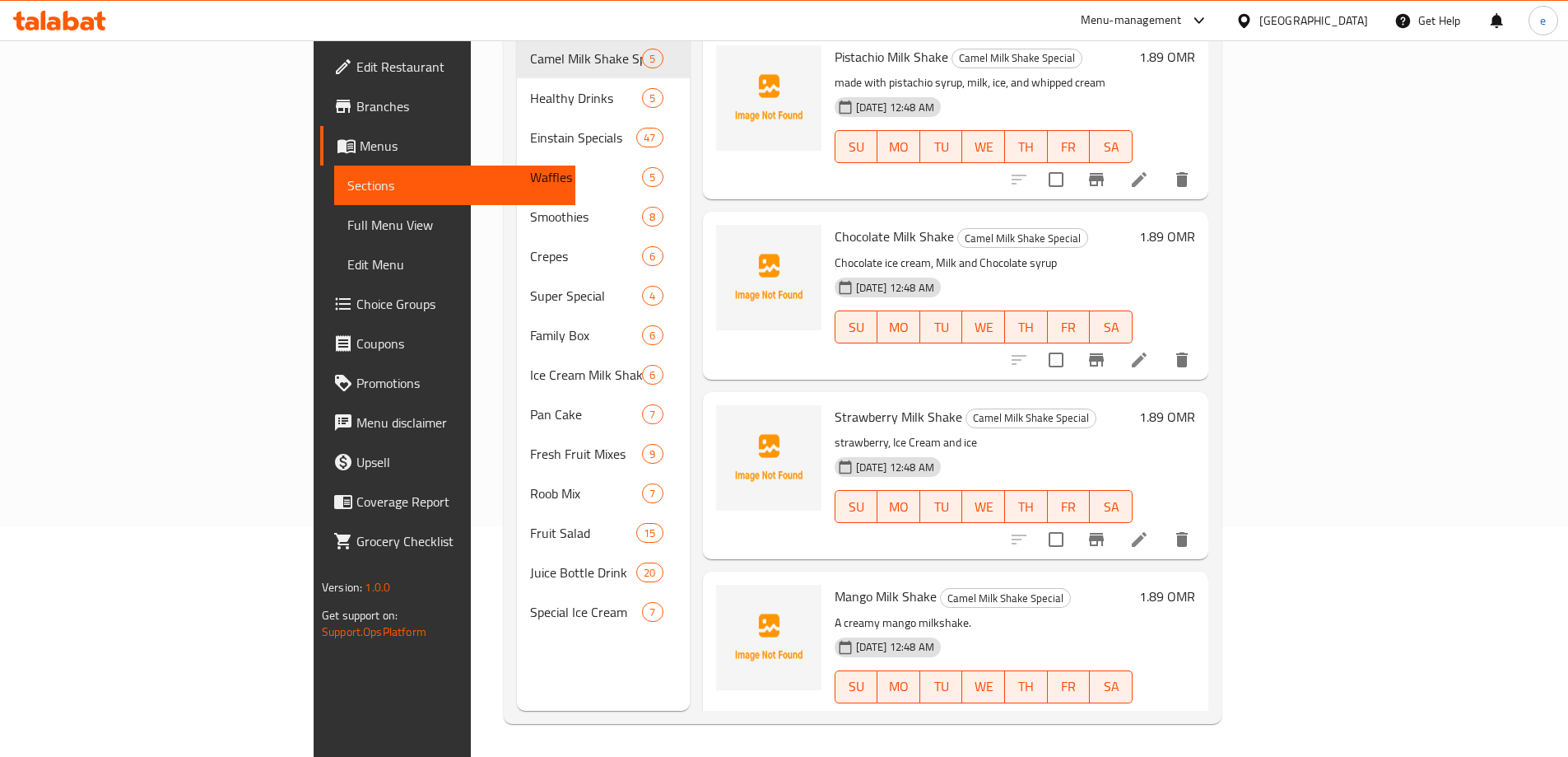
scroll to position [231, 0]
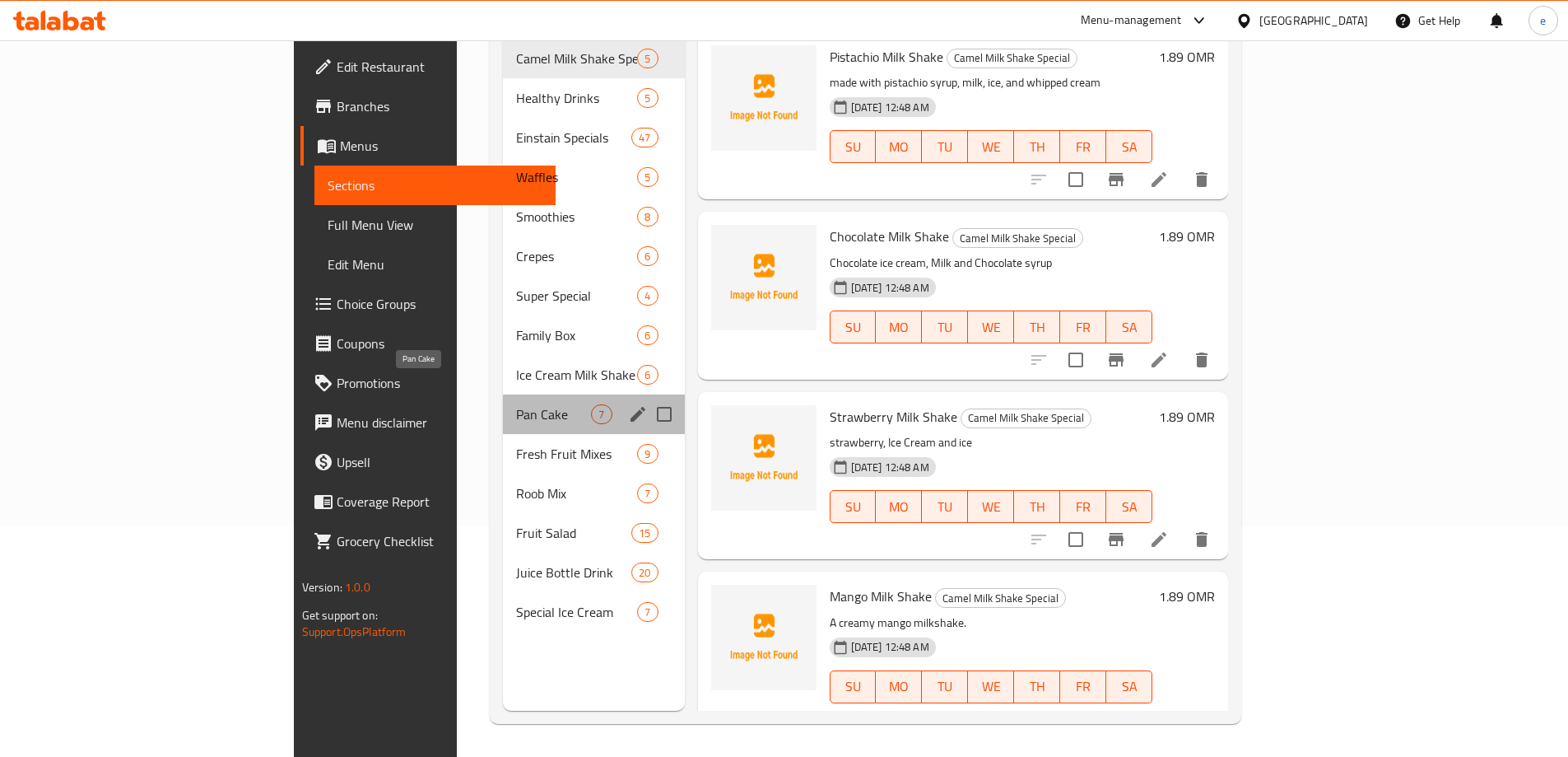
click at [516, 404] on span "Pan Cake" at bounding box center [553, 414] width 75 height 19
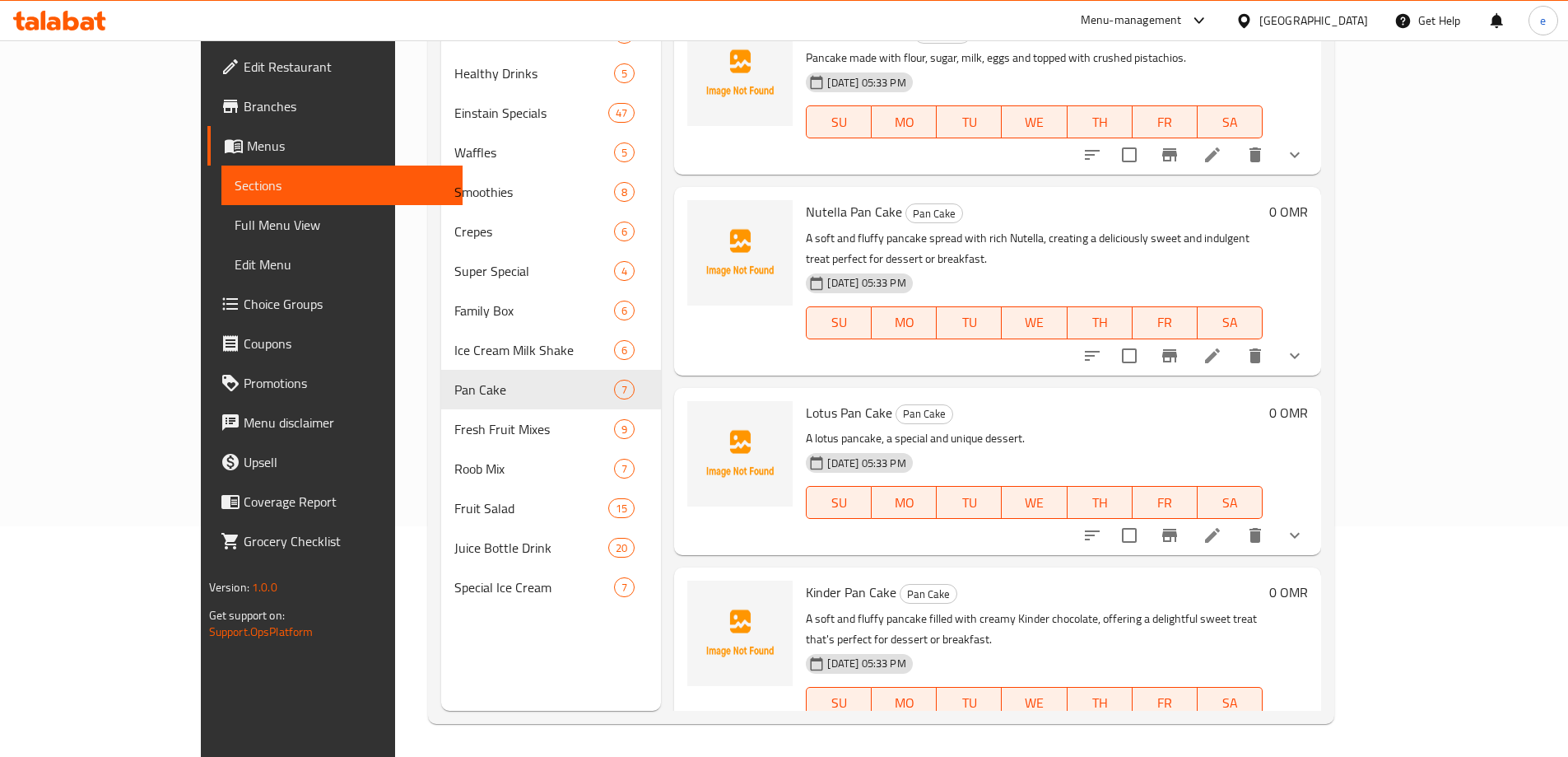
scroll to position [544, 0]
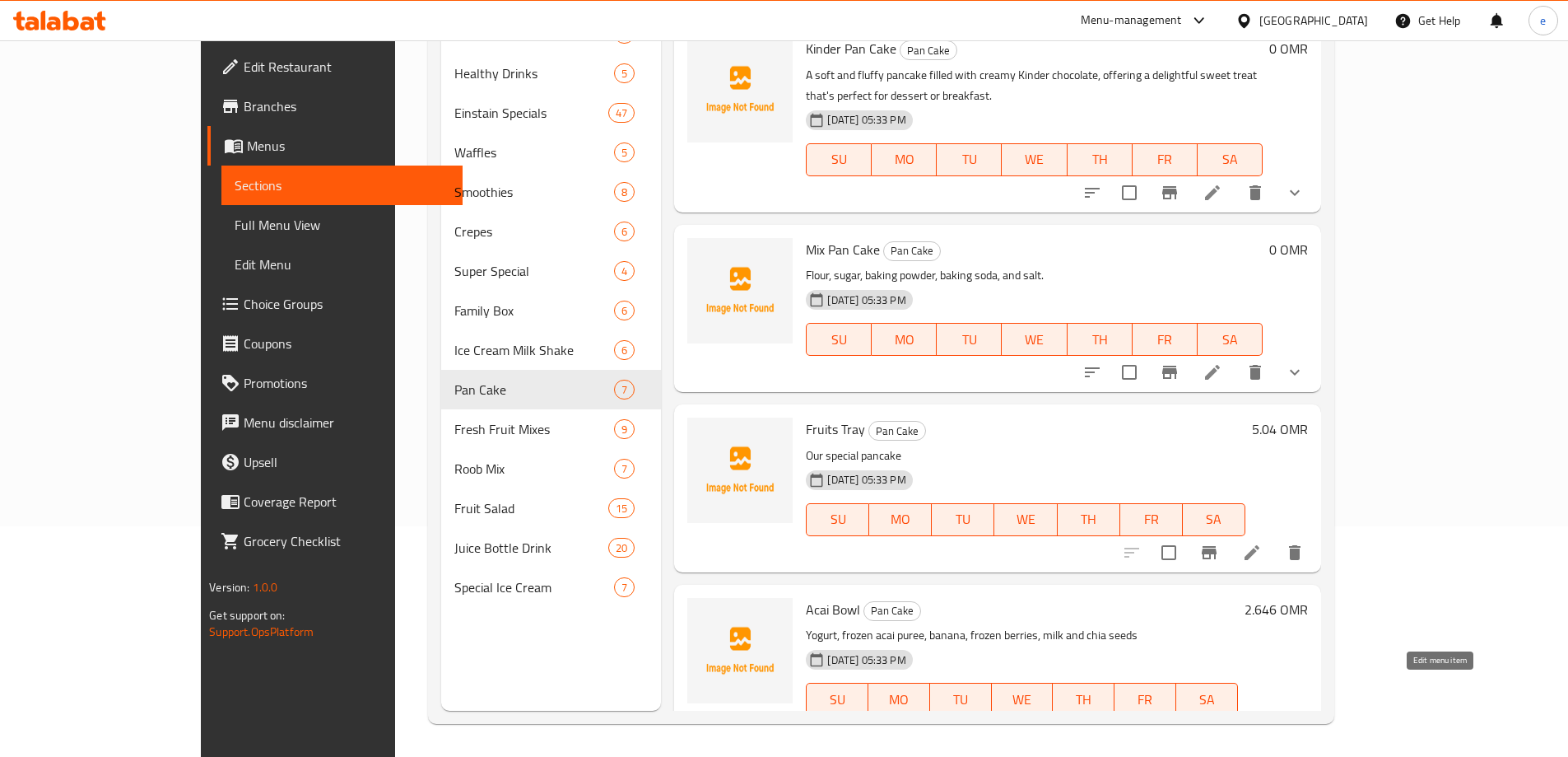
click at [1262, 722] on icon at bounding box center [1251, 731] width 19 height 19
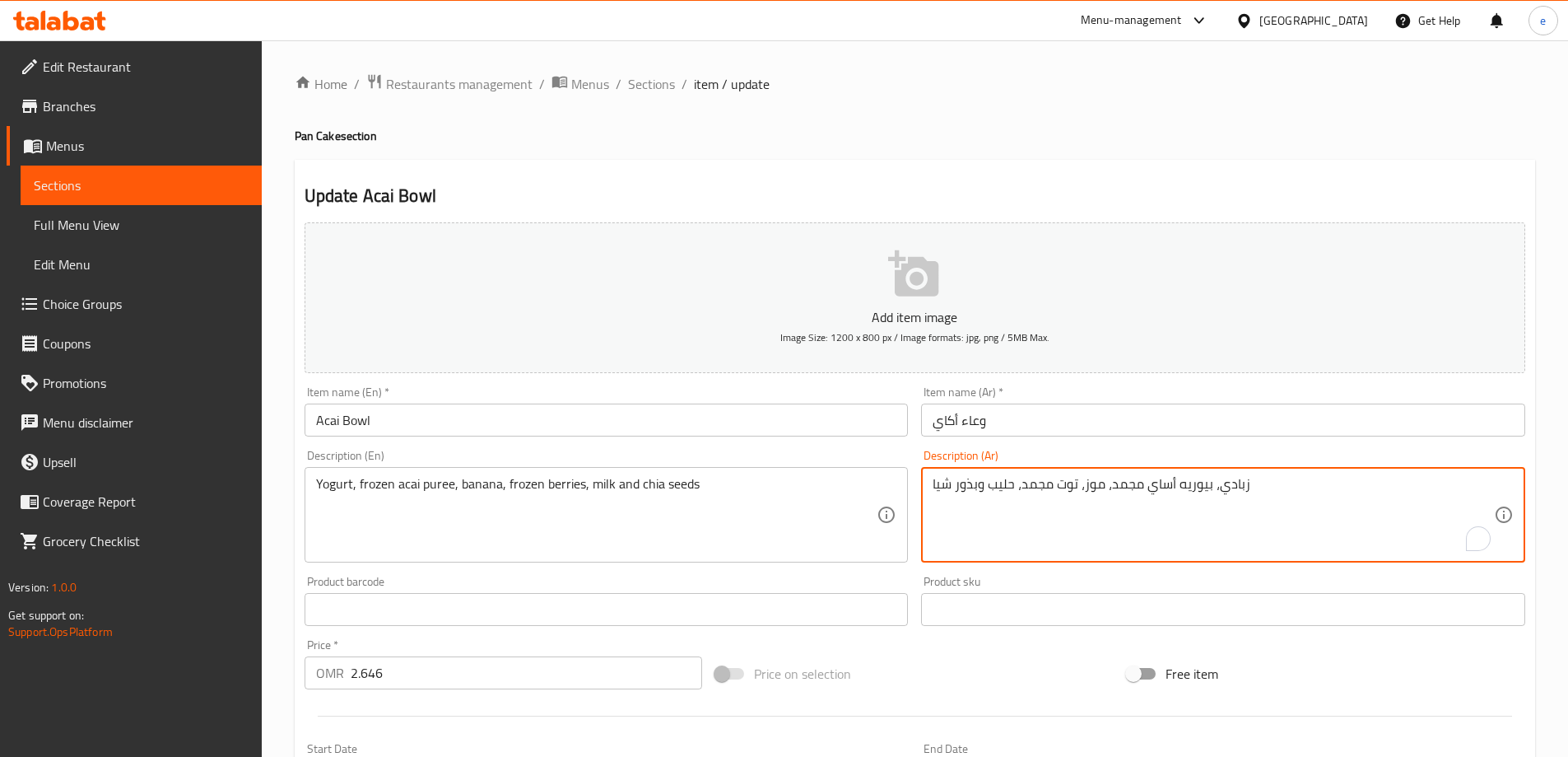
click at [1166, 488] on textarea "زبادي، بيوريه أساي مجمد، موز، توت مجمد، حليب وبذور شيا" at bounding box center [1213, 515] width 561 height 78
paste textarea "كاي"
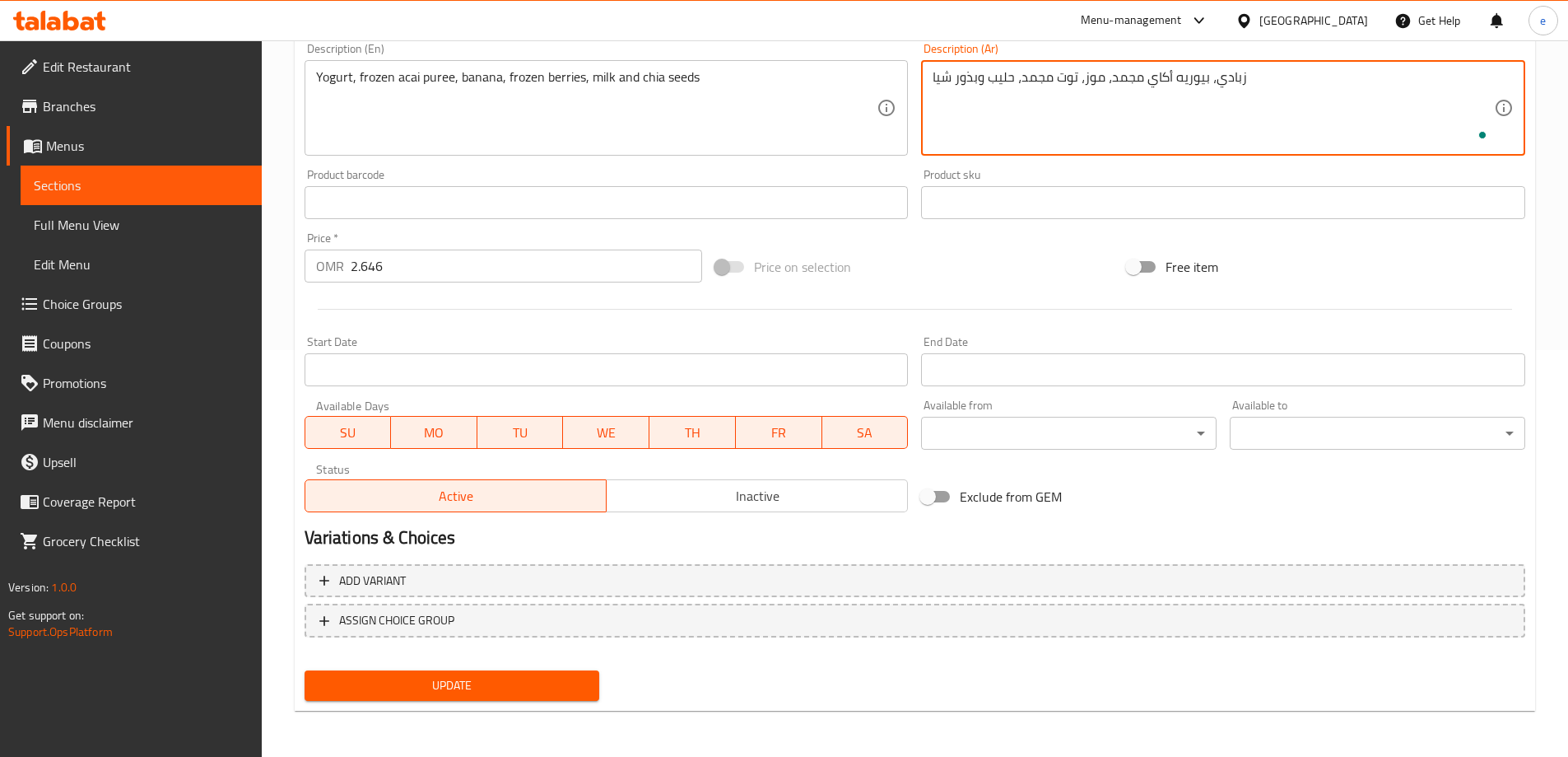
type textarea "زبادي، بيوريه أكاي مجمد، موز، توت مجمد، حليب وبذور شيا"
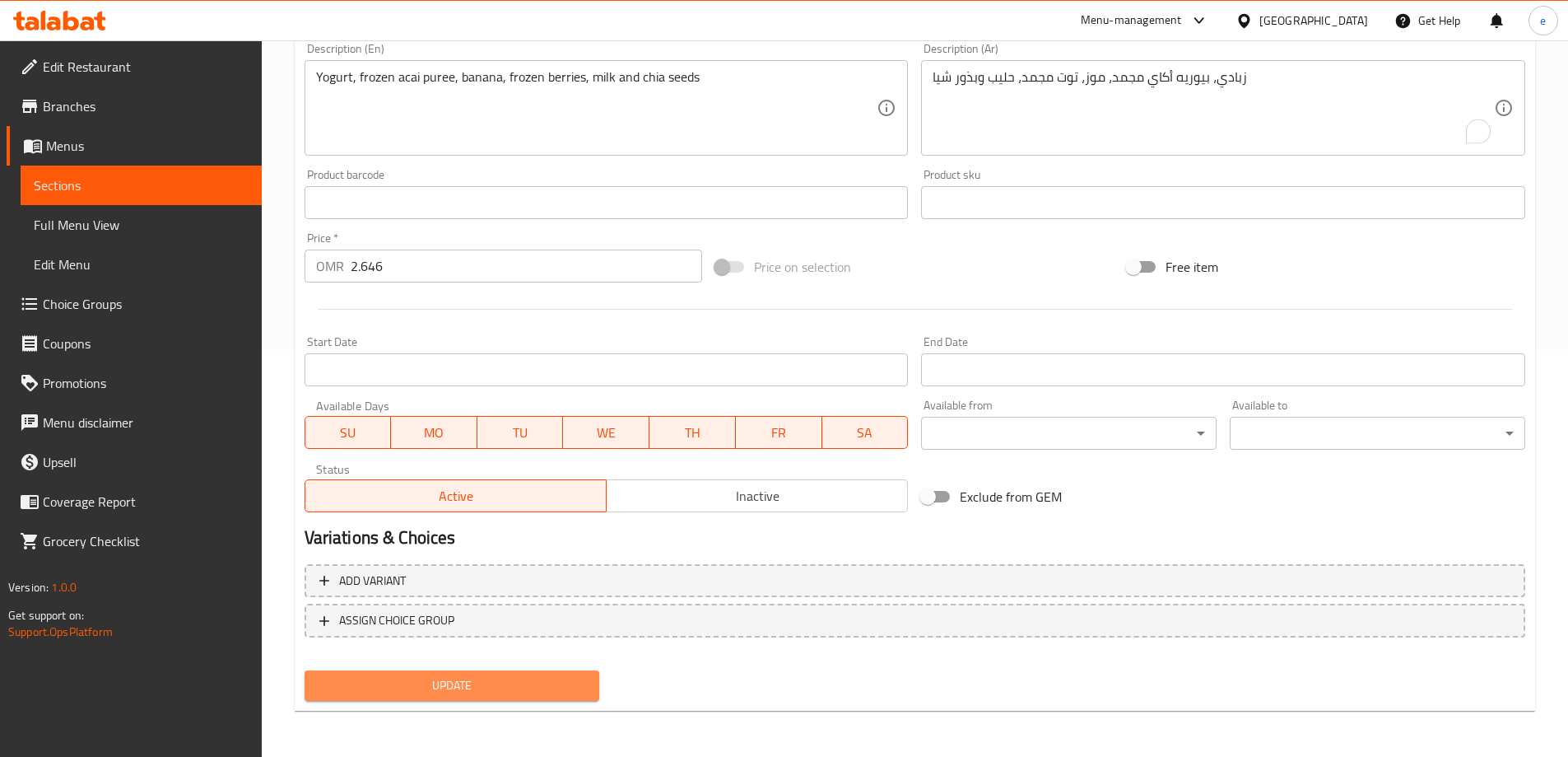
click at [548, 689] on span "Update" at bounding box center [453, 686] width 269 height 20
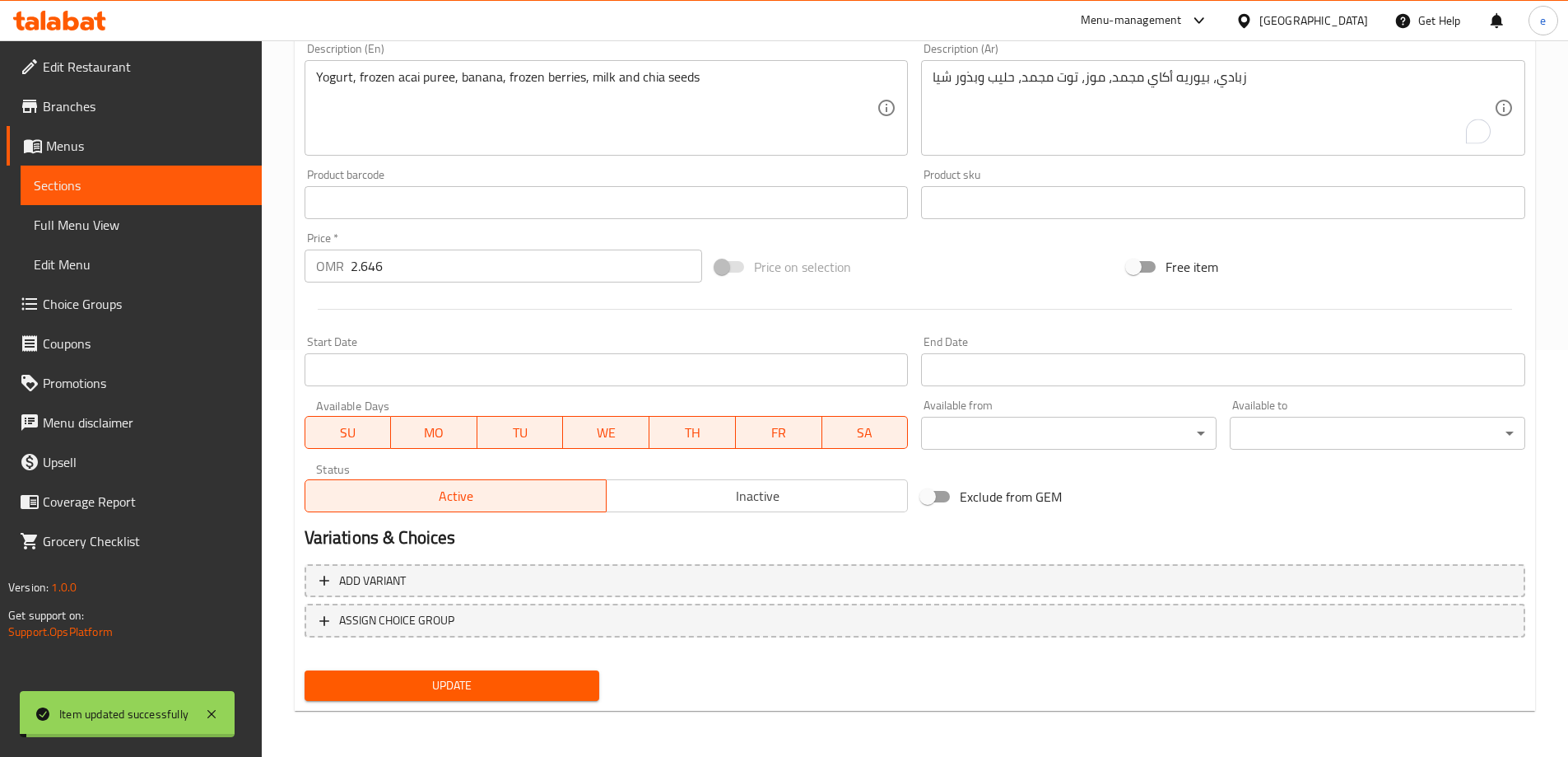
scroll to position [0, 0]
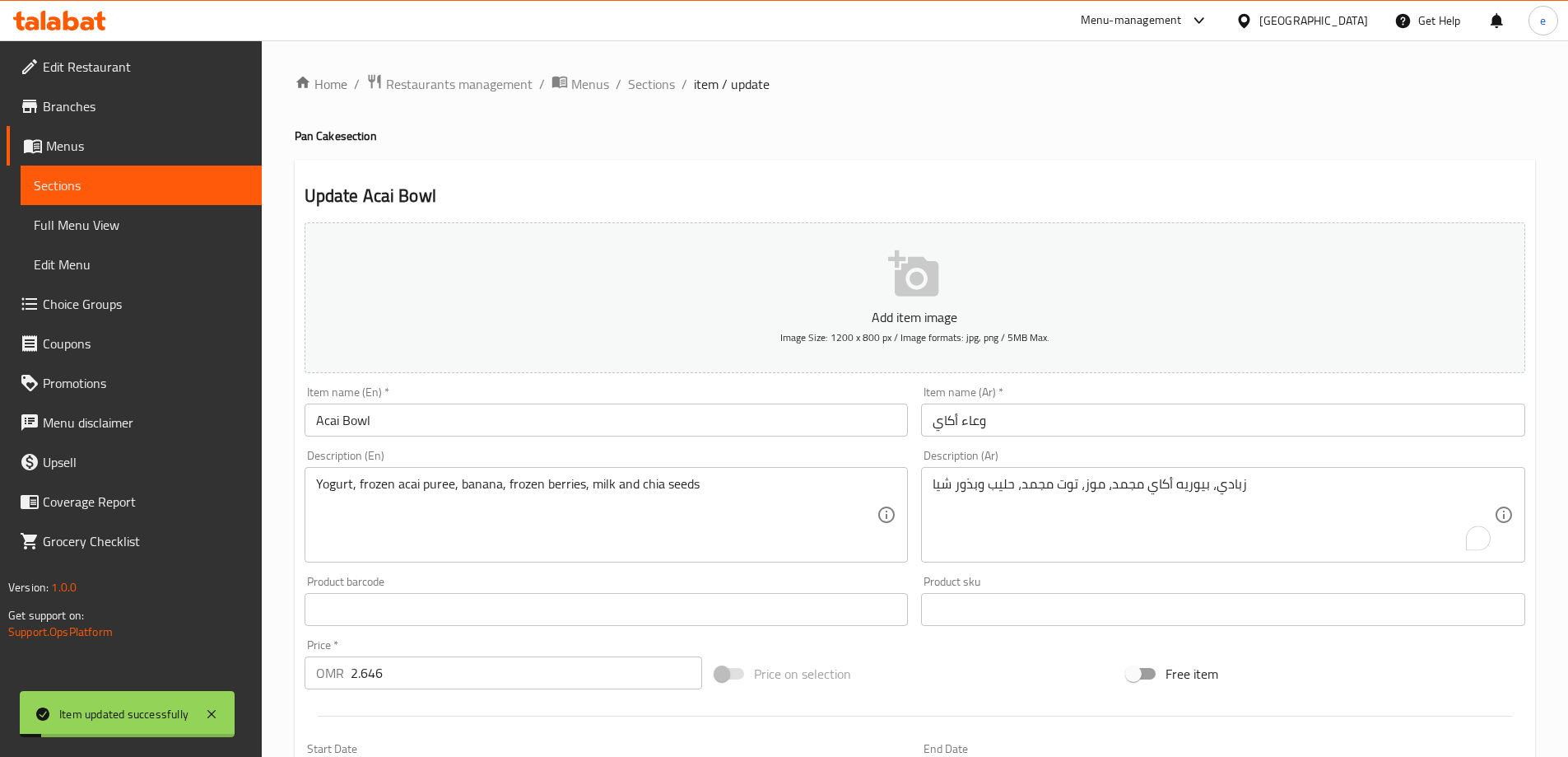
click at [384, 434] on input "Acai Bowl" at bounding box center [606, 420] width 604 height 33
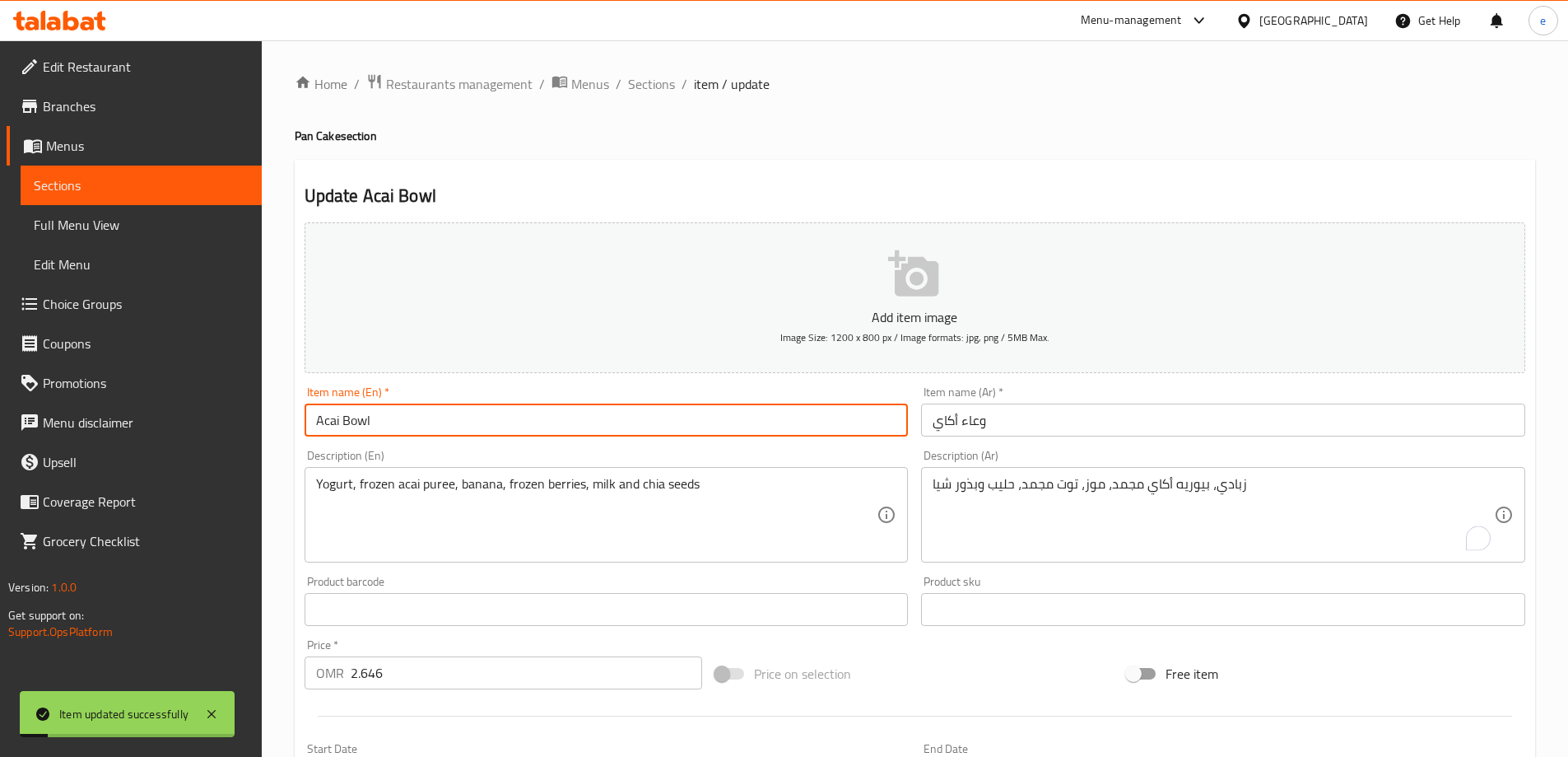
click at [384, 434] on input "Acai Bowl" at bounding box center [606, 420] width 604 height 33
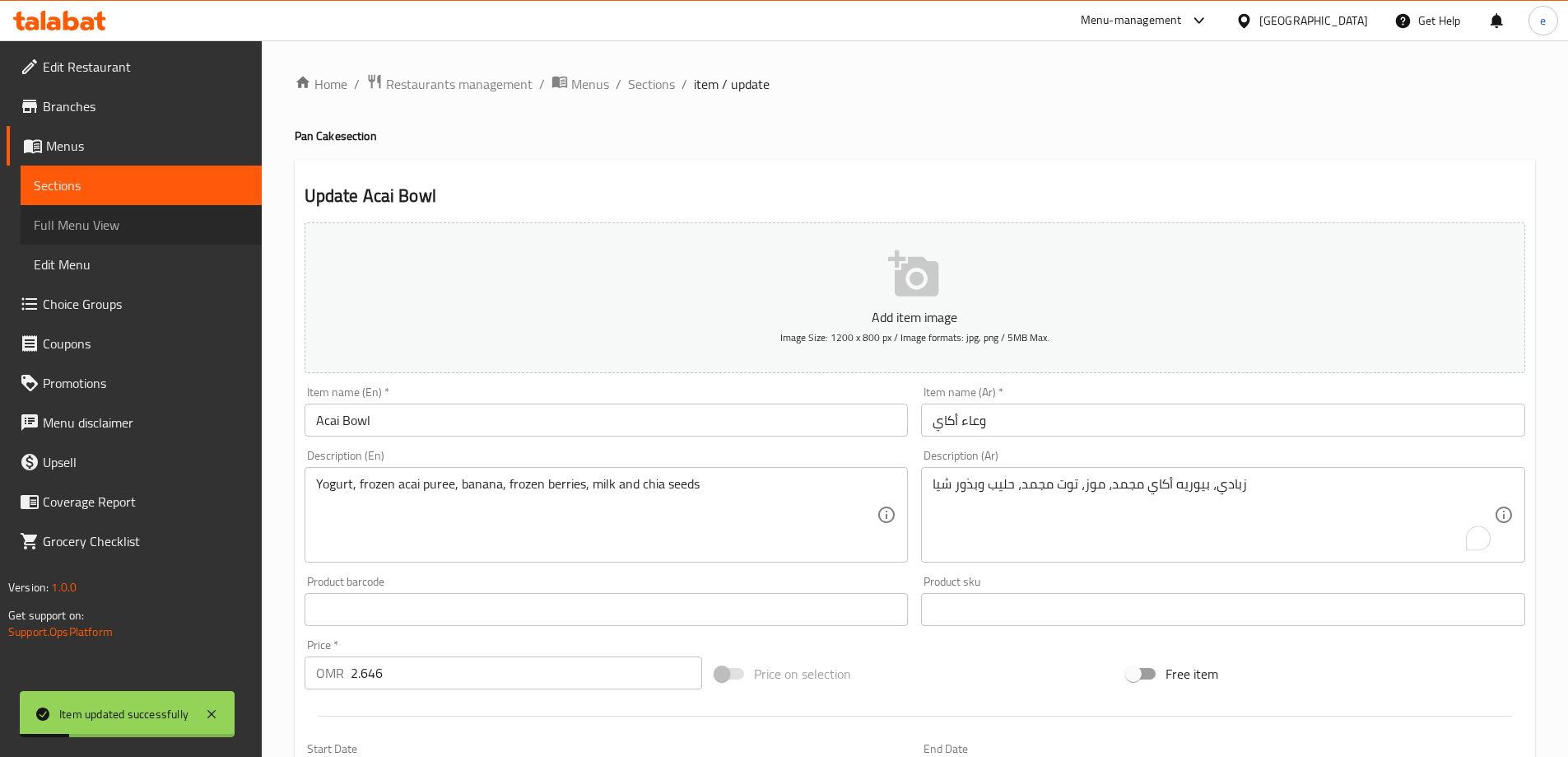
click at [70, 217] on span "Full Menu View" at bounding box center [141, 225] width 215 height 19
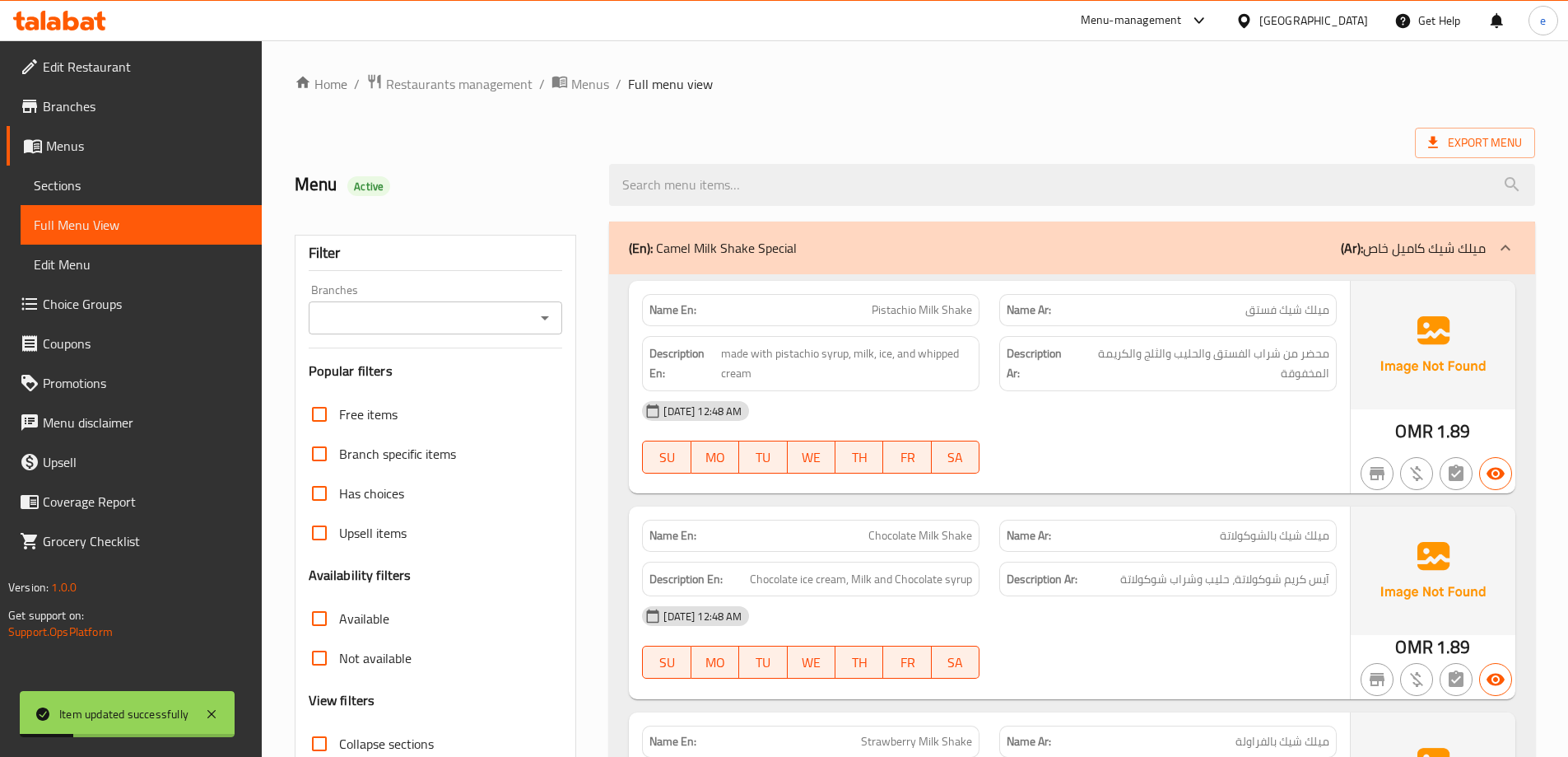
scroll to position [439, 0]
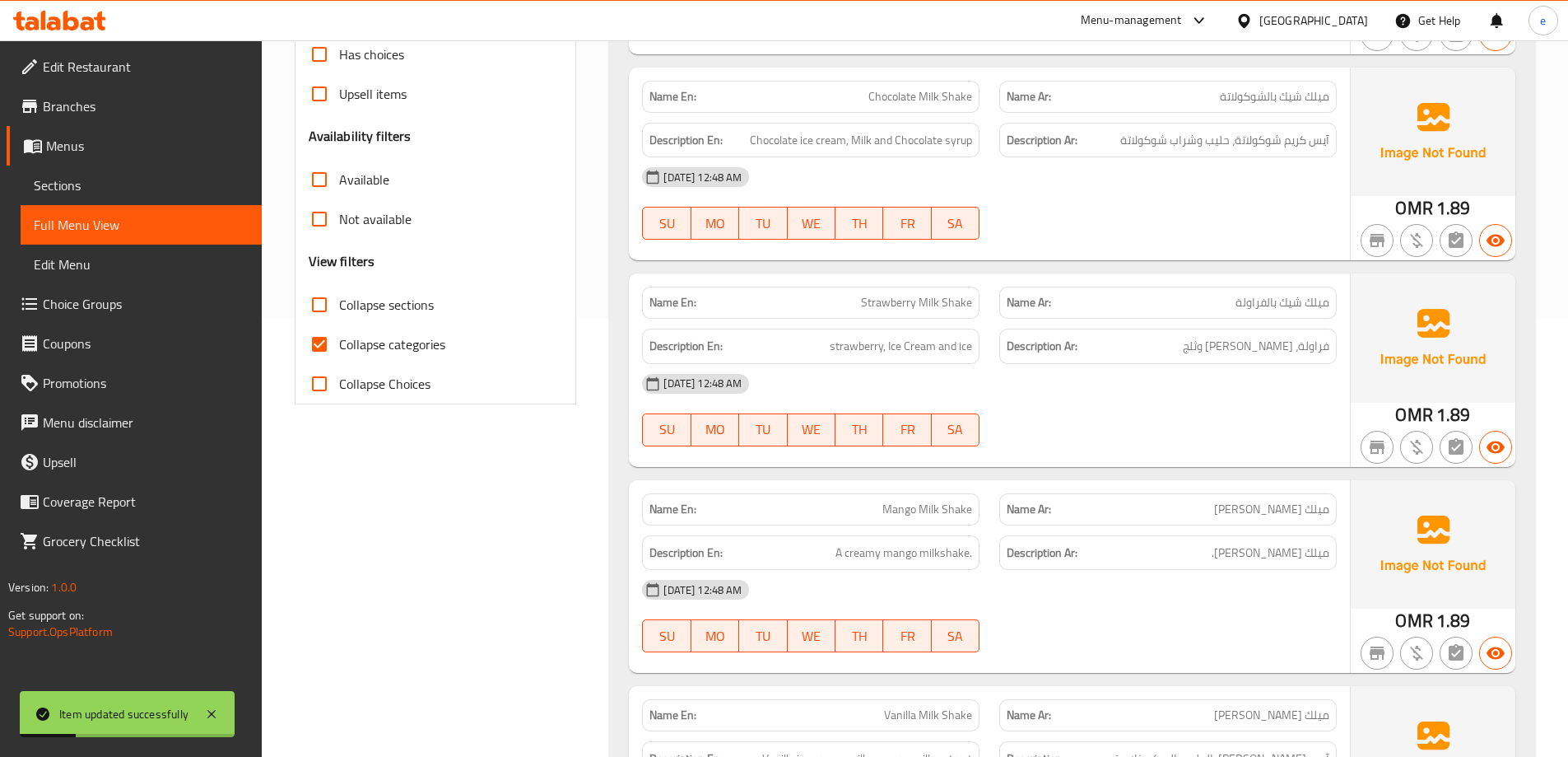
click at [332, 312] on input "Collapse sections" at bounding box center [319, 304] width 40 height 40
checkbox input "true"
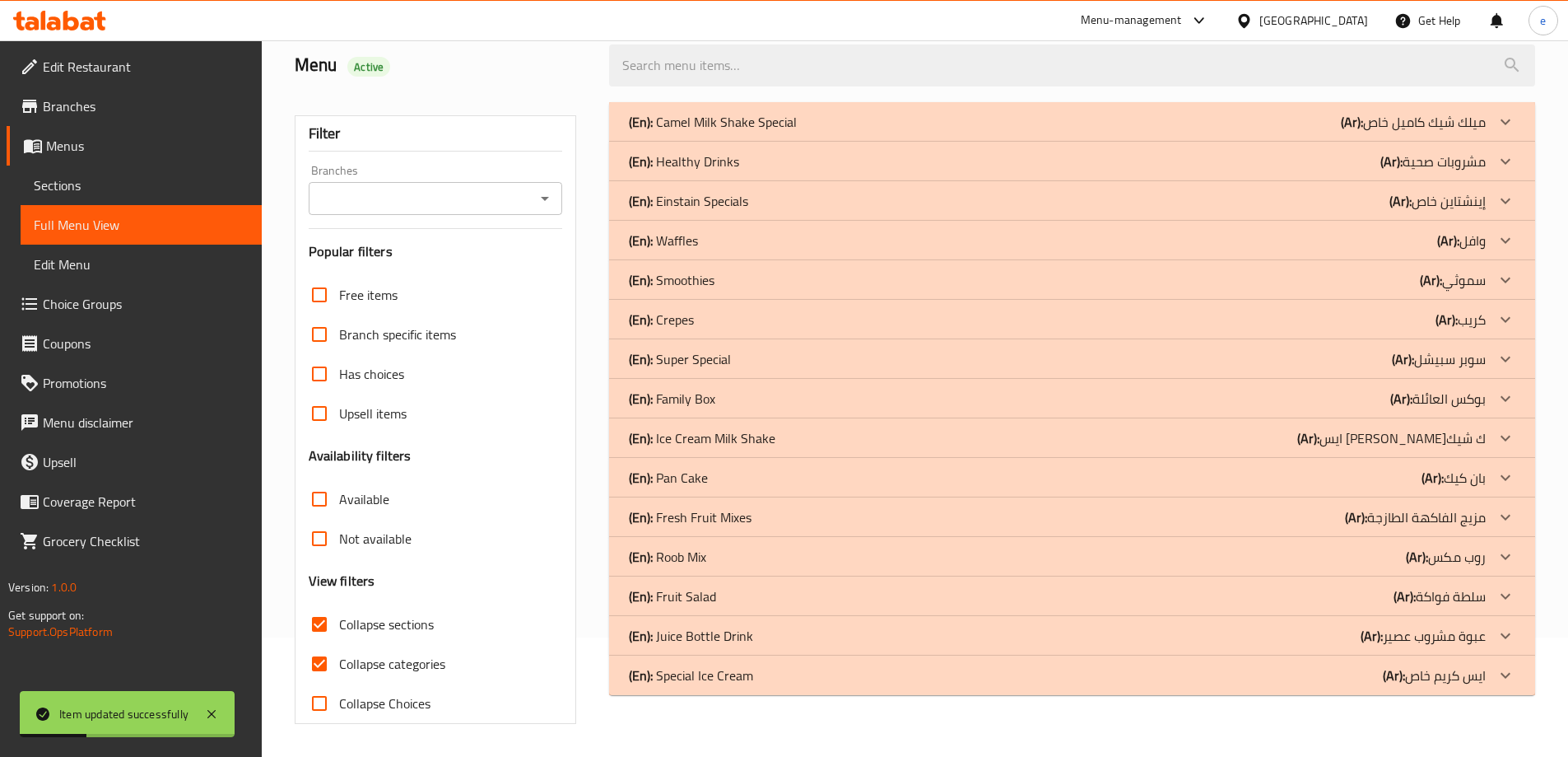
scroll to position [120, 0]
click at [365, 664] on span "Collapse categories" at bounding box center [392, 663] width 106 height 19
click at [339, 664] on input "Collapse categories" at bounding box center [319, 663] width 40 height 40
checkbox input "false"
click at [1445, 132] on p "(Ar): [PERSON_NAME]" at bounding box center [1413, 122] width 145 height 19
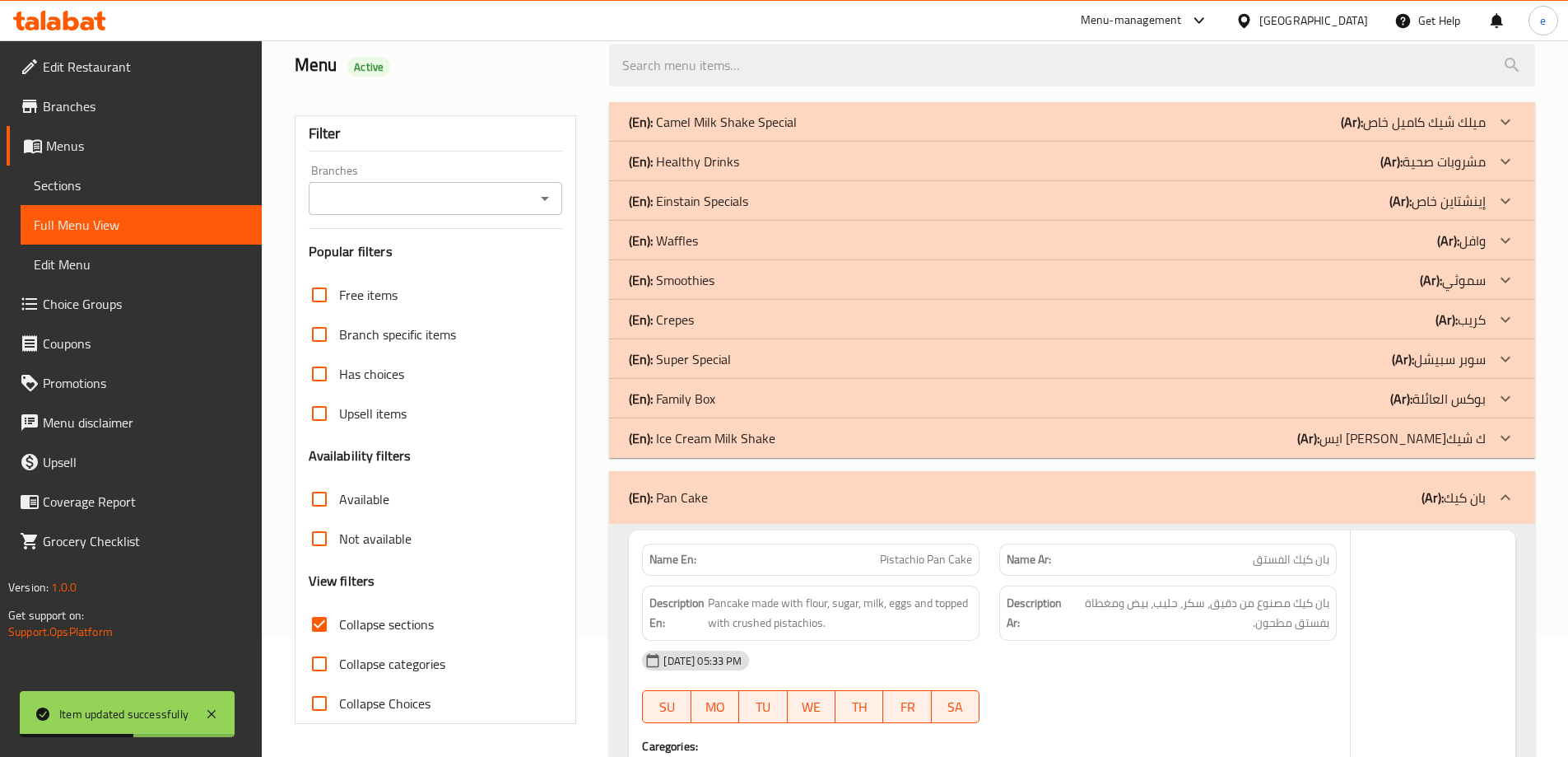
click at [1442, 132] on p "(Ar): بوكس العائلة" at bounding box center [1413, 122] width 145 height 19
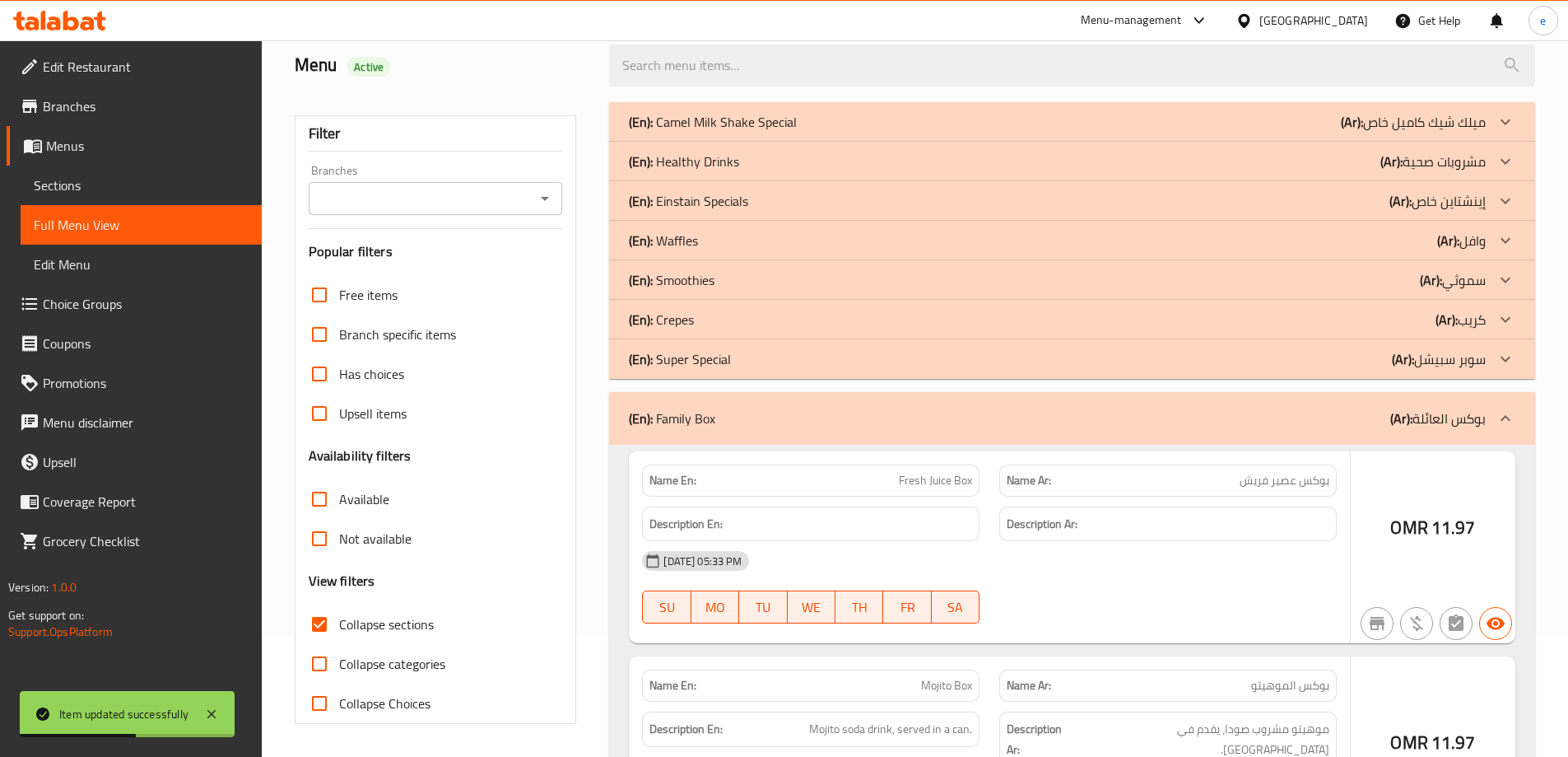
click at [1363, 135] on b "(Ar):" at bounding box center [1352, 122] width 22 height 25
click at [1463, 132] on p "(Ar): وافل" at bounding box center [1413, 122] width 145 height 19
click at [1442, 132] on p "(Ar): مشروبات صحية" at bounding box center [1413, 122] width 145 height 19
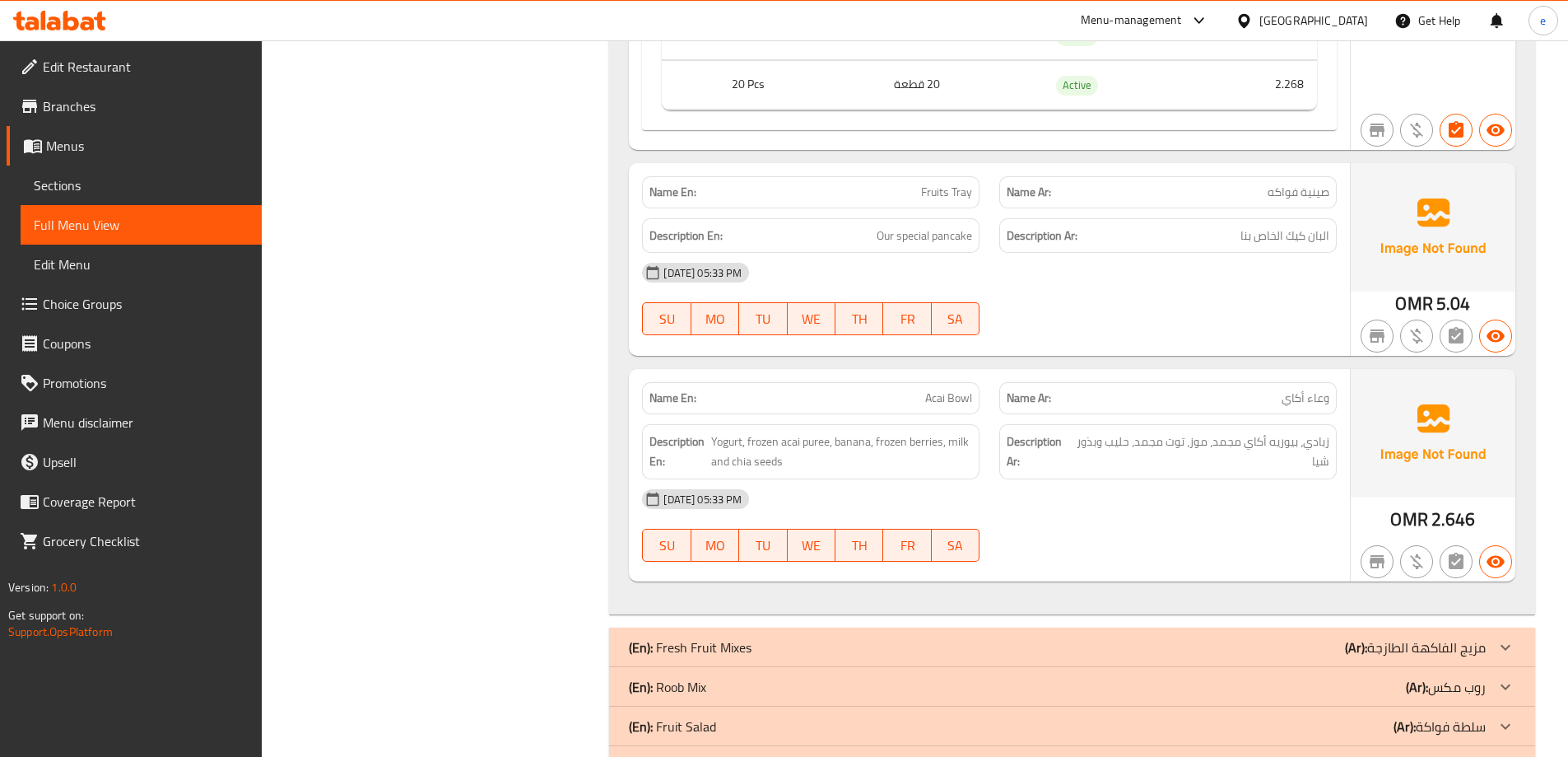
click at [1218, 507] on div "[DATE] 05:33 PM SU MO TU WE TH FR SA" at bounding box center [989, 525] width 714 height 92
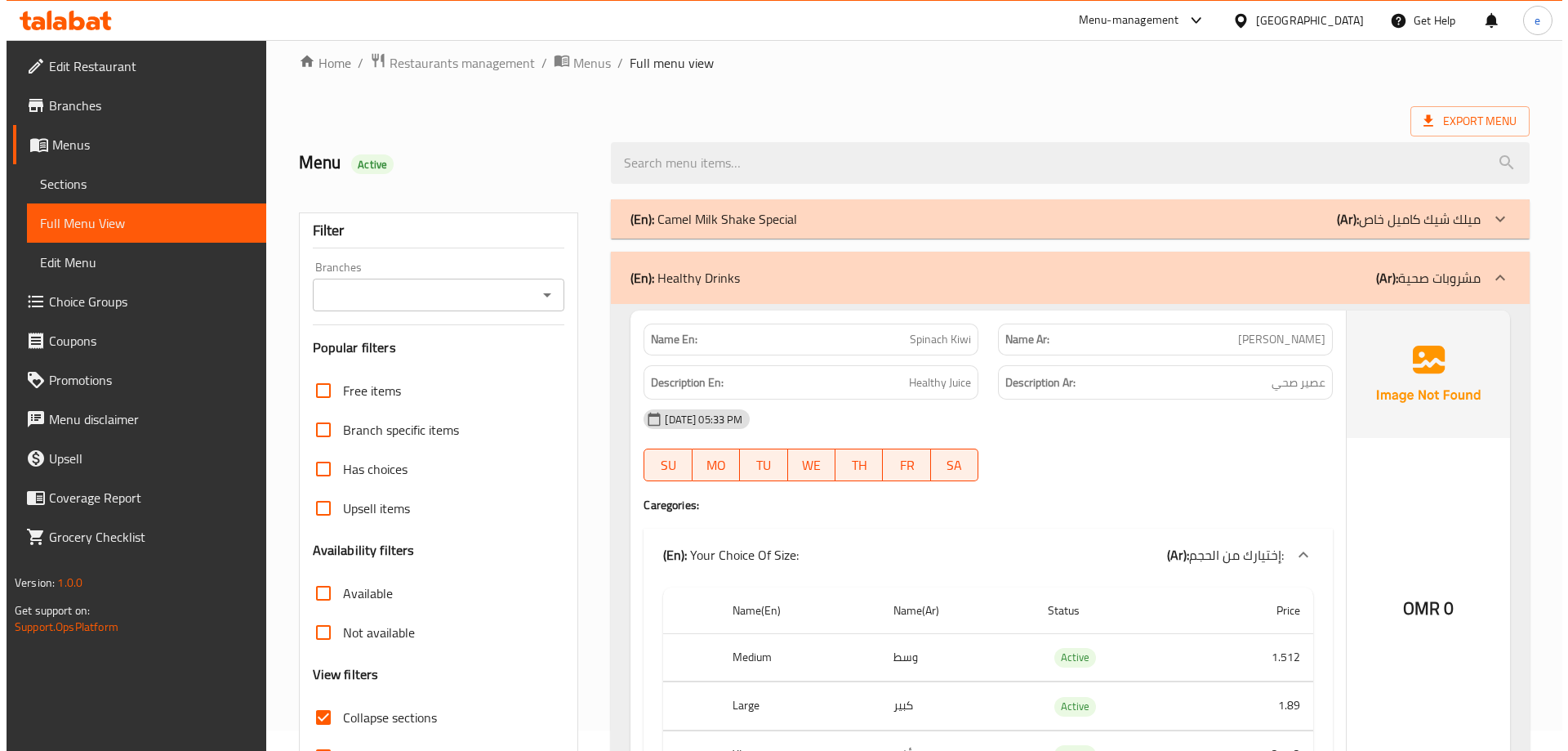
scroll to position [0, 0]
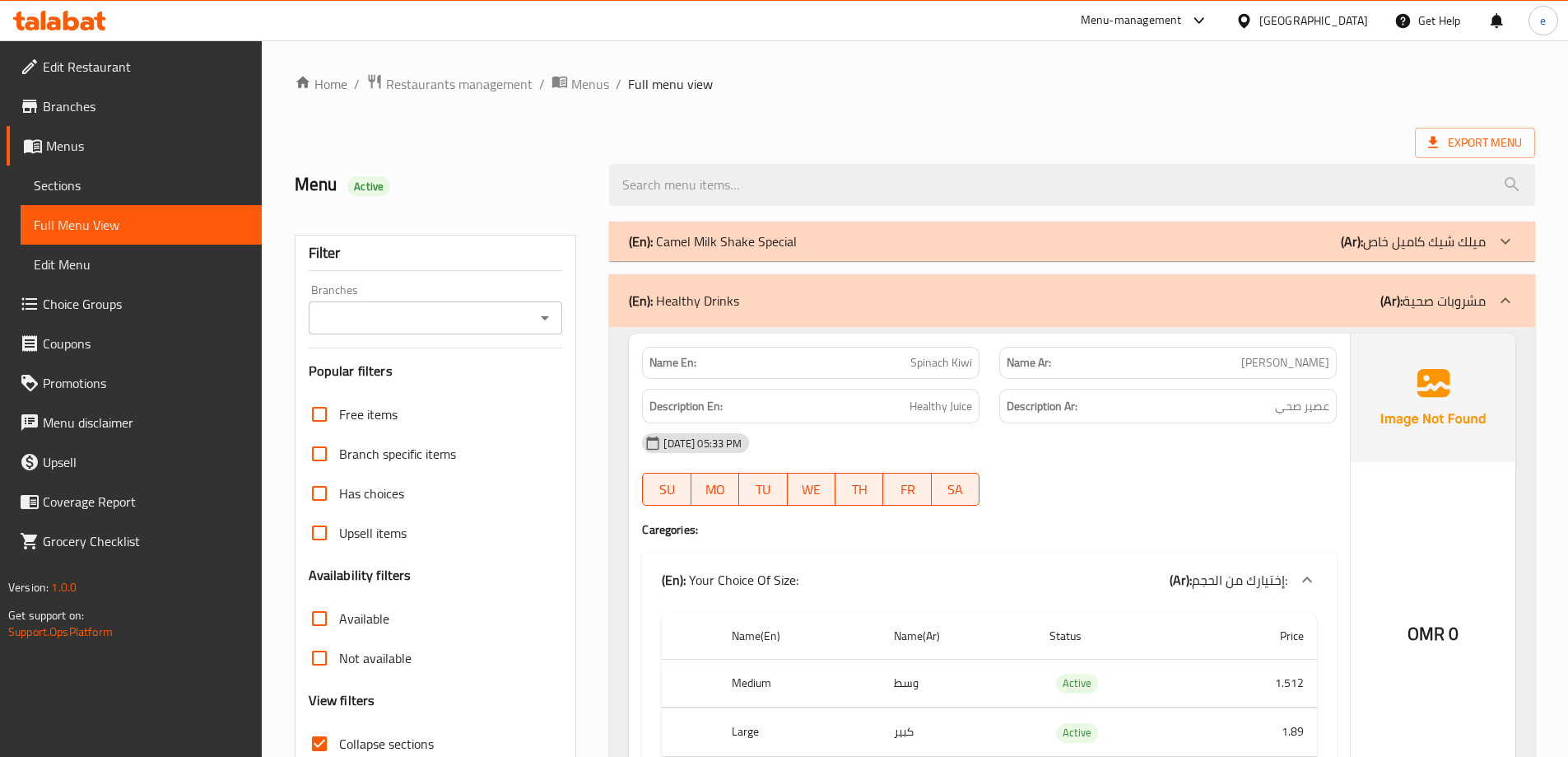
click at [1018, 128] on div "Export Menu" at bounding box center [914, 143] width 1240 height 31
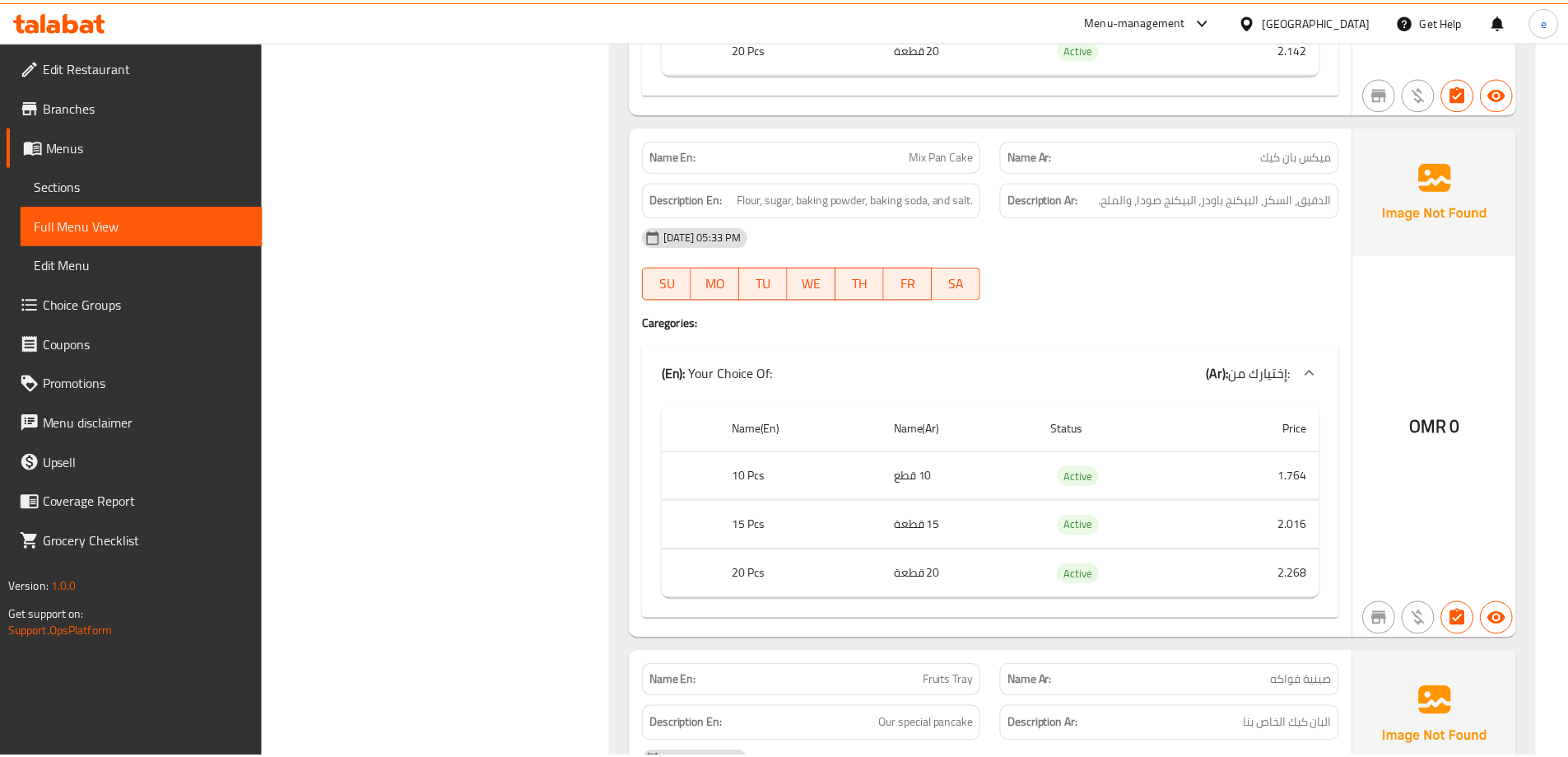
scroll to position [10008, 0]
